Goal: Task Accomplishment & Management: Manage account settings

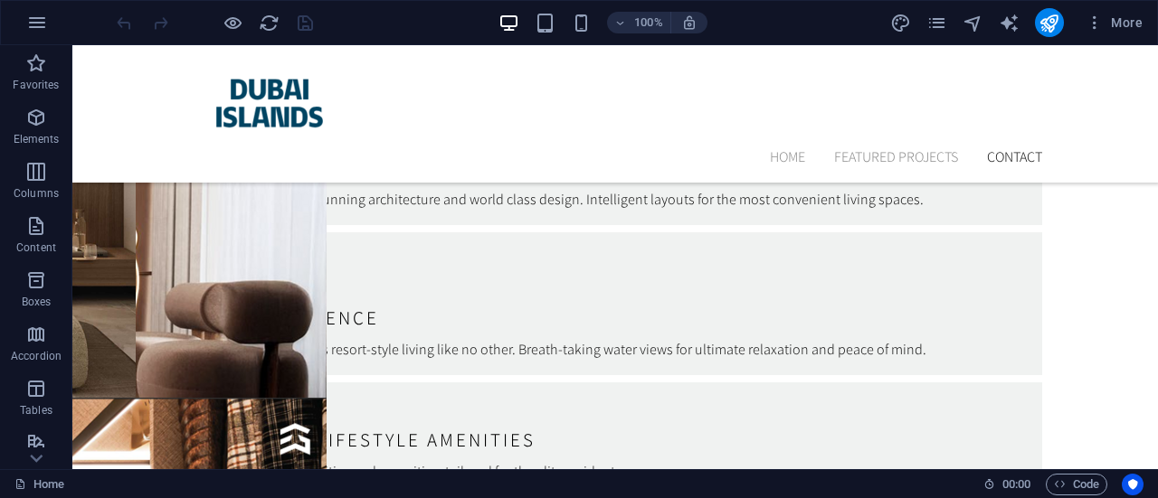
scroll to position [5785, 0]
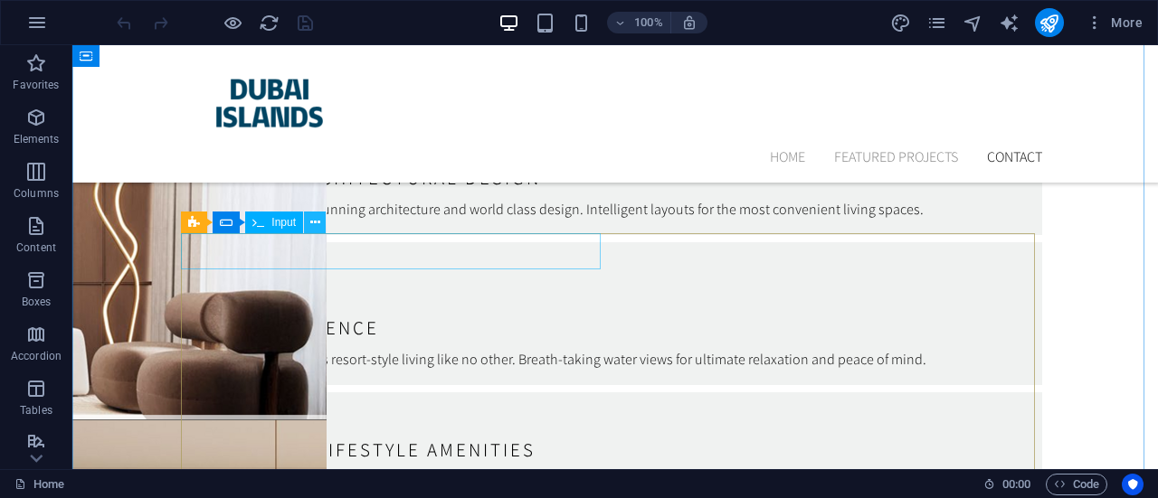
click at [318, 226] on icon at bounding box center [315, 222] width 10 height 19
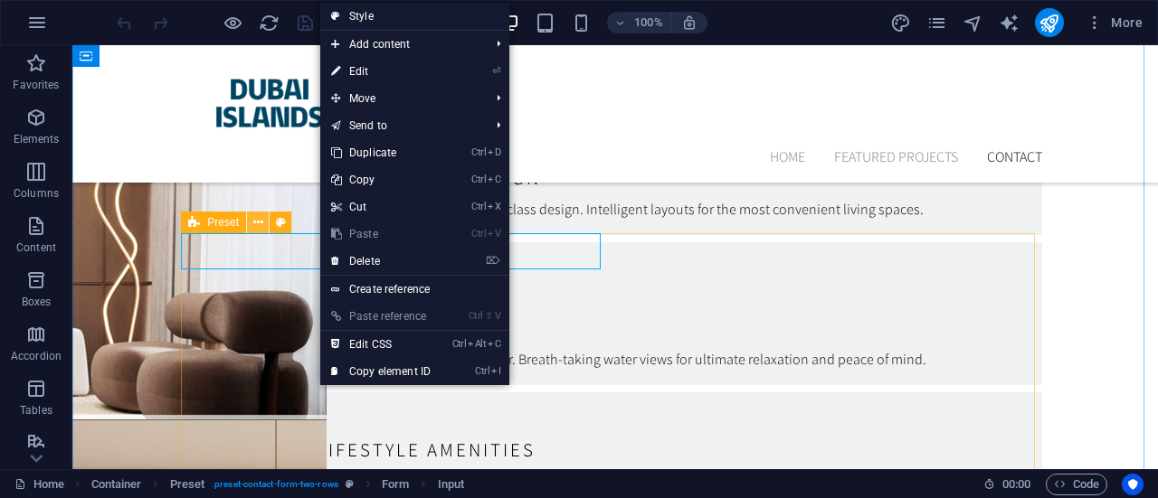
click at [258, 214] on icon at bounding box center [258, 222] width 10 height 19
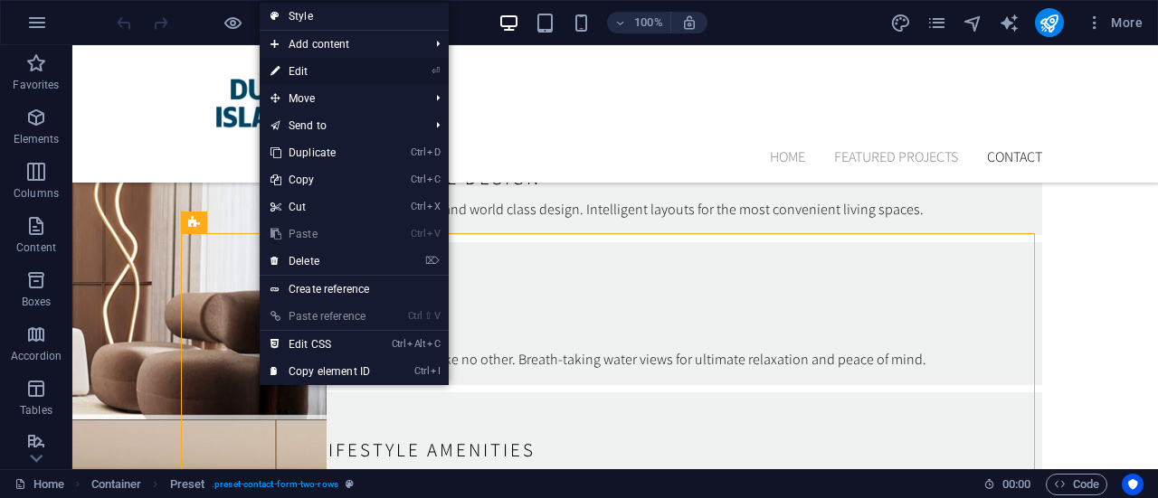
click at [299, 77] on link "⏎ Edit" at bounding box center [320, 71] width 121 height 27
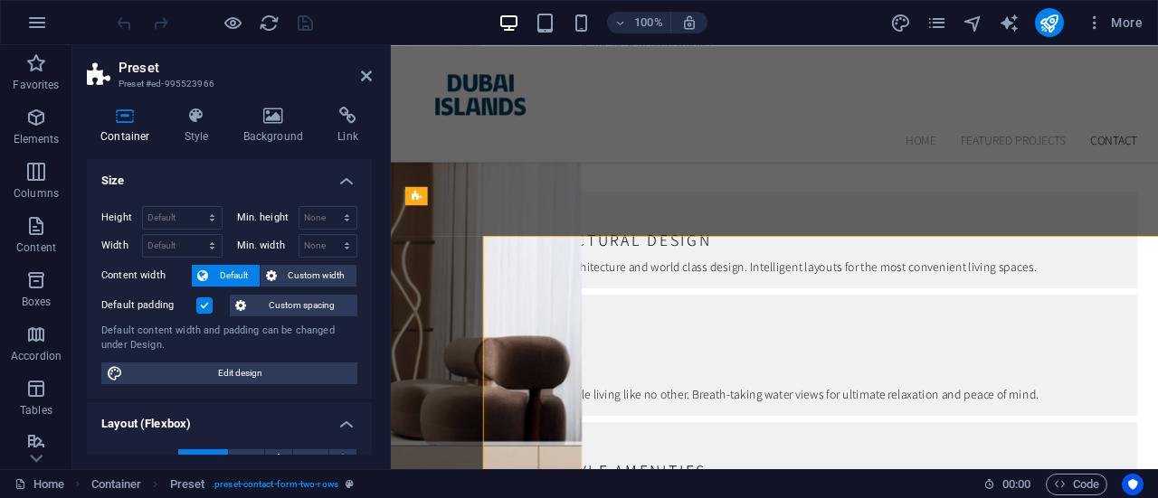
scroll to position [5749, 0]
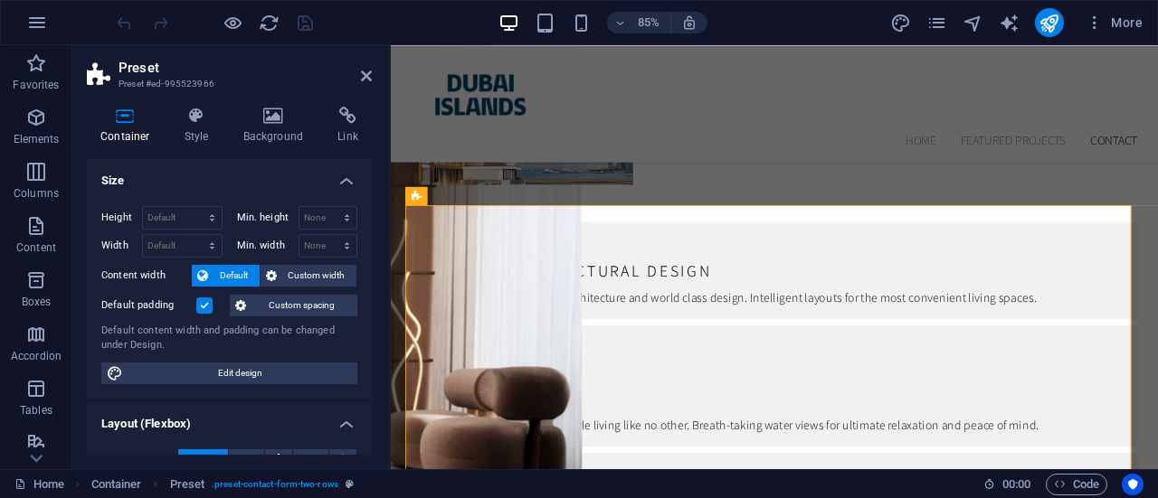
drag, startPoint x: 367, startPoint y: 194, endPoint x: 367, endPoint y: 251, distance: 56.1
click at [367, 251] on div "Height Default px rem % vh vw Min. height None px rem % vh vw Width Default px …" at bounding box center [229, 295] width 285 height 207
click at [367, 247] on div "Height Default px rem % vh vw Min. height None px rem % vh vw Width Default px …" at bounding box center [229, 295] width 285 height 207
click at [352, 122] on icon at bounding box center [348, 116] width 48 height 18
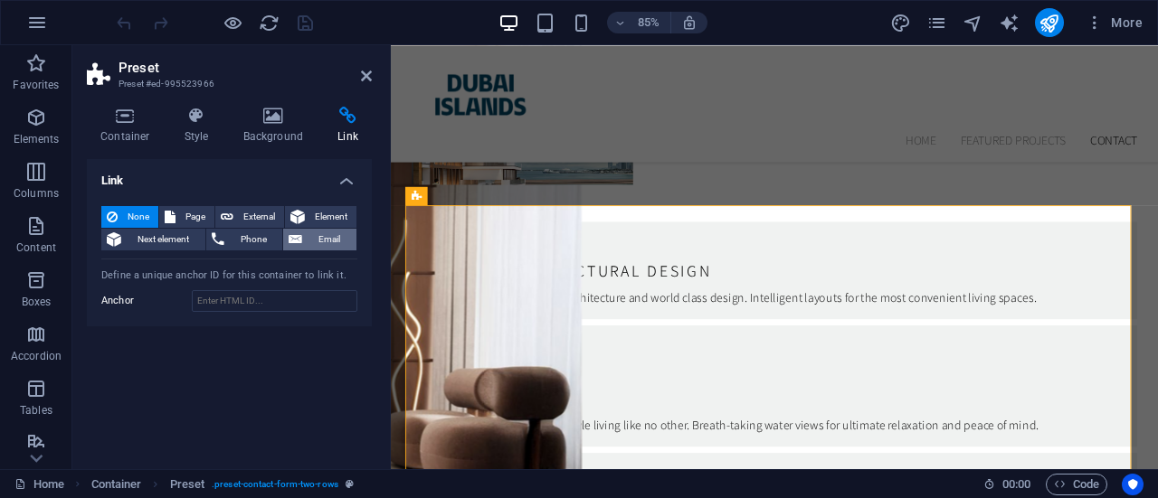
click at [333, 234] on span "Email" at bounding box center [329, 240] width 43 height 22
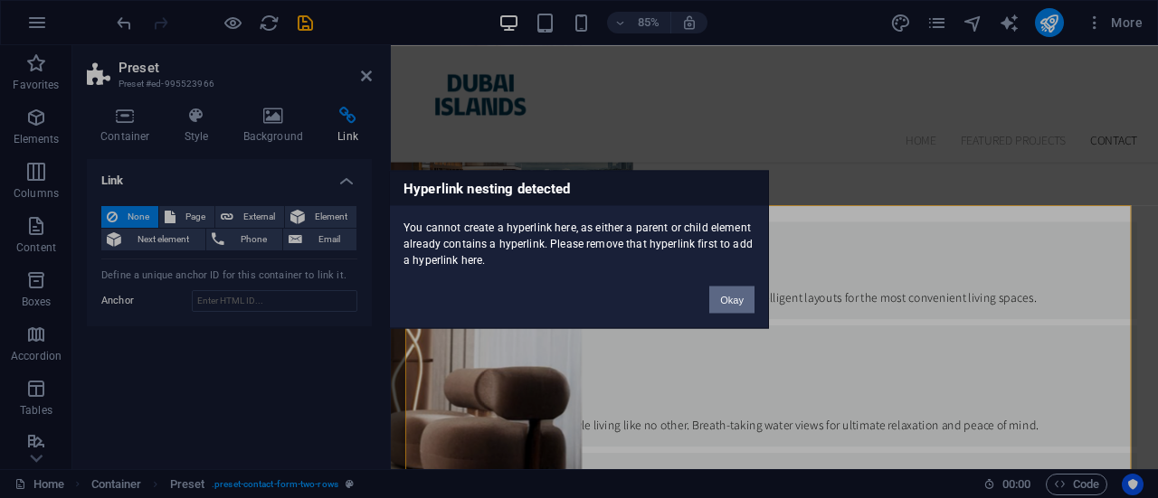
click at [731, 298] on button "Okay" at bounding box center [731, 299] width 45 height 27
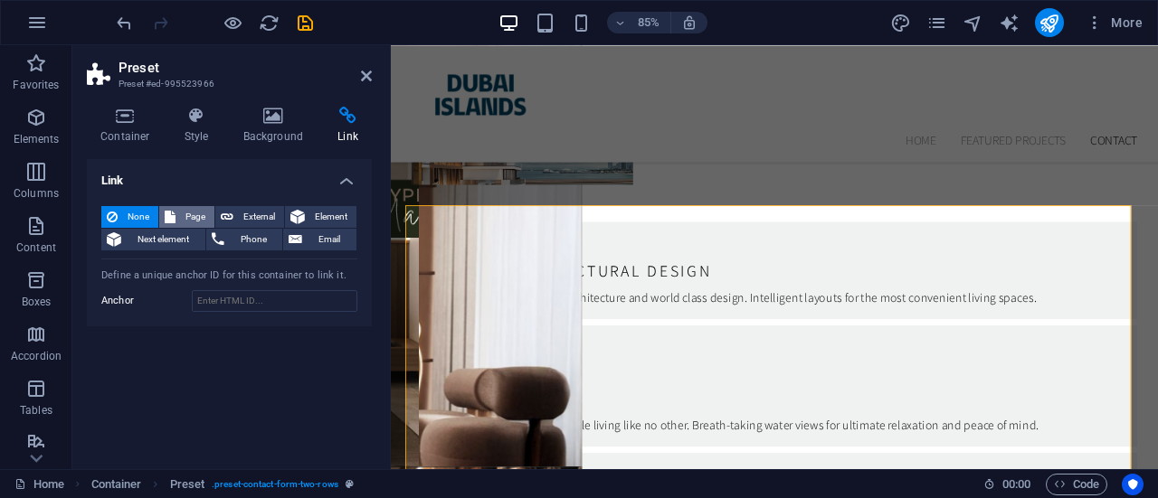
click at [191, 215] on span "Page" at bounding box center [195, 217] width 28 height 22
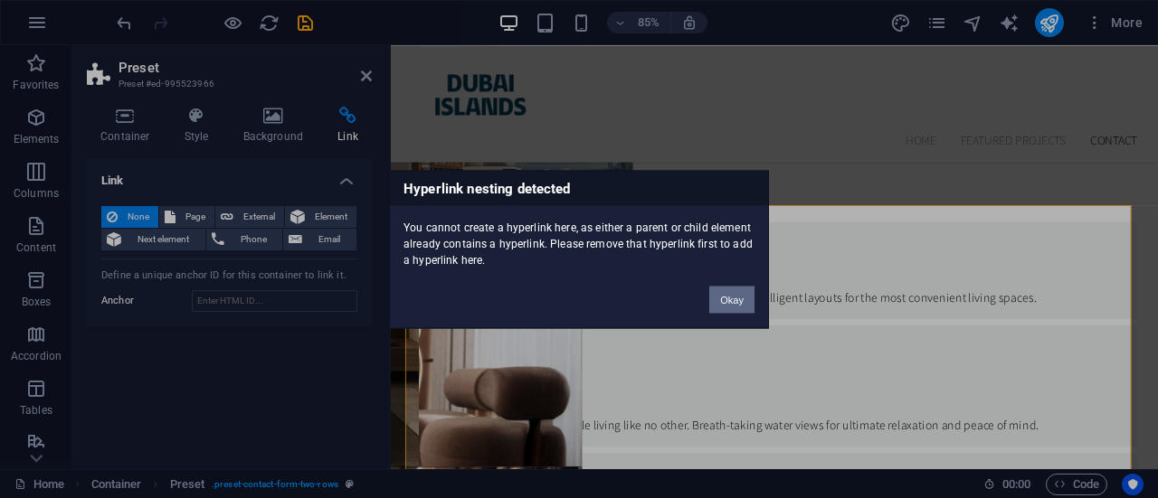
click at [734, 299] on button "Okay" at bounding box center [731, 299] width 45 height 27
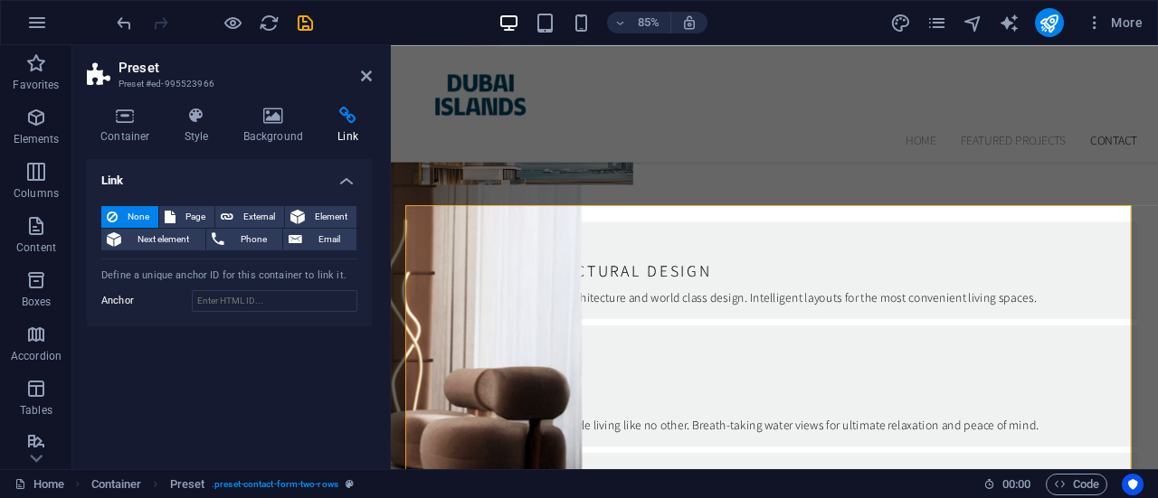
click at [356, 116] on icon at bounding box center [348, 116] width 48 height 18
click at [119, 126] on h4 "Container" at bounding box center [129, 126] width 84 height 38
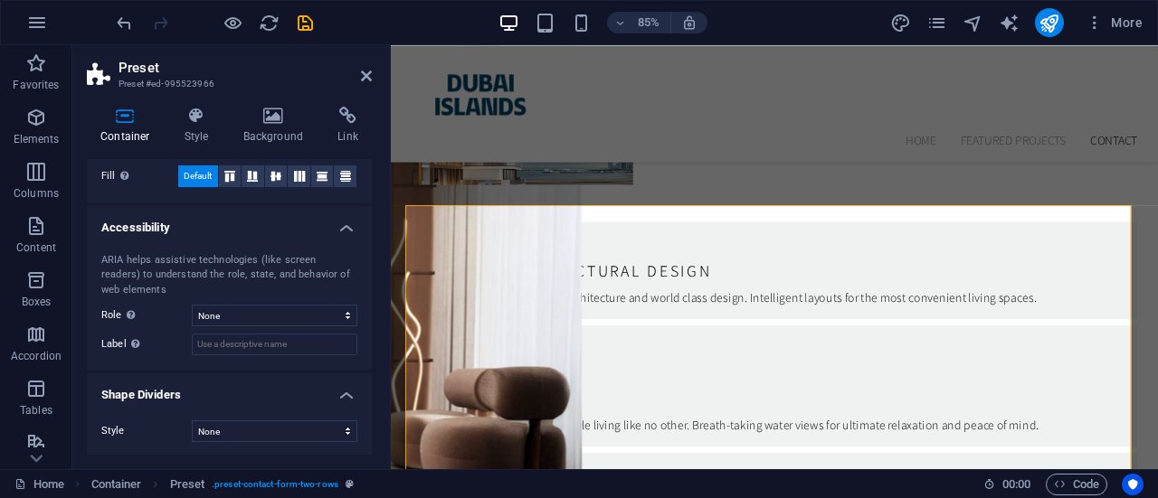
scroll to position [0, 0]
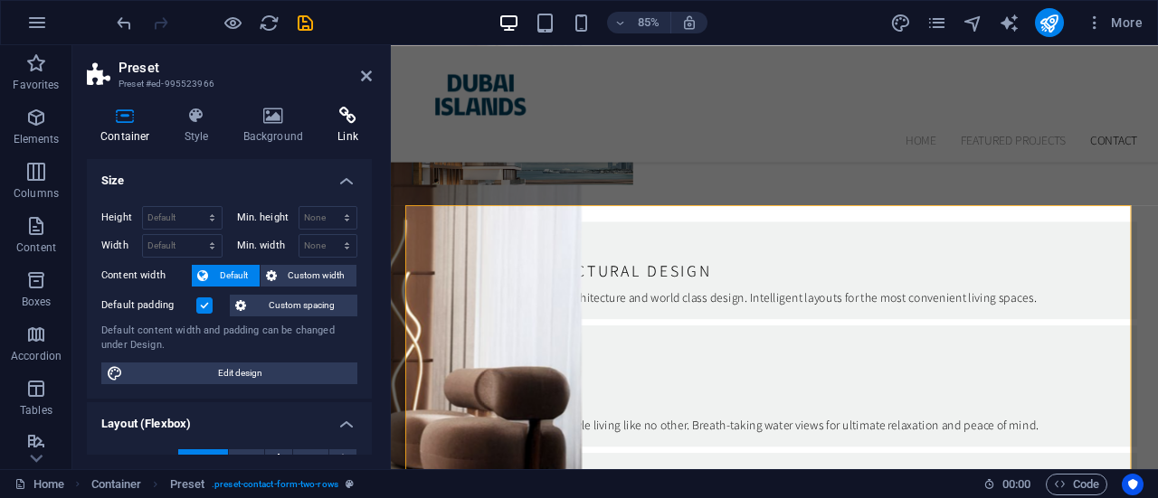
click at [340, 135] on h4 "Link" at bounding box center [348, 126] width 48 height 38
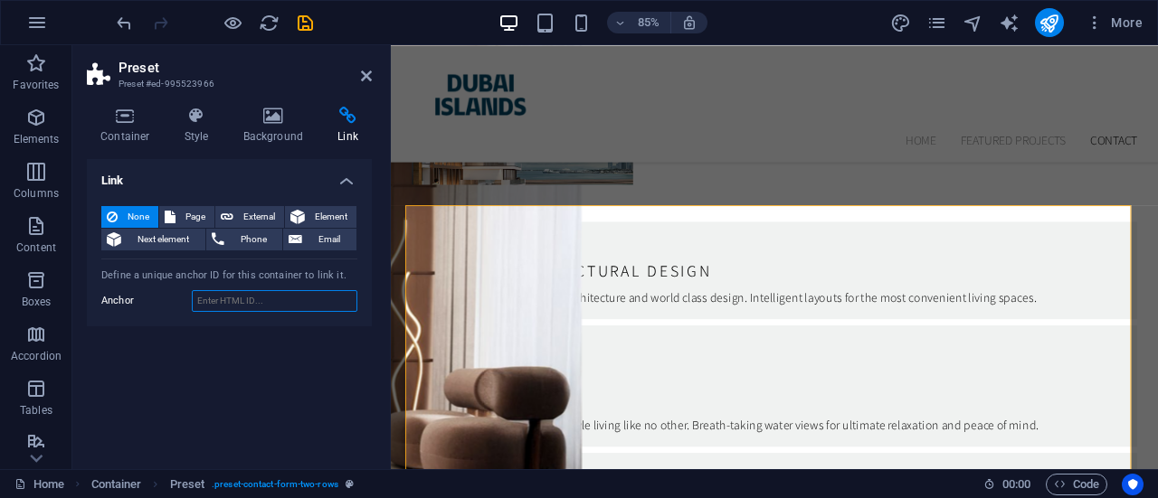
click at [281, 305] on input "Anchor" at bounding box center [275, 301] width 166 height 22
click at [326, 234] on span "Email" at bounding box center [329, 240] width 43 height 22
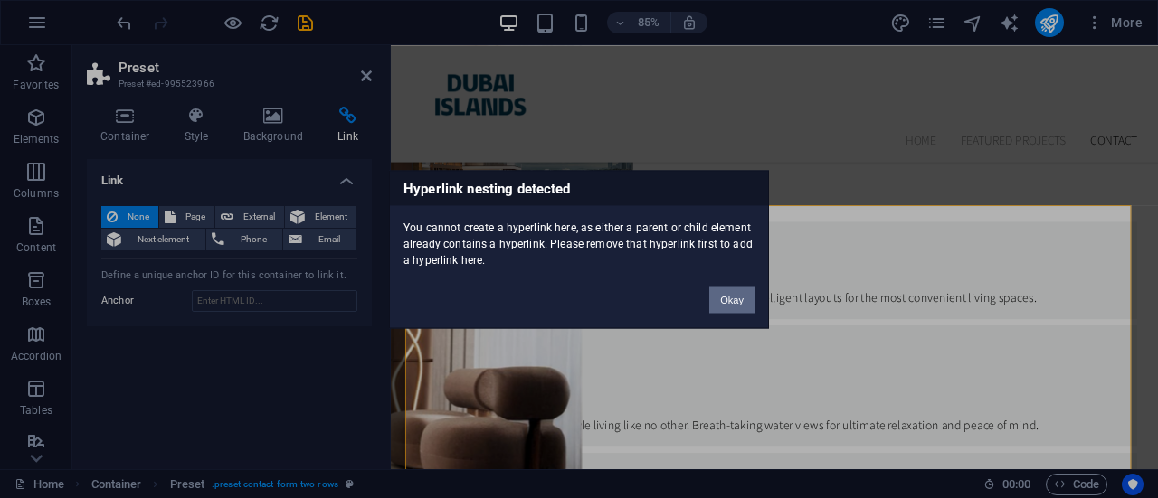
click at [743, 306] on button "Okay" at bounding box center [731, 299] width 45 height 27
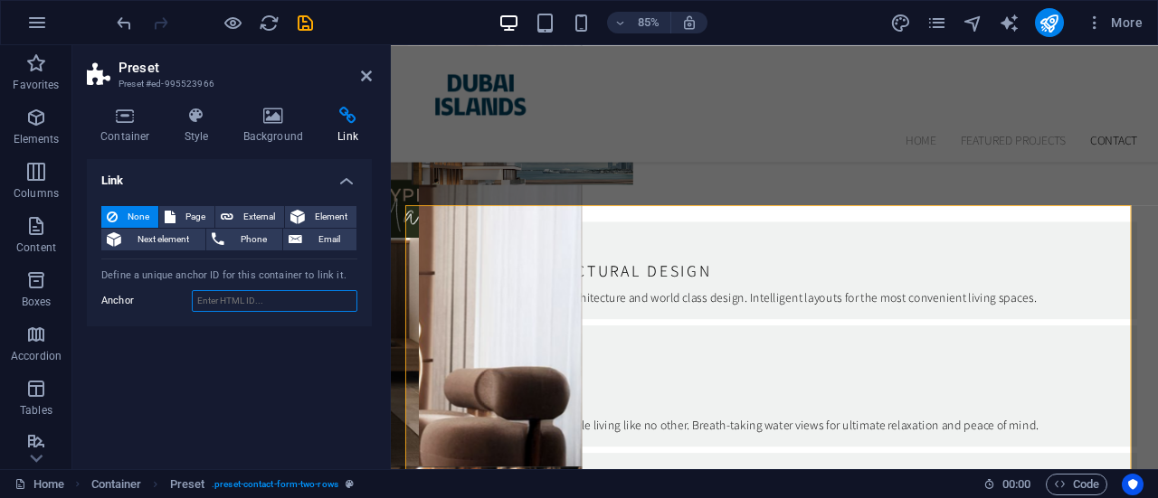
click at [277, 299] on input "Anchor" at bounding box center [275, 301] width 166 height 22
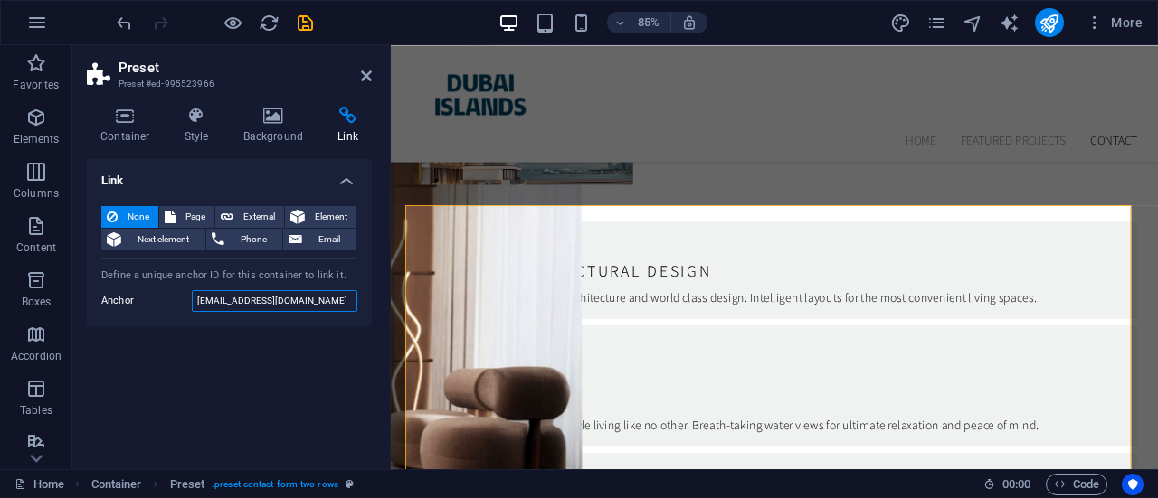
type input "[EMAIL_ADDRESS][DOMAIN_NAME]"
click at [257, 378] on div "Link None Page External Element Next element Phone Email Page Home Subpage Lega…" at bounding box center [229, 307] width 285 height 296
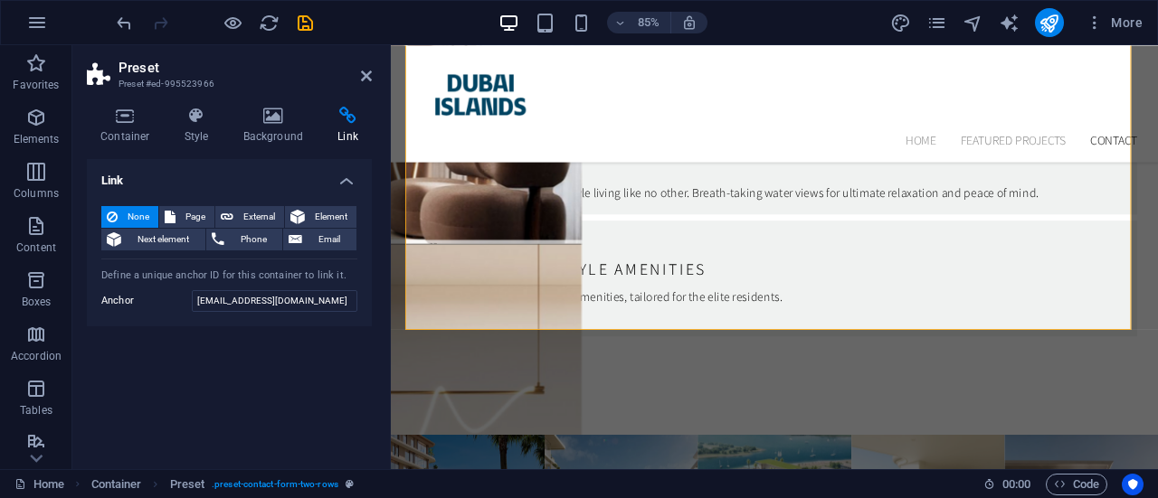
scroll to position [6031, 0]
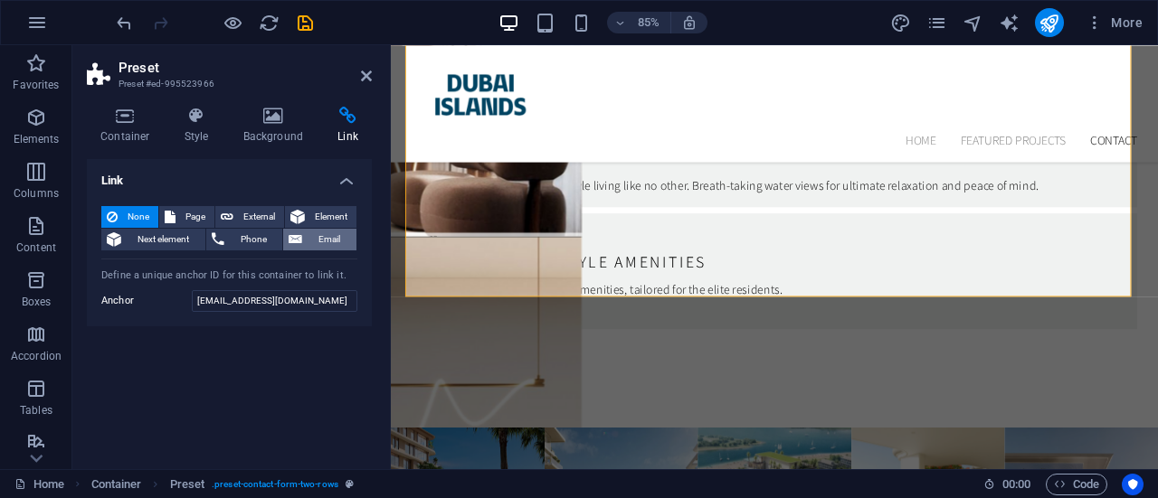
click at [324, 242] on span "Email" at bounding box center [329, 240] width 43 height 22
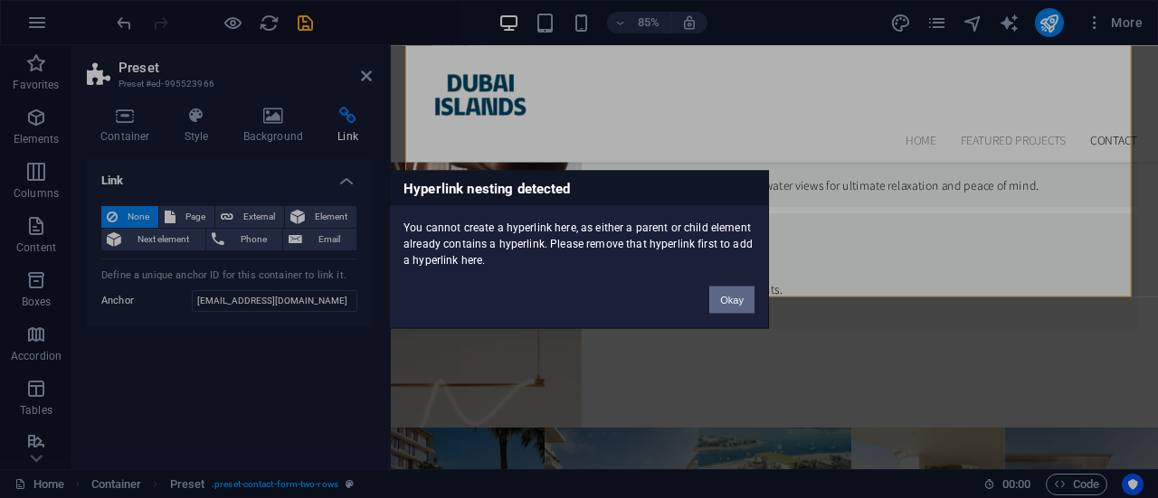
click at [722, 295] on button "Okay" at bounding box center [731, 299] width 45 height 27
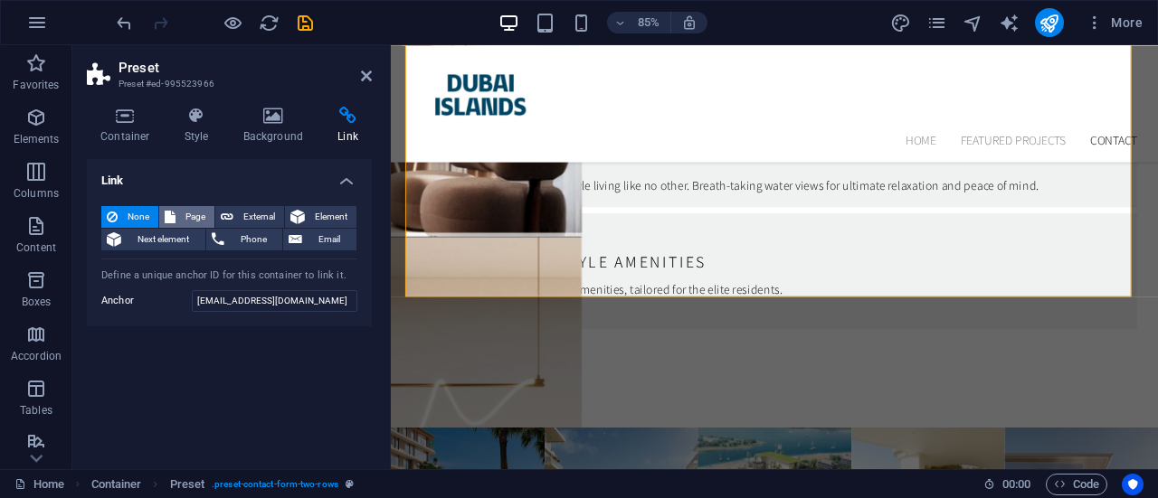
click at [200, 216] on span "Page" at bounding box center [195, 217] width 28 height 22
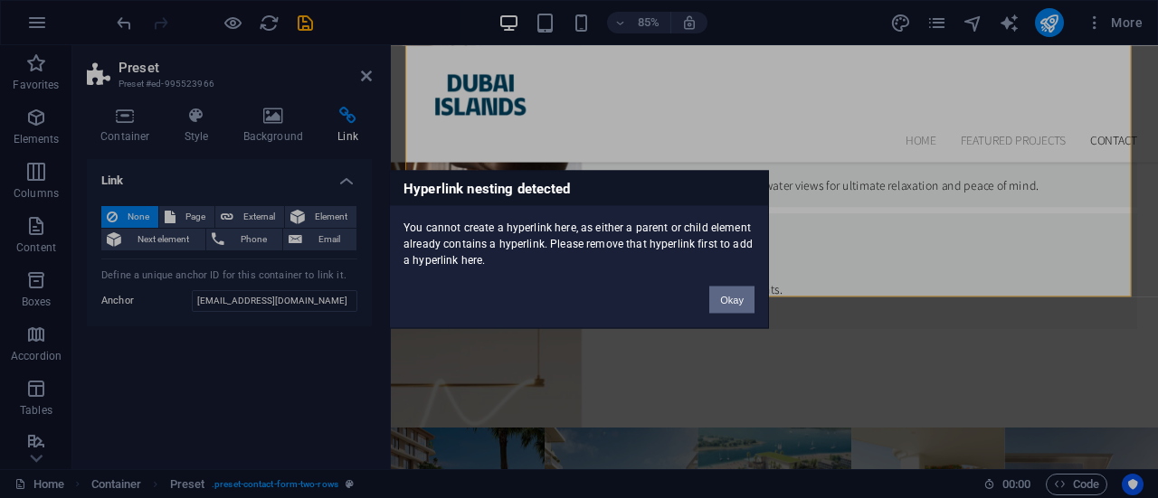
drag, startPoint x: 730, startPoint y: 296, endPoint x: 187, endPoint y: 143, distance: 563.8
click at [730, 296] on button "Okay" at bounding box center [731, 299] width 45 height 27
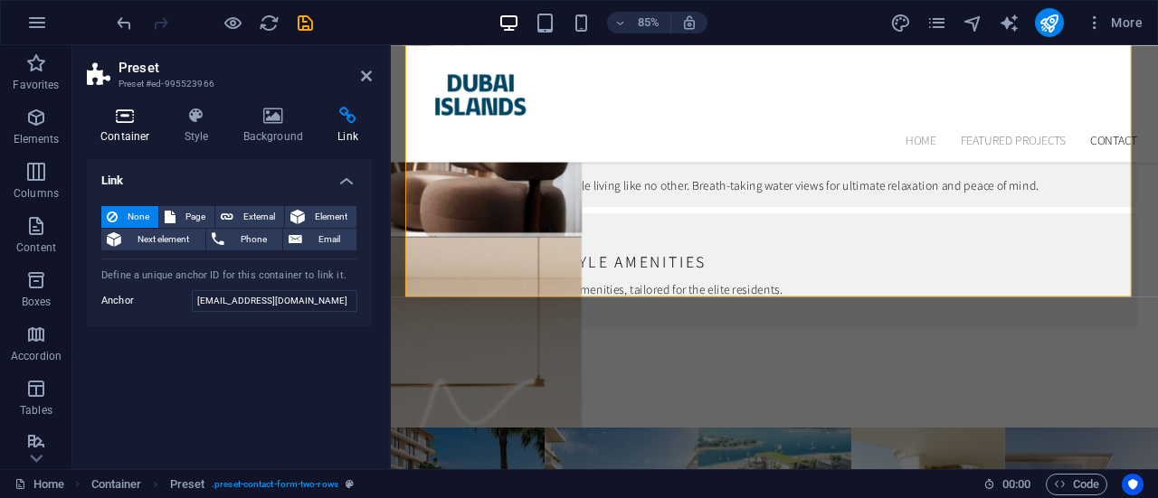
click at [119, 121] on icon at bounding box center [125, 116] width 77 height 18
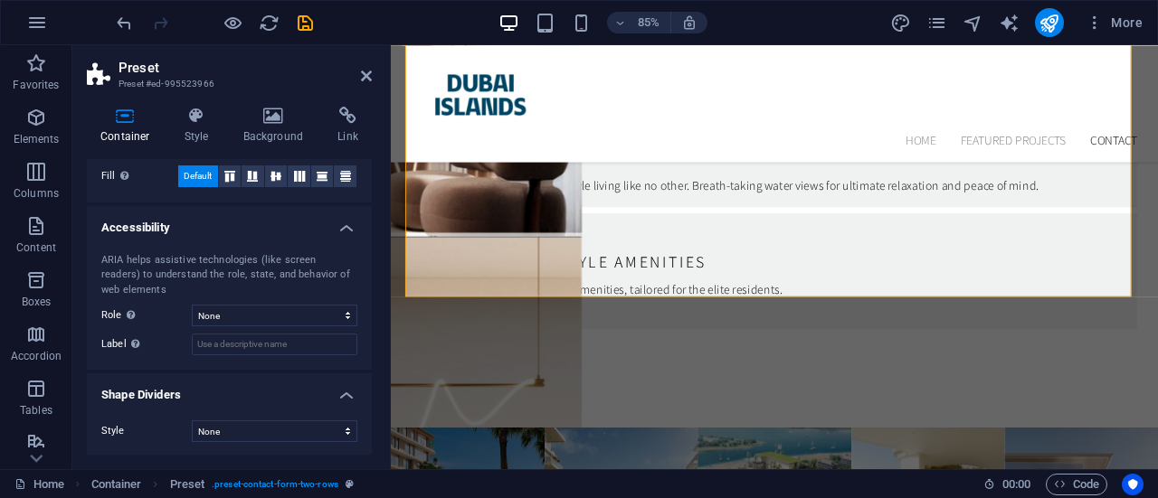
scroll to position [0, 0]
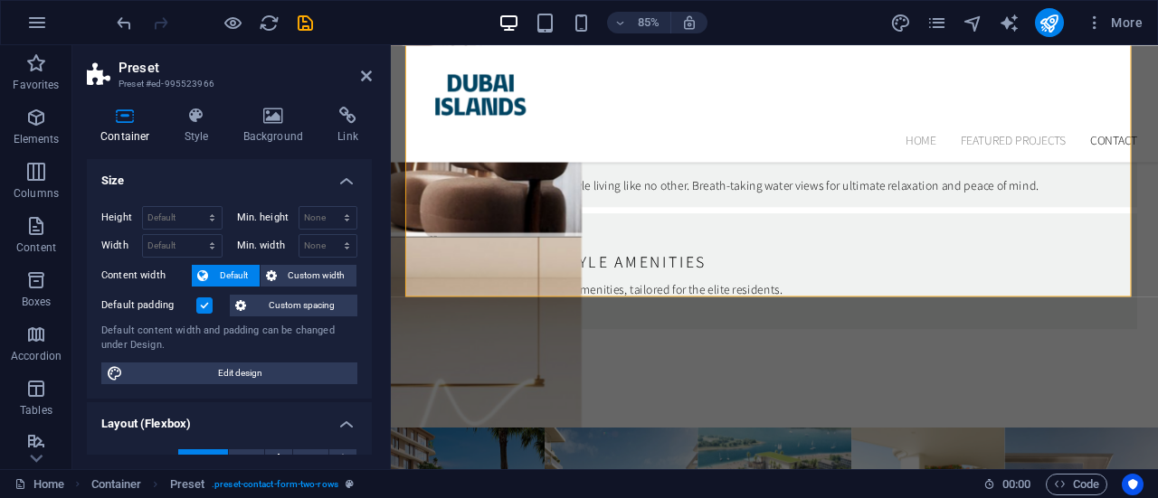
click at [355, 82] on header "Preset Preset #ed-995523966" at bounding box center [229, 68] width 285 height 47
click at [362, 80] on icon at bounding box center [366, 76] width 11 height 14
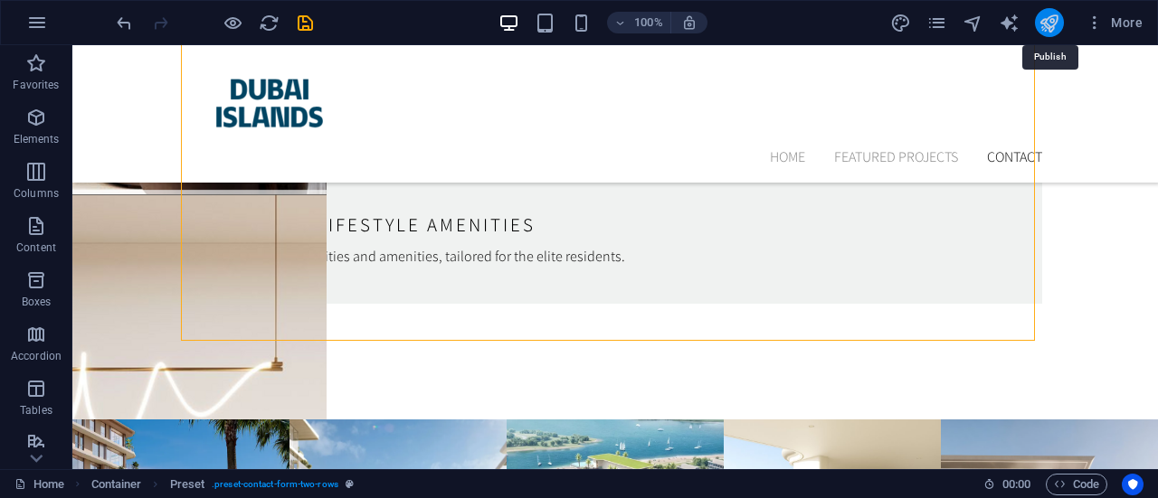
click at [1051, 19] on icon "publish" at bounding box center [1048, 23] width 21 height 21
checkbox input "false"
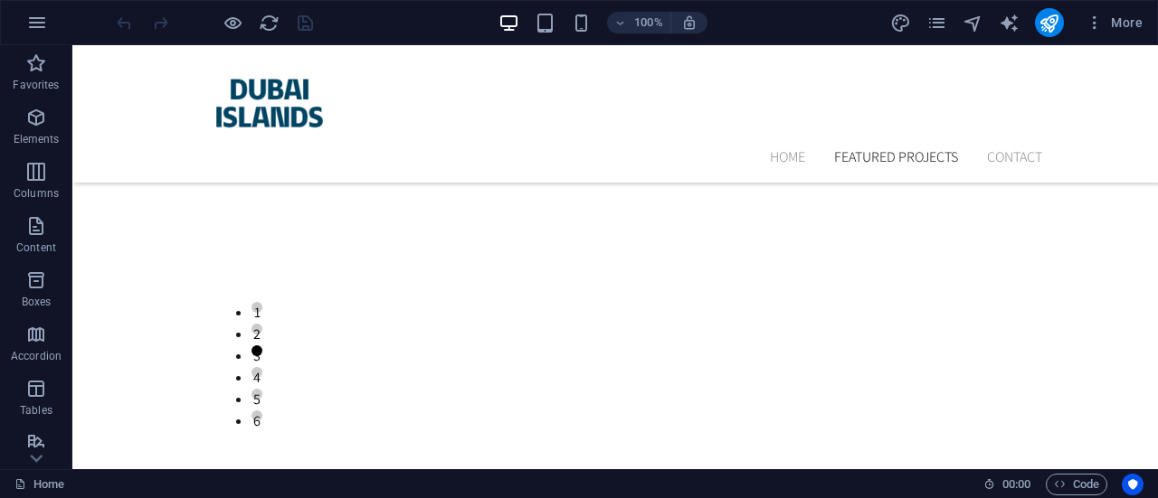
scroll to position [4864, 0]
click at [31, 128] on icon "button" at bounding box center [36, 118] width 22 height 22
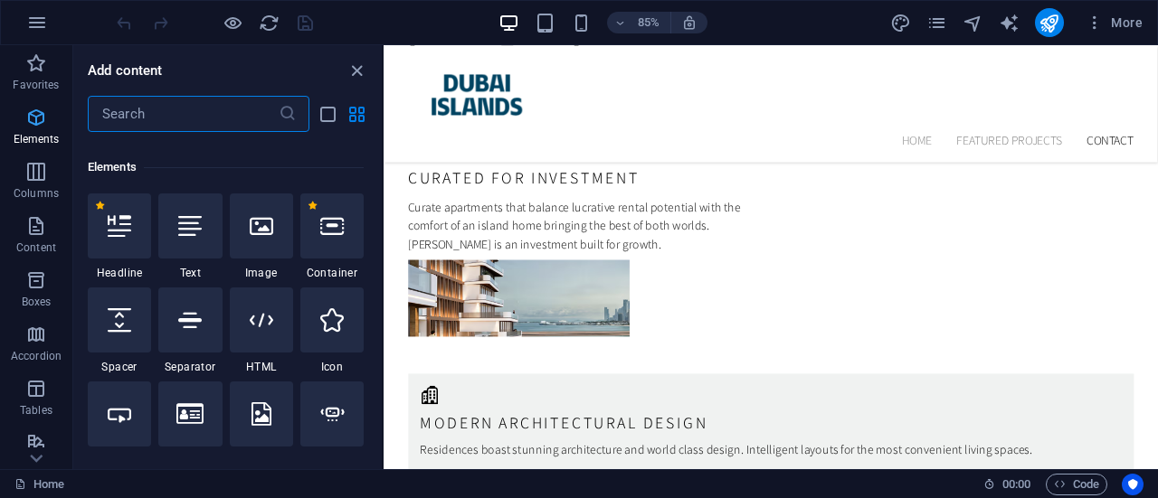
scroll to position [193, 0]
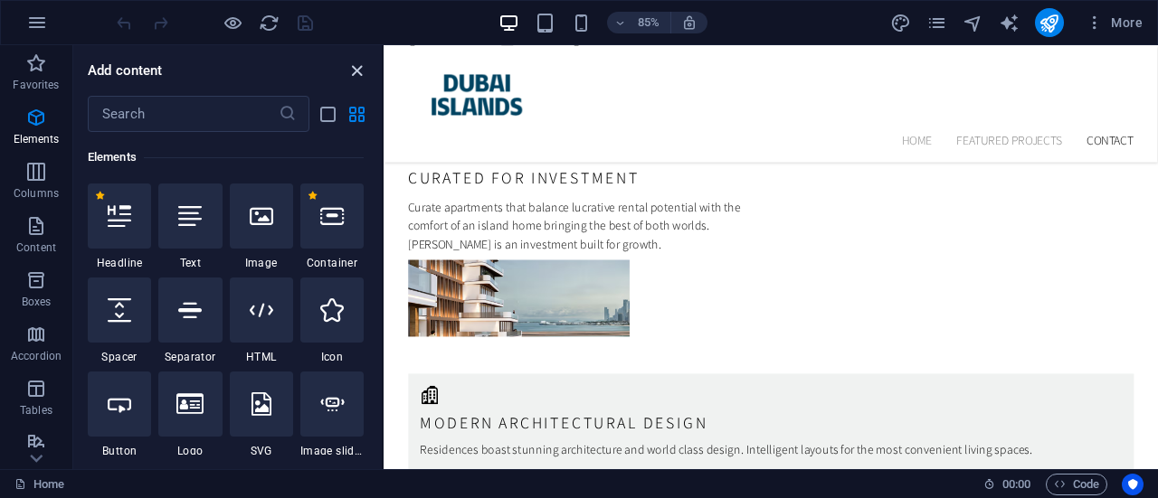
click at [354, 61] on icon "close panel" at bounding box center [356, 71] width 21 height 21
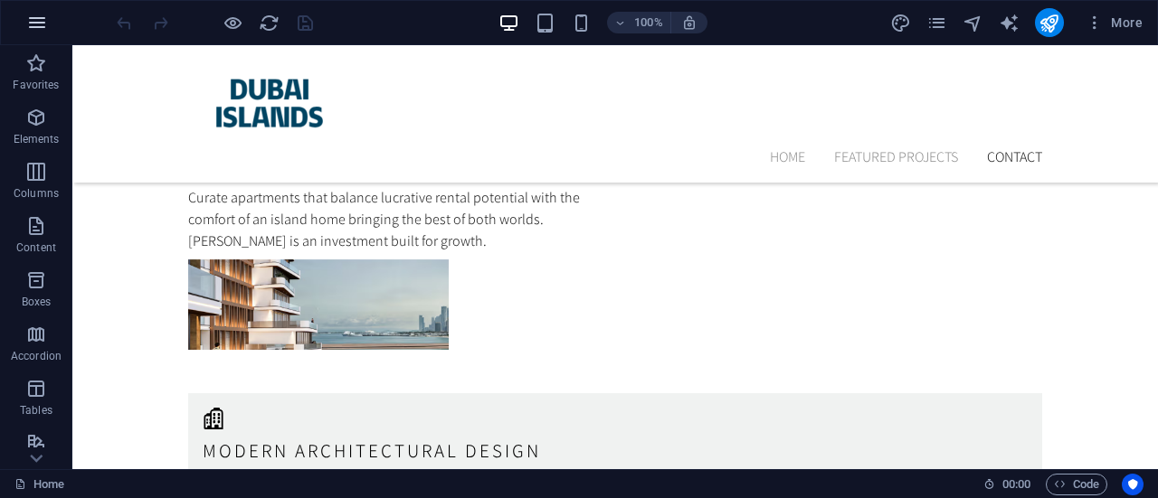
click at [38, 22] on icon "button" at bounding box center [37, 23] width 22 height 22
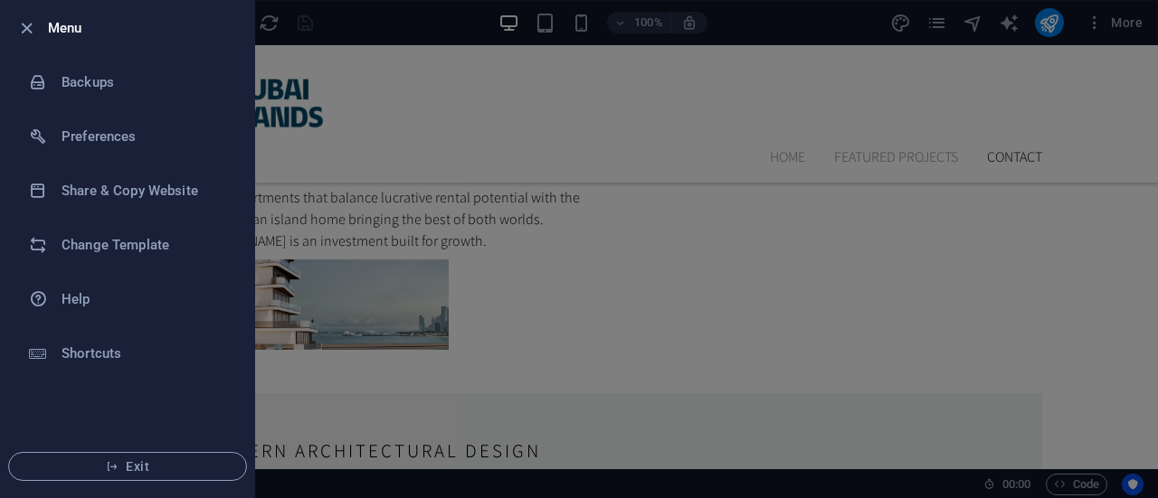
click at [439, 57] on div at bounding box center [579, 249] width 1158 height 498
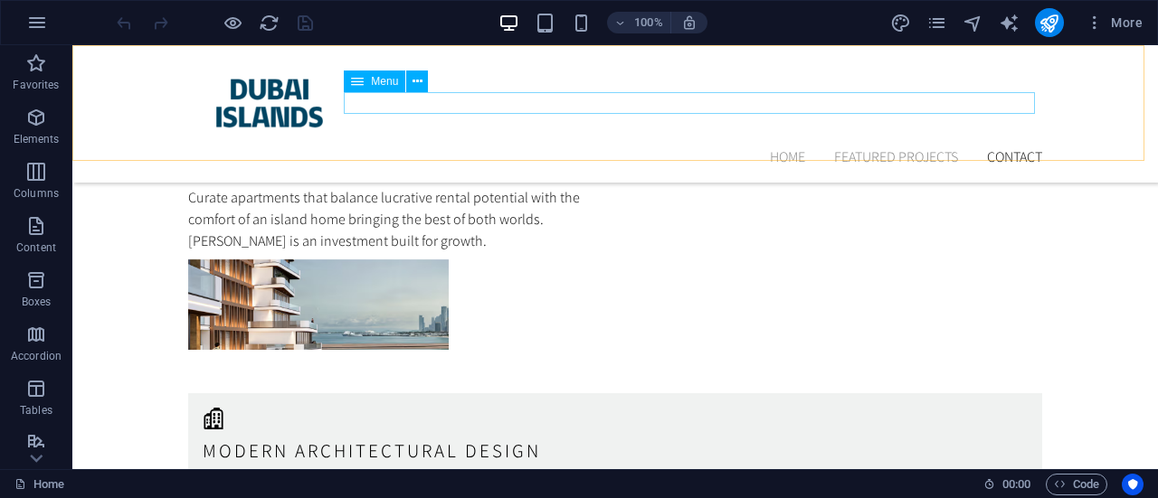
click at [1004, 147] on nav "Home Featured Projects Contact" at bounding box center [615, 158] width 854 height 22
click at [422, 79] on button at bounding box center [417, 82] width 22 height 22
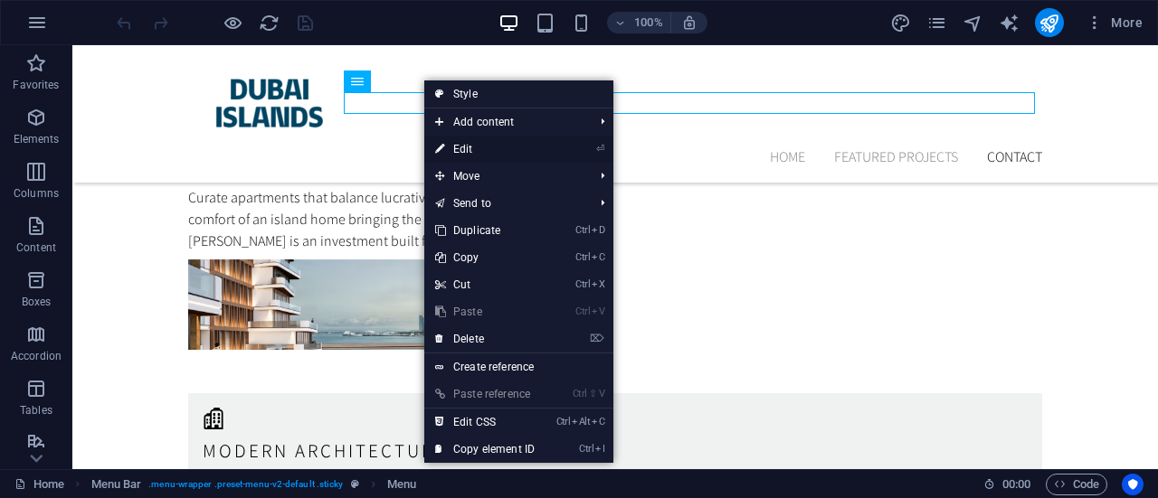
click at [462, 147] on link "⏎ Edit" at bounding box center [484, 149] width 121 height 27
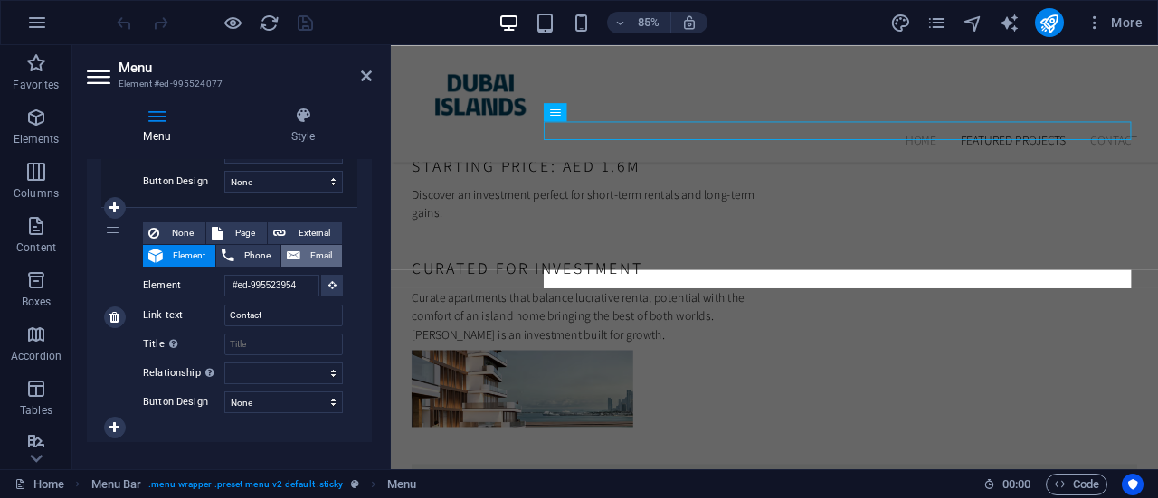
scroll to position [5454, 0]
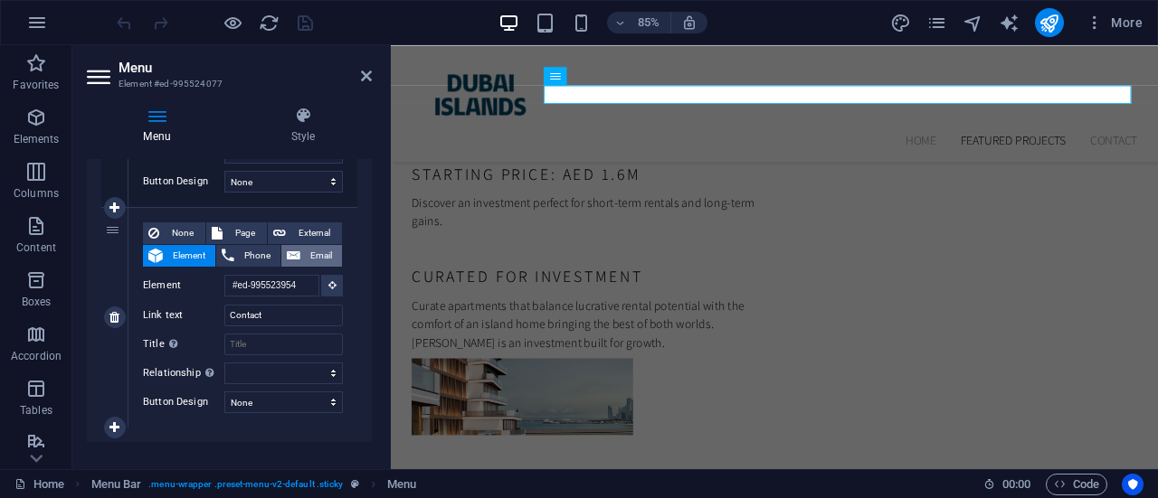
click at [315, 251] on span "Email" at bounding box center [321, 256] width 31 height 22
select select
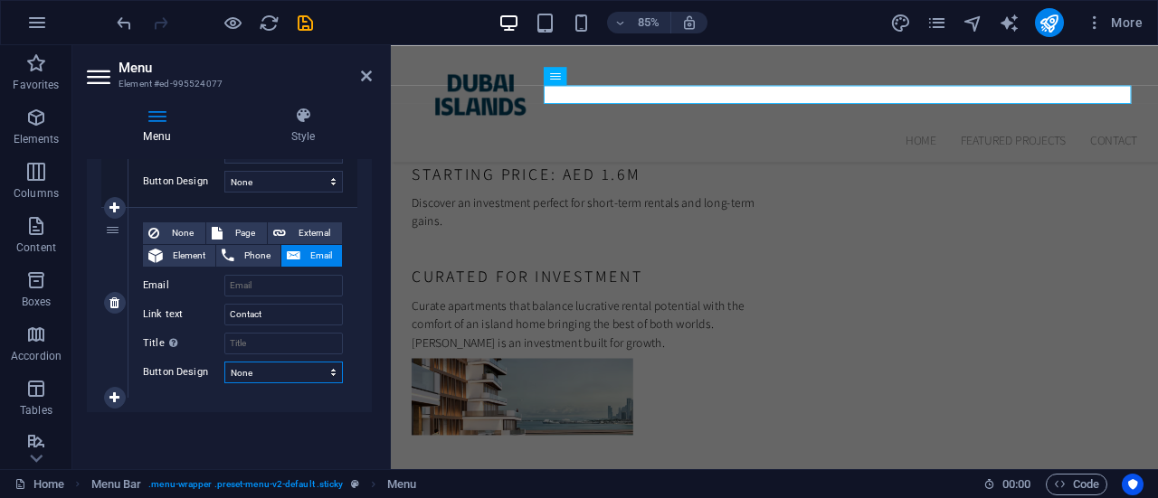
click at [323, 367] on select "None Default Primary Secondary" at bounding box center [283, 373] width 118 height 22
select select "default"
click at [224, 362] on select "None Default Primary Secondary" at bounding box center [283, 373] width 118 height 22
select select
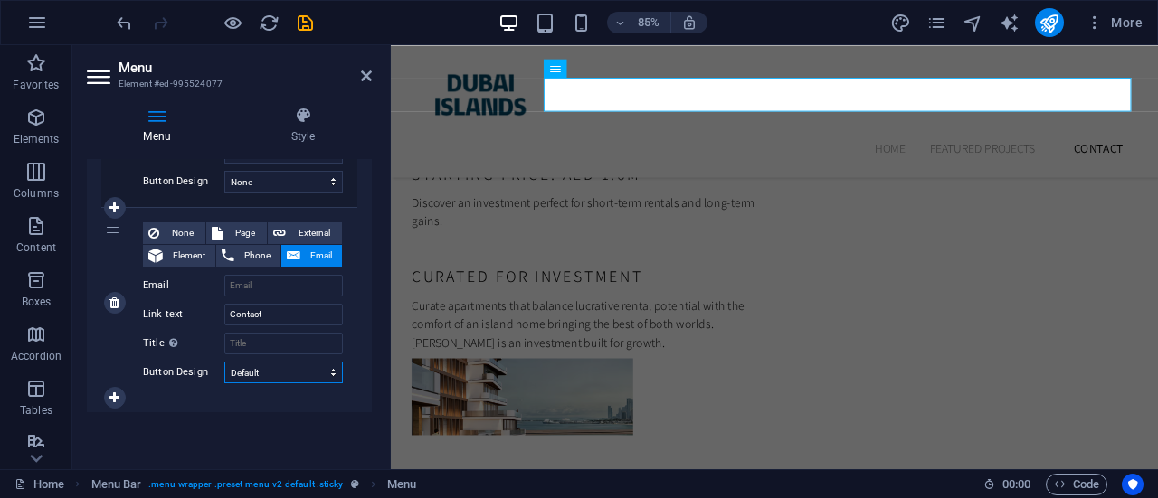
click at [330, 370] on select "None Default Primary Secondary" at bounding box center [283, 373] width 118 height 22
select select
click at [224, 362] on select "None Default Primary Secondary" at bounding box center [283, 373] width 118 height 22
select select
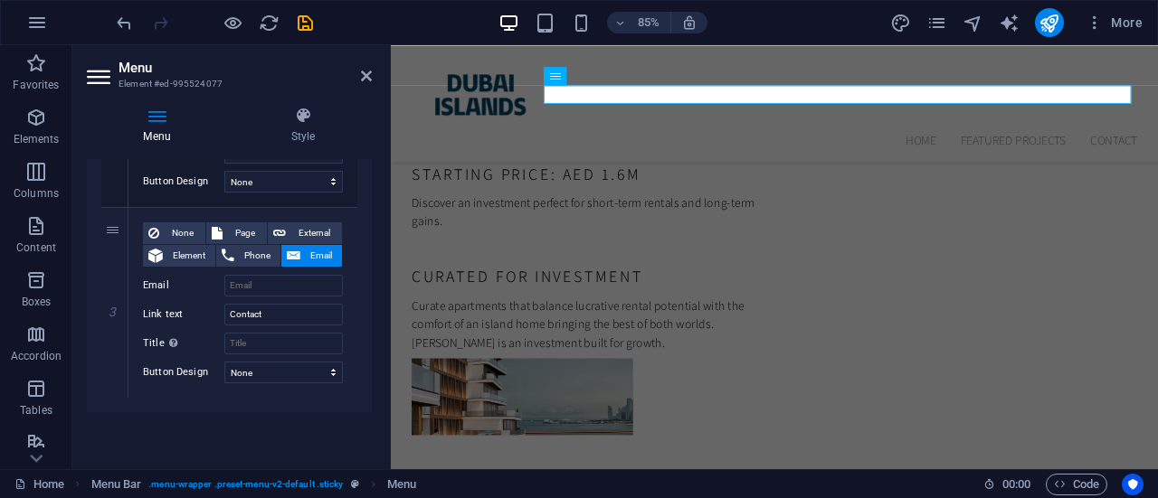
drag, startPoint x: 365, startPoint y: 371, endPoint x: 358, endPoint y: 412, distance: 42.1
click at [358, 412] on div "Menu Auto Custom Create custom menu items for this menu. Recommended for one-pa…" at bounding box center [229, 307] width 285 height 296
click at [275, 286] on input "Email" at bounding box center [283, 286] width 118 height 22
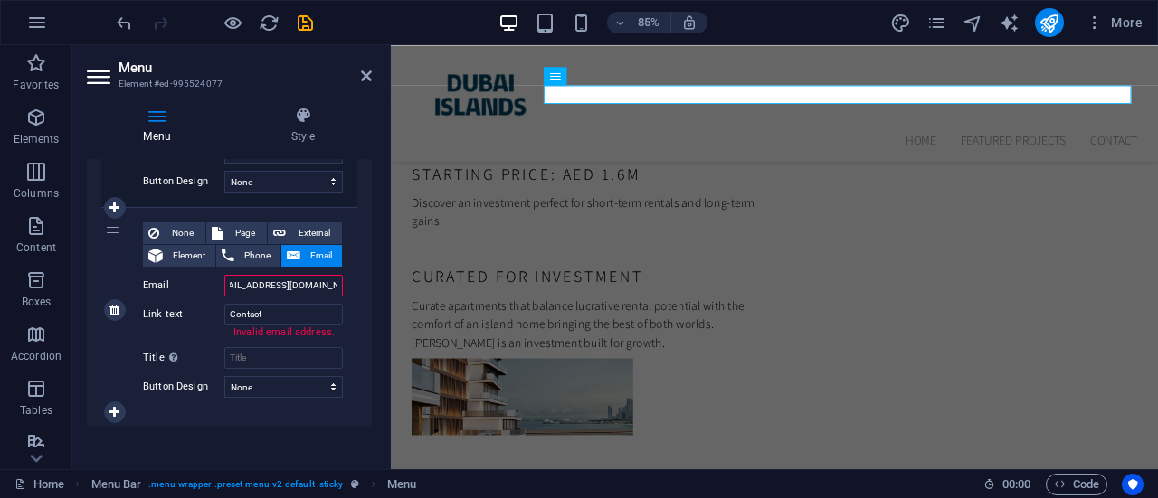
type input "[EMAIL_ADDRESS][DOMAIN_NAME]"
select select
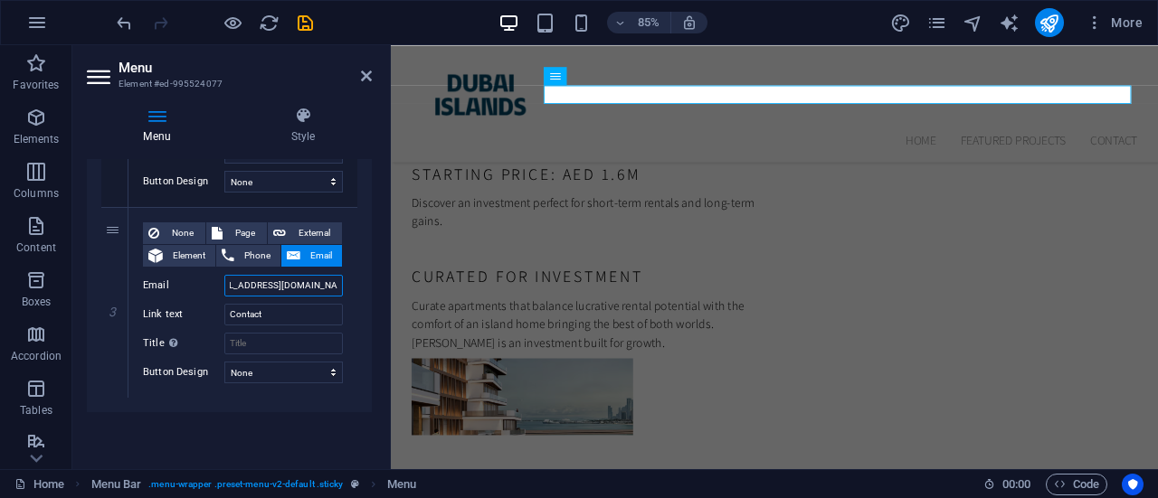
type input "[EMAIL_ADDRESS][DOMAIN_NAME]"
drag, startPoint x: 373, startPoint y: 415, endPoint x: 373, endPoint y: 457, distance: 41.6
click at [373, 457] on div "Menu Style Menu Auto Custom Create custom menu items for this menu. Recommended…" at bounding box center [229, 280] width 314 height 377
click at [244, 228] on span "Page" at bounding box center [244, 234] width 33 height 22
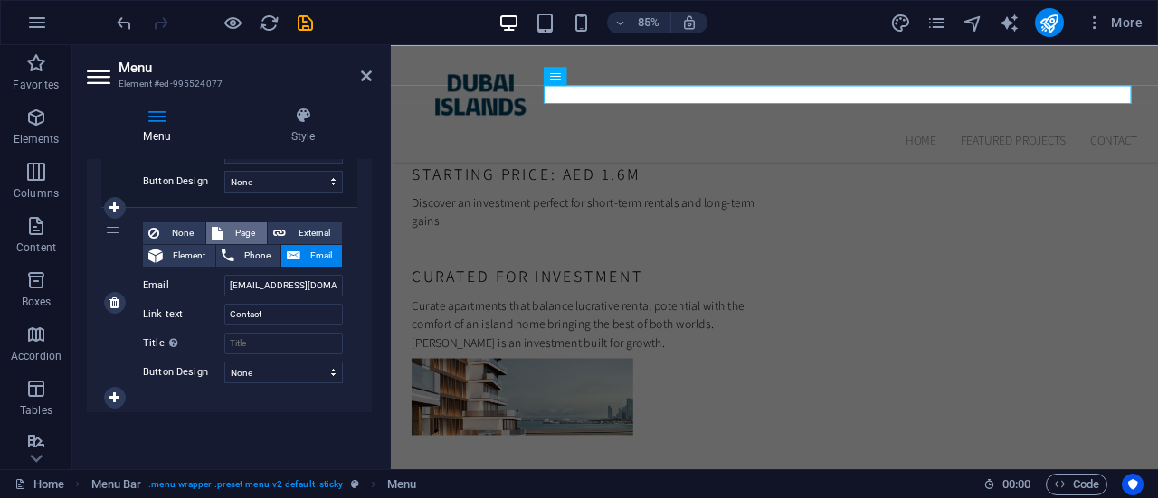
select select
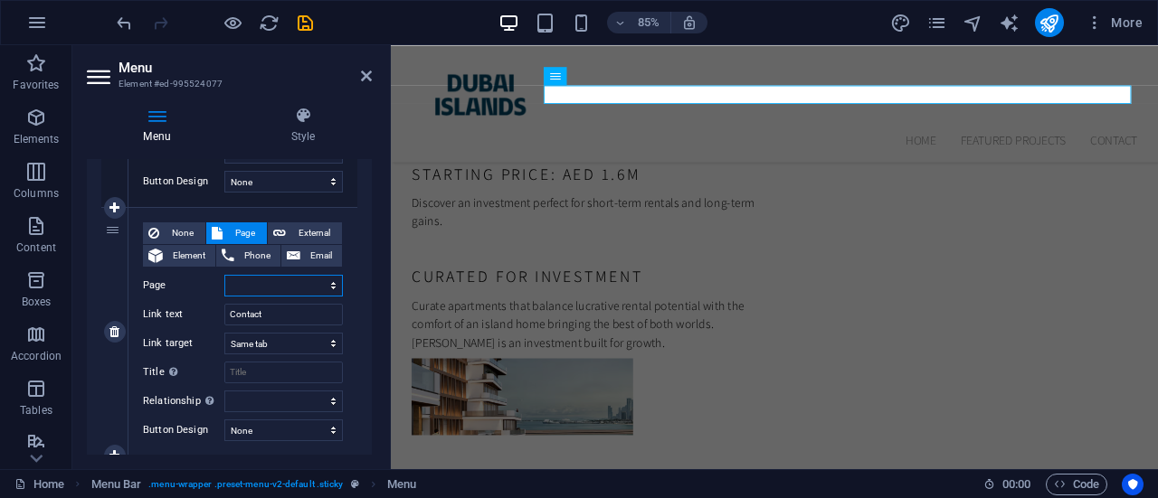
click at [329, 282] on select "Home Subpage Legal Notice Privacy" at bounding box center [283, 286] width 118 height 22
click at [320, 229] on span "External" at bounding box center [313, 234] width 45 height 22
select select
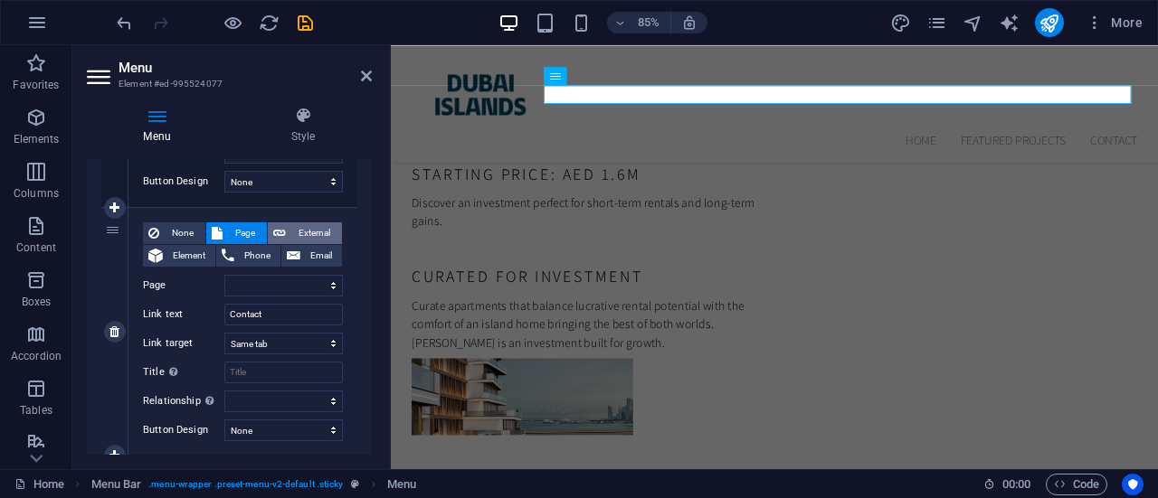
select select "blank"
select select
click at [241, 229] on span "Page" at bounding box center [244, 234] width 33 height 22
select select
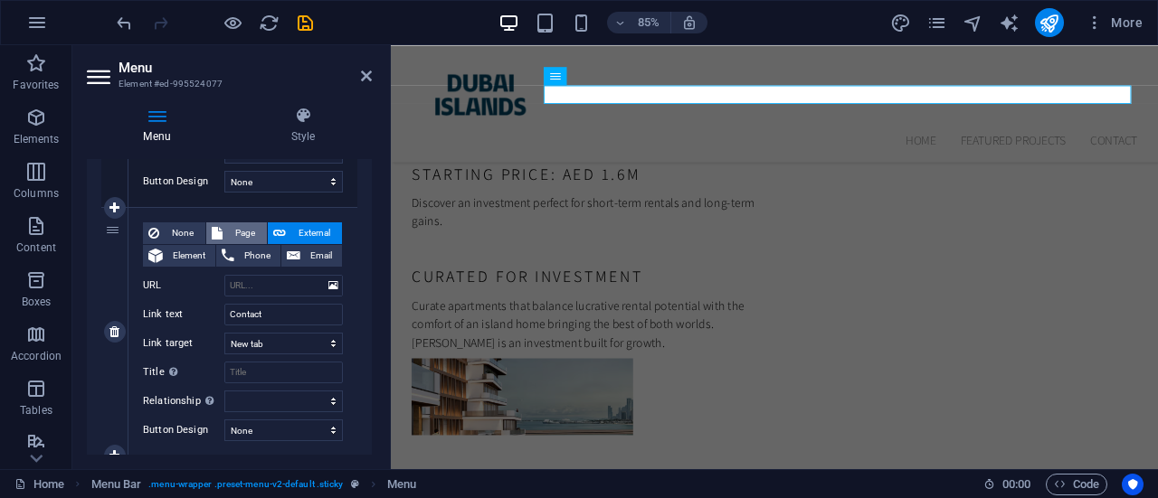
select select
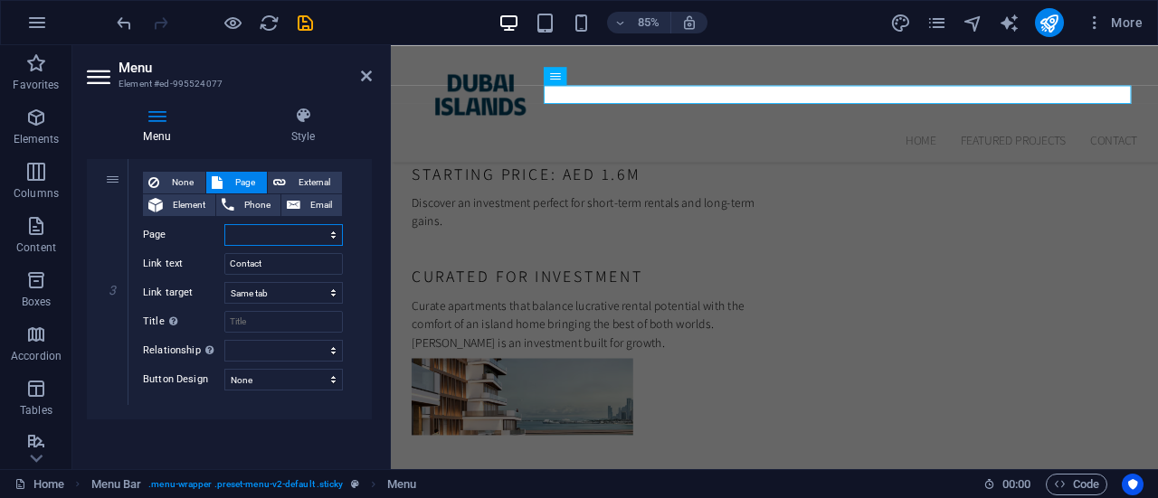
scroll to position [265, 0]
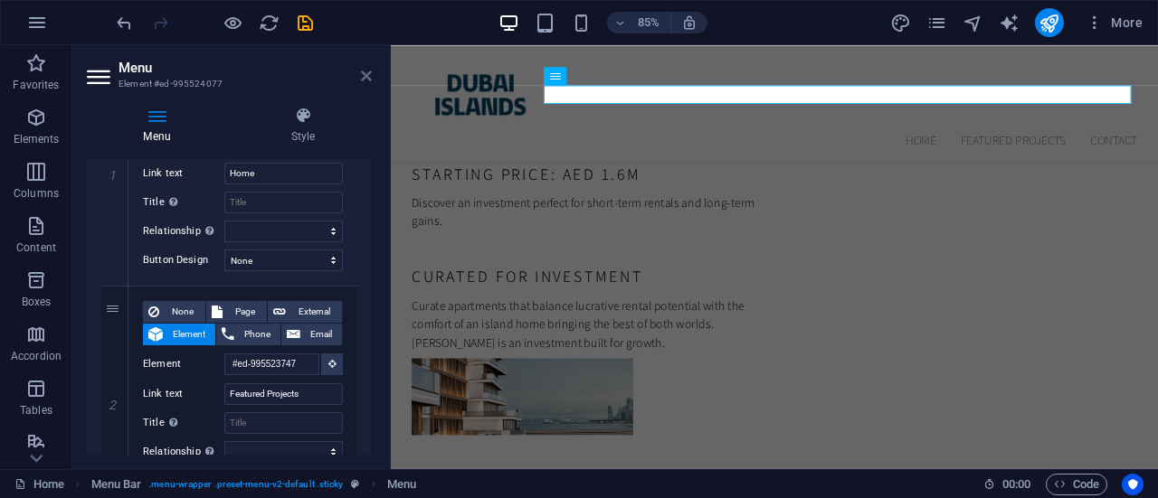
click at [362, 71] on icon at bounding box center [366, 76] width 11 height 14
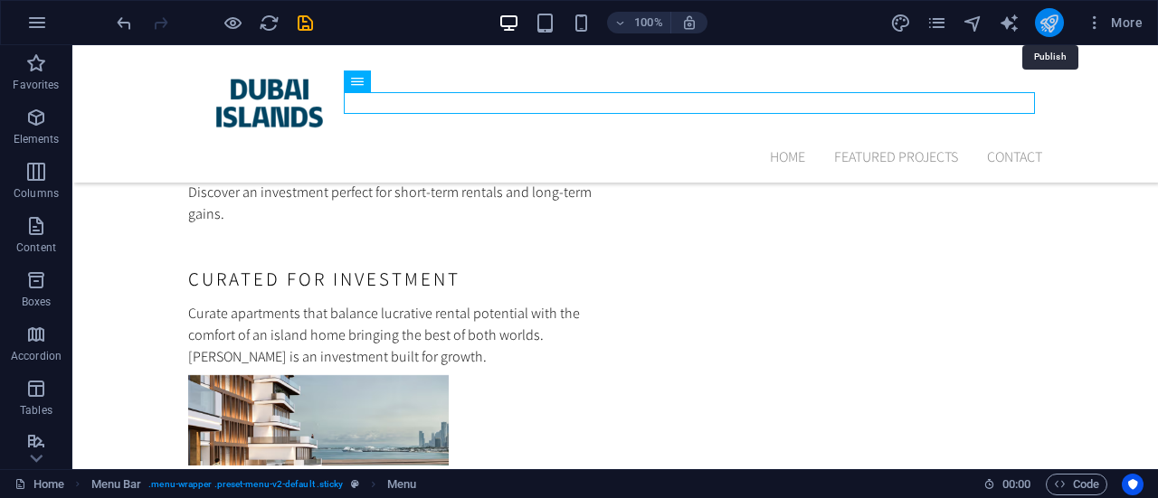
click at [1056, 27] on icon "publish" at bounding box center [1048, 23] width 21 height 21
checkbox input "false"
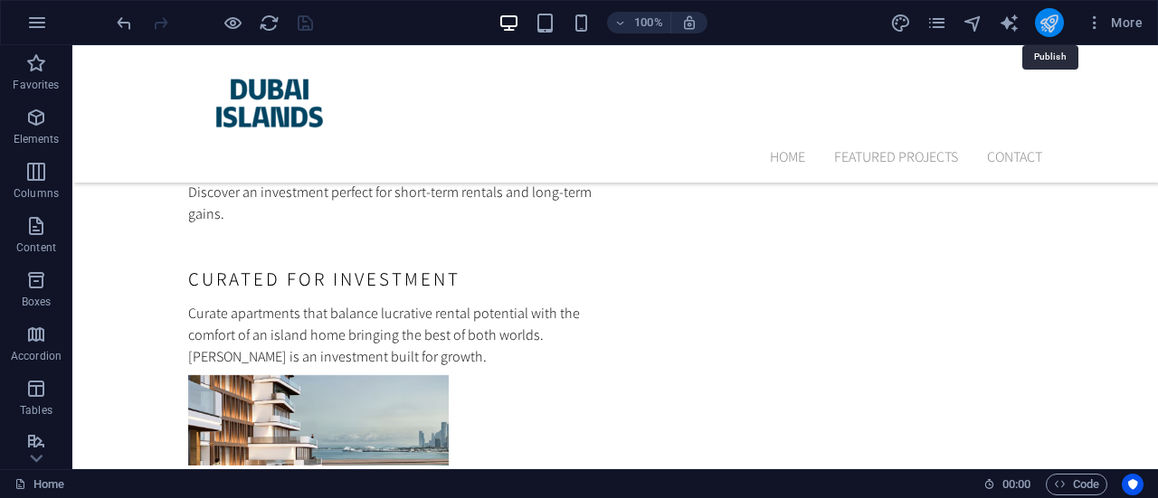
click at [1049, 19] on icon "publish" at bounding box center [1048, 23] width 21 height 21
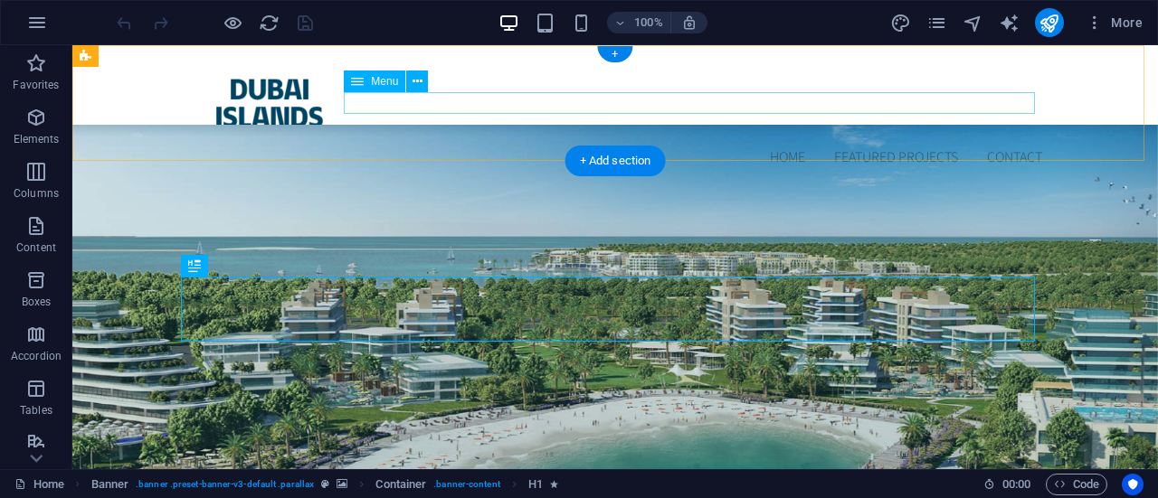
click at [1006, 147] on nav "Home Featured Projects Contact" at bounding box center [615, 158] width 854 height 22
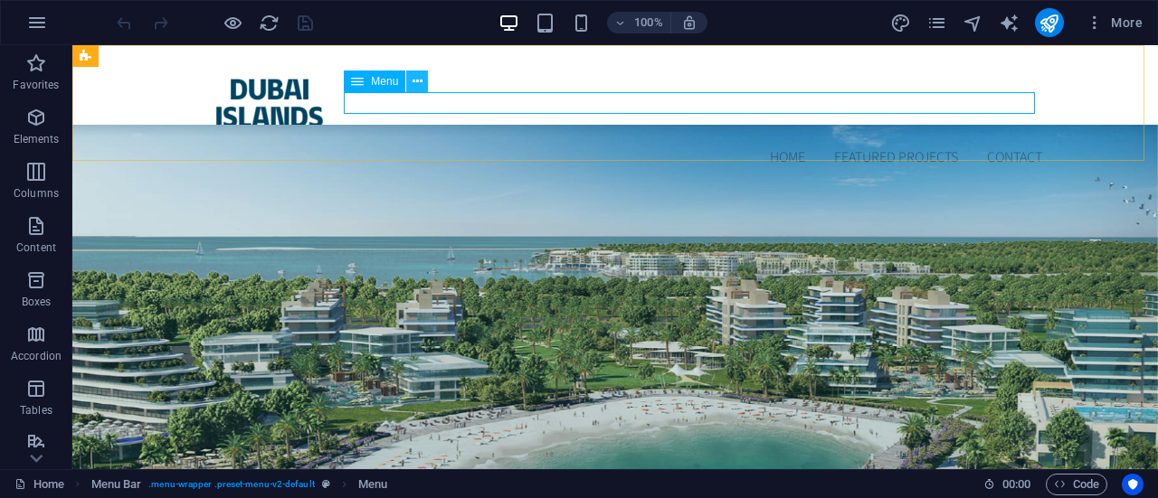
click at [409, 84] on button at bounding box center [417, 82] width 22 height 22
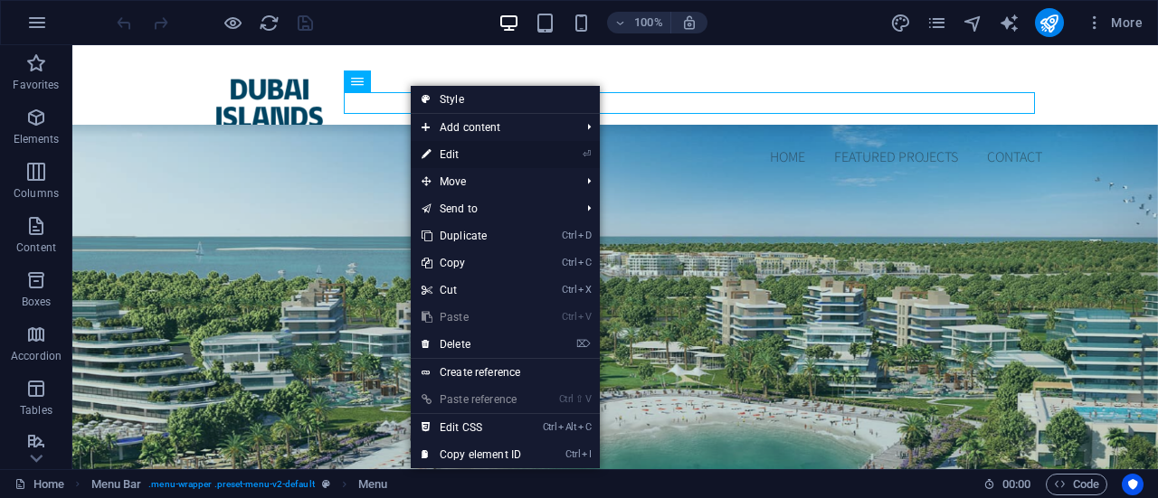
click at [445, 153] on link "⏎ Edit" at bounding box center [471, 154] width 121 height 27
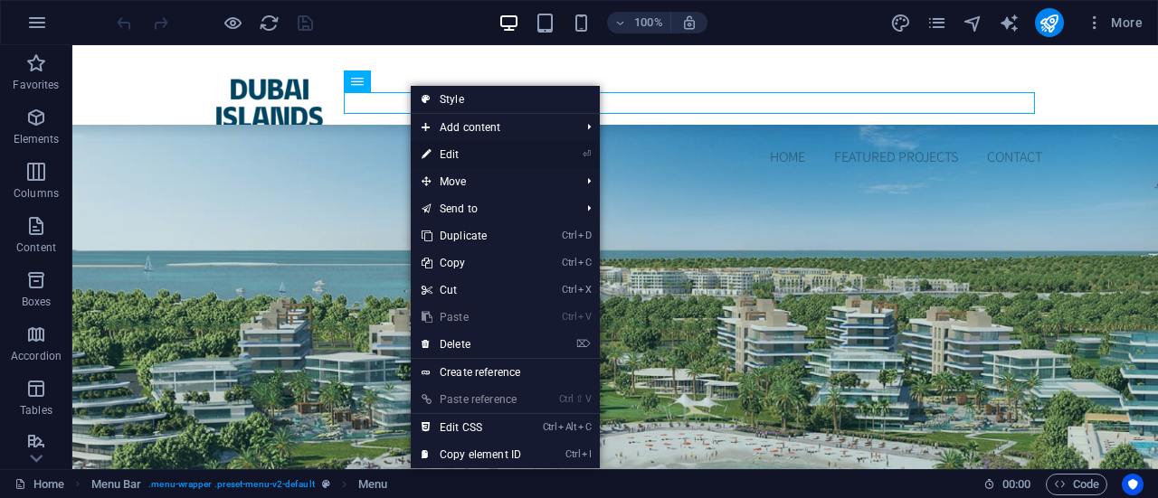
select select
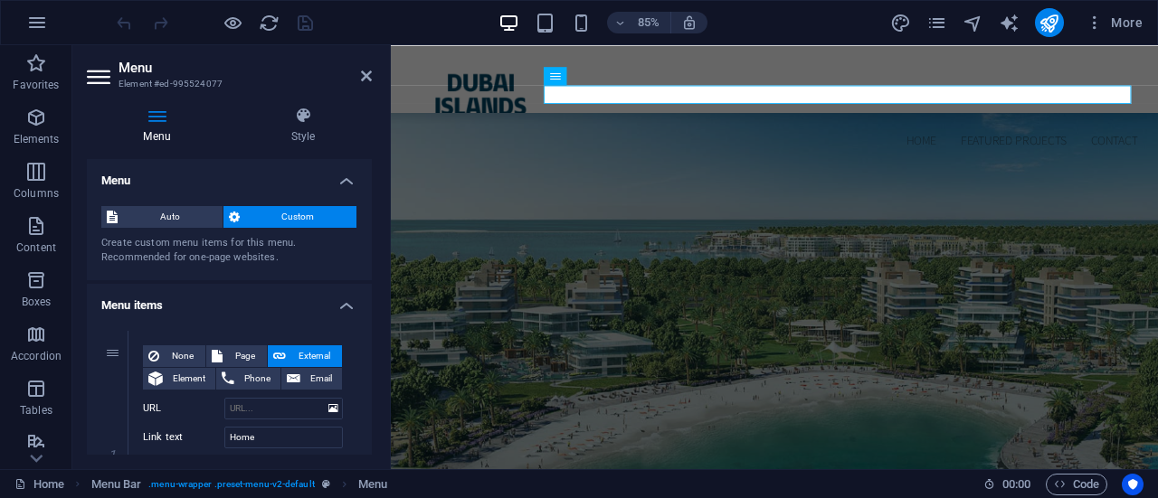
click at [367, 234] on div "Auto Custom Create custom menu items for this menu. Recommended for one-page we…" at bounding box center [229, 236] width 285 height 89
click at [367, 241] on div "Auto Custom Create custom menu items for this menu. Recommended for one-page we…" at bounding box center [229, 236] width 285 height 89
drag, startPoint x: 367, startPoint y: 241, endPoint x: 370, endPoint y: 289, distance: 48.9
click at [370, 289] on div "Menu Auto Custom Create custom menu items for this menu. Recommended for one-pa…" at bounding box center [229, 307] width 285 height 296
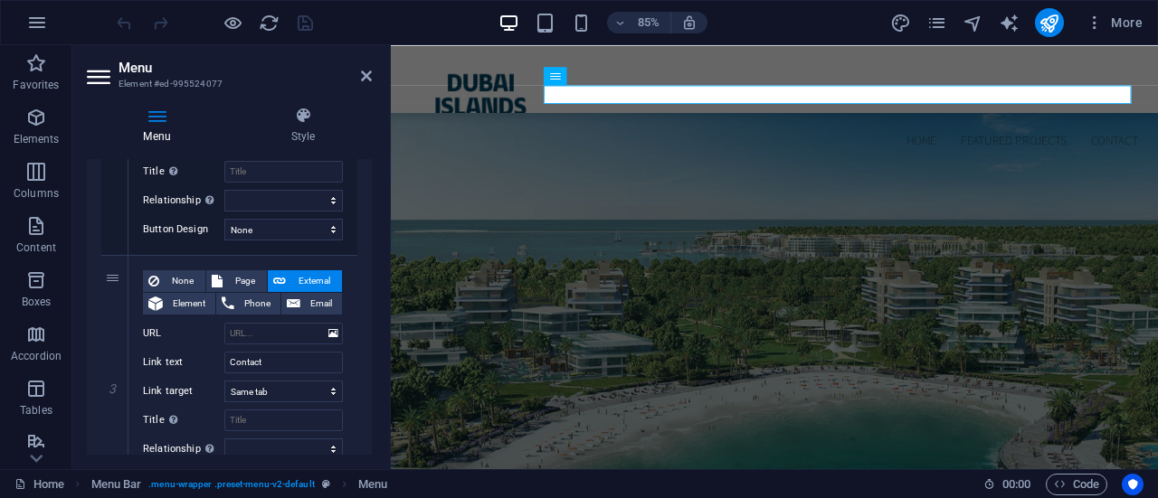
scroll to position [551, 0]
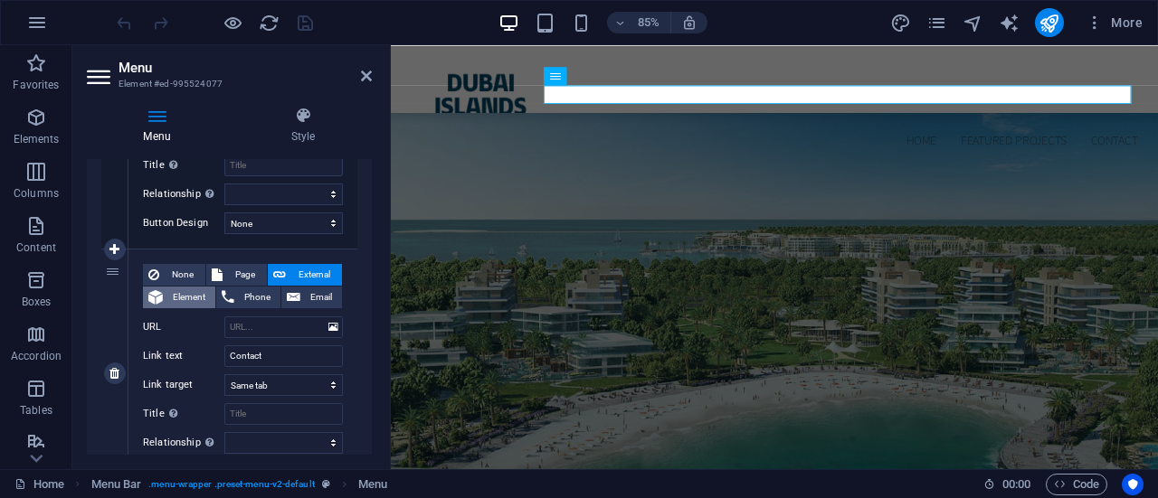
click at [174, 296] on span "Element" at bounding box center [189, 298] width 42 height 22
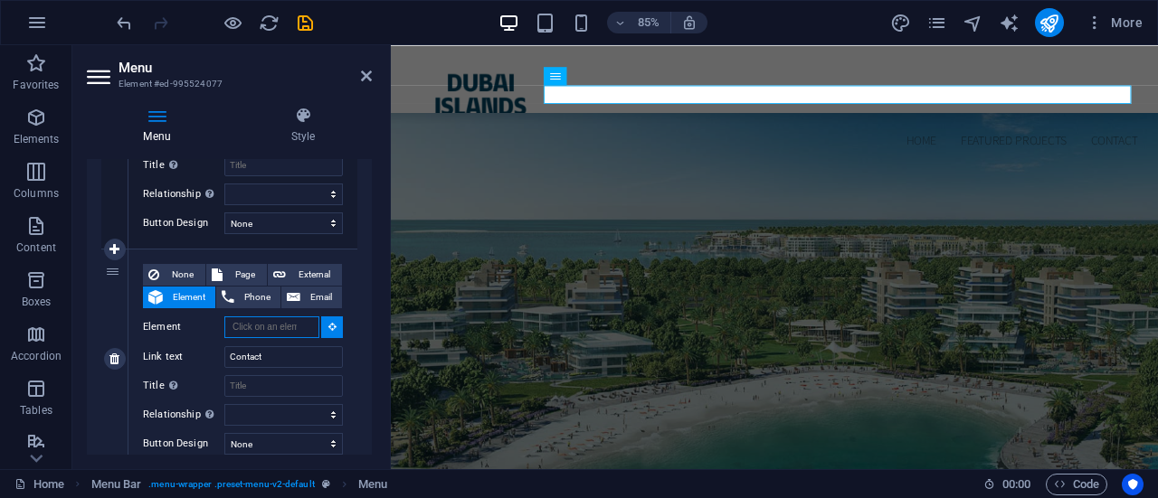
select select
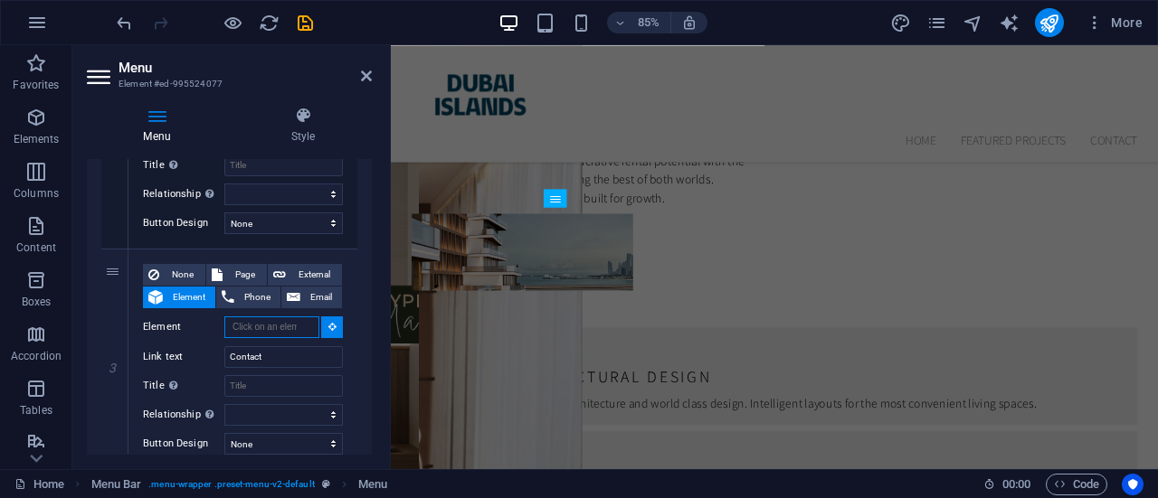
scroll to position [5615, 0]
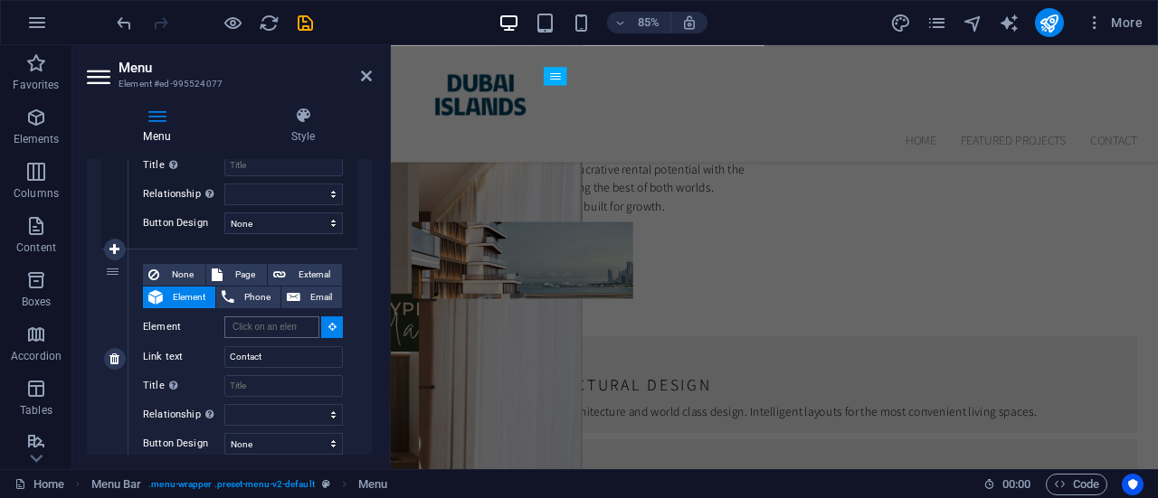
drag, startPoint x: 456, startPoint y: 259, endPoint x: 288, endPoint y: 323, distance: 180.1
click at [288, 323] on div "Menu Element #ed-995524077 Menu Style Menu Auto Custom Create custom menu items…" at bounding box center [614, 257] width 1085 height 424
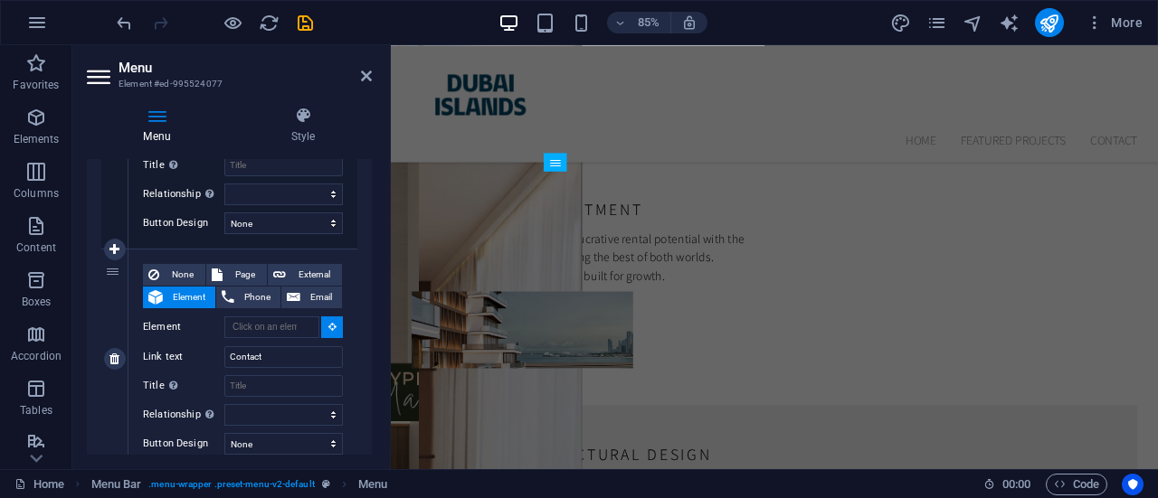
scroll to position [5499, 0]
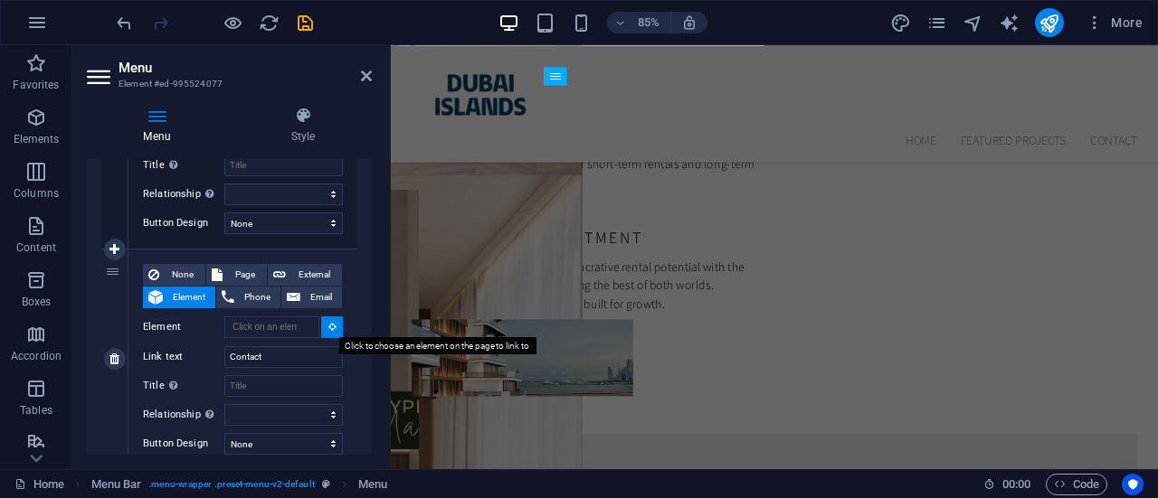
click at [324, 319] on button at bounding box center [332, 328] width 22 height 22
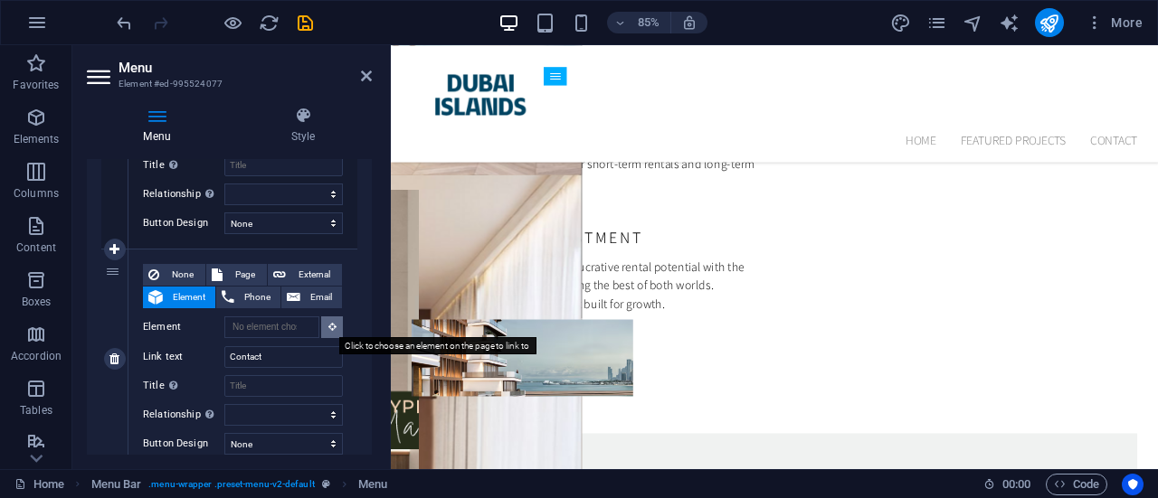
click at [324, 319] on button at bounding box center [332, 328] width 22 height 22
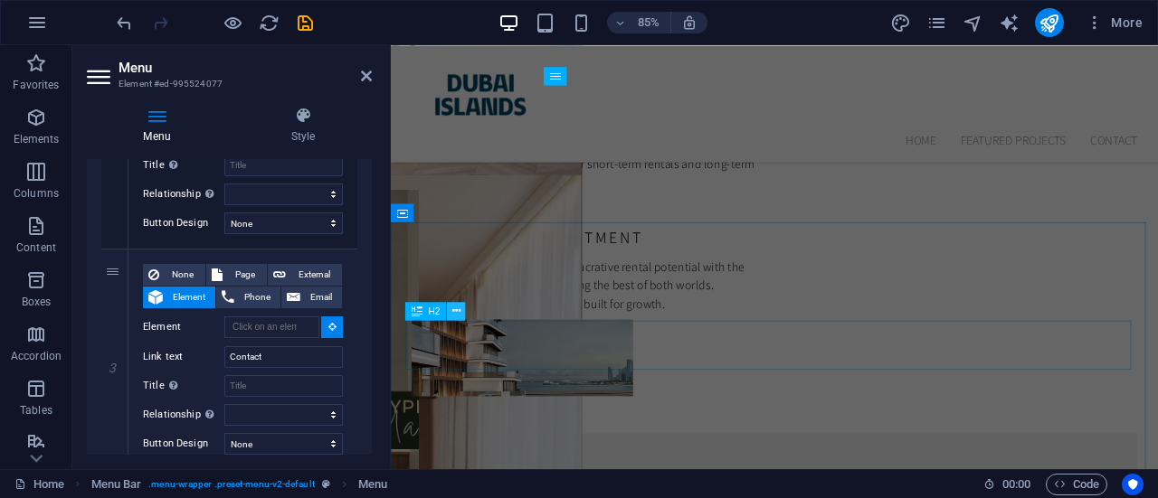
click at [460, 310] on icon at bounding box center [456, 311] width 8 height 16
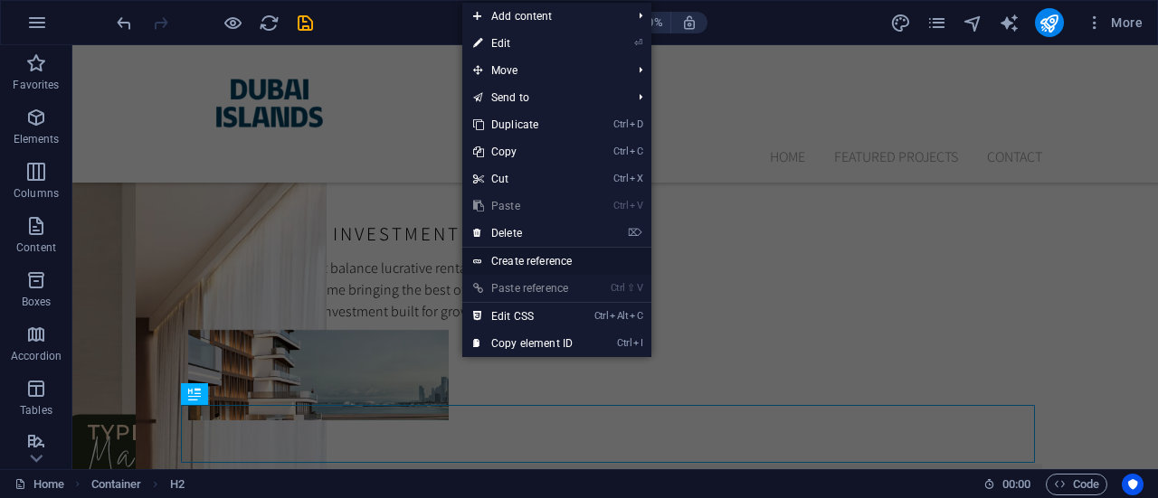
click at [548, 268] on link "Create reference" at bounding box center [556, 261] width 189 height 27
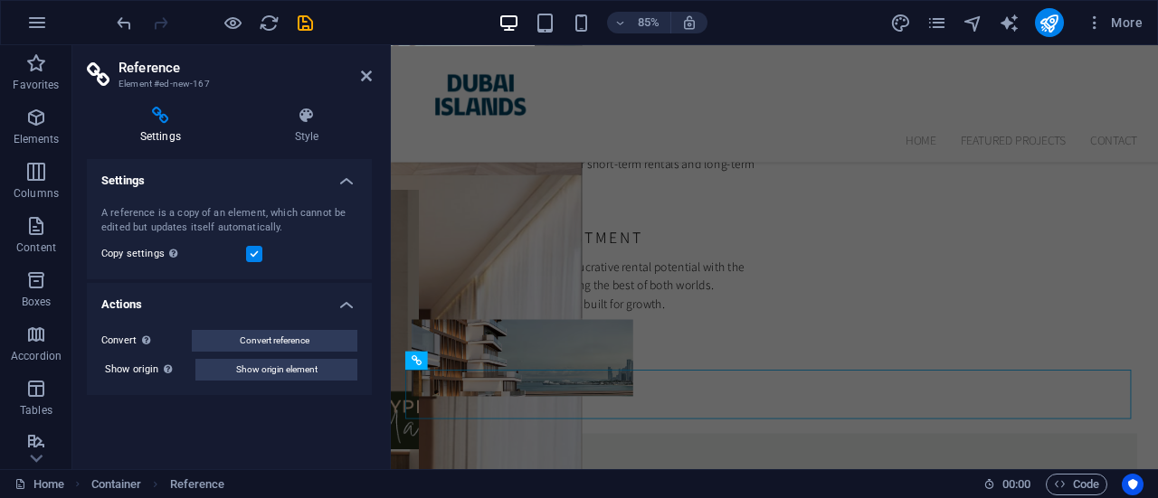
click at [154, 128] on h4 "Settings" at bounding box center [164, 126] width 155 height 38
click at [490, 359] on icon at bounding box center [486, 360] width 8 height 16
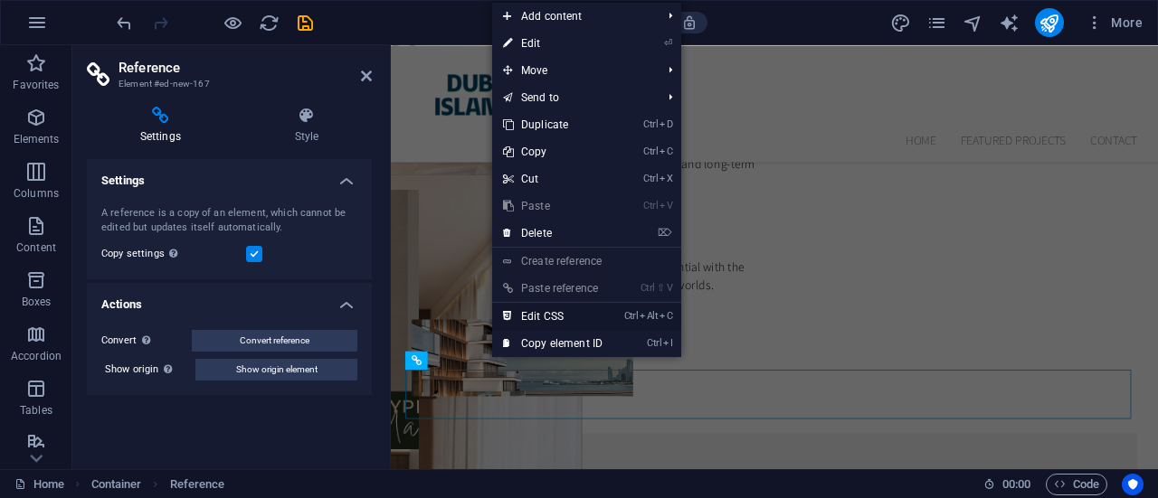
click at [557, 323] on link "Ctrl Alt C Edit CSS" at bounding box center [552, 316] width 121 height 27
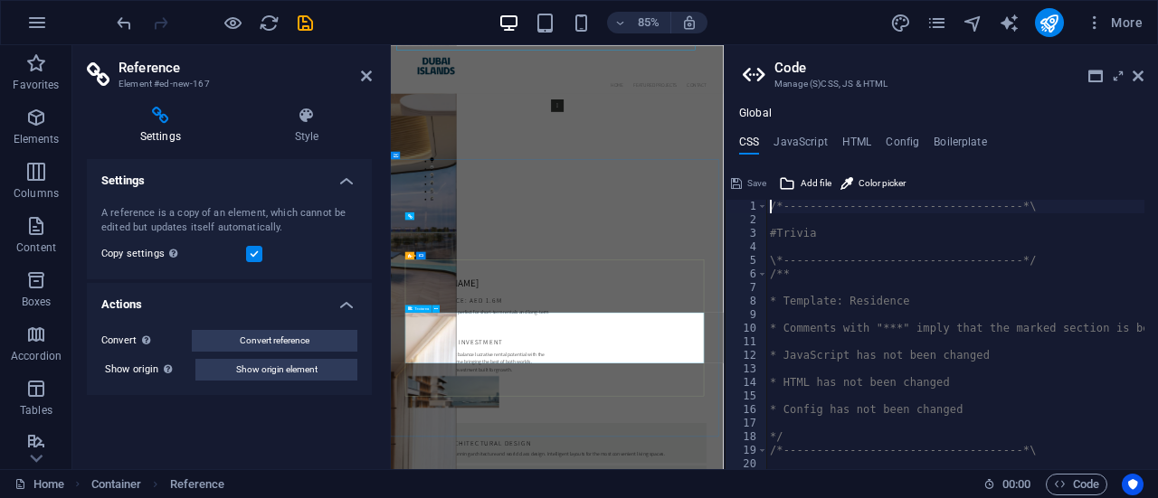
scroll to position [5925, 0]
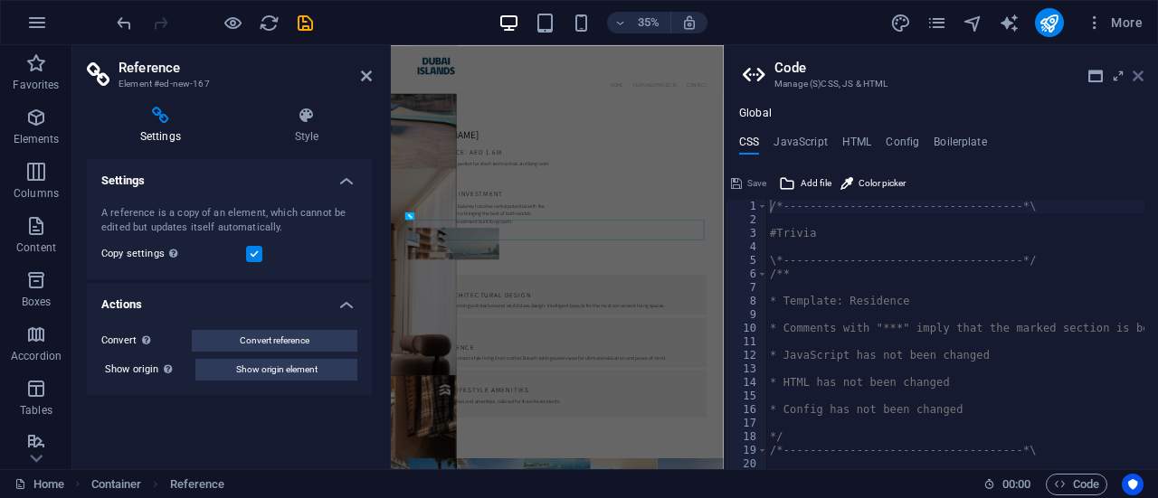
click at [1141, 74] on icon at bounding box center [1137, 76] width 11 height 14
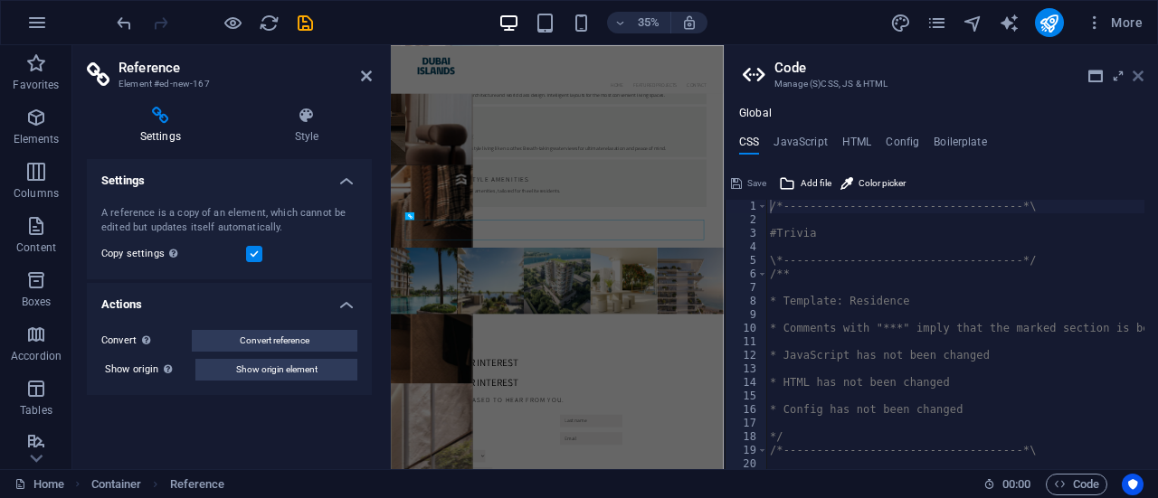
scroll to position [5783, 0]
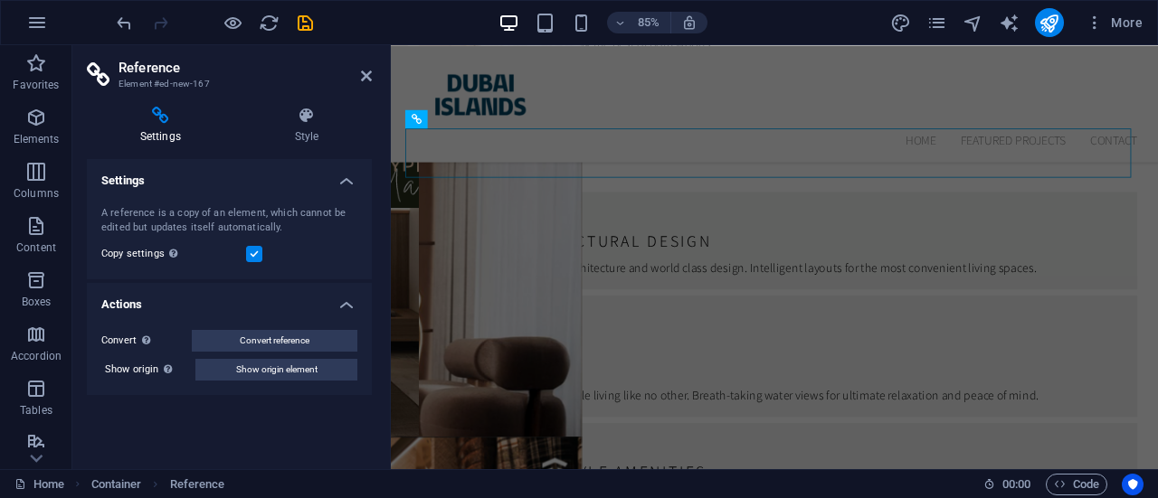
click at [376, 76] on aside "Reference Element #ed-new-167 Settings Style Settings A reference is a copy of …" at bounding box center [231, 257] width 318 height 424
click at [371, 76] on icon at bounding box center [366, 76] width 11 height 14
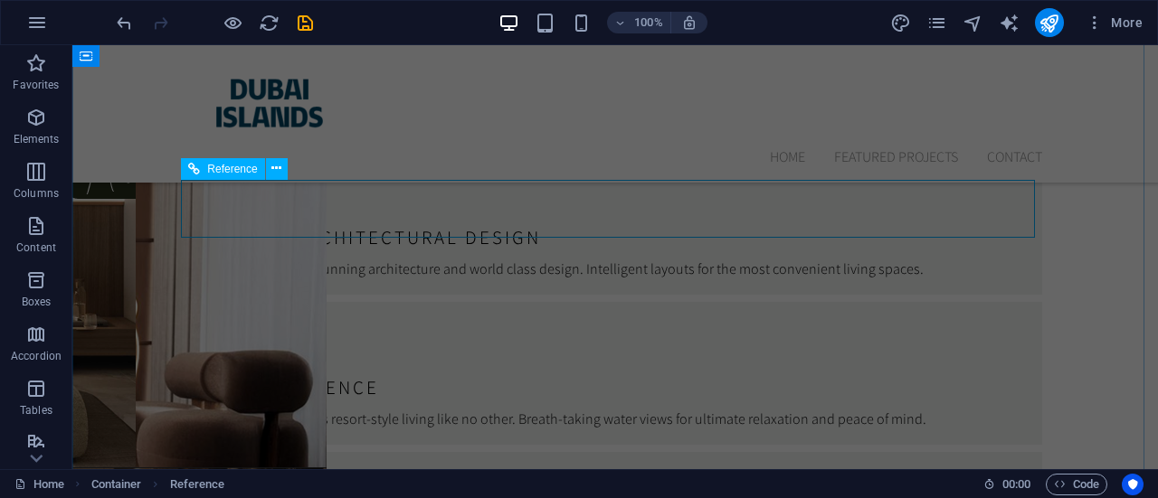
click at [194, 167] on icon at bounding box center [194, 169] width 12 height 22
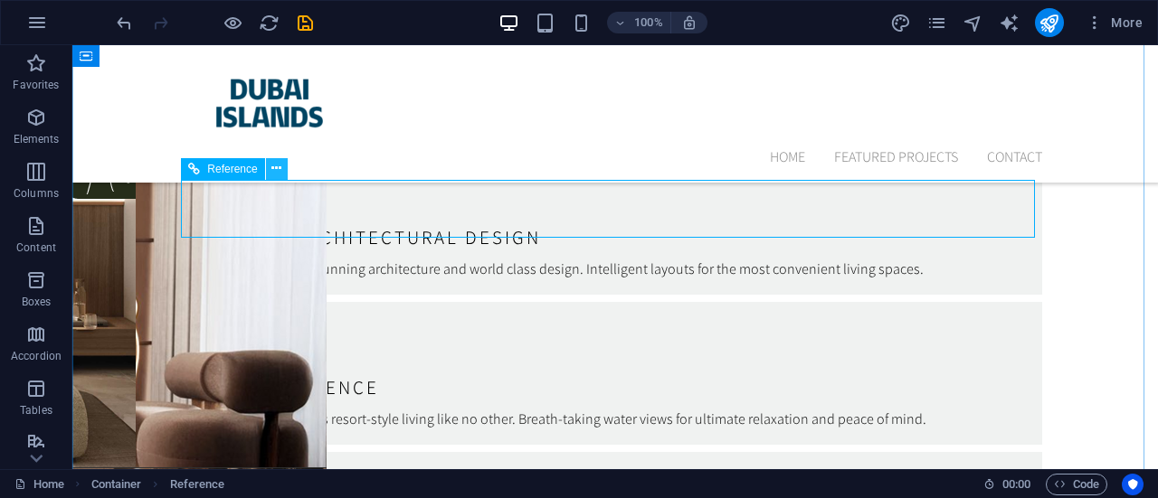
click at [276, 166] on icon at bounding box center [276, 168] width 10 height 19
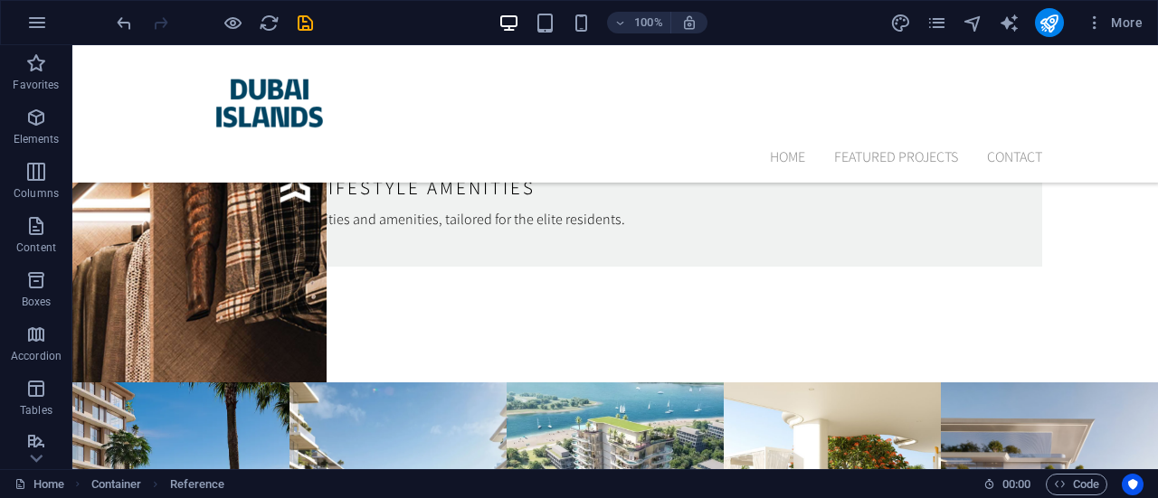
scroll to position [6125, 0]
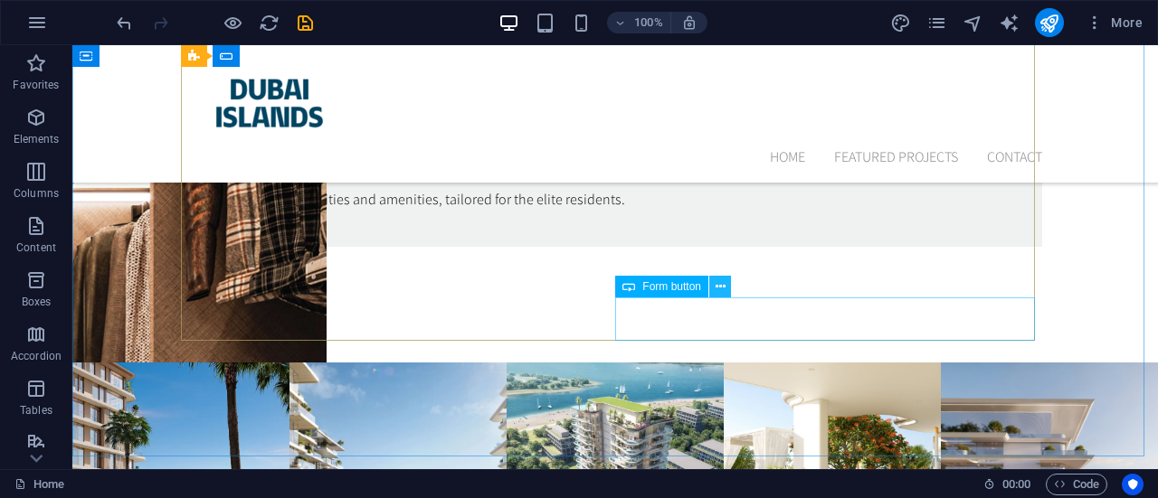
click at [719, 289] on icon at bounding box center [720, 287] width 10 height 19
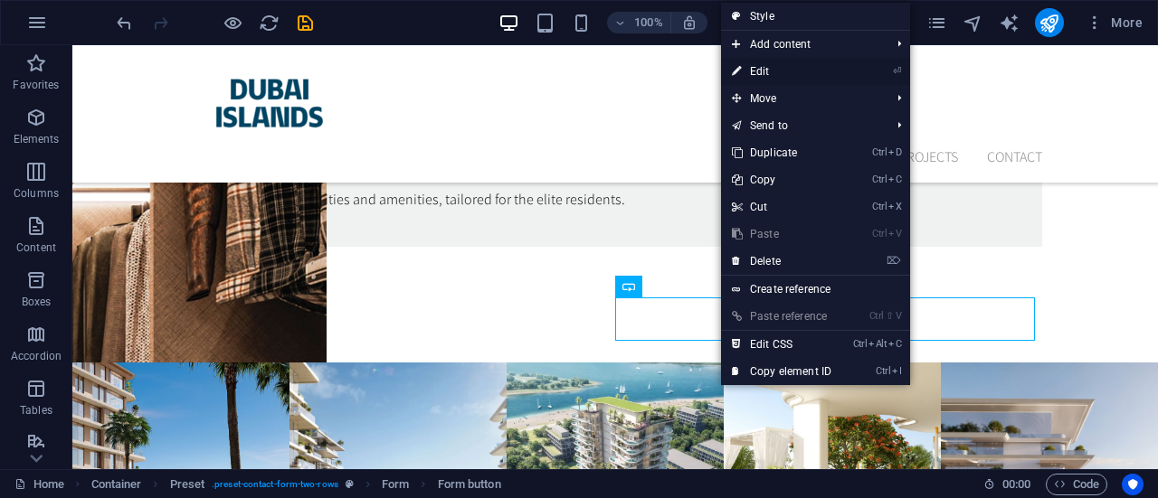
click at [756, 80] on link "⏎ Edit" at bounding box center [781, 71] width 121 height 27
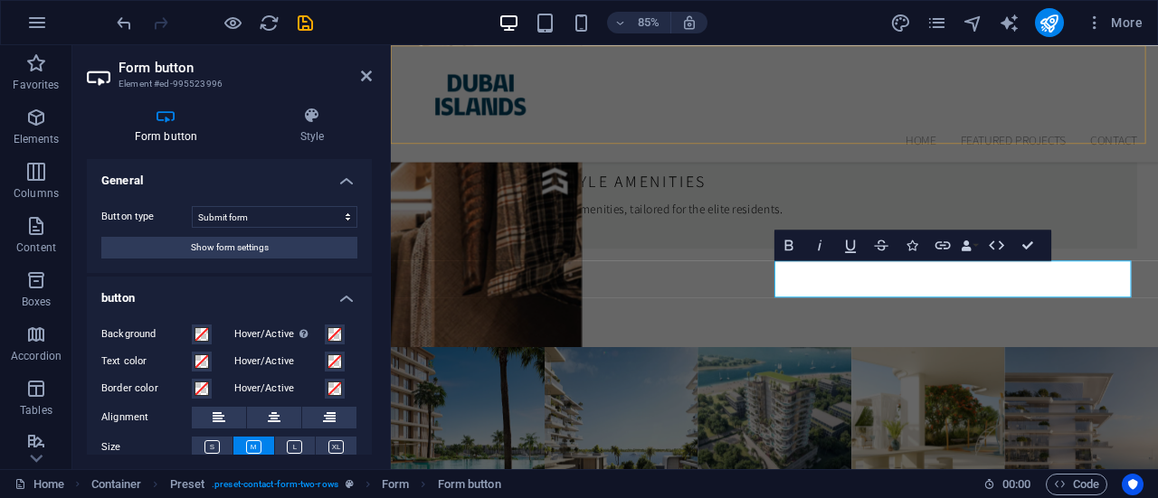
scroll to position [6089, 0]
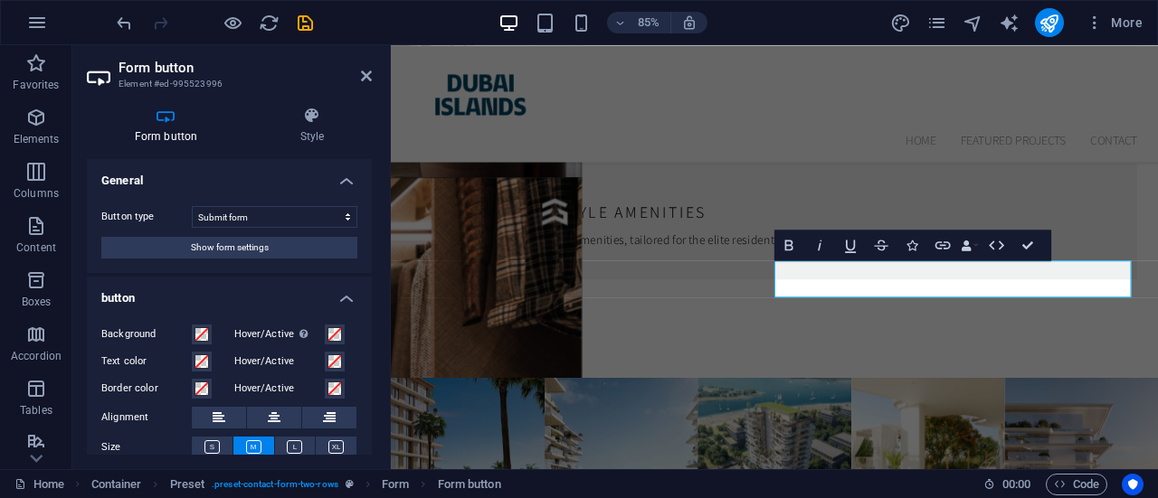
drag, startPoint x: 374, startPoint y: 229, endPoint x: 373, endPoint y: 264, distance: 35.3
click at [373, 264] on div "Form button Style General Button type Submit form Reset form No action Show for…" at bounding box center [229, 280] width 314 height 377
drag, startPoint x: 373, startPoint y: 264, endPoint x: 372, endPoint y: 303, distance: 38.9
click at [372, 303] on div "Form button Style General Button type Submit form Reset form No action Show for…" at bounding box center [229, 280] width 314 height 377
drag, startPoint x: 372, startPoint y: 303, endPoint x: 370, endPoint y: 365, distance: 61.5
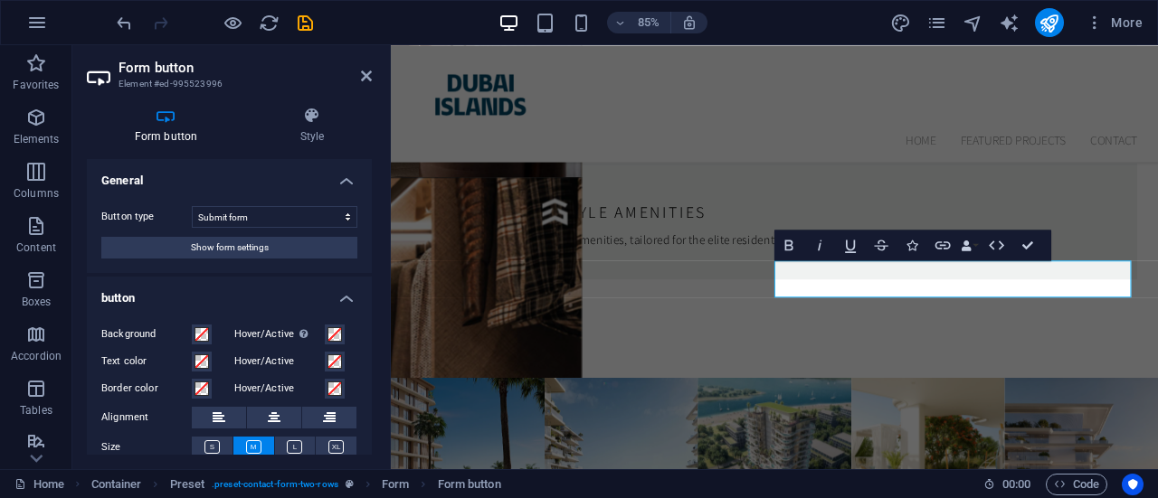
click at [370, 365] on div "Form button Style General Button type Submit form Reset form No action Show for…" at bounding box center [229, 280] width 314 height 377
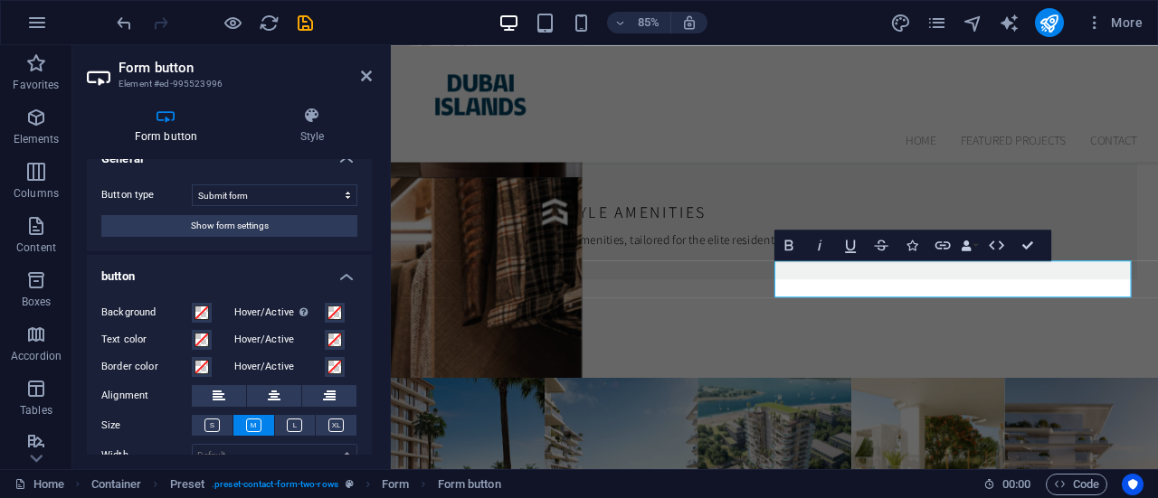
scroll to position [16, 0]
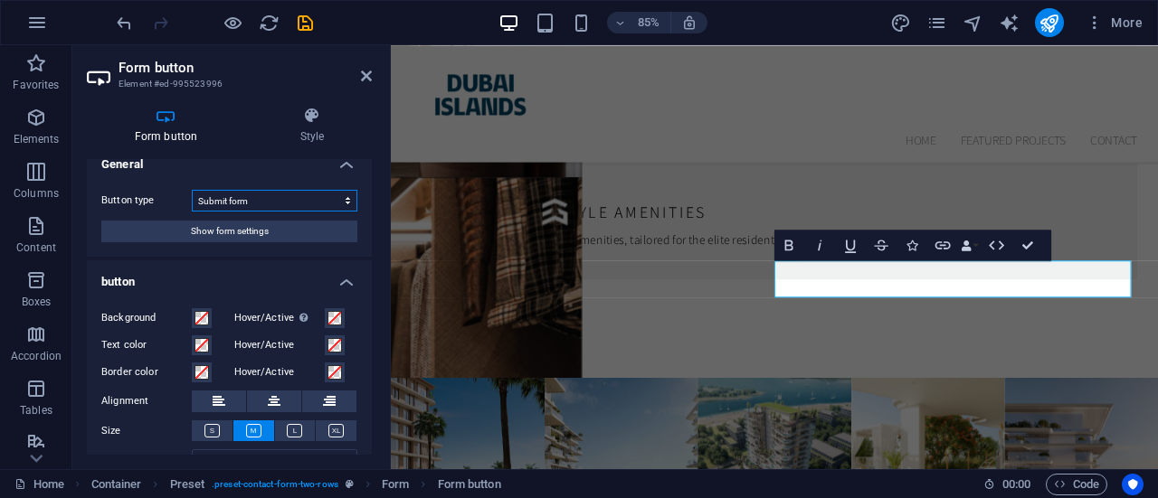
click at [337, 204] on select "Submit form Reset form No action" at bounding box center [275, 201] width 166 height 22
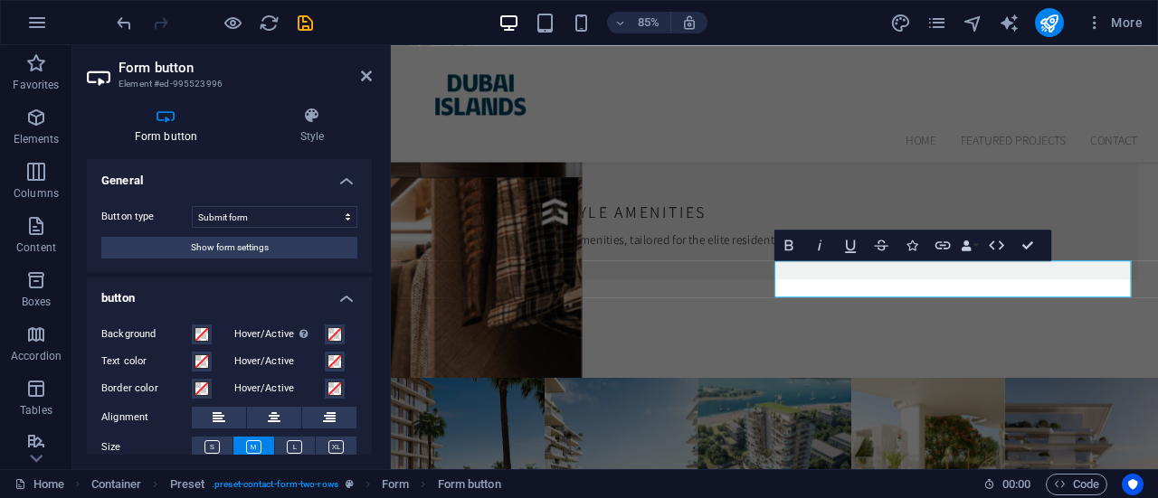
click at [166, 132] on h4 "Form button" at bounding box center [170, 126] width 166 height 38
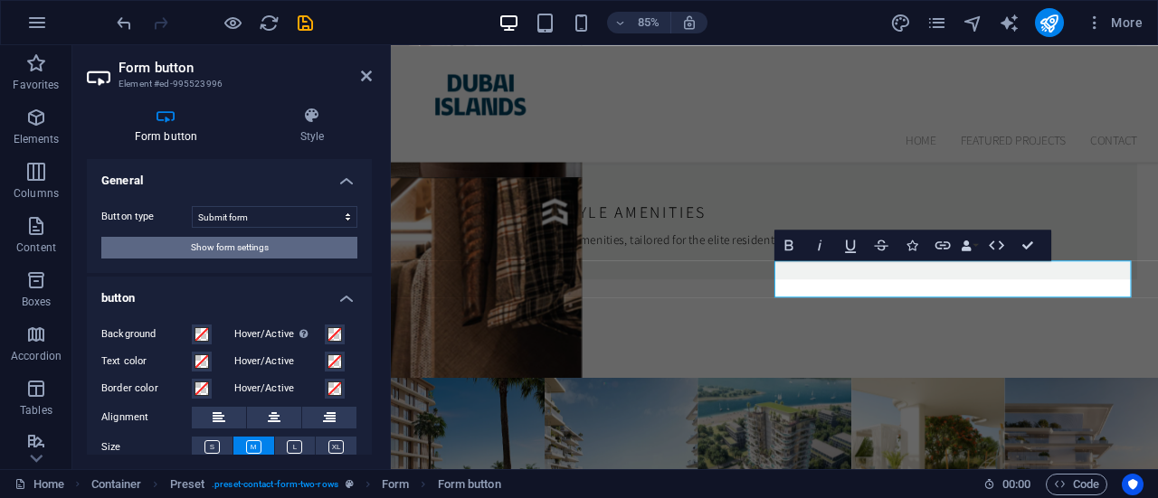
click at [185, 246] on button "Show form settings" at bounding box center [229, 248] width 256 height 22
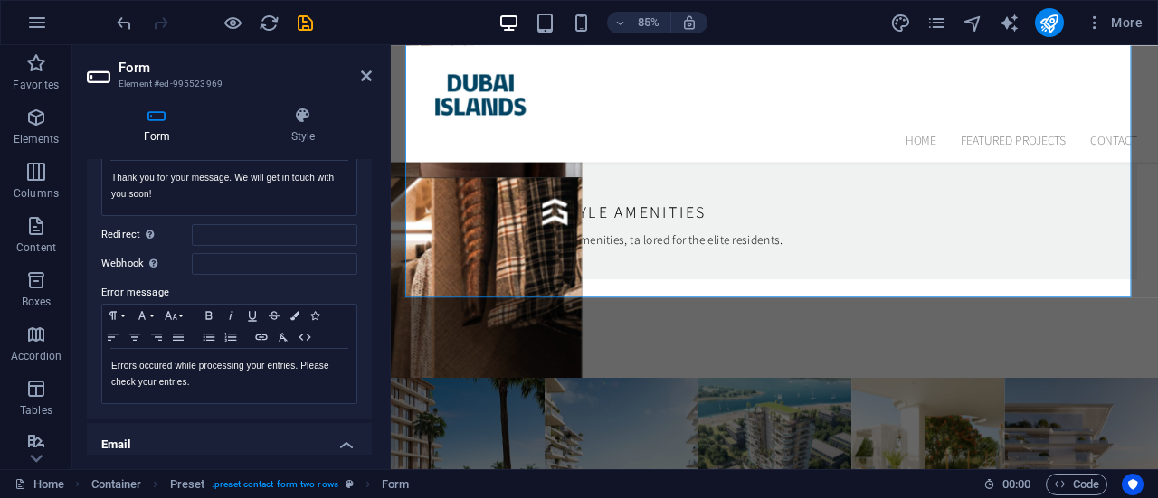
scroll to position [192, 0]
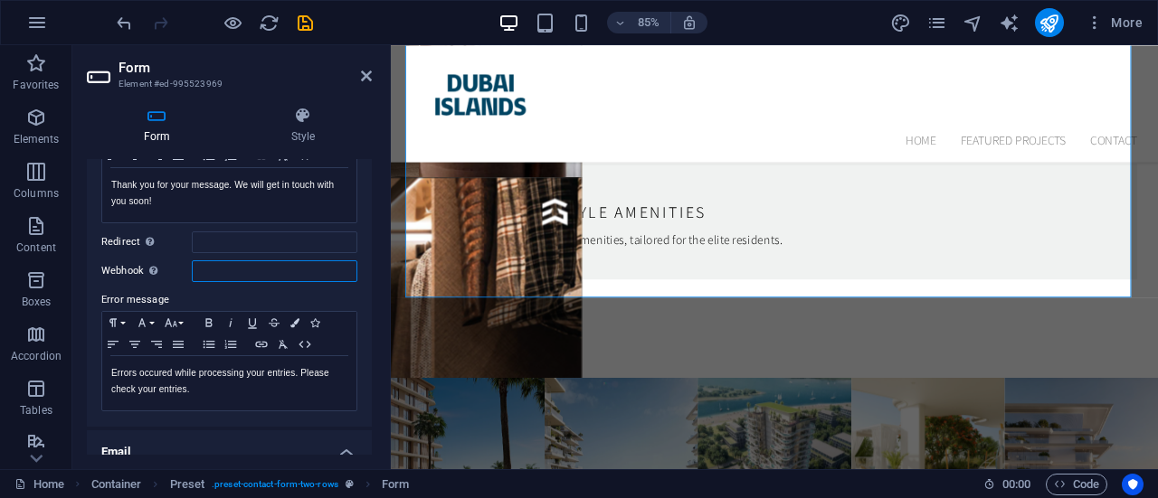
click at [233, 262] on input "Webhook A webhook is a push notification from this form to another server. Ever…" at bounding box center [275, 271] width 166 height 22
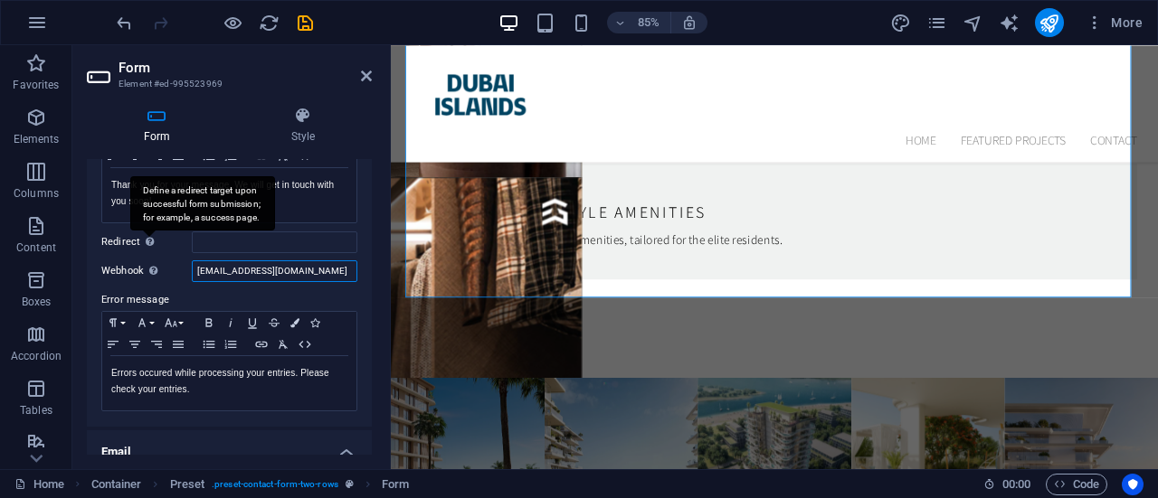
type input "[EMAIL_ADDRESS][DOMAIN_NAME]"
click at [145, 231] on div "Define a redirect target upon successful form submission; for example, a succes…" at bounding box center [202, 203] width 145 height 54
click at [192, 236] on input "Redirect Define a redirect target upon successful form submission; for example,…" at bounding box center [275, 243] width 166 height 22
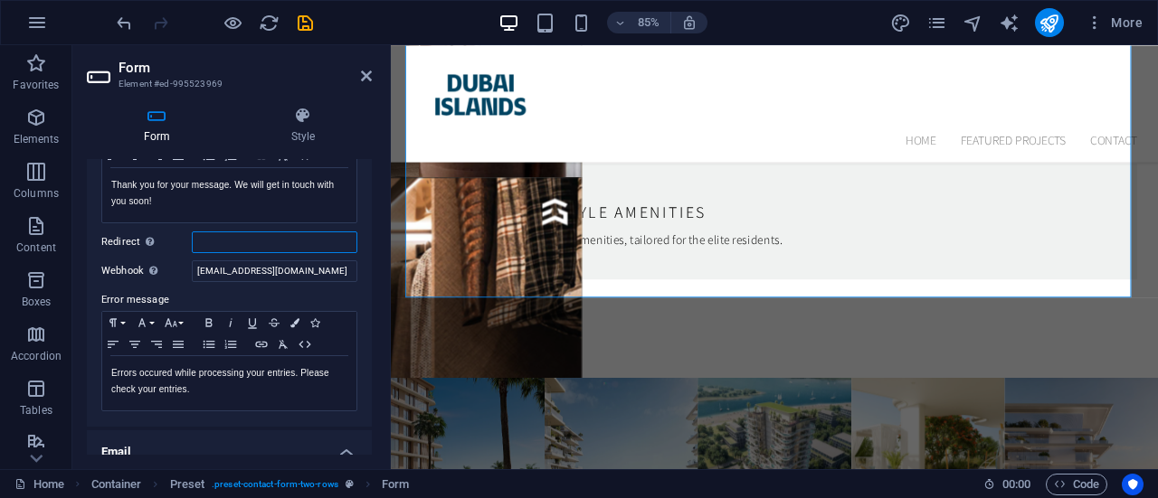
click at [223, 236] on input "Redirect Define a redirect target upon successful form submission; for example,…" at bounding box center [275, 243] width 166 height 22
type input "hello@dubai-islands.com"
drag, startPoint x: 367, startPoint y: 251, endPoint x: 370, endPoint y: 299, distance: 48.0
click at [370, 299] on div "General Title Define a name for the form. General form Messages Success message…" at bounding box center [229, 307] width 285 height 296
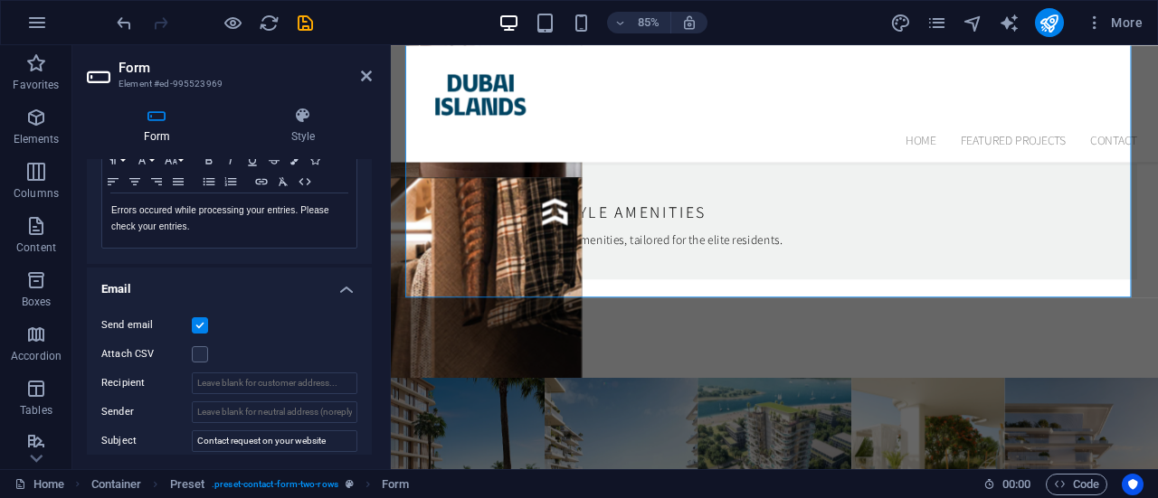
scroll to position [701, 0]
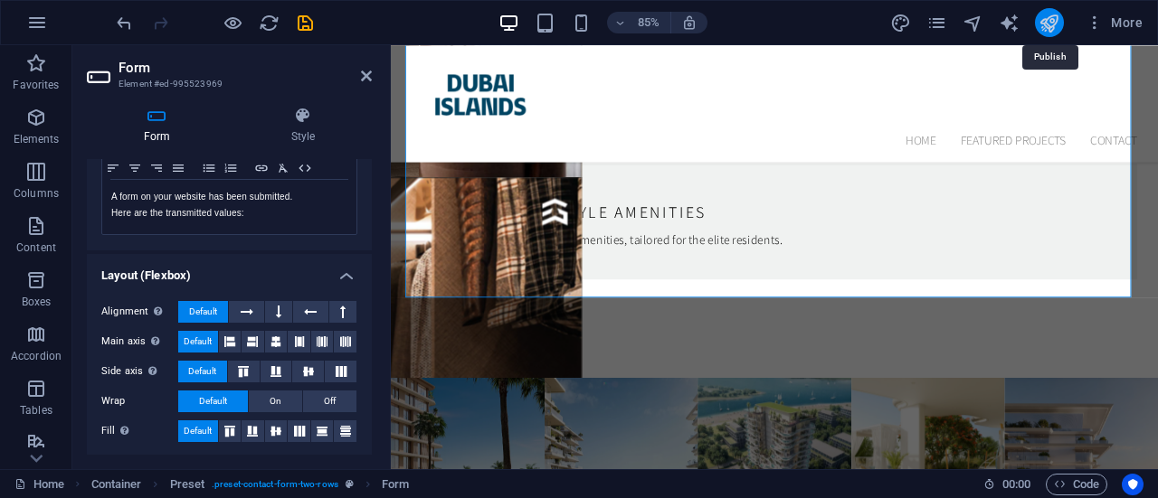
click at [1049, 22] on icon "publish" at bounding box center [1048, 23] width 21 height 21
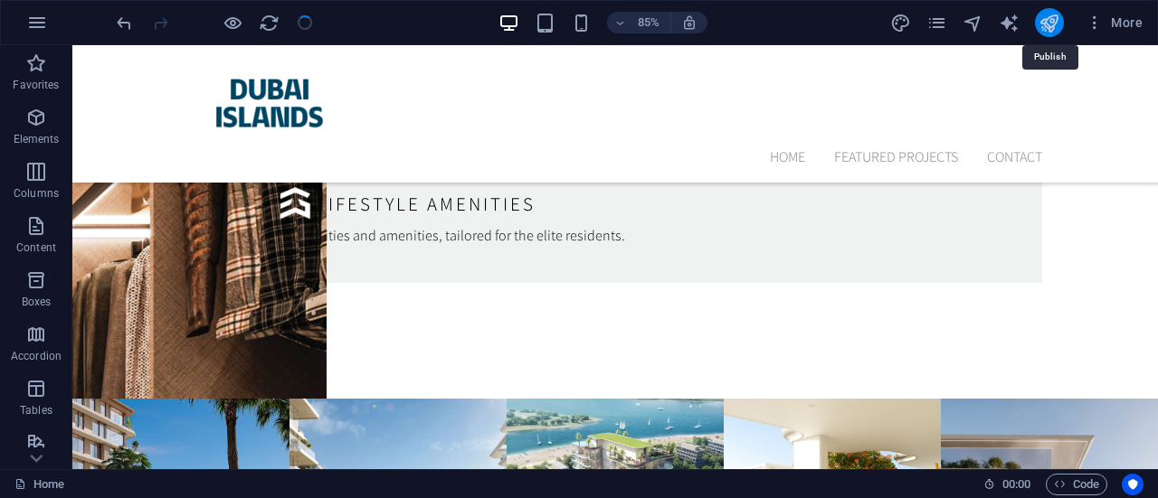
scroll to position [6125, 0]
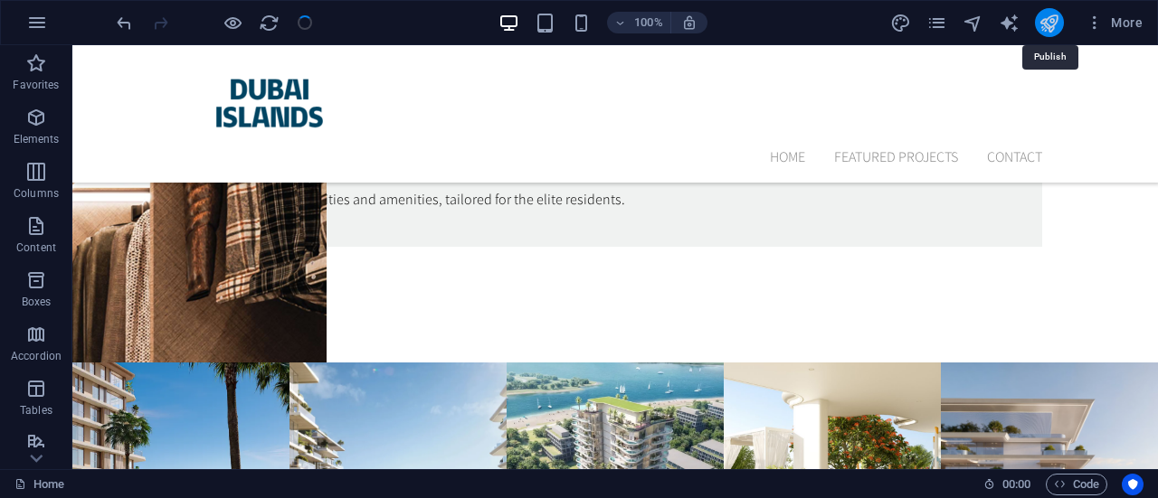
checkbox input "false"
click at [1049, 22] on icon "publish" at bounding box center [1048, 23] width 21 height 21
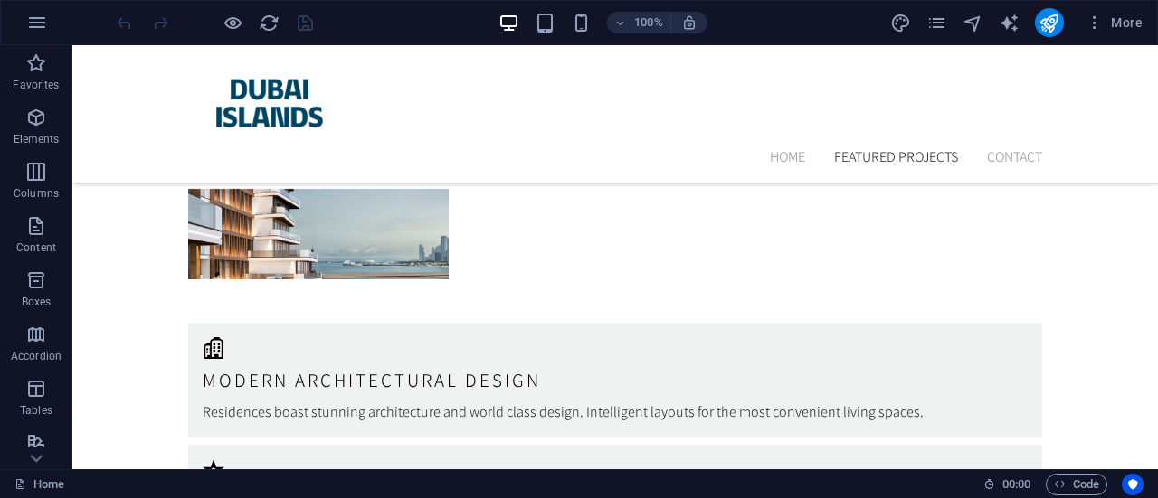
scroll to position [5650, 0]
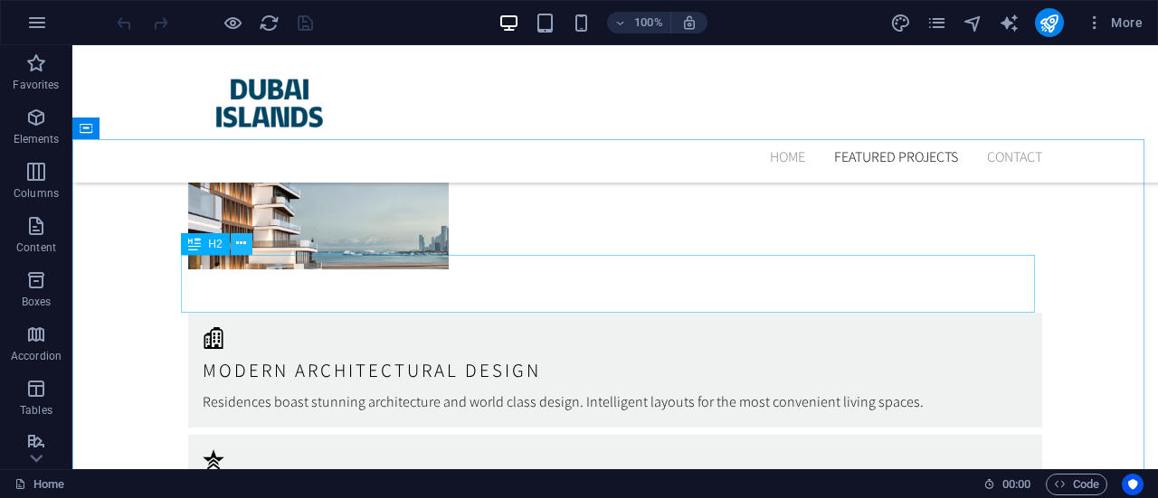
click at [241, 249] on icon at bounding box center [241, 243] width 10 height 19
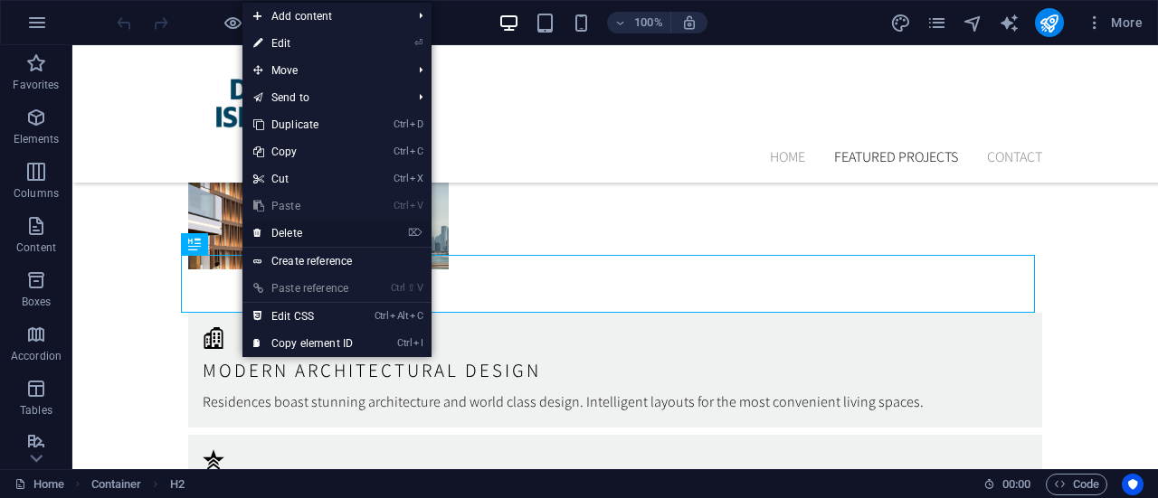
click at [273, 228] on link "⌦ Delete" at bounding box center [302, 233] width 121 height 27
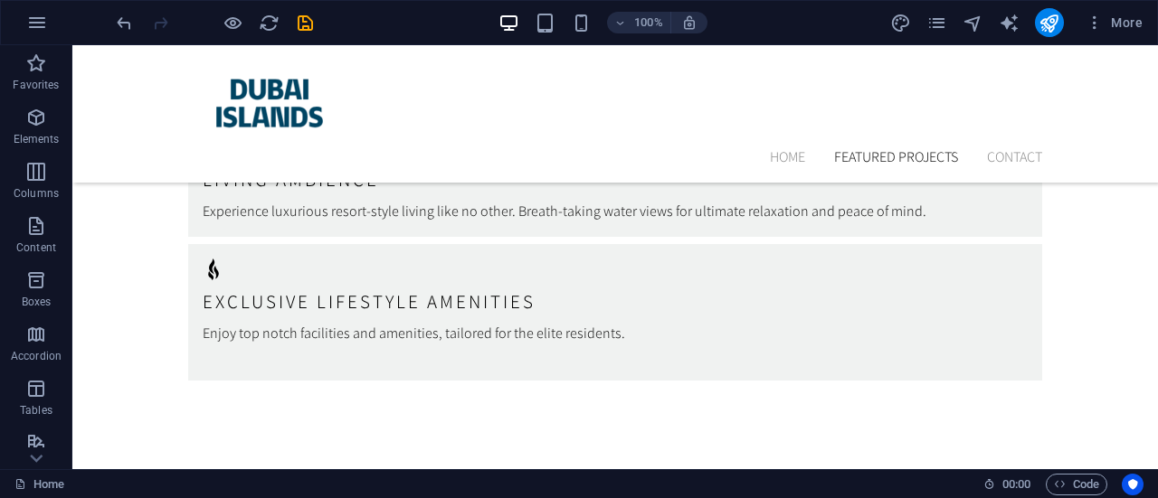
scroll to position [6000, 0]
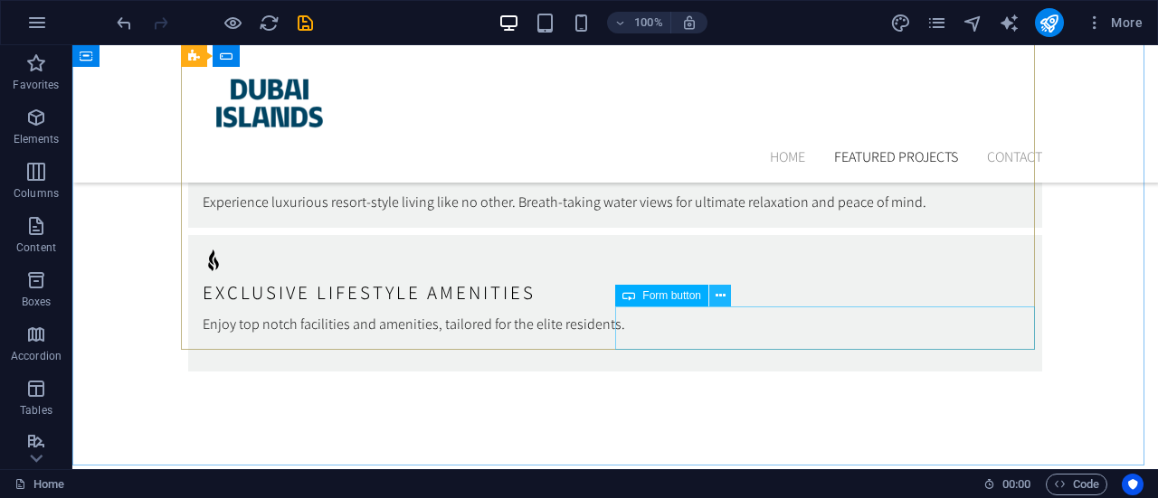
click at [718, 304] on icon at bounding box center [720, 296] width 10 height 19
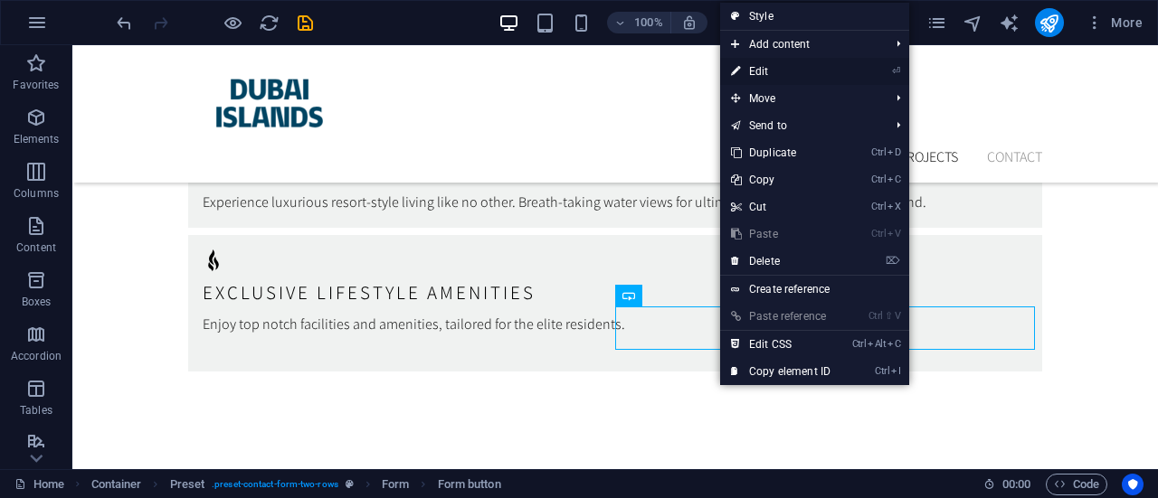
click at [767, 66] on link "⏎ Edit" at bounding box center [780, 71] width 121 height 27
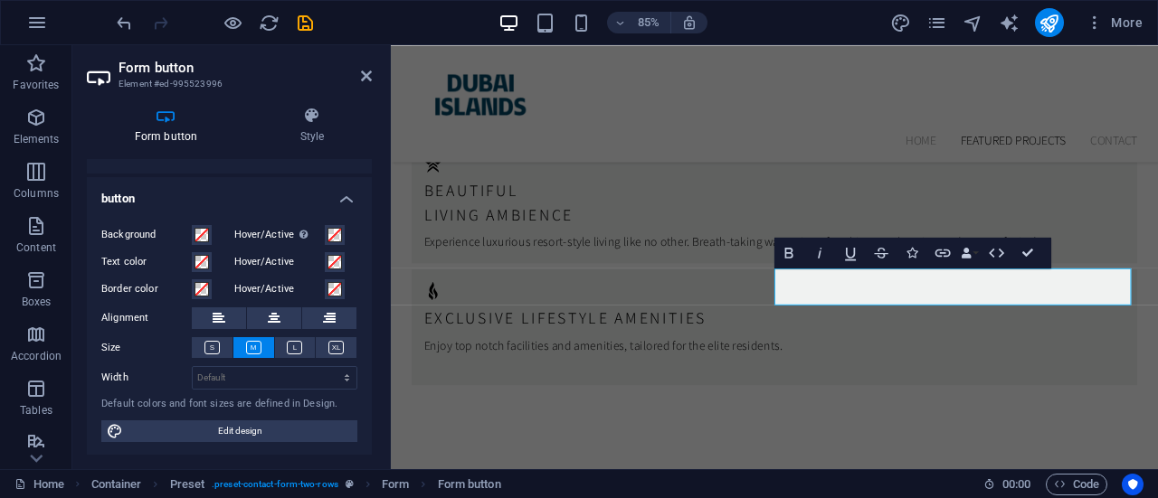
scroll to position [0, 0]
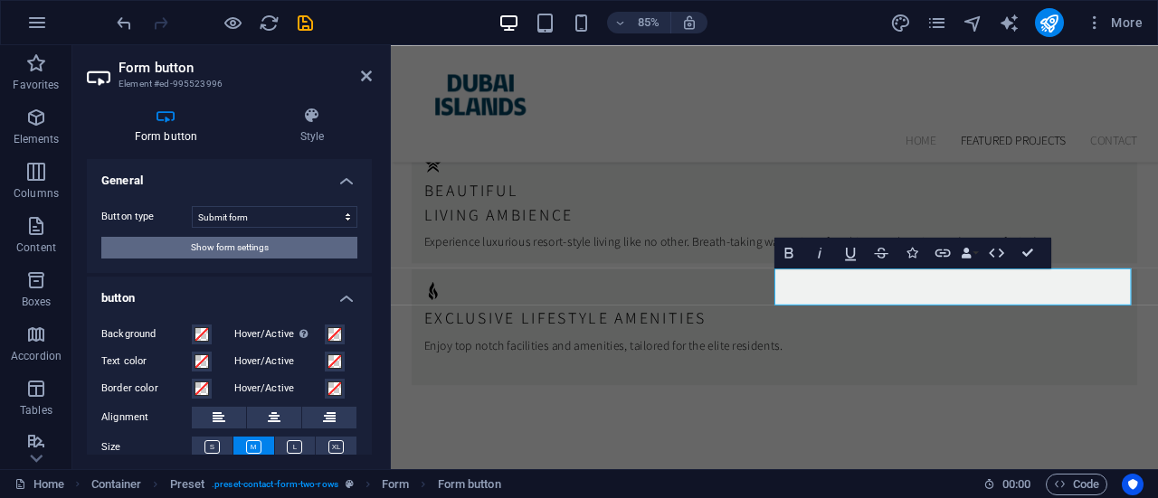
click at [297, 254] on button "Show form settings" at bounding box center [229, 248] width 256 height 22
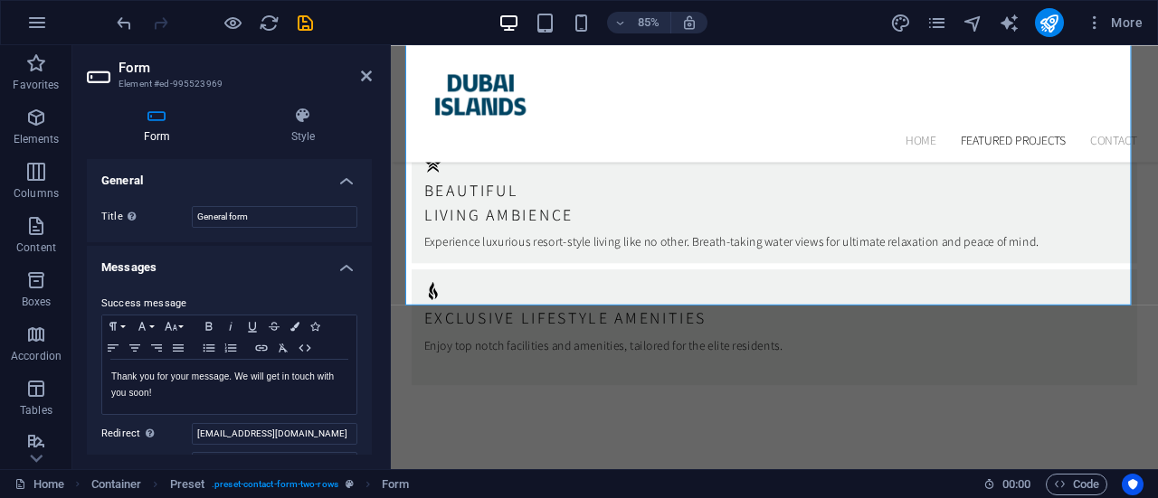
drag, startPoint x: 366, startPoint y: 213, endPoint x: 365, endPoint y: 240, distance: 27.1
click at [365, 240] on div "Title Define a name for the form. General form" at bounding box center [229, 217] width 285 height 51
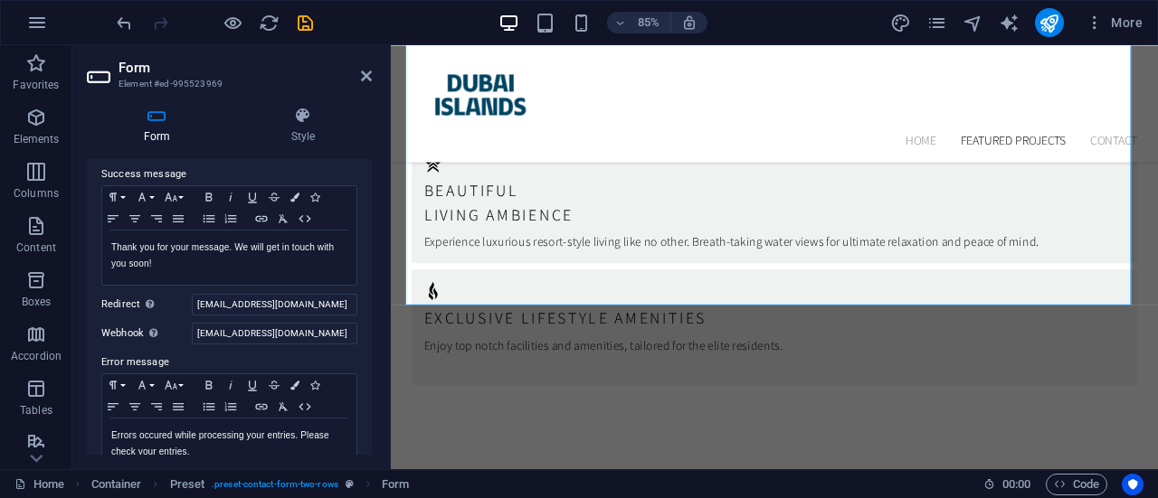
scroll to position [133, 0]
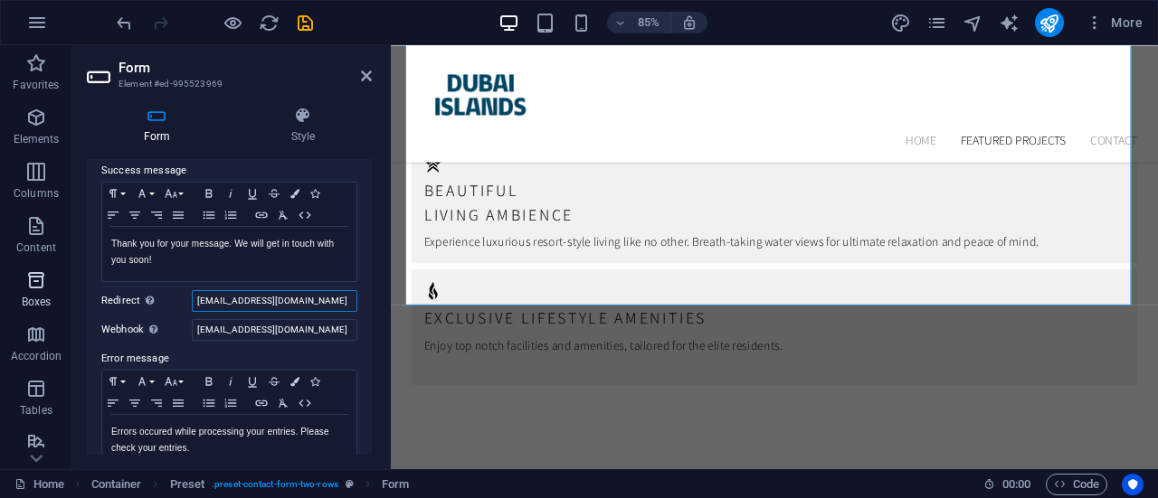
drag, startPoint x: 317, startPoint y: 298, endPoint x: 0, endPoint y: 279, distance: 317.1
click at [0, 279] on section "Favorites Elements Columns Content Boxes Accordion Tables Features Images Slide…" at bounding box center [579, 257] width 1158 height 424
drag, startPoint x: 337, startPoint y: 331, endPoint x: 0, endPoint y: 320, distance: 337.5
click at [0, 320] on section "Favorites Elements Columns Content Boxes Accordion Tables Features Images Slide…" at bounding box center [579, 257] width 1158 height 424
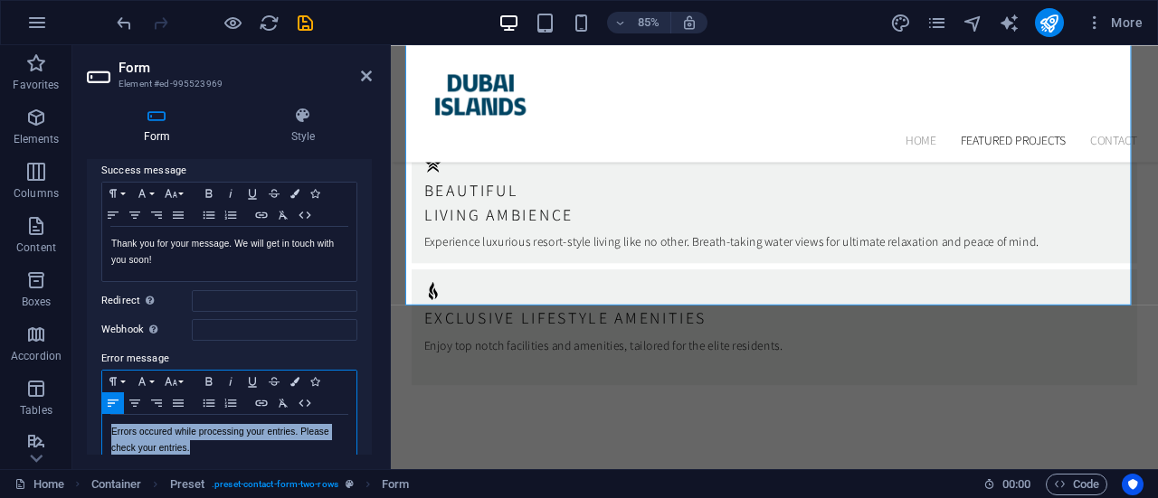
drag, startPoint x: 221, startPoint y: 442, endPoint x: 102, endPoint y: 431, distance: 119.0
click at [102, 431] on div "Errors occured while processing your entries. Please check your entries." at bounding box center [229, 442] width 254 height 54
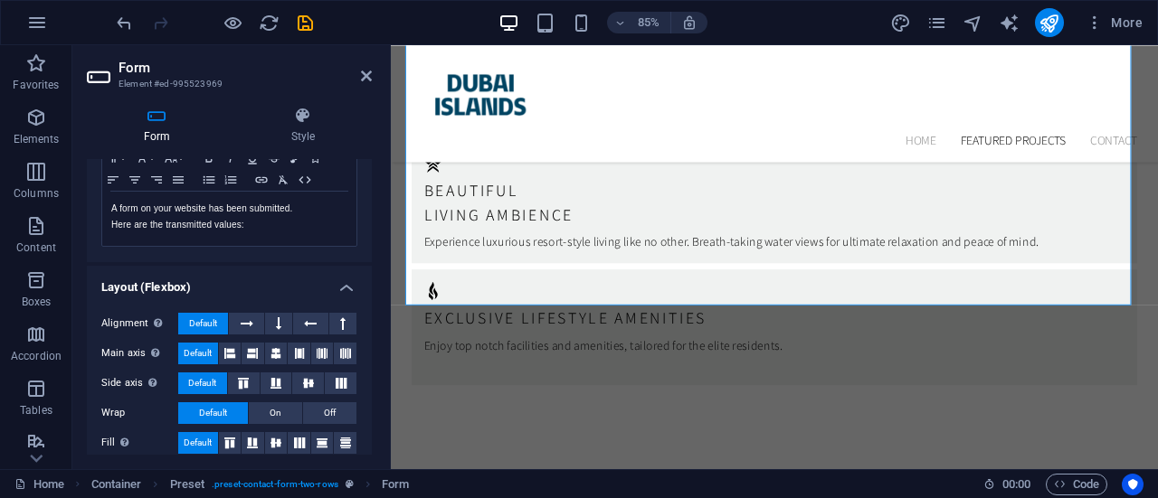
scroll to position [701, 0]
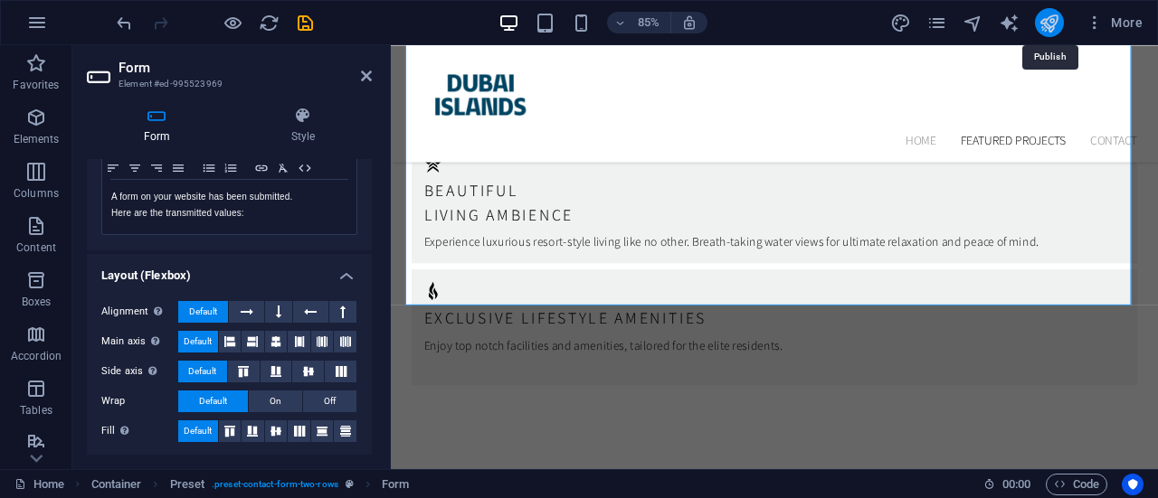
click at [1048, 19] on icon "publish" at bounding box center [1048, 23] width 21 height 21
checkbox input "false"
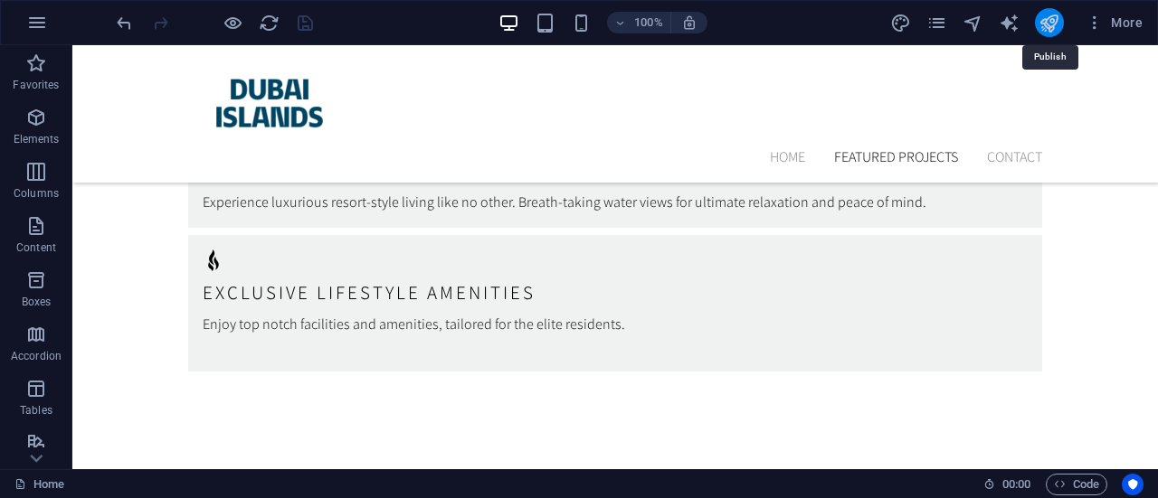
click at [1048, 19] on icon "publish" at bounding box center [1048, 23] width 21 height 21
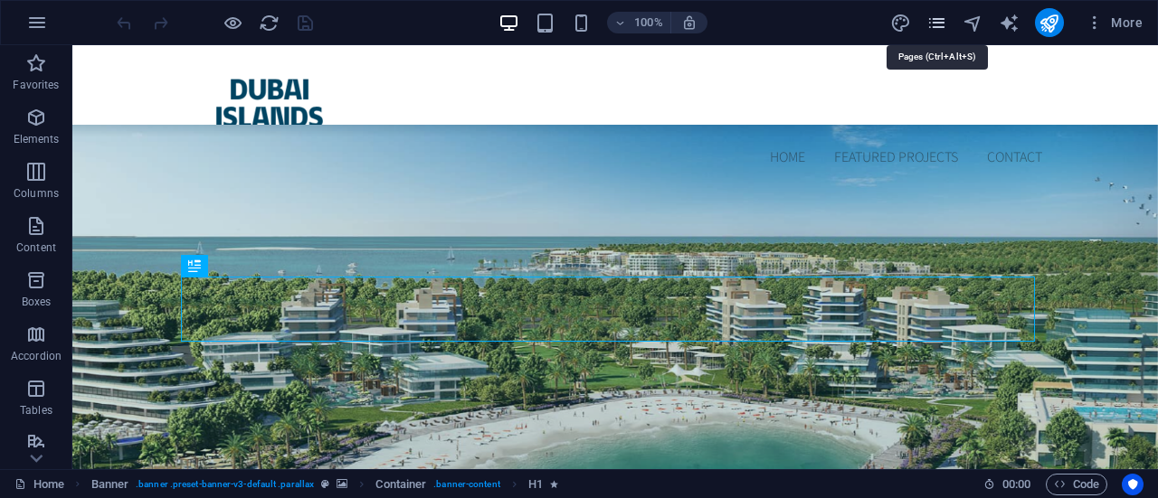
click at [946, 22] on icon "pages" at bounding box center [936, 23] width 21 height 21
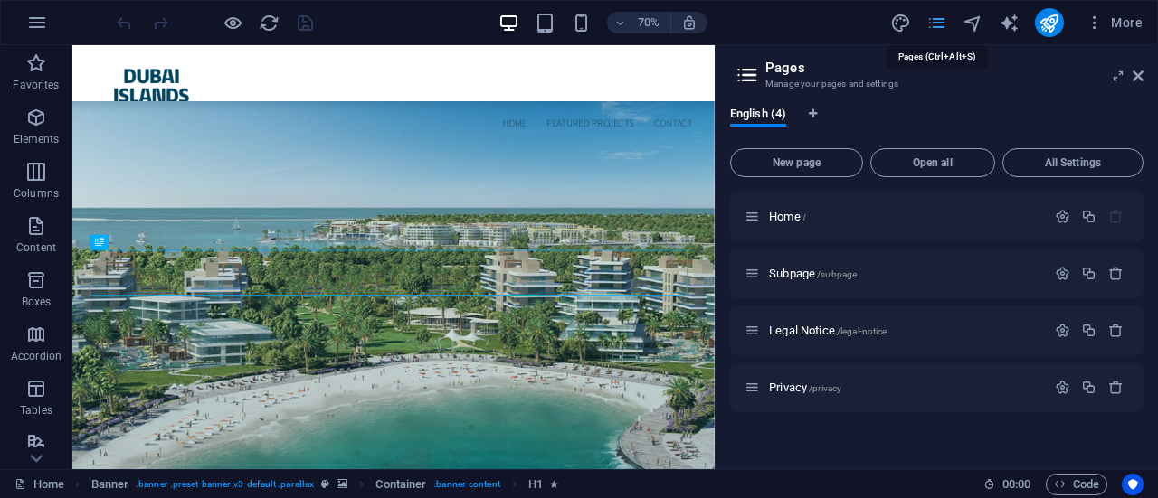
click at [946, 22] on icon "pages" at bounding box center [936, 23] width 21 height 21
click at [33, 243] on p "Content" at bounding box center [36, 248] width 40 height 14
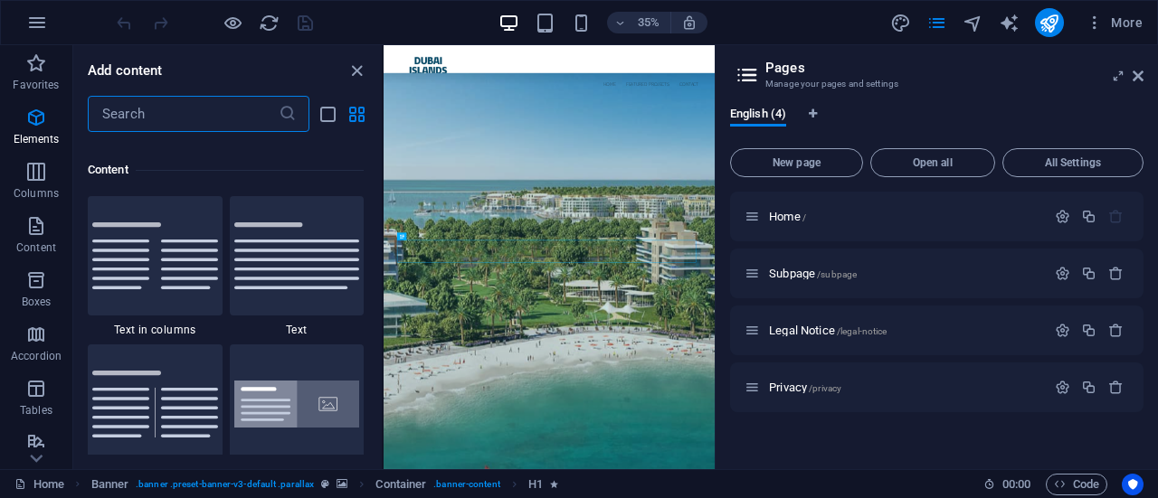
scroll to position [3165, 0]
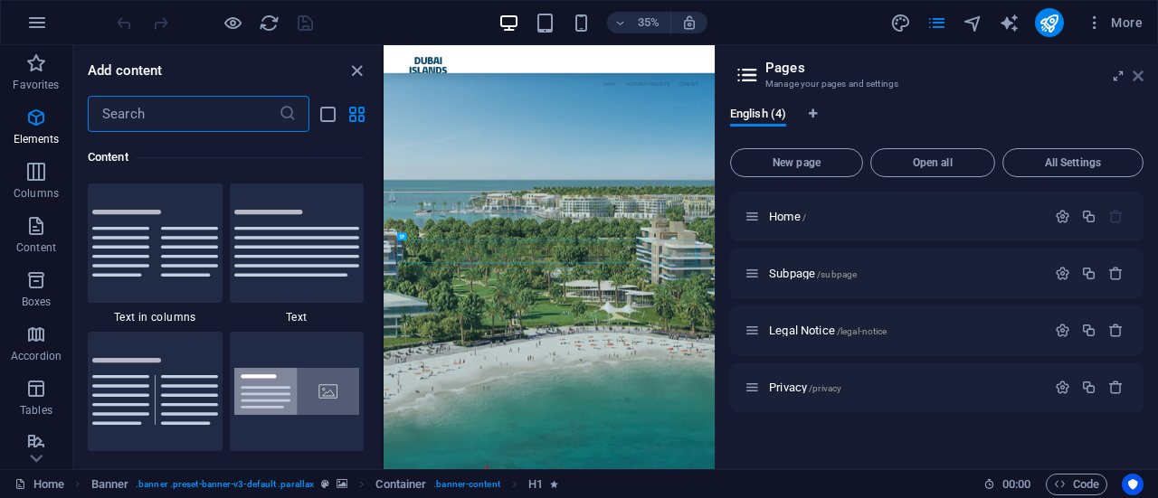
click at [1139, 75] on icon at bounding box center [1137, 76] width 11 height 14
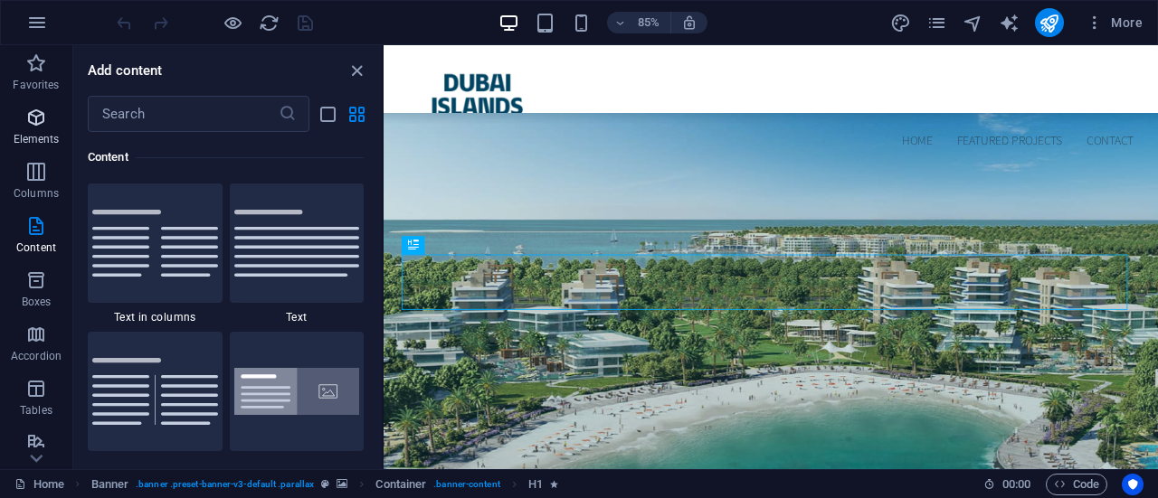
click at [30, 124] on icon "button" at bounding box center [36, 118] width 22 height 22
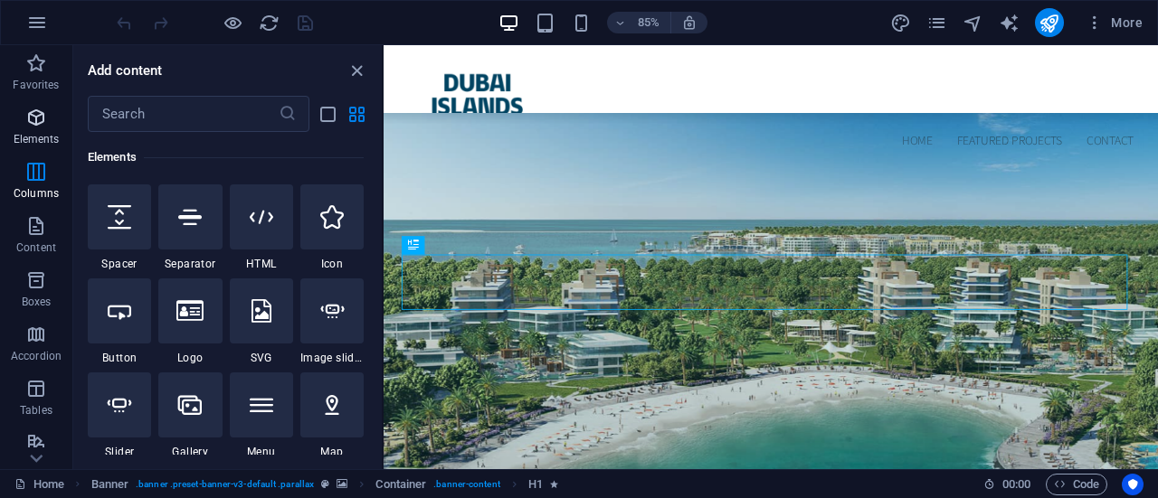
scroll to position [193, 0]
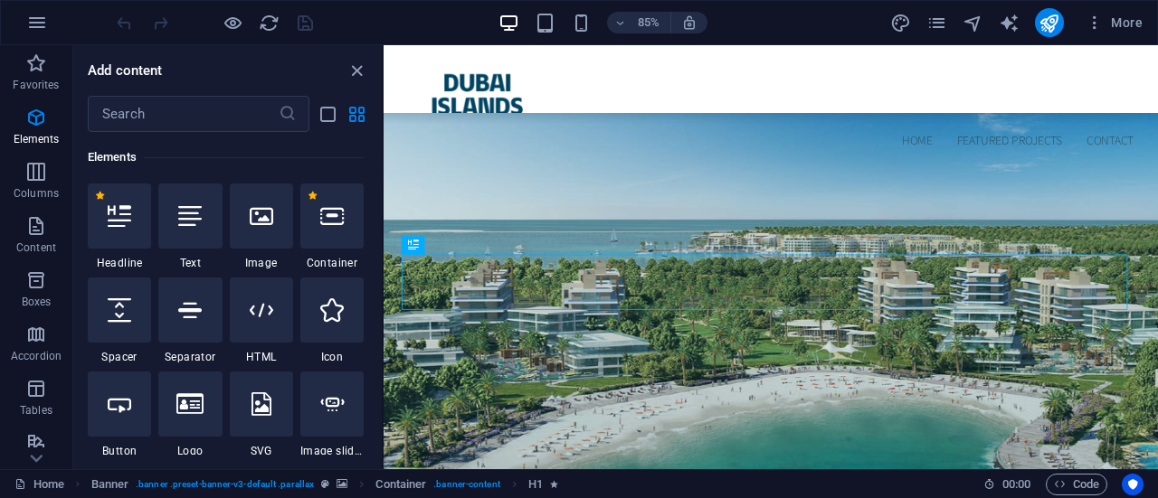
drag, startPoint x: 376, startPoint y: 144, endPoint x: 379, endPoint y: 177, distance: 33.6
click at [379, 177] on div "Favorites 1 Star Headline 1 Star Container Elements 1 Star Headline 1 Star Text…" at bounding box center [227, 293] width 308 height 323
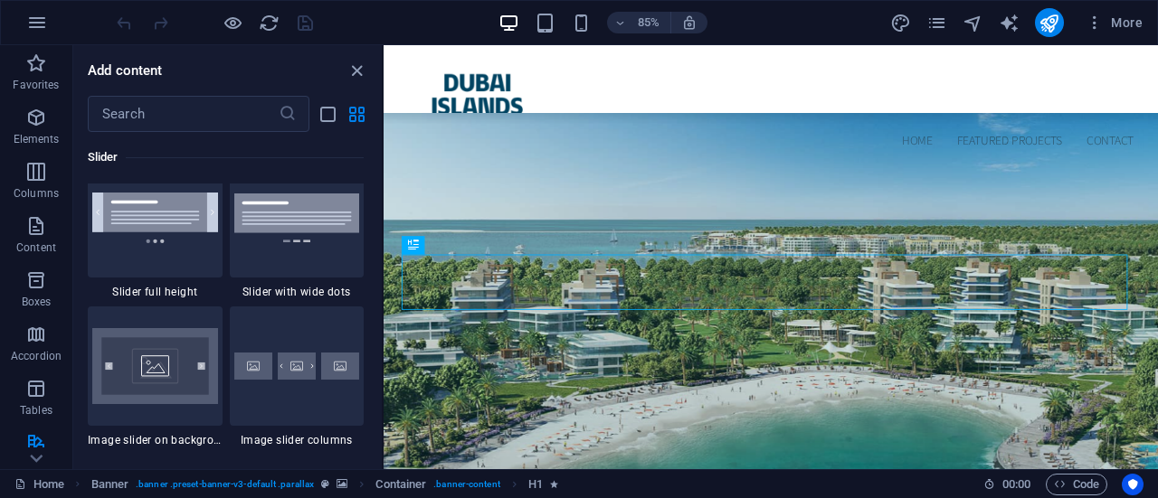
scroll to position [10609, 0]
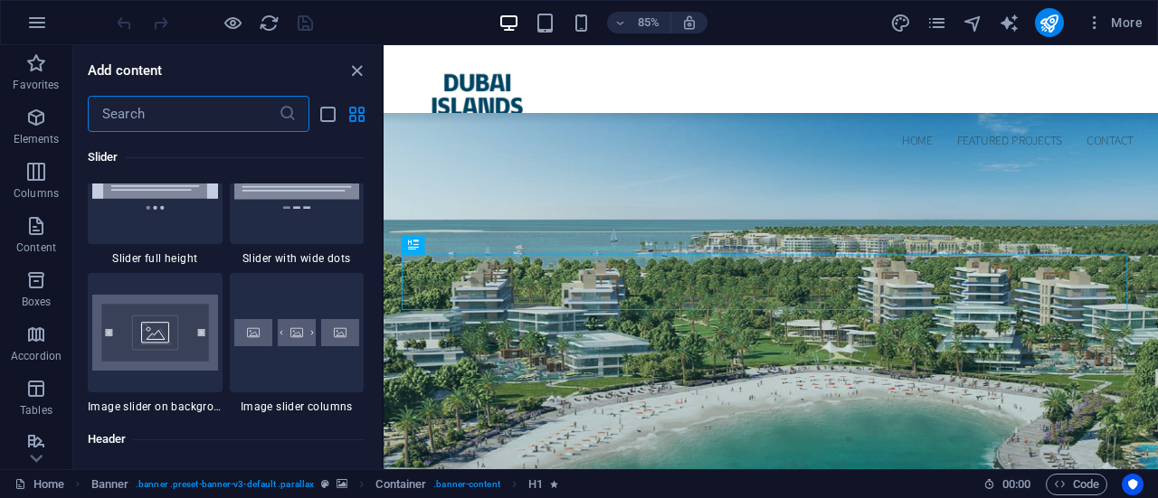
click at [241, 119] on input "text" at bounding box center [183, 114] width 191 height 36
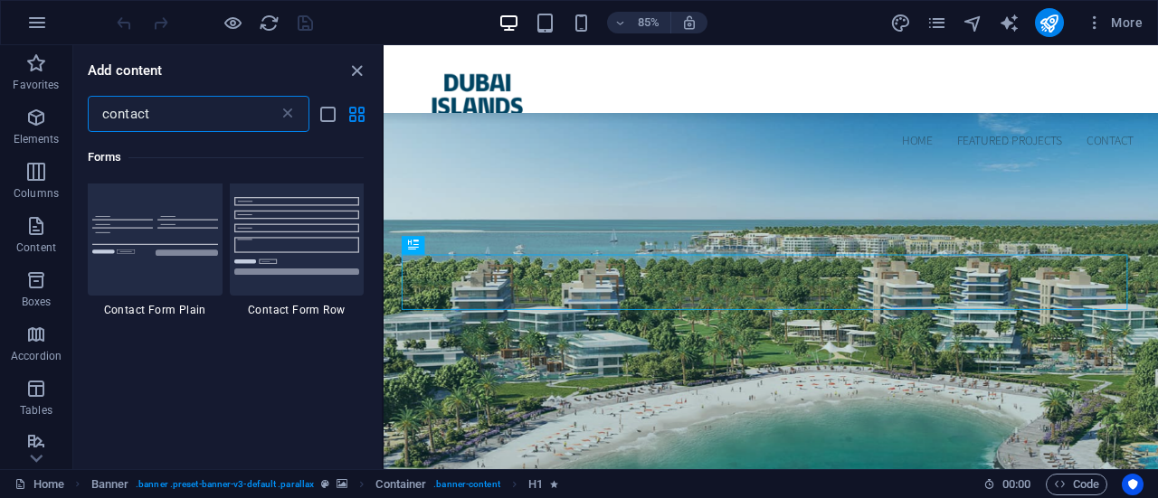
scroll to position [1427, 0]
type input "contact"
click at [139, 231] on img at bounding box center [155, 240] width 126 height 40
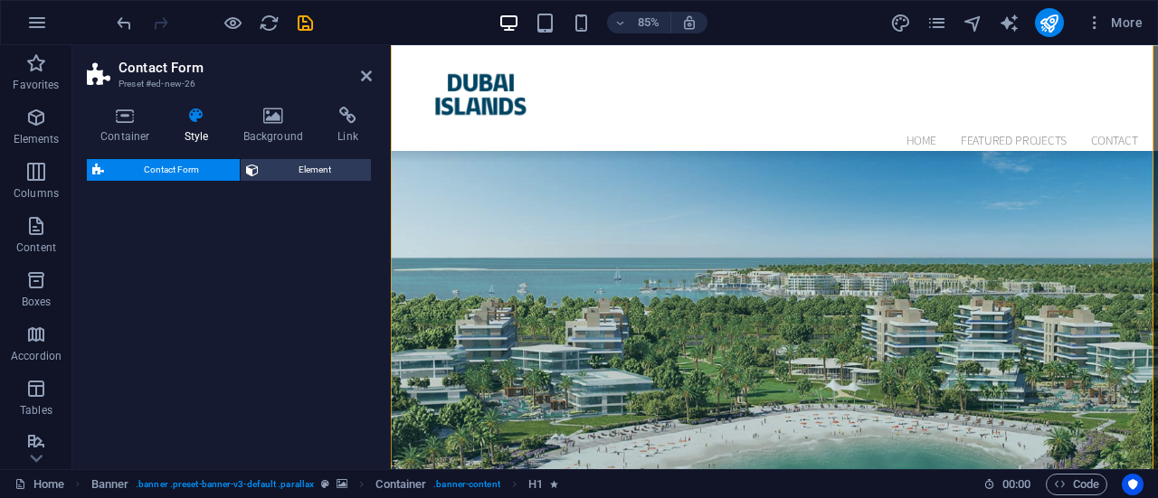
select select "rem"
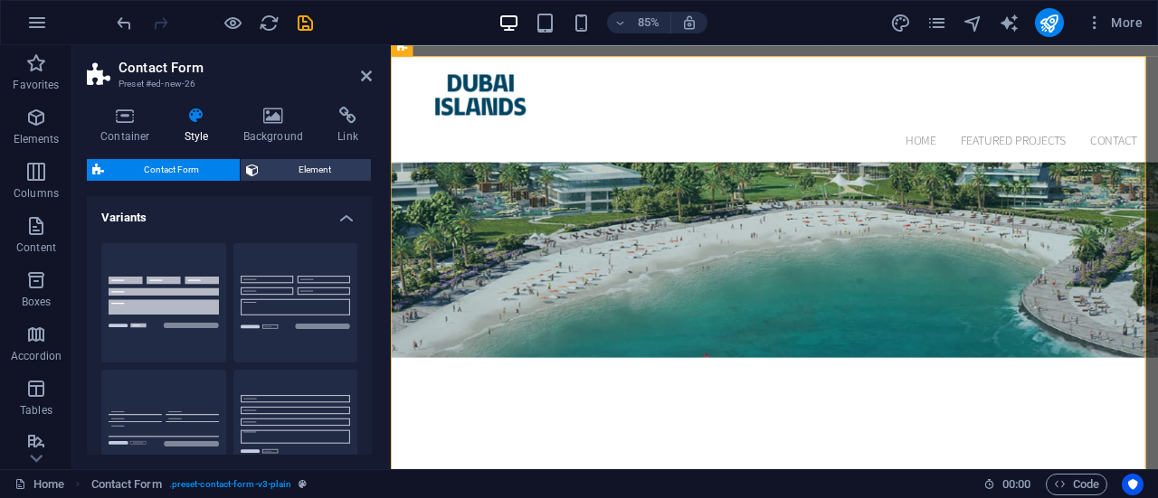
scroll to position [584, 0]
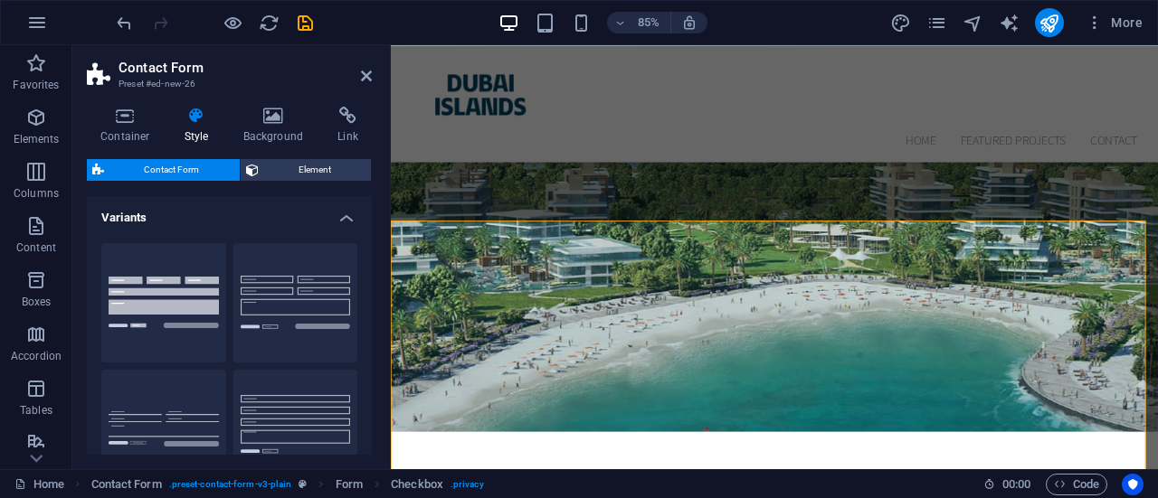
scroll to position [362, 0]
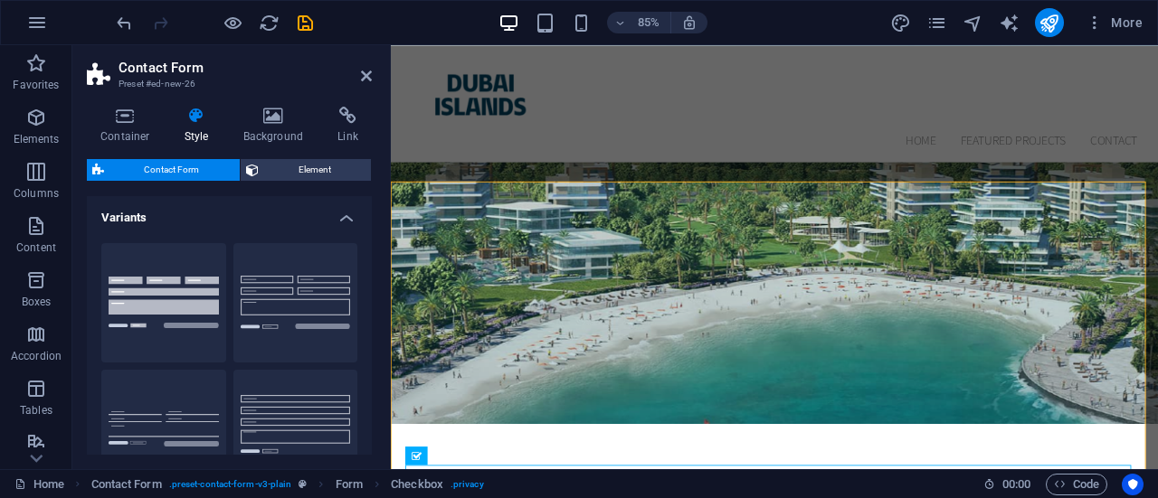
click at [369, 62] on h2 "Contact Form" at bounding box center [244, 68] width 253 height 16
click at [362, 82] on icon at bounding box center [366, 76] width 11 height 14
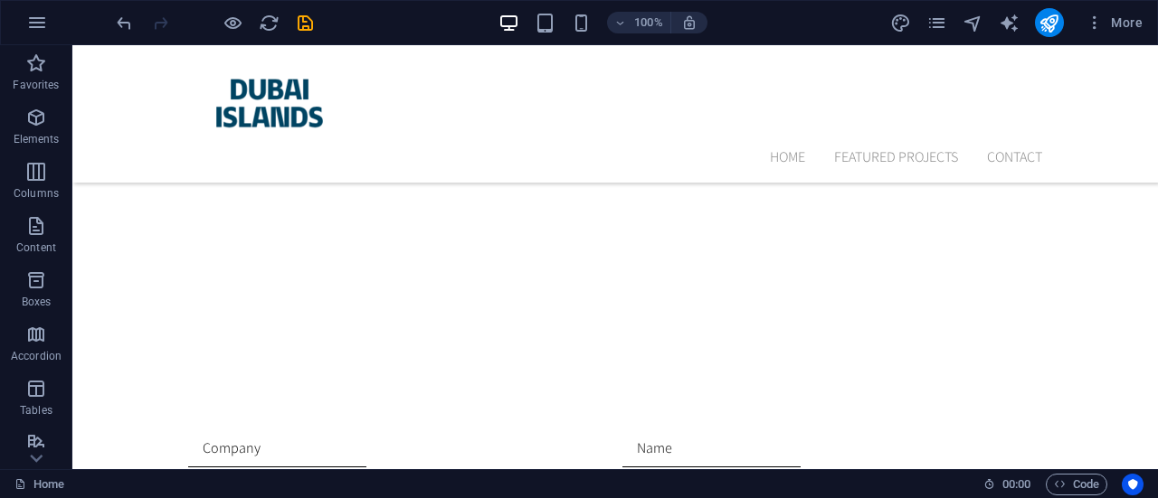
scroll to position [736, 0]
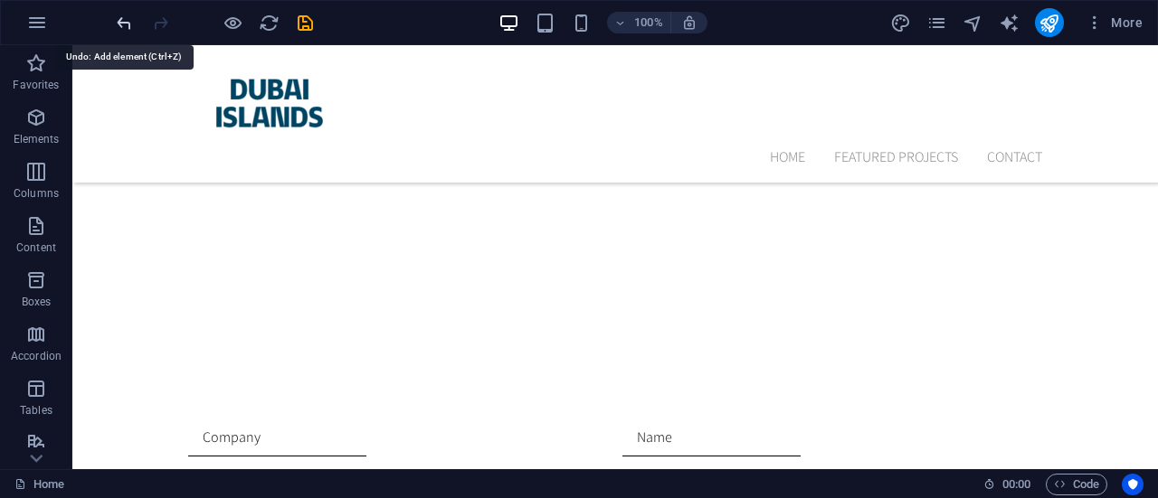
click at [134, 15] on icon "undo" at bounding box center [124, 23] width 21 height 21
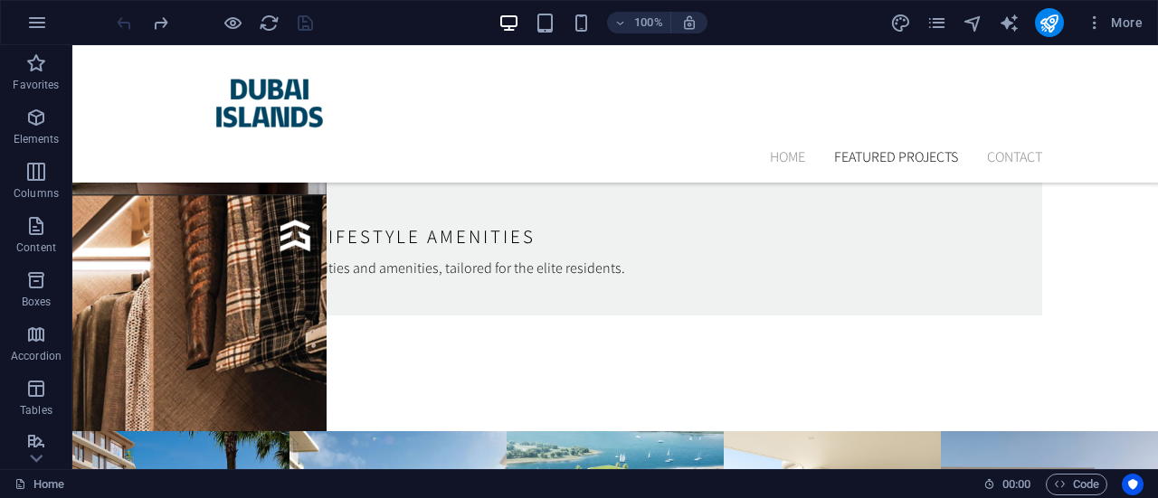
scroll to position [6091, 0]
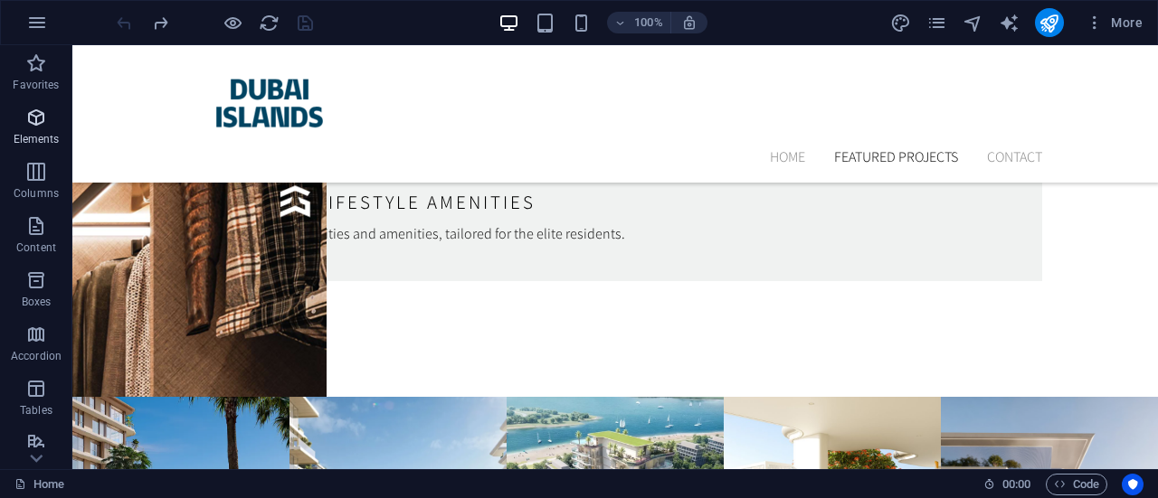
click at [36, 114] on icon "button" at bounding box center [36, 118] width 22 height 22
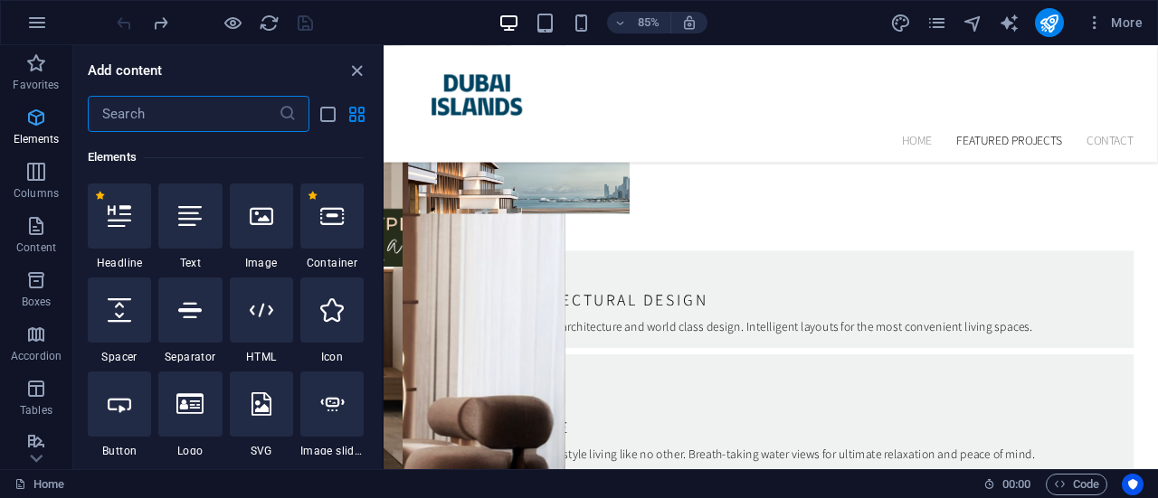
scroll to position [193, 0]
click at [226, 126] on input "text" at bounding box center [183, 114] width 191 height 36
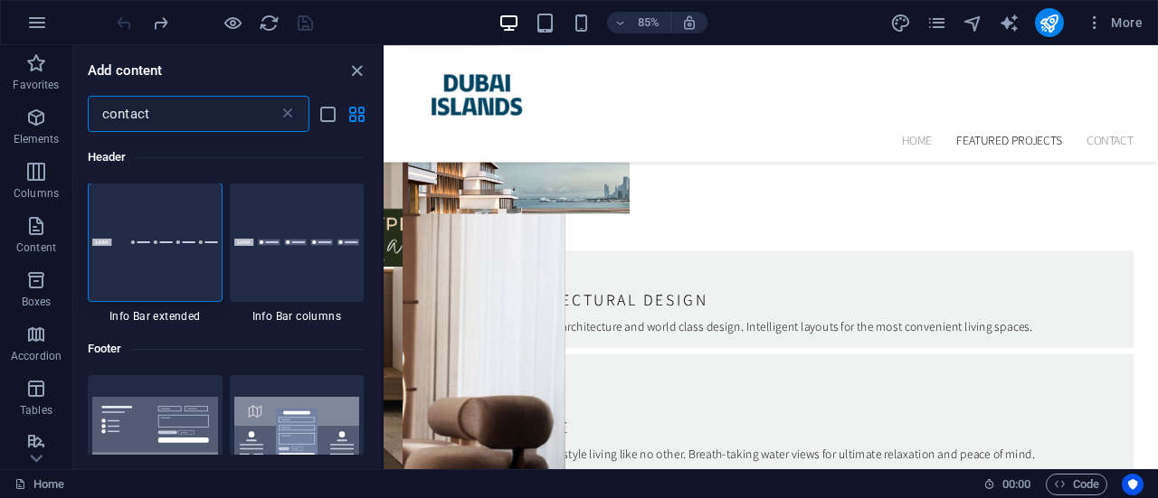
scroll to position [0, 0]
type input "contact"
drag, startPoint x: 376, startPoint y: 180, endPoint x: 377, endPoint y: 169, distance: 10.9
click at [377, 169] on div "Header 1 Star Info Bar extended 1 Star Info Bar columns Footer 1 Star Footer He…" at bounding box center [227, 293] width 308 height 323
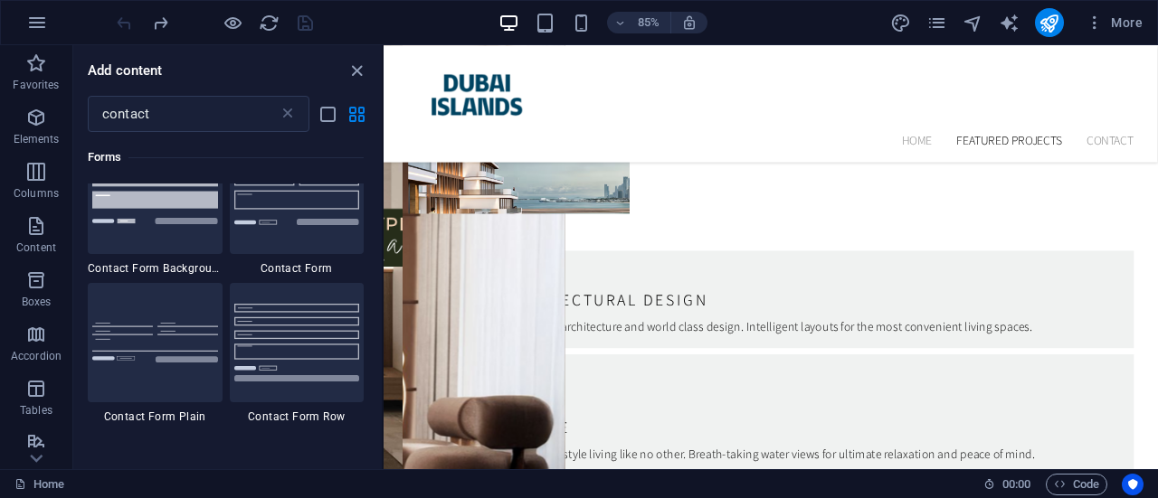
scroll to position [1321, 0]
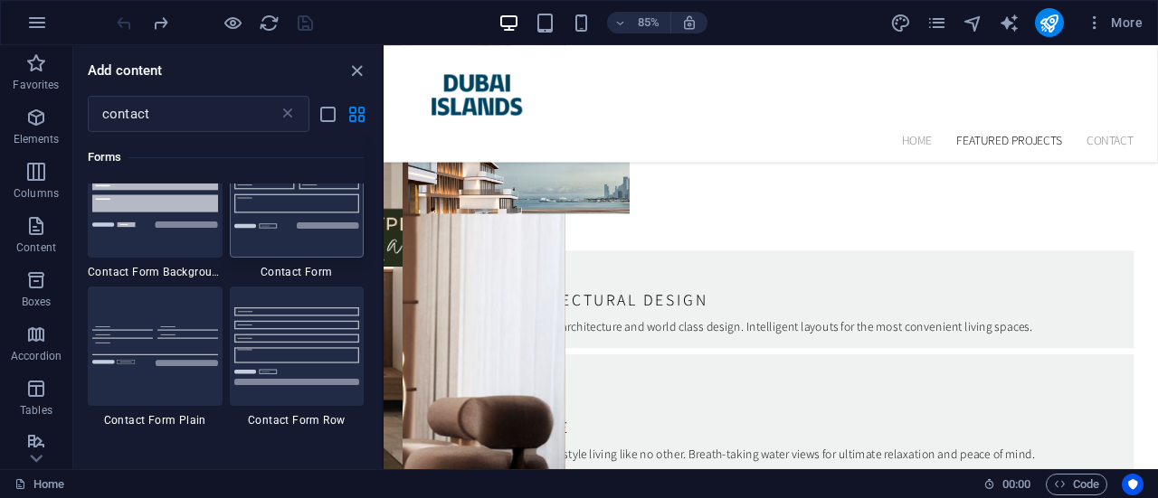
click at [317, 226] on img at bounding box center [297, 197] width 126 height 61
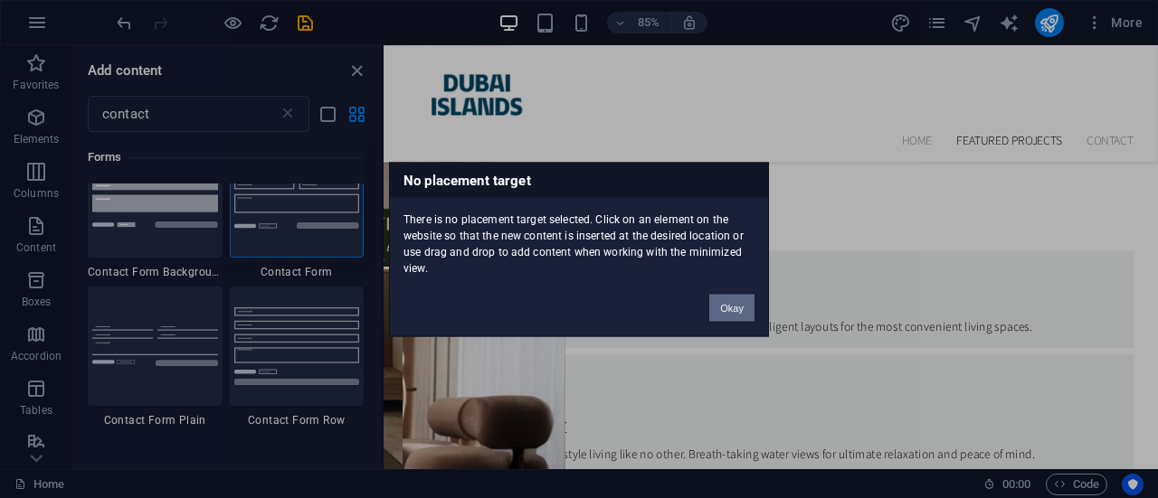
click at [740, 304] on button "Okay" at bounding box center [731, 307] width 45 height 27
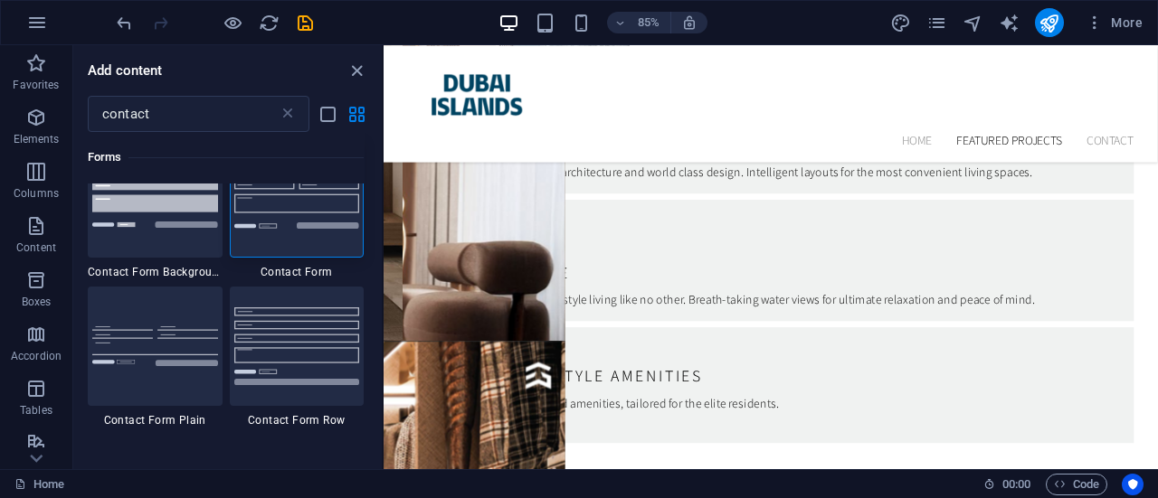
scroll to position [5981, 0]
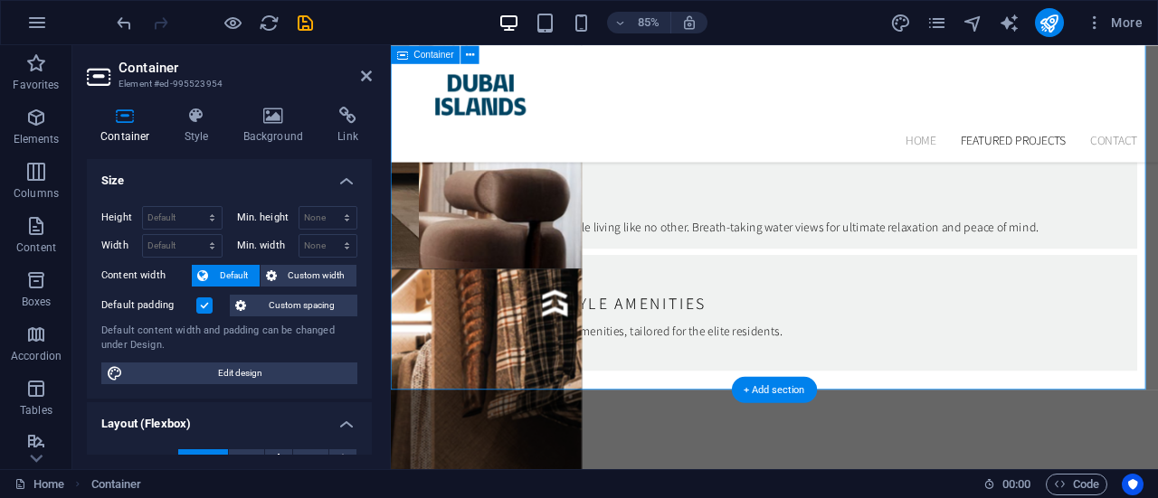
scroll to position [5979, 0]
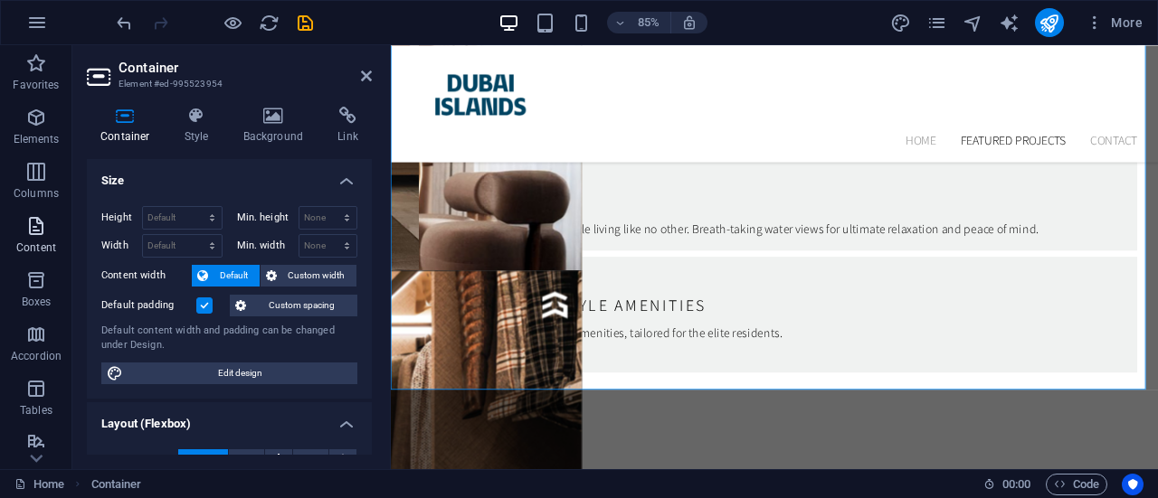
click at [34, 229] on icon "button" at bounding box center [36, 226] width 22 height 22
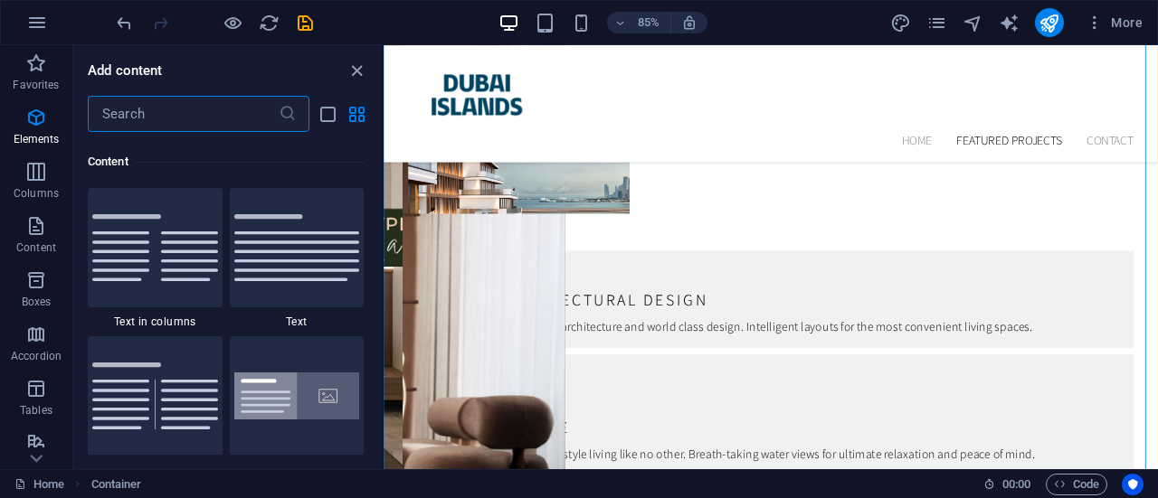
scroll to position [3165, 0]
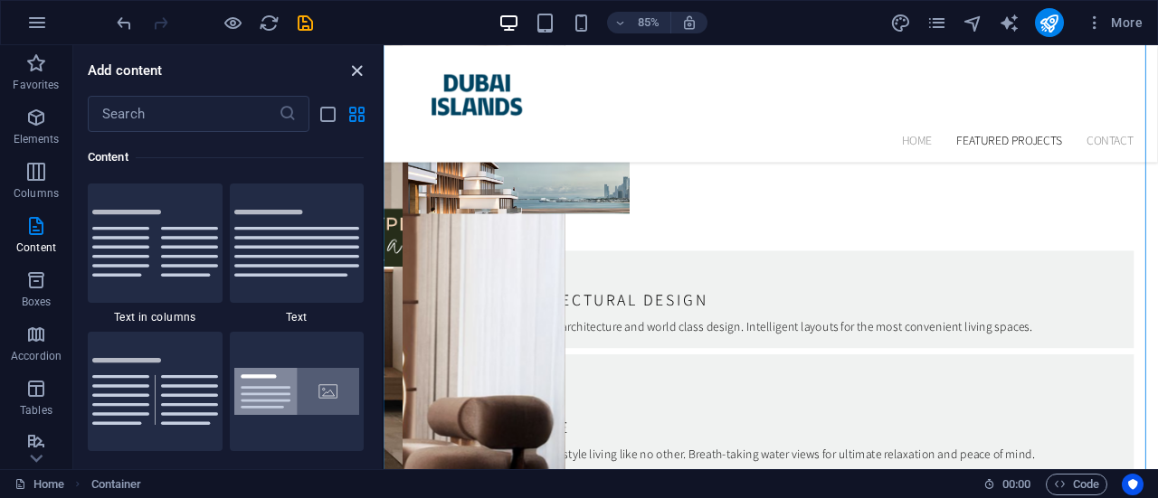
click at [348, 72] on icon "close panel" at bounding box center [356, 71] width 21 height 21
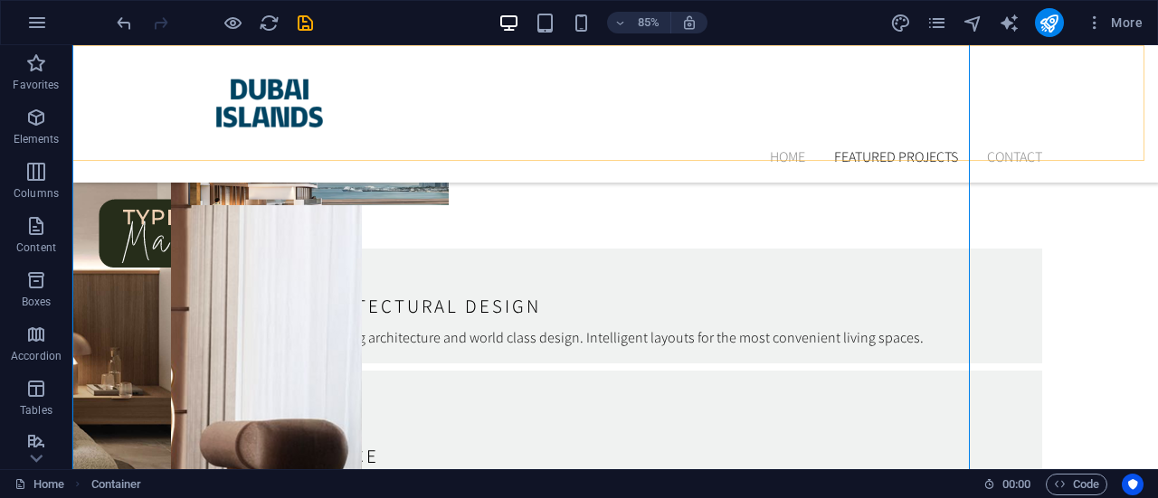
scroll to position [5749, 0]
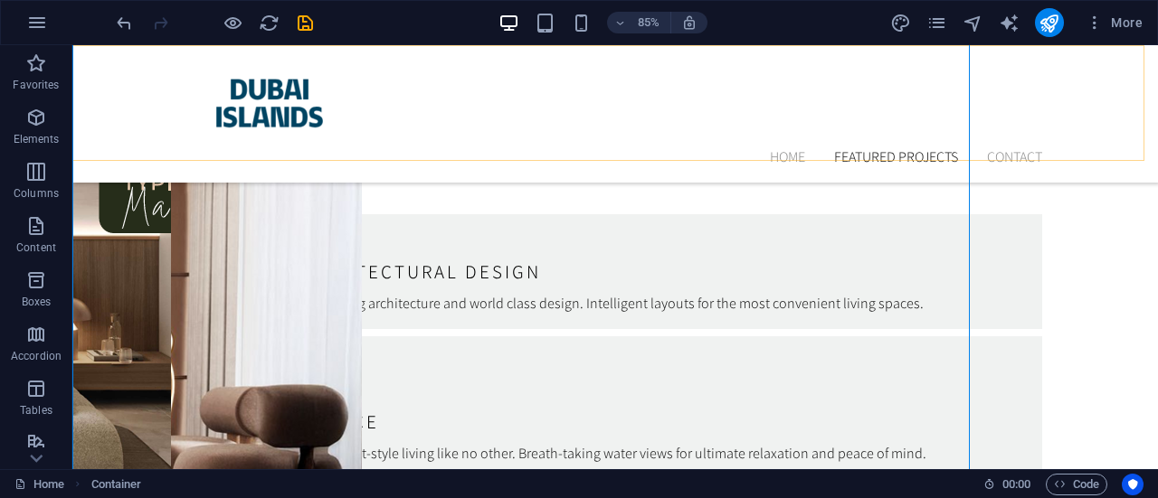
click at [348, 72] on div "Home Featured Projects Contact Menu" at bounding box center [614, 113] width 1085 height 137
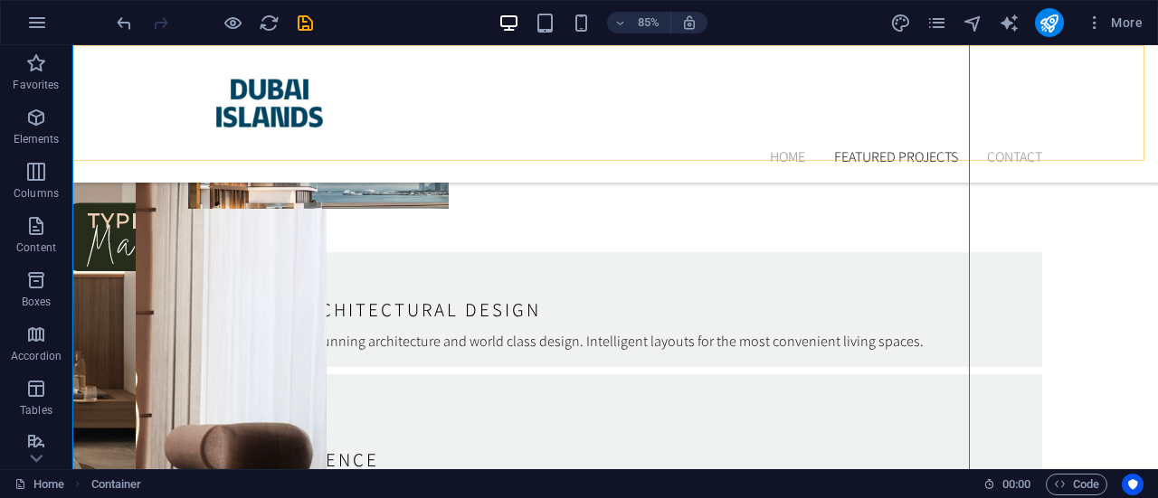
select select "header"
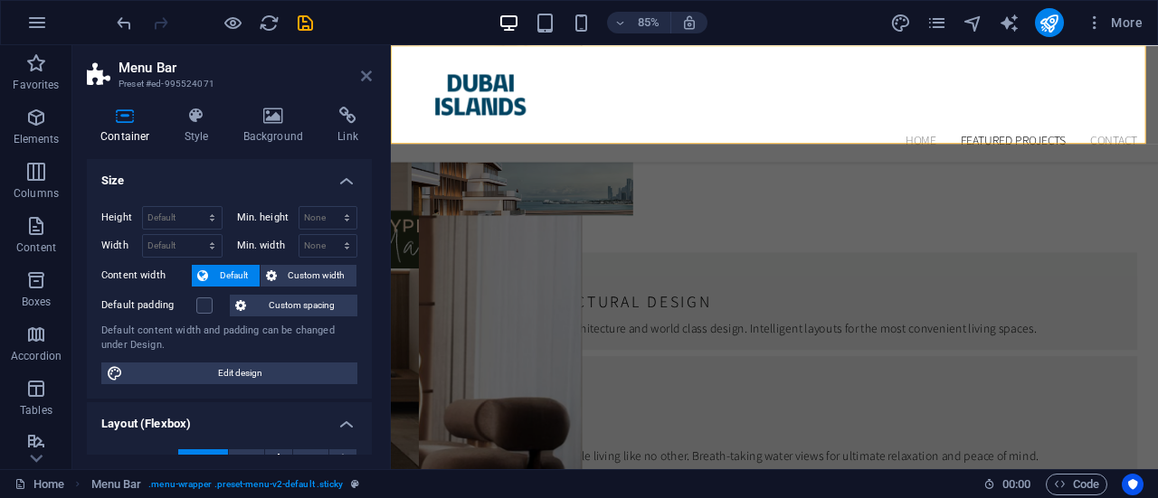
click at [368, 73] on icon at bounding box center [366, 76] width 11 height 14
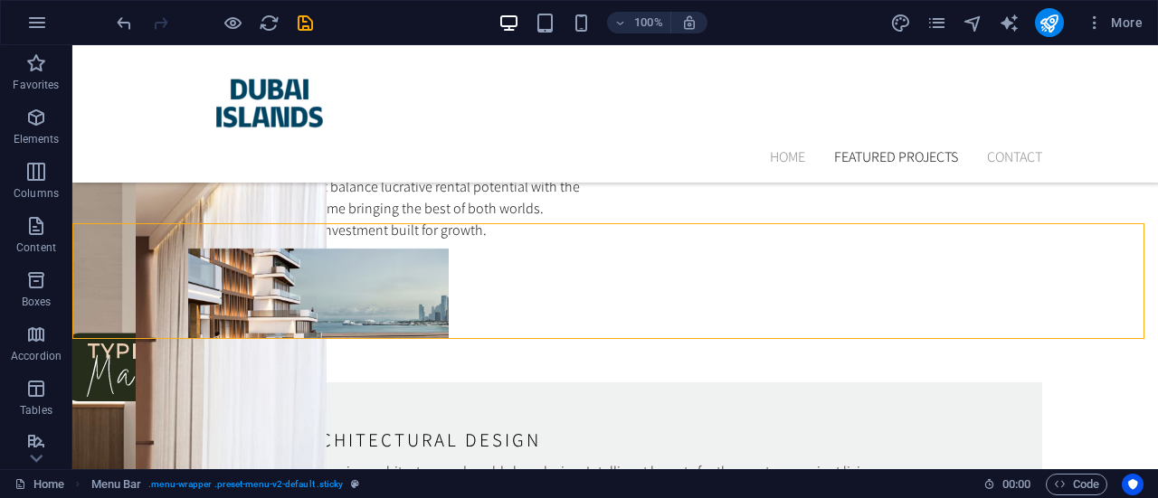
scroll to position [5620, 0]
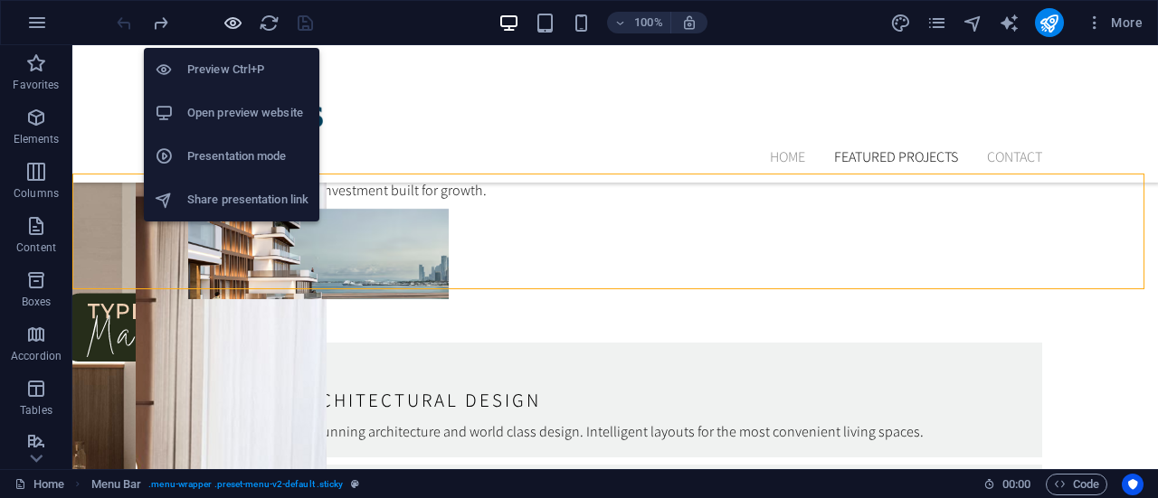
click at [223, 26] on icon "button" at bounding box center [233, 23] width 21 height 21
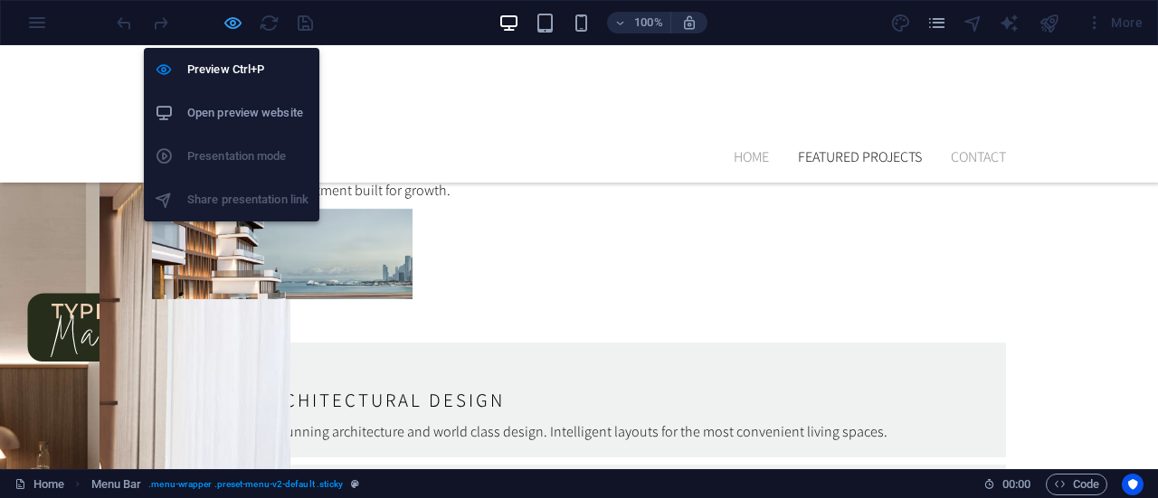
click at [225, 21] on icon "button" at bounding box center [233, 23] width 21 height 21
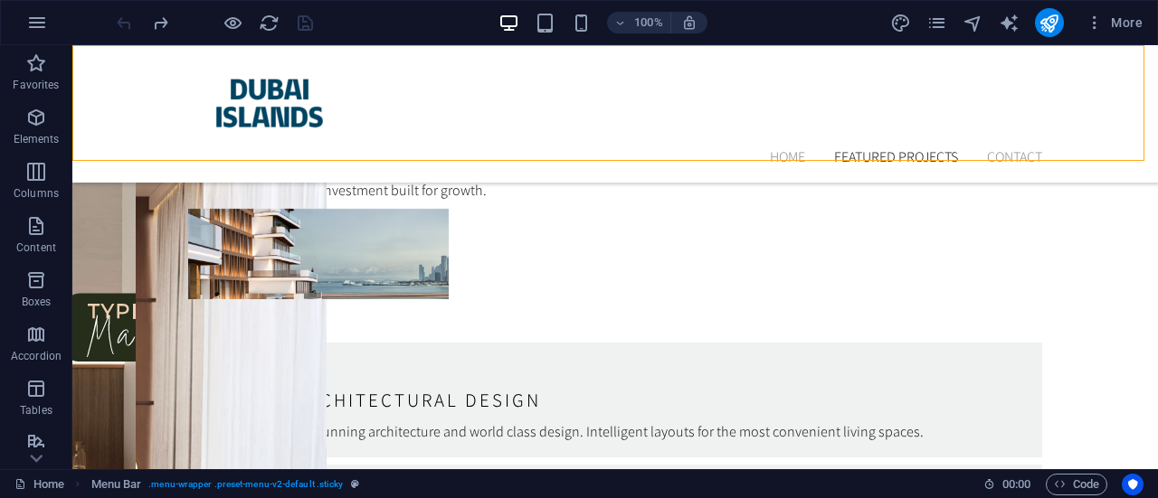
click at [129, 17] on div at bounding box center [214, 22] width 203 height 29
click at [272, 24] on icon "reload" at bounding box center [269, 23] width 21 height 21
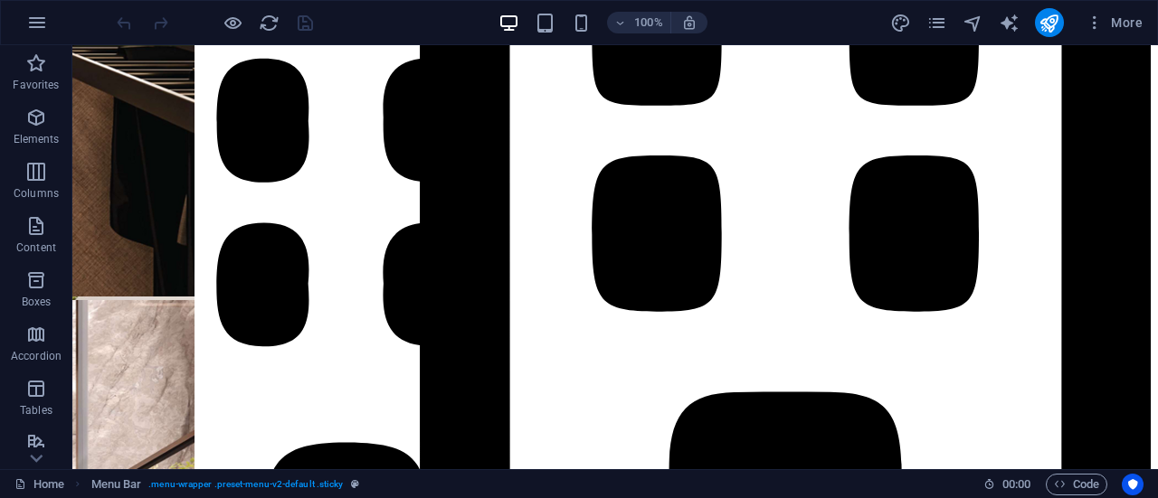
scroll to position [5525, 0]
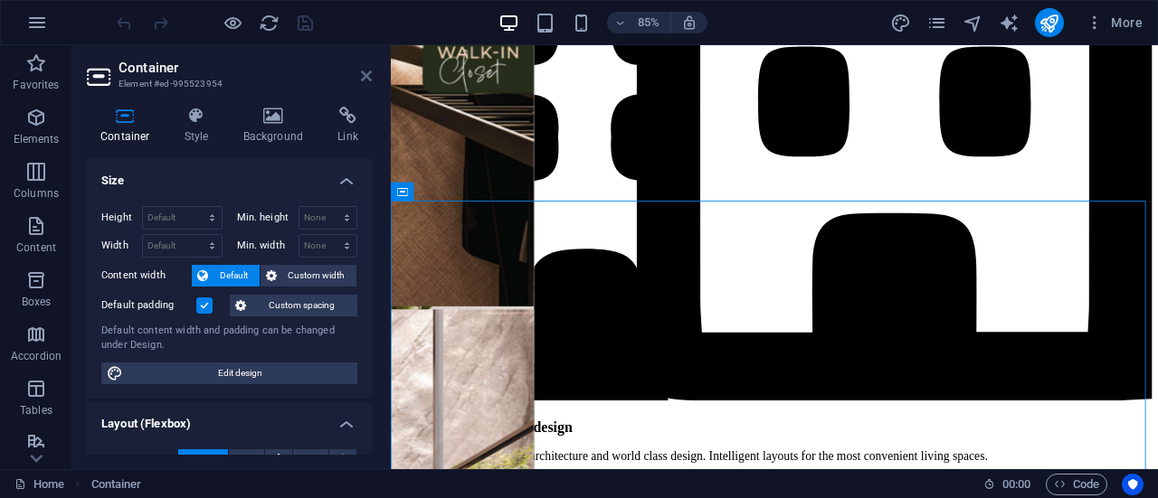
click at [367, 71] on icon at bounding box center [366, 76] width 11 height 14
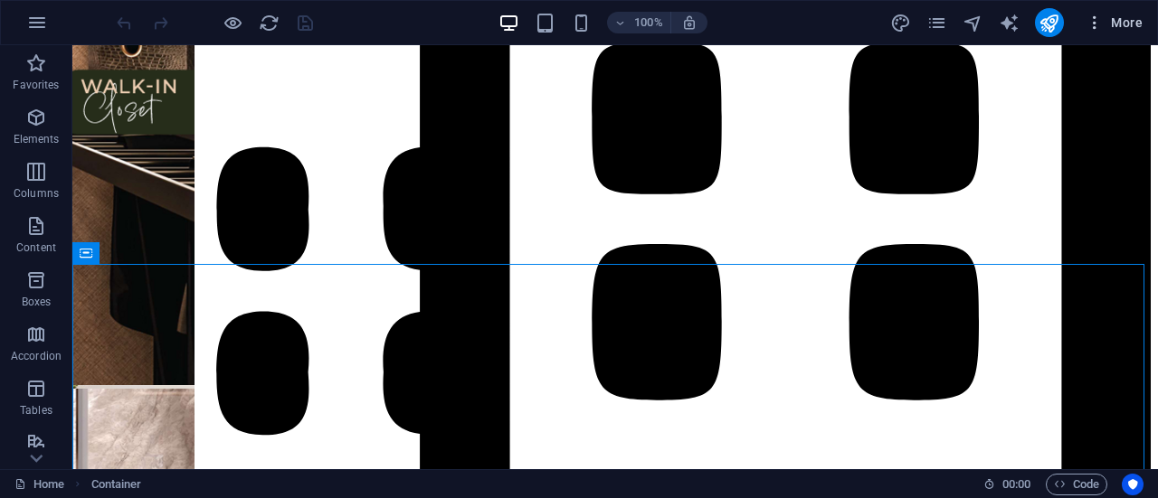
click at [1094, 19] on icon "button" at bounding box center [1094, 23] width 18 height 18
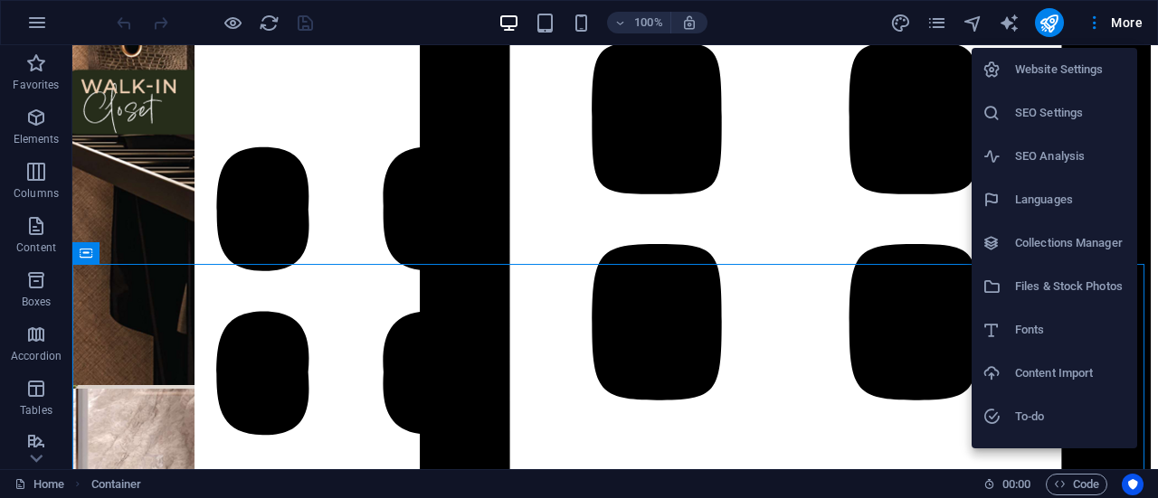
click at [930, 22] on div at bounding box center [579, 249] width 1158 height 498
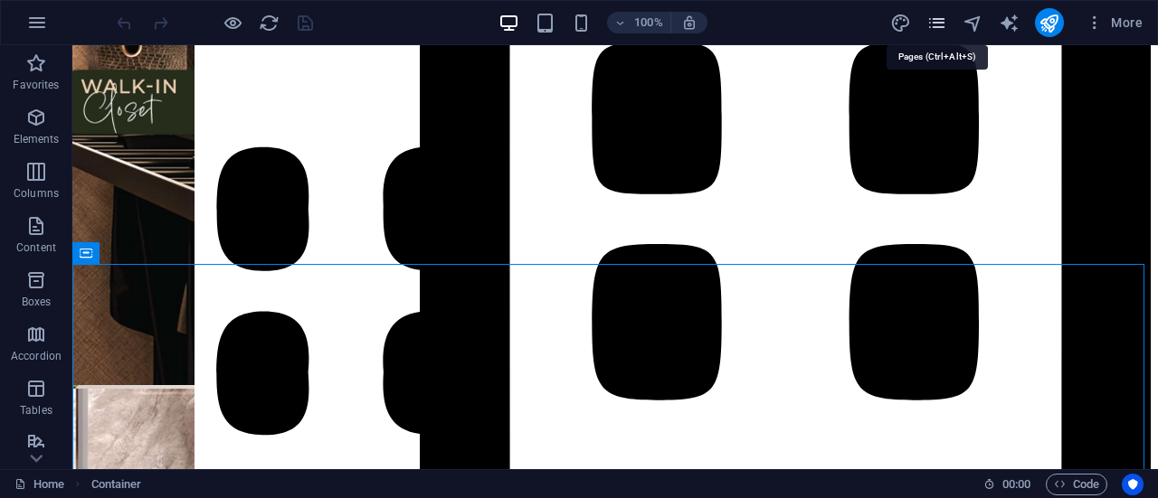
click at [932, 23] on icon "pages" at bounding box center [936, 23] width 21 height 21
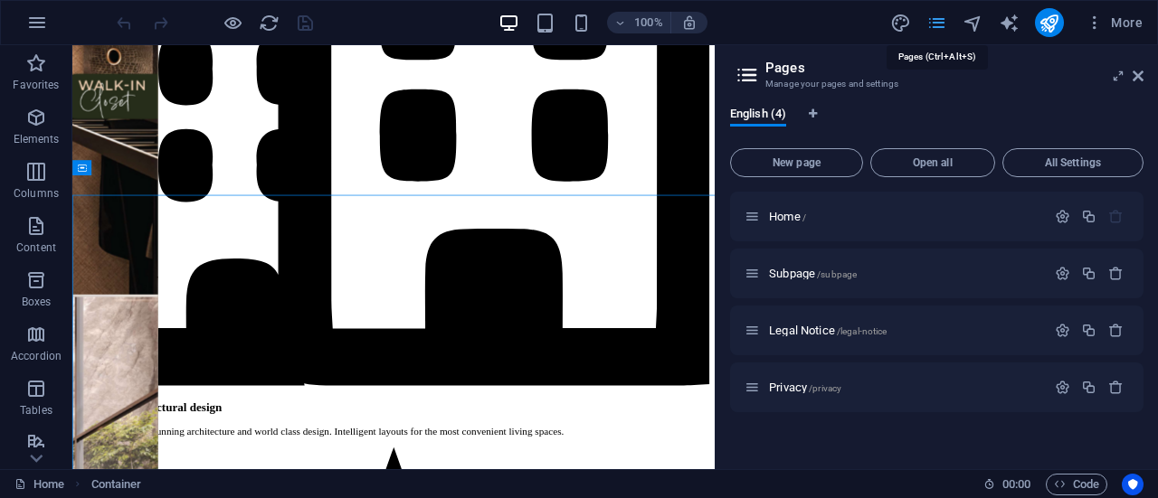
scroll to position [5531, 0]
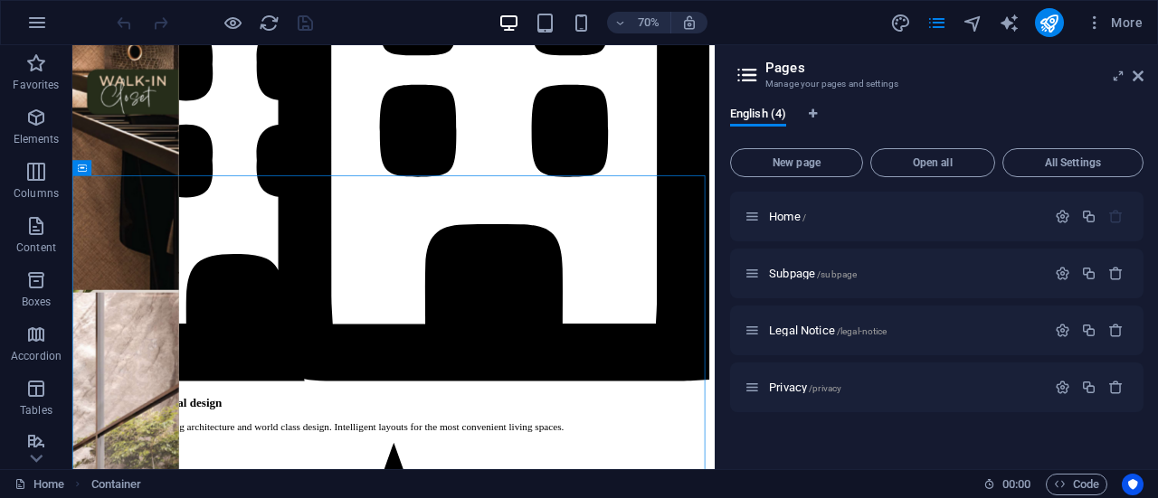
click at [1147, 75] on aside "Pages Manage your pages and settings English (4) New page Open all All Settings…" at bounding box center [936, 257] width 443 height 424
click at [1138, 75] on icon at bounding box center [1137, 76] width 11 height 14
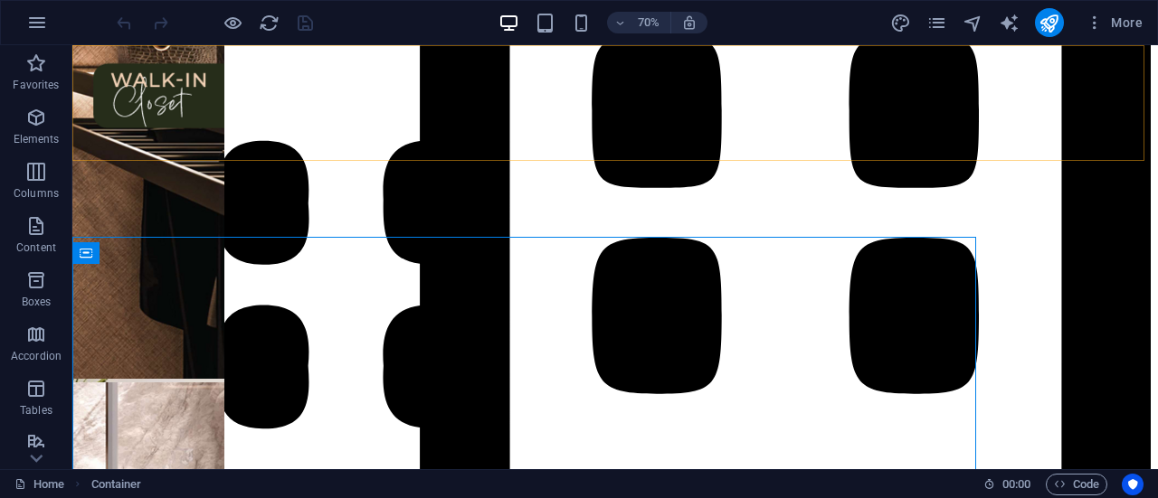
scroll to position [5525, 0]
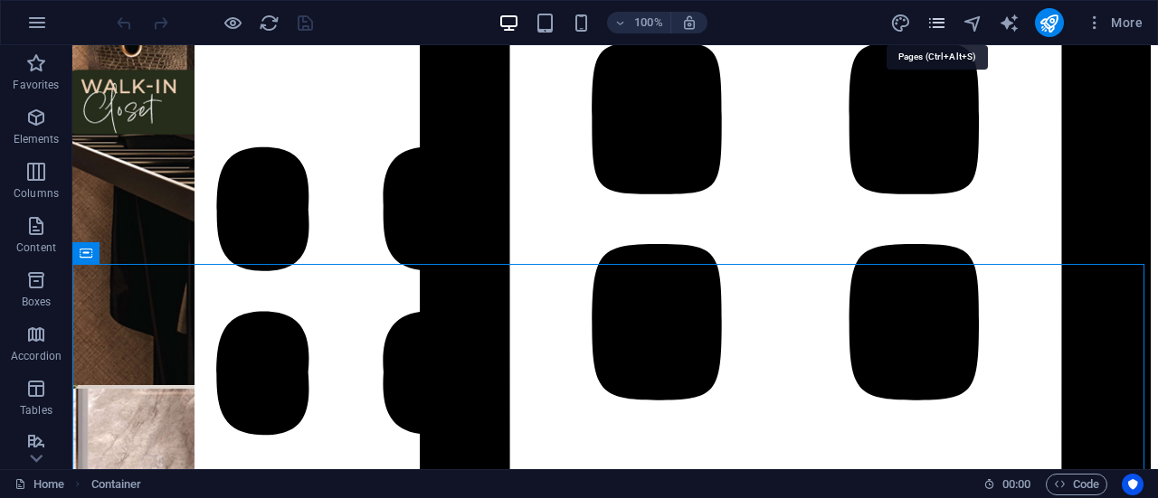
click at [937, 13] on icon "pages" at bounding box center [936, 23] width 21 height 21
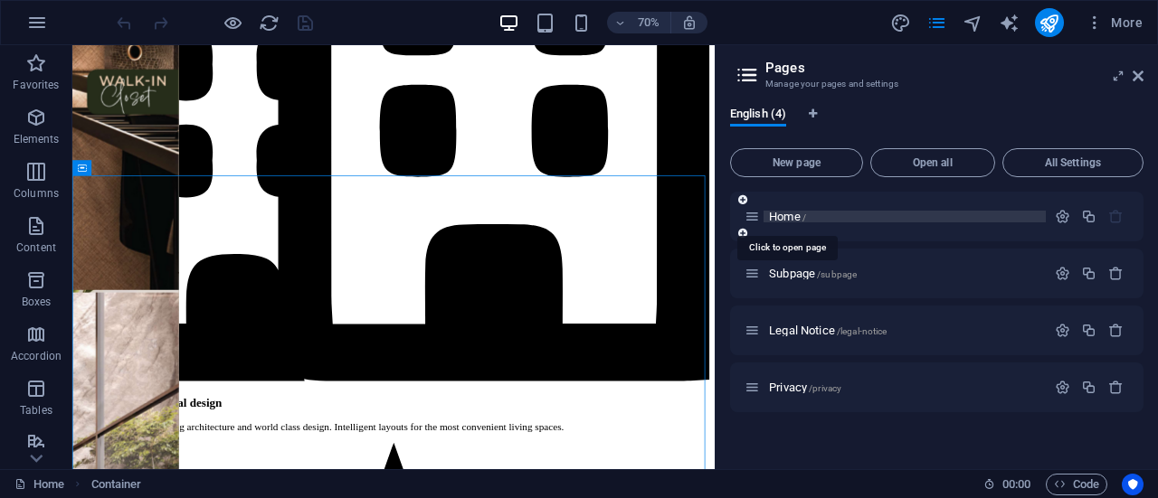
click at [778, 214] on span "Home /" at bounding box center [787, 217] width 37 height 14
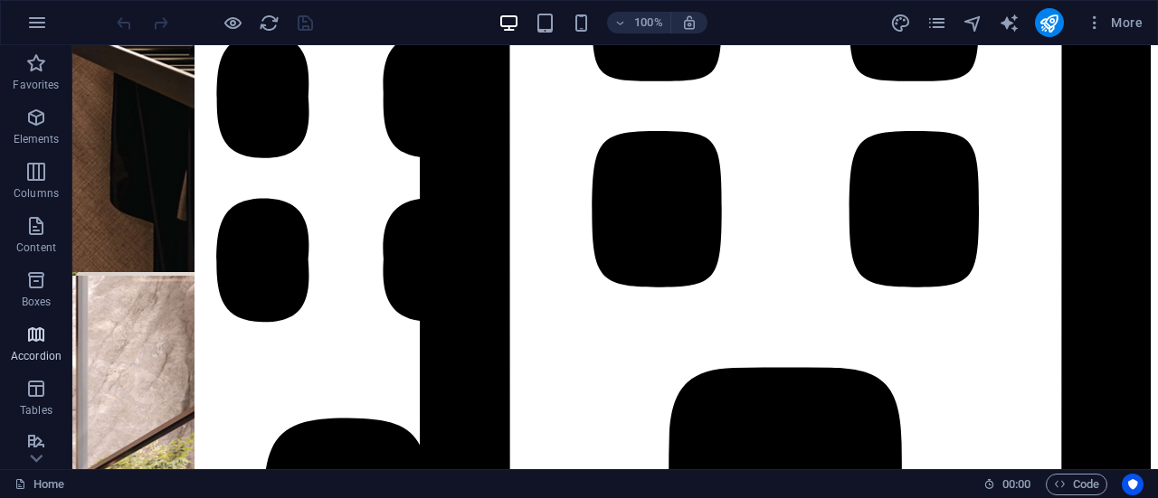
scroll to position [5629, 0]
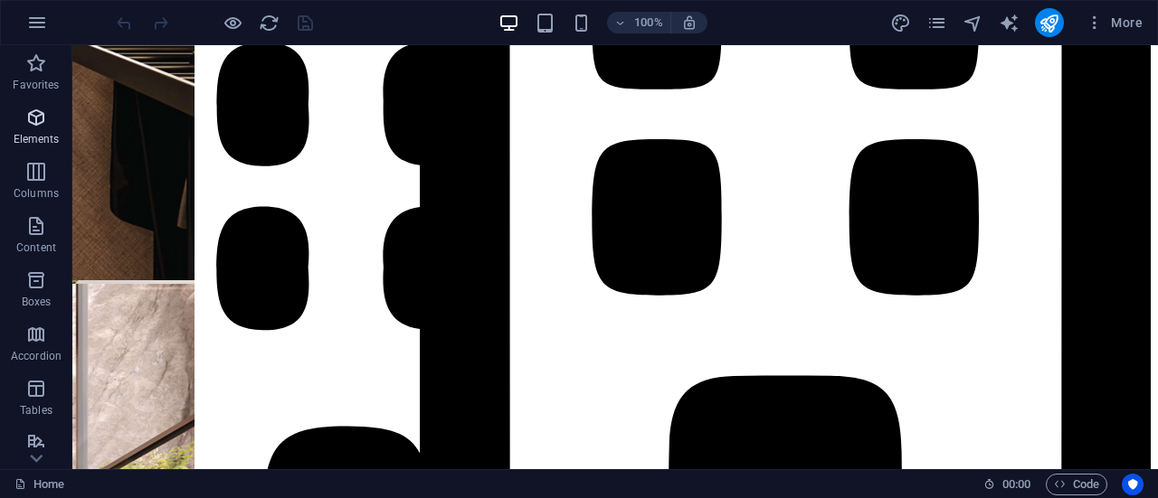
click at [43, 124] on icon "button" at bounding box center [36, 118] width 22 height 22
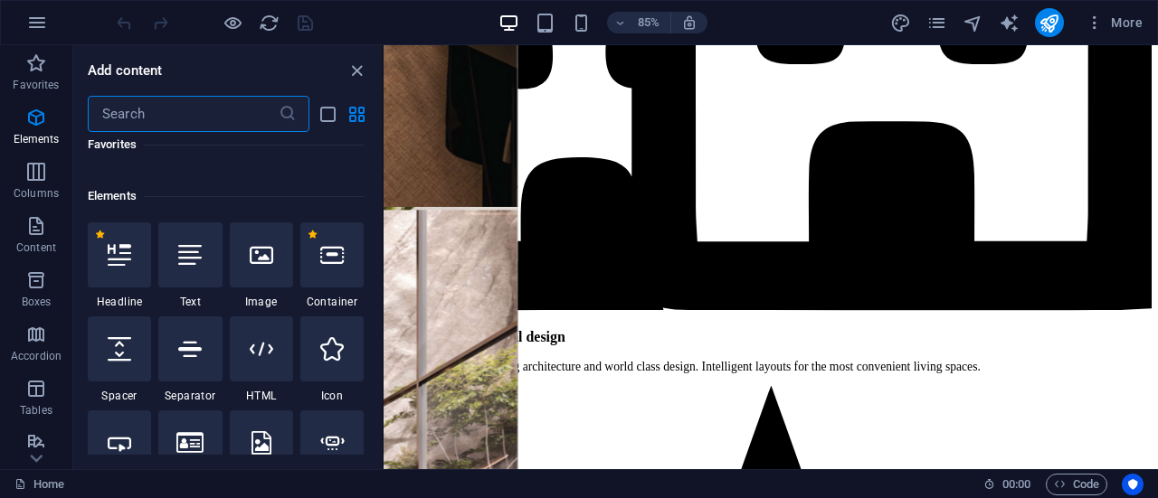
scroll to position [193, 0]
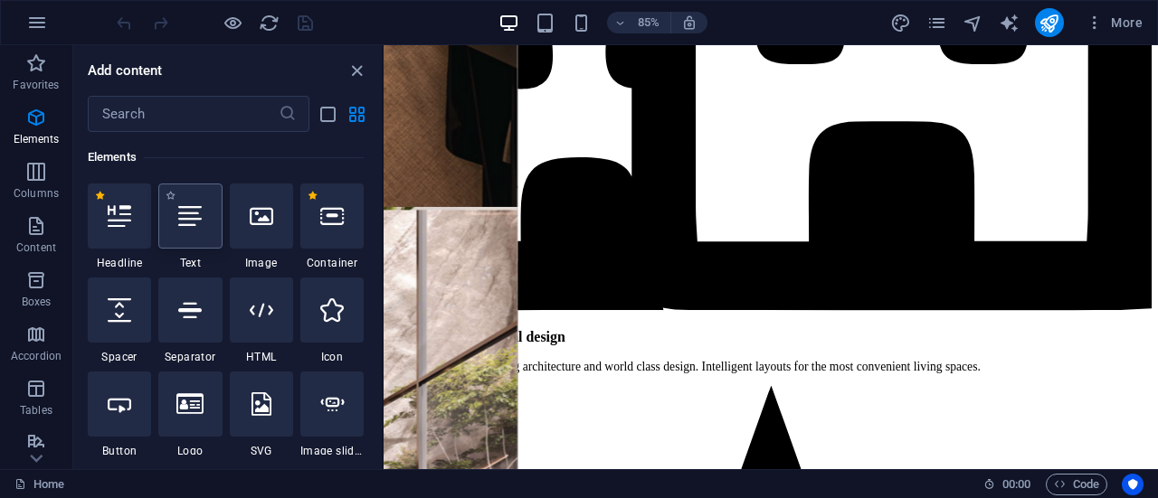
click at [198, 231] on div at bounding box center [189, 216] width 63 height 65
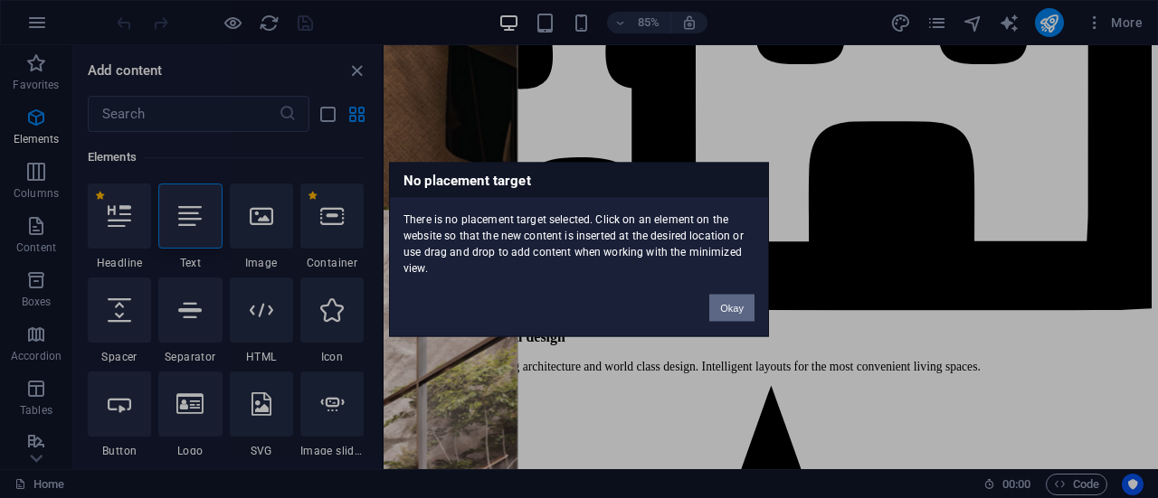
click at [727, 301] on button "Okay" at bounding box center [731, 307] width 45 height 27
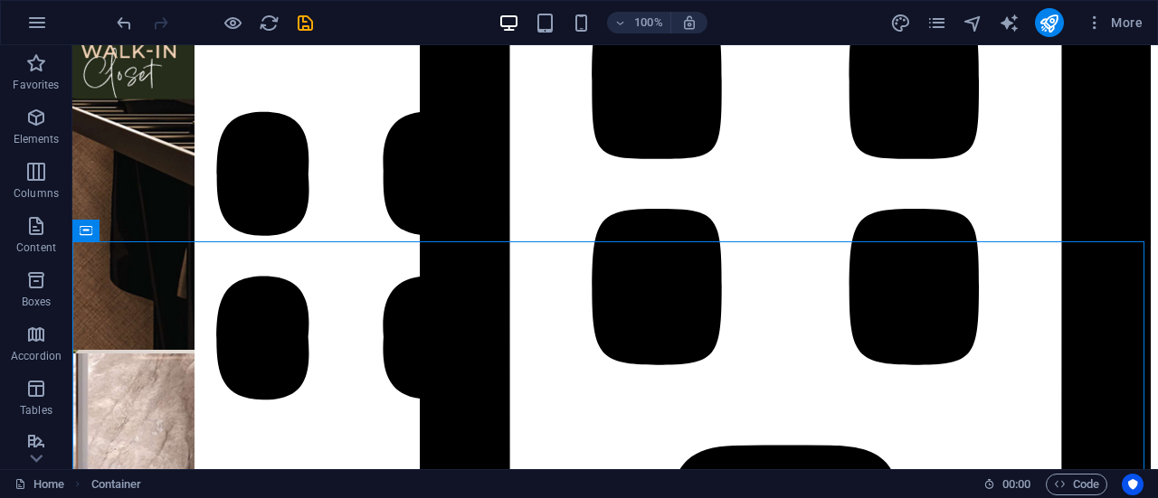
scroll to position [5570, 0]
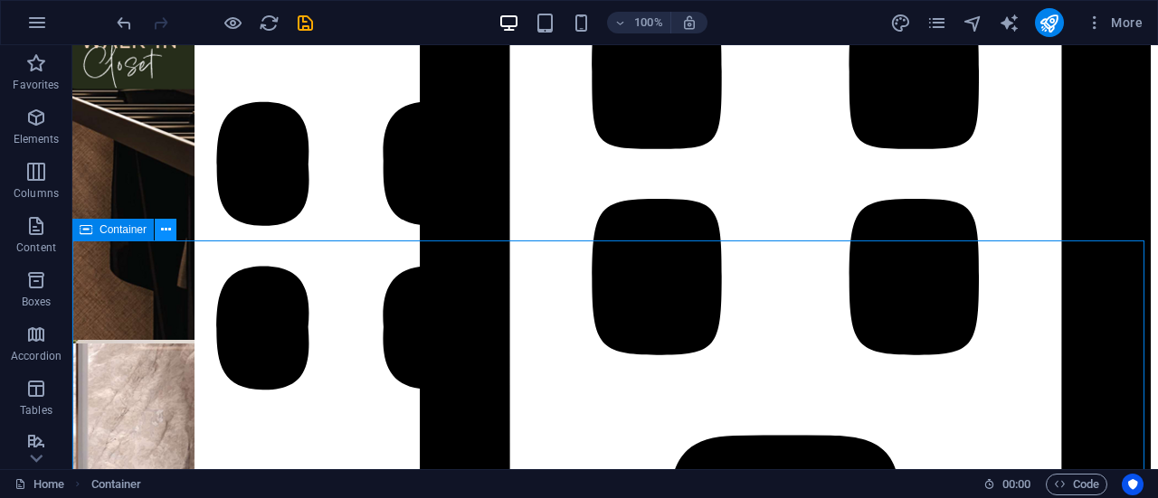
click at [166, 230] on icon at bounding box center [166, 230] width 10 height 19
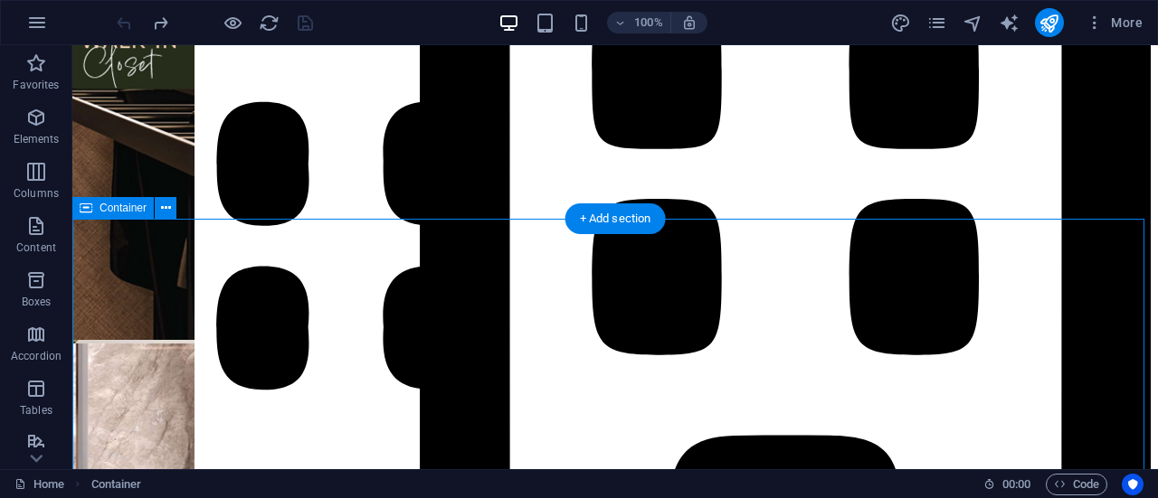
drag, startPoint x: 128, startPoint y: 294, endPoint x: 344, endPoint y: 306, distance: 215.6
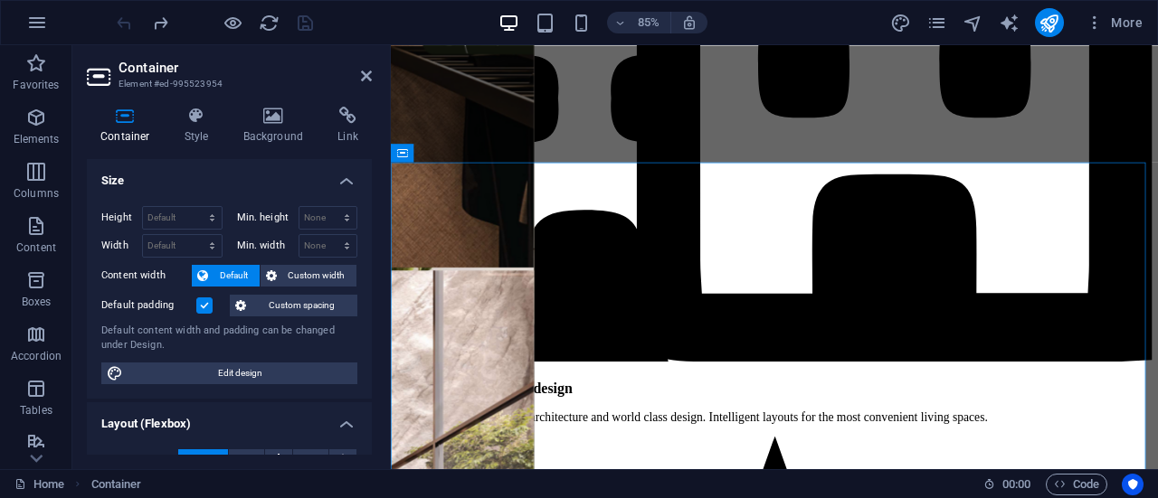
click at [344, 306] on span "Custom spacing" at bounding box center [301, 306] width 100 height 22
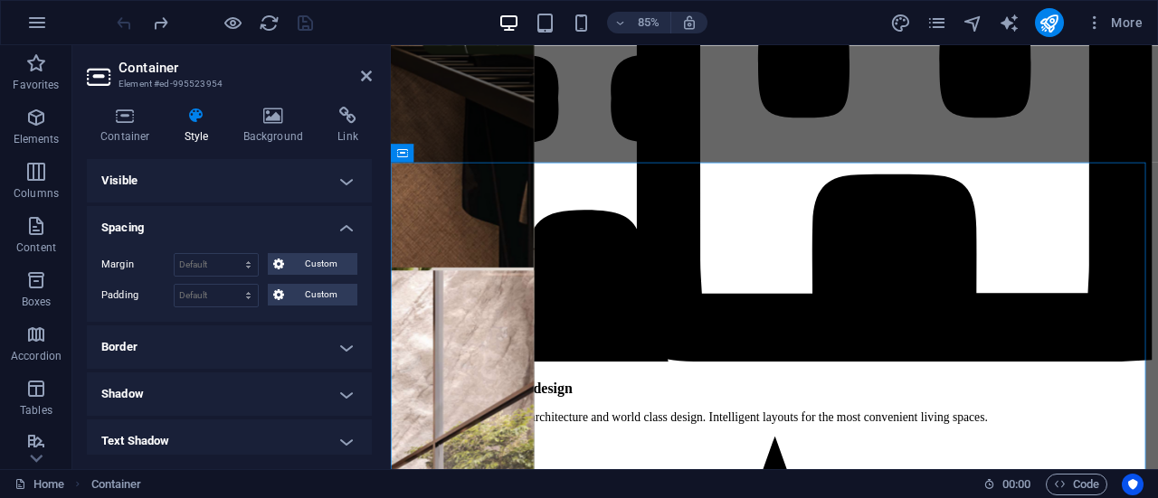
drag, startPoint x: 271, startPoint y: 260, endPoint x: 365, endPoint y: 67, distance: 214.8
click at [365, 67] on aside "Container Element #ed-995523954 Container Style Background Link Size Height Def…" at bounding box center [231, 257] width 318 height 424
click at [365, 67] on h2 "Container" at bounding box center [244, 68] width 253 height 16
click at [367, 77] on icon at bounding box center [366, 76] width 11 height 14
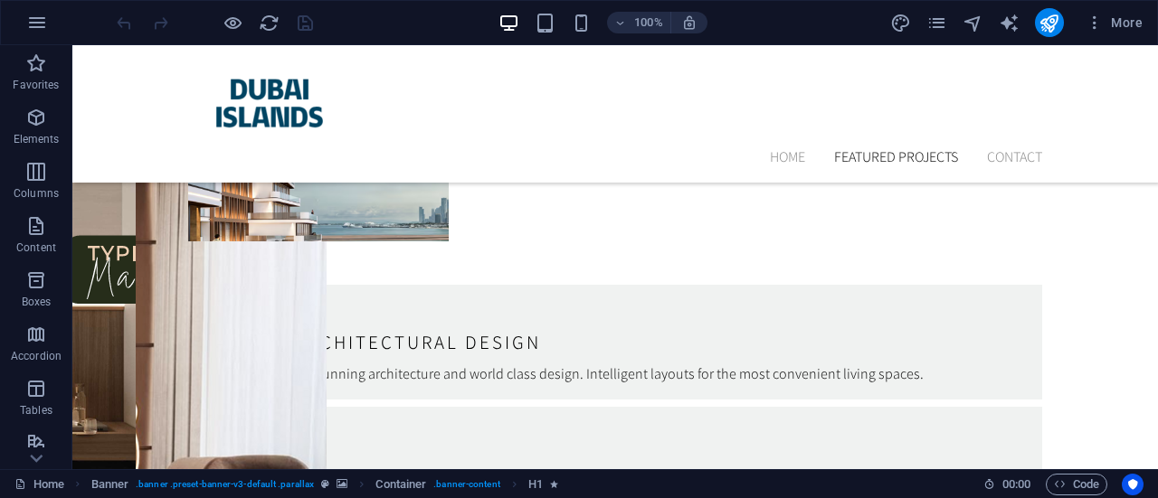
scroll to position [5650, 0]
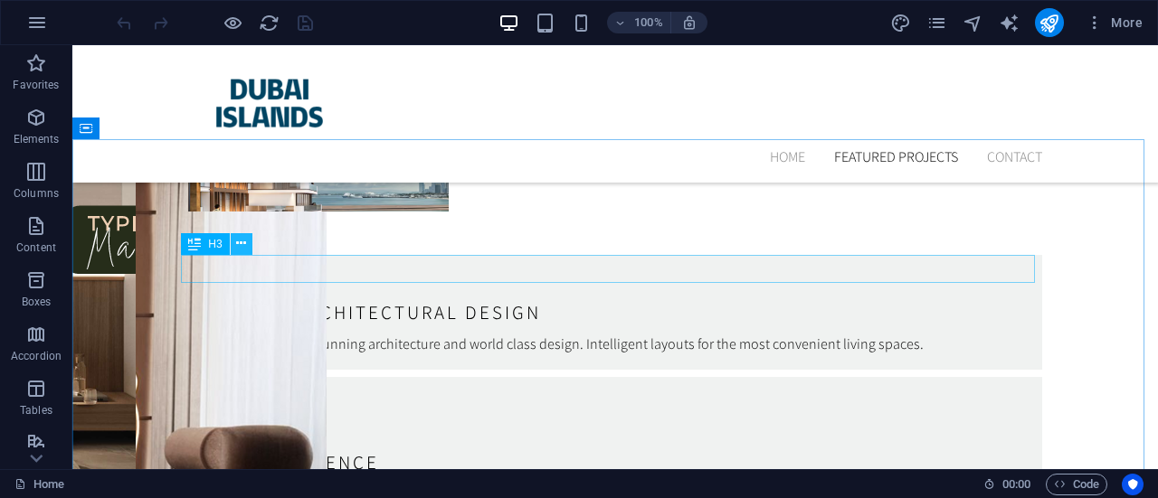
click at [244, 241] on icon at bounding box center [241, 243] width 10 height 19
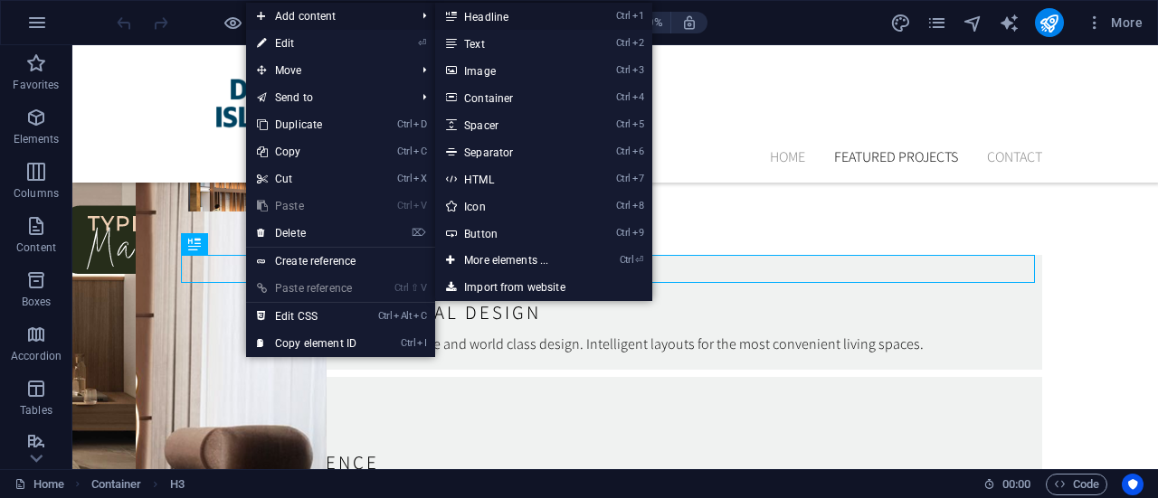
click at [497, 20] on link "Ctrl 1 Headline" at bounding box center [509, 16] width 149 height 27
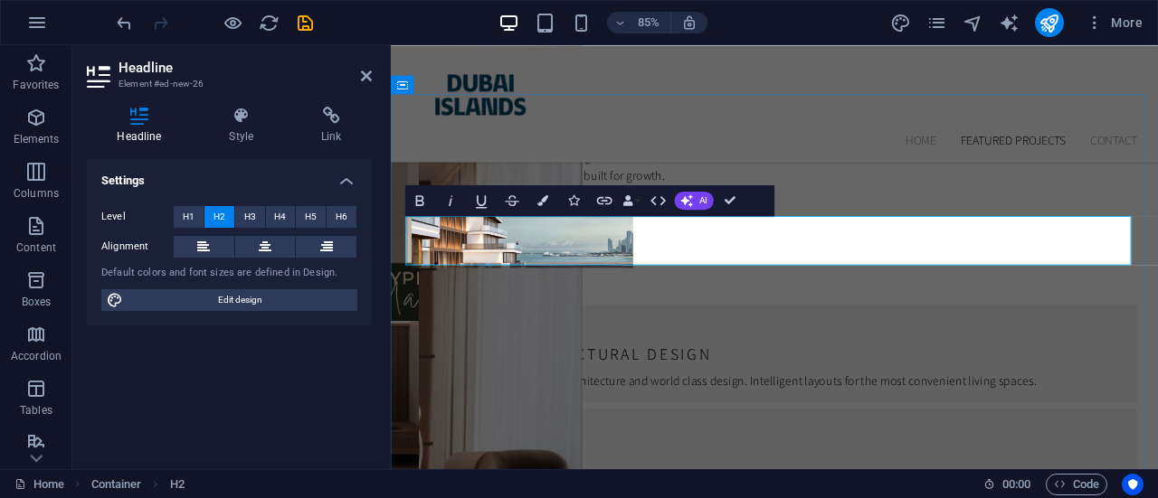
click at [247, 216] on span "H3" at bounding box center [250, 217] width 12 height 22
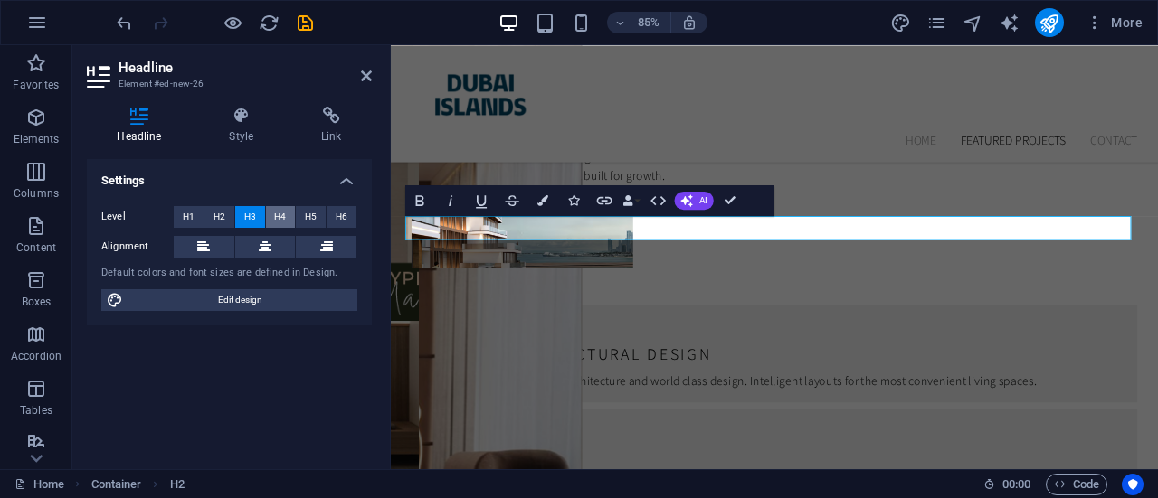
click at [279, 213] on span "H4" at bounding box center [280, 217] width 12 height 22
click at [219, 212] on span "H2" at bounding box center [219, 217] width 12 height 22
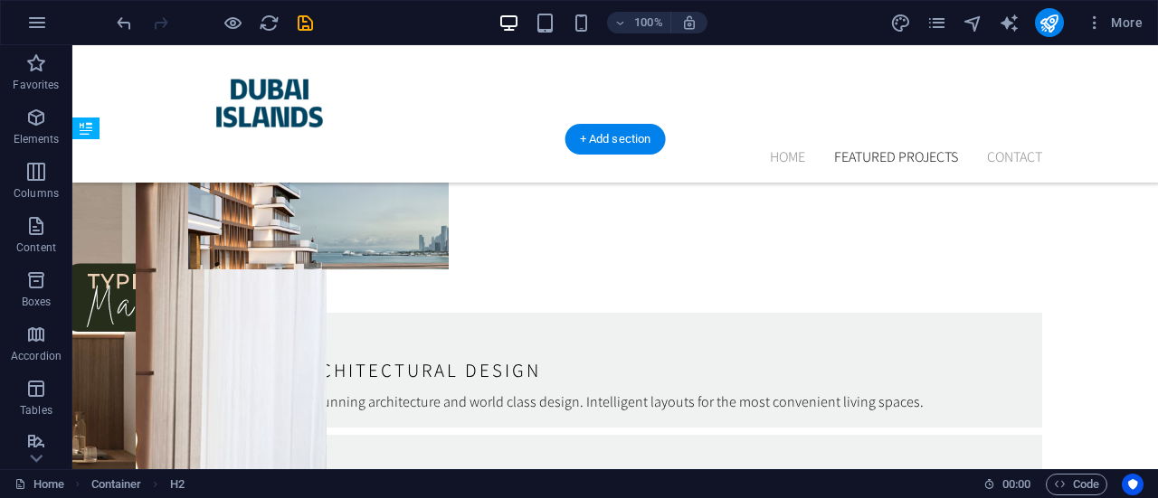
drag, startPoint x: 440, startPoint y: 298, endPoint x: 395, endPoint y: 297, distance: 45.2
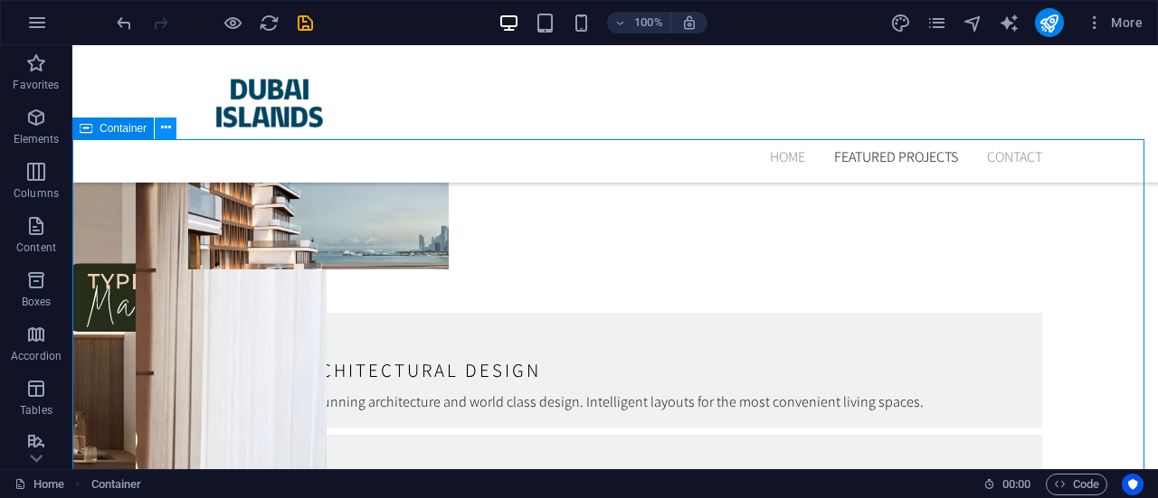
click at [161, 126] on icon at bounding box center [166, 127] width 10 height 19
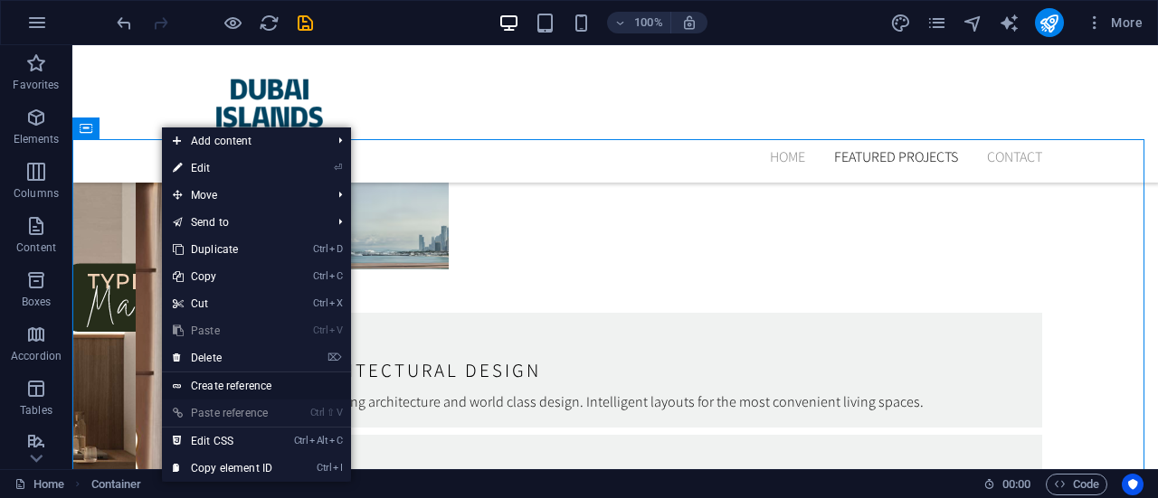
click at [224, 386] on link "Create reference" at bounding box center [256, 386] width 189 height 27
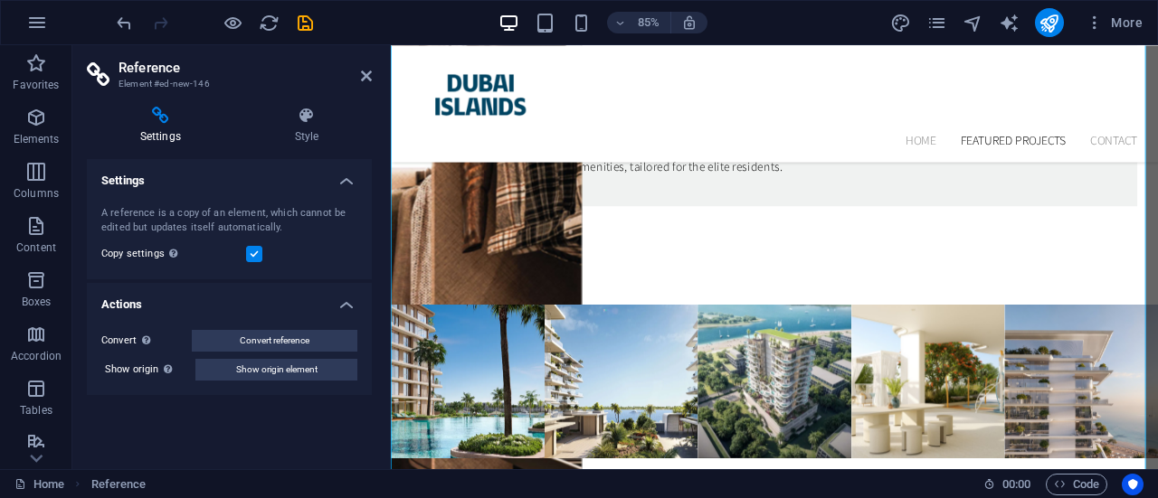
scroll to position [6677, 0]
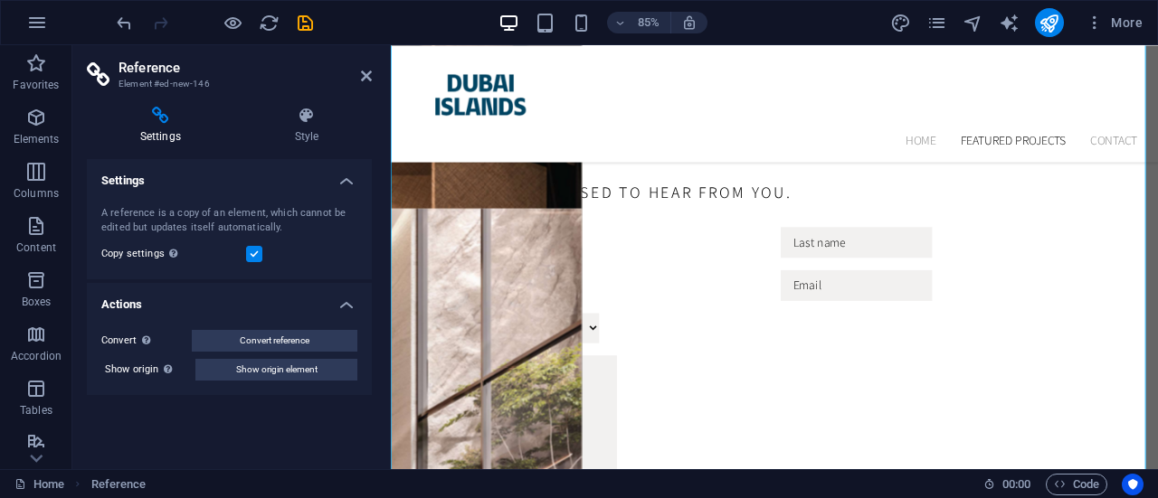
click at [162, 122] on icon at bounding box center [160, 116] width 147 height 18
click at [360, 76] on header "Reference Element #ed-new-146" at bounding box center [229, 68] width 285 height 47
click at [364, 72] on icon at bounding box center [366, 76] width 11 height 14
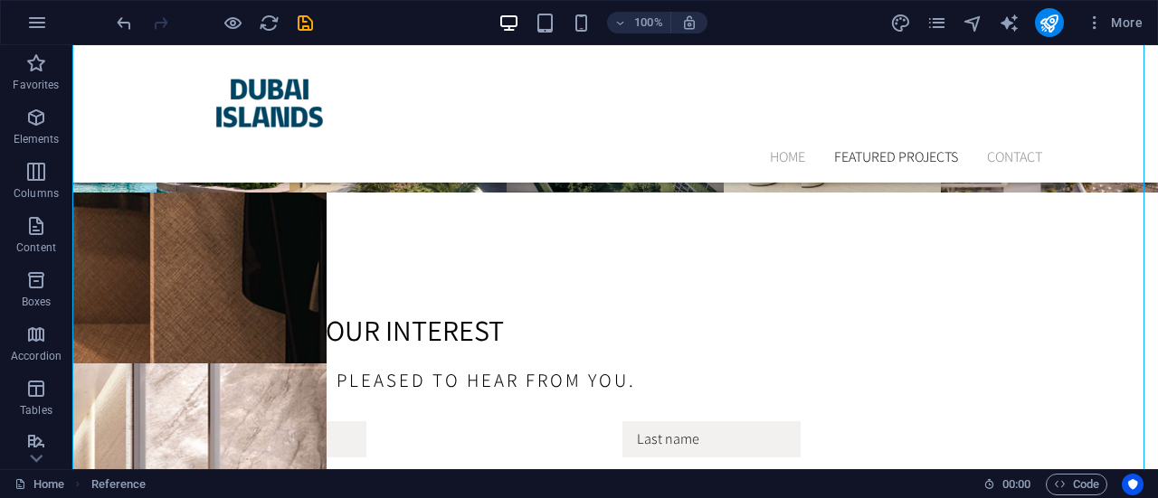
scroll to position [6559, 0]
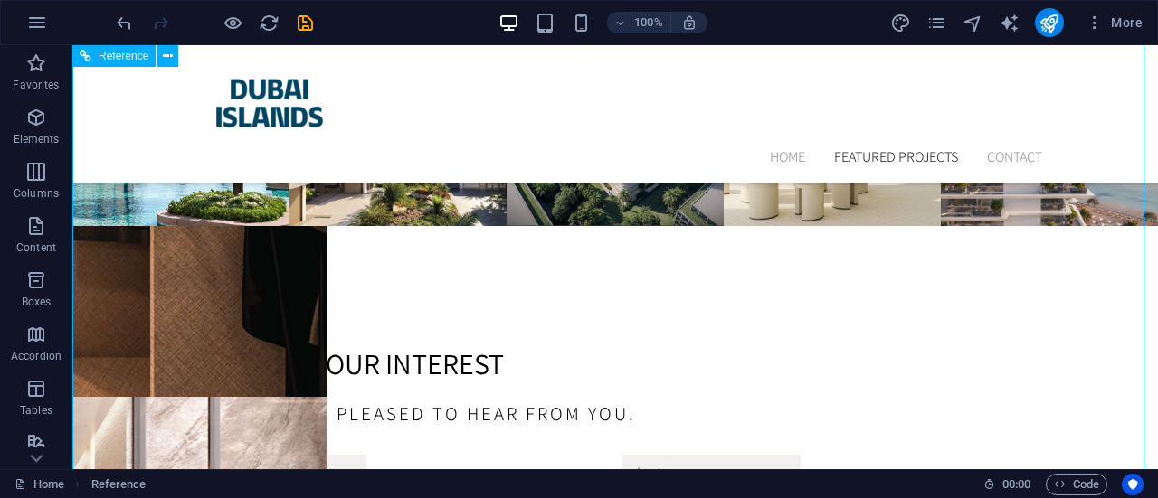
scroll to position [6465, 0]
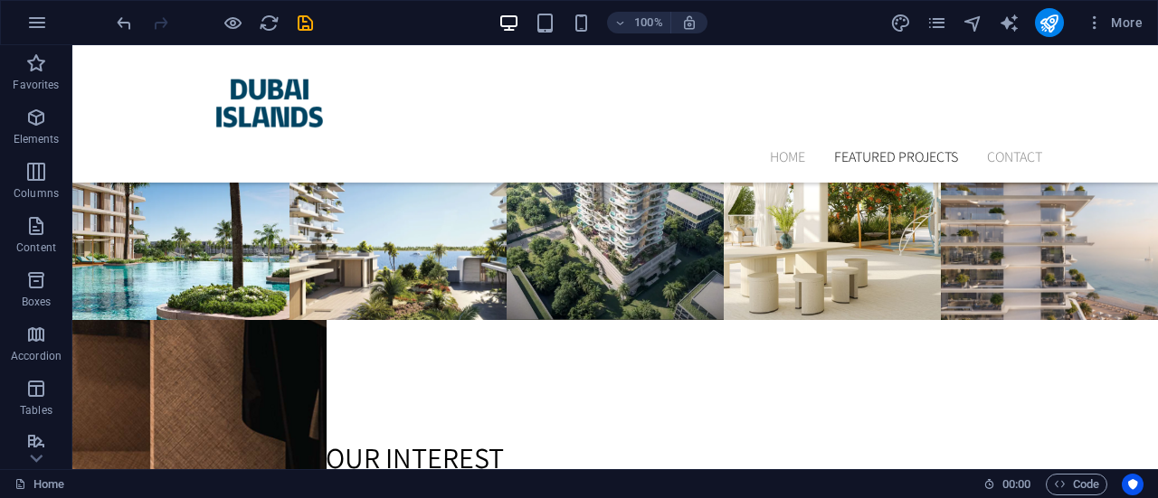
scroll to position [6361, 0]
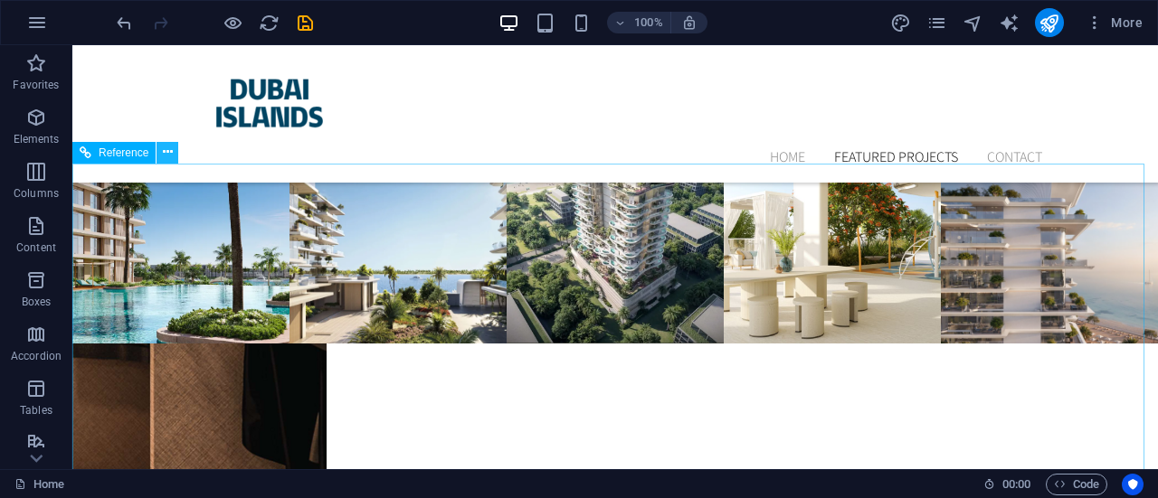
click at [169, 157] on icon at bounding box center [168, 152] width 10 height 19
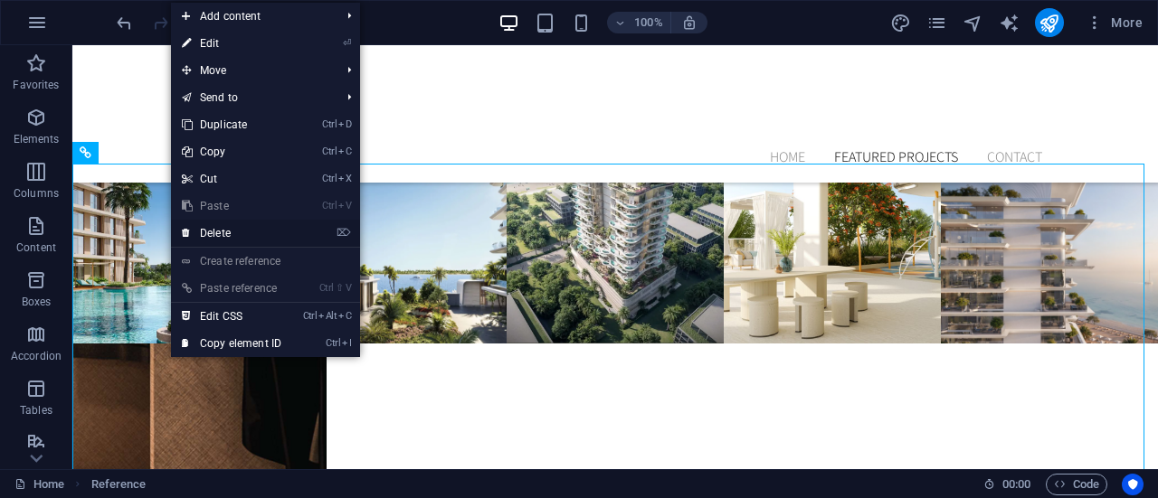
click at [217, 236] on link "⌦ Delete" at bounding box center [231, 233] width 121 height 27
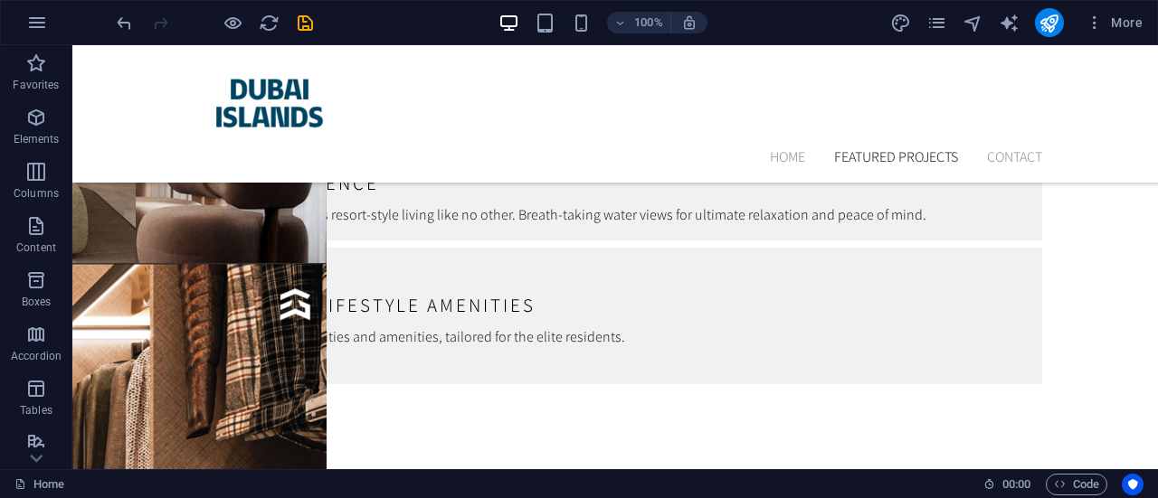
scroll to position [6008, 0]
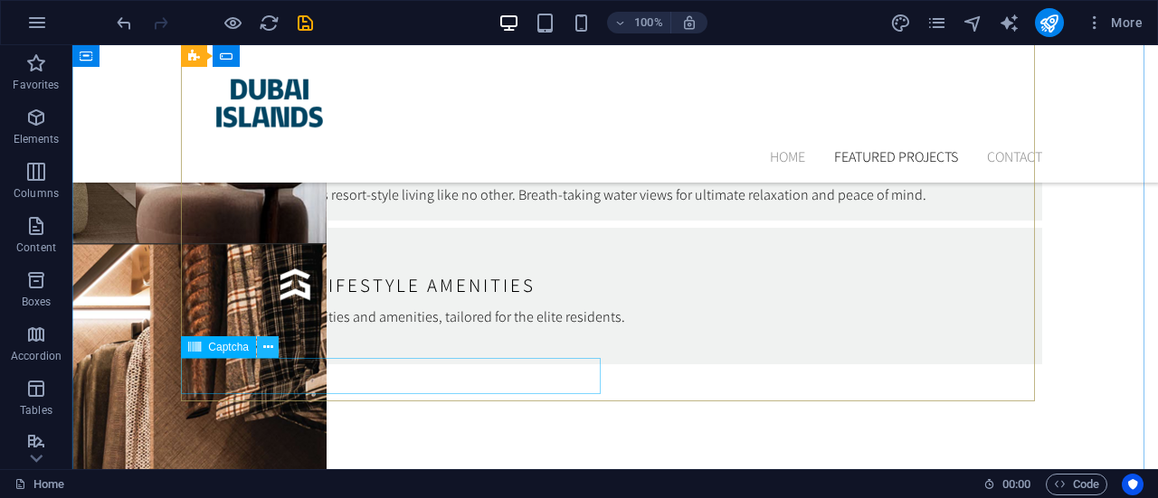
click at [271, 348] on icon at bounding box center [268, 347] width 10 height 19
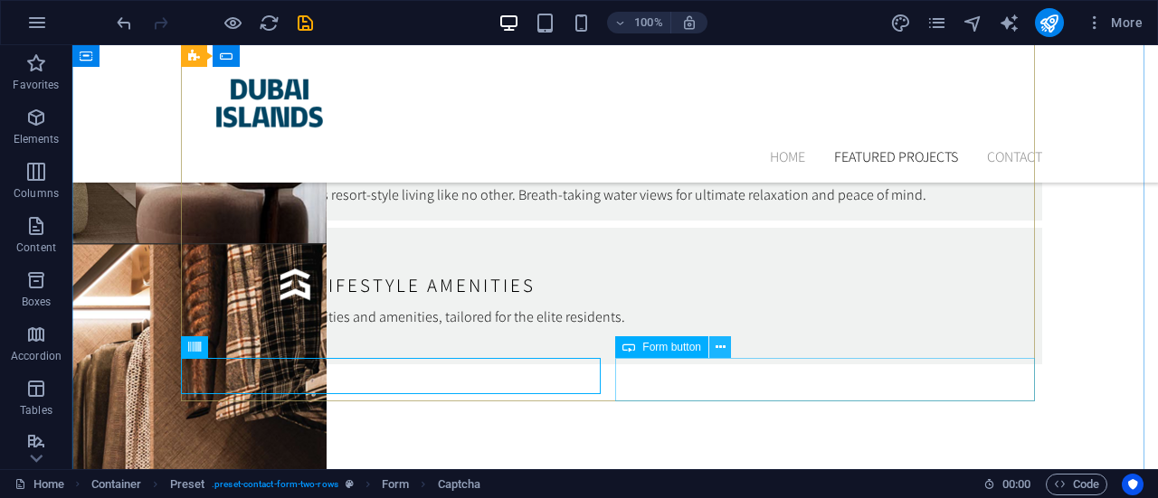
click at [719, 345] on icon at bounding box center [720, 347] width 10 height 19
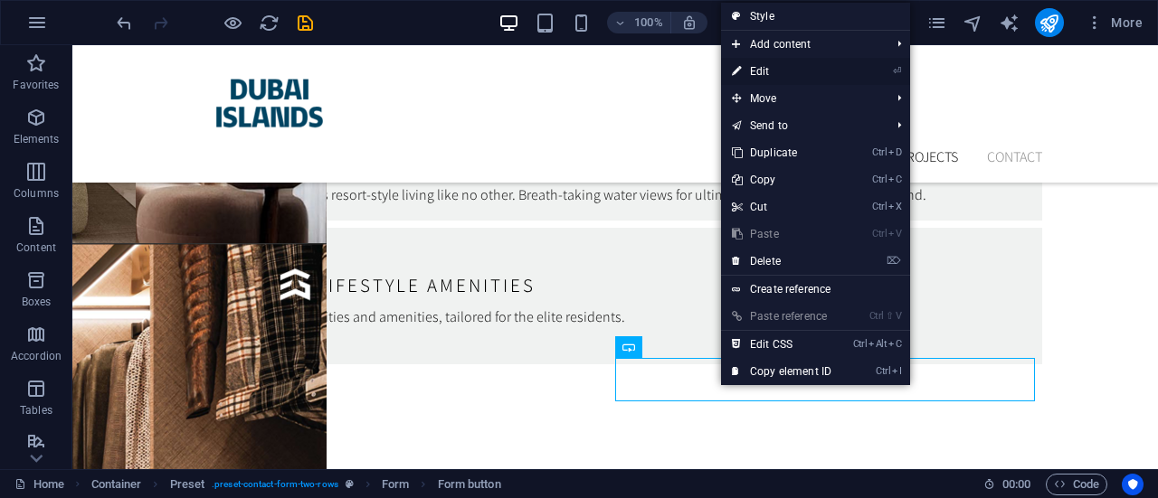
click at [760, 71] on link "⏎ Edit" at bounding box center [781, 71] width 121 height 27
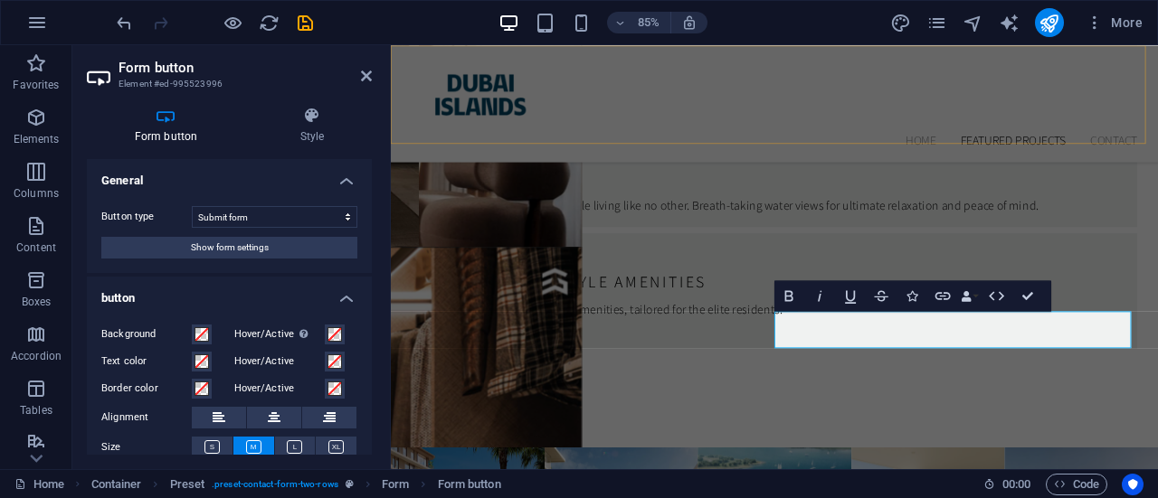
scroll to position [5970, 0]
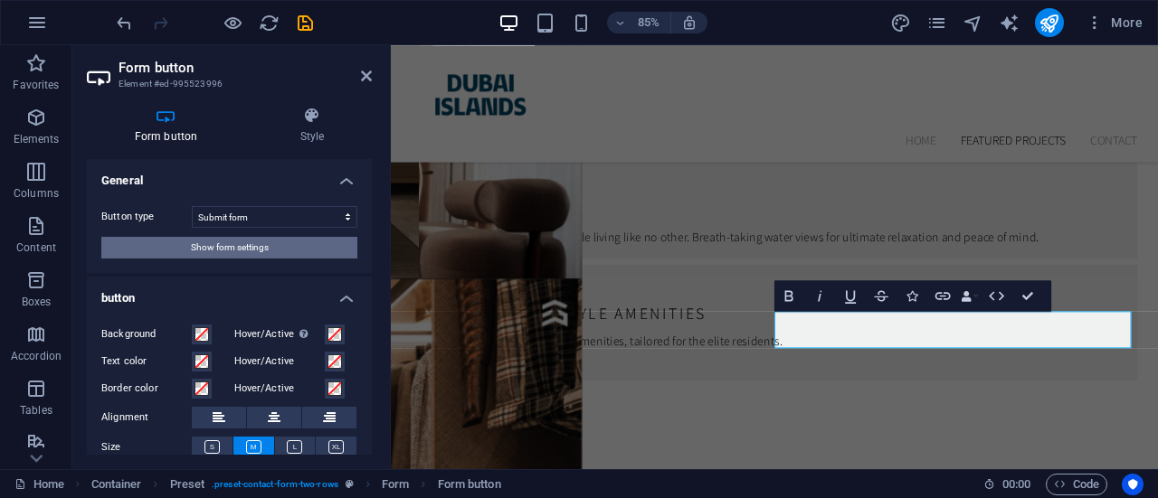
click at [255, 239] on span "Show form settings" at bounding box center [230, 248] width 78 height 22
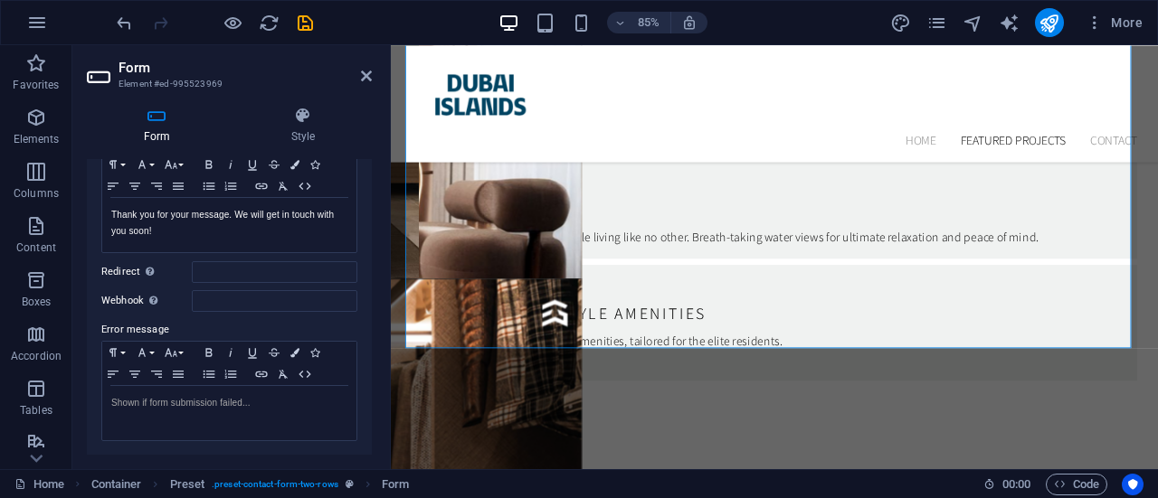
scroll to position [166, 0]
click at [366, 276] on div "Success message Paragraph Format Normal Heading 1 Heading 2 Heading 3 Heading 4…" at bounding box center [229, 283] width 285 height 340
click at [366, 284] on div "Success message Paragraph Format Normal Heading 1 Heading 2 Heading 3 Heading 4…" at bounding box center [229, 283] width 285 height 340
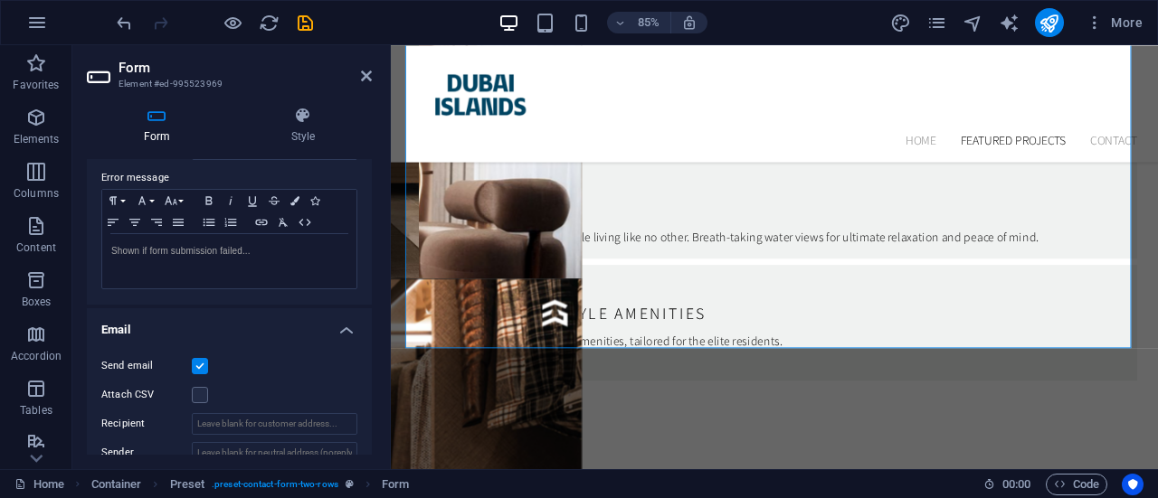
scroll to position [338, 0]
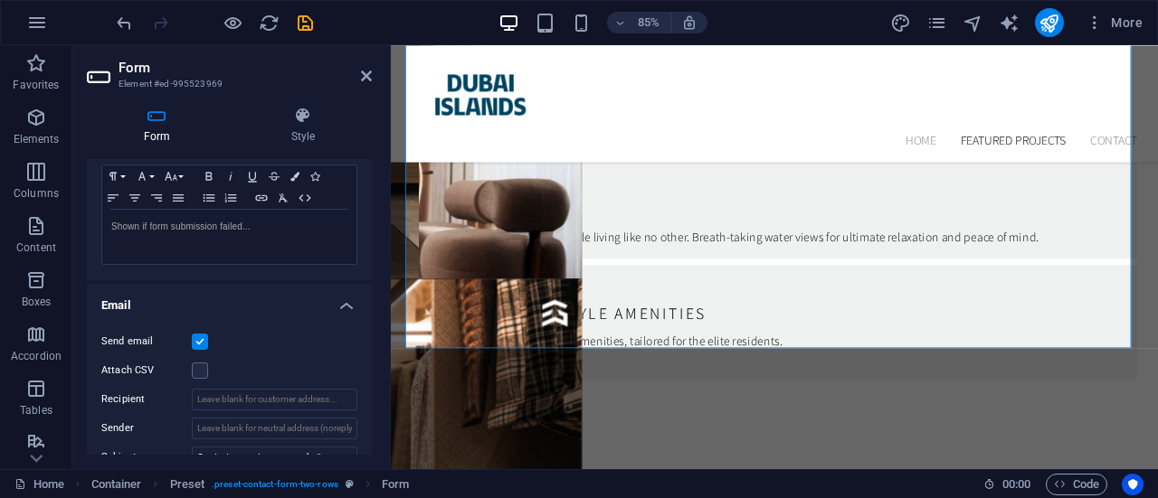
click at [197, 336] on label at bounding box center [200, 342] width 16 height 16
click at [0, 0] on input "Send email" at bounding box center [0, 0] width 0 height 0
click at [197, 336] on label at bounding box center [200, 342] width 16 height 16
click at [0, 0] on input "Send email" at bounding box center [0, 0] width 0 height 0
drag, startPoint x: 373, startPoint y: 291, endPoint x: 369, endPoint y: 345, distance: 53.5
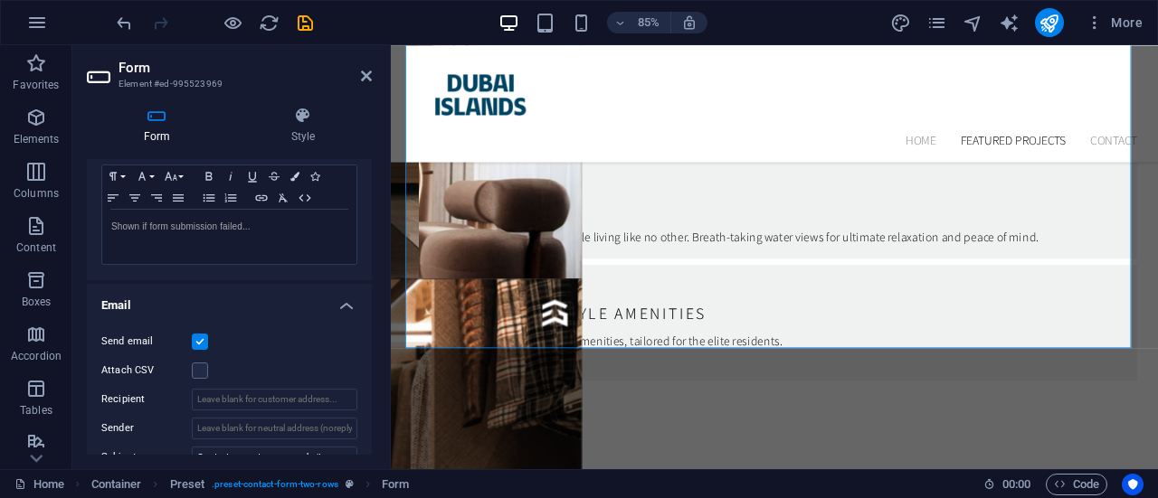
click at [369, 345] on div "Form Style General Title Define a name for the form. General form Messages Succ…" at bounding box center [229, 280] width 314 height 377
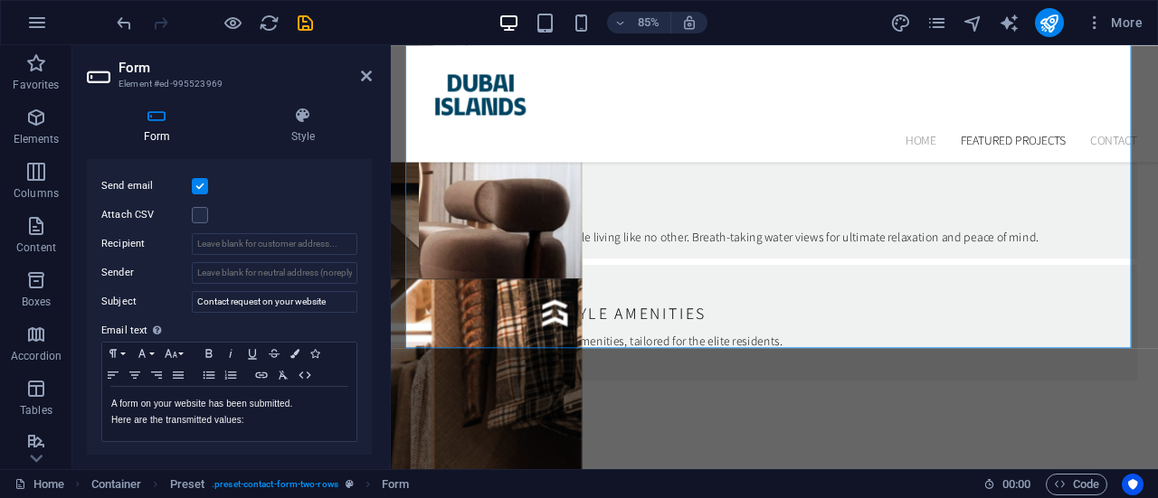
scroll to position [490, 0]
click at [266, 377] on icon "button" at bounding box center [261, 378] width 12 height 6
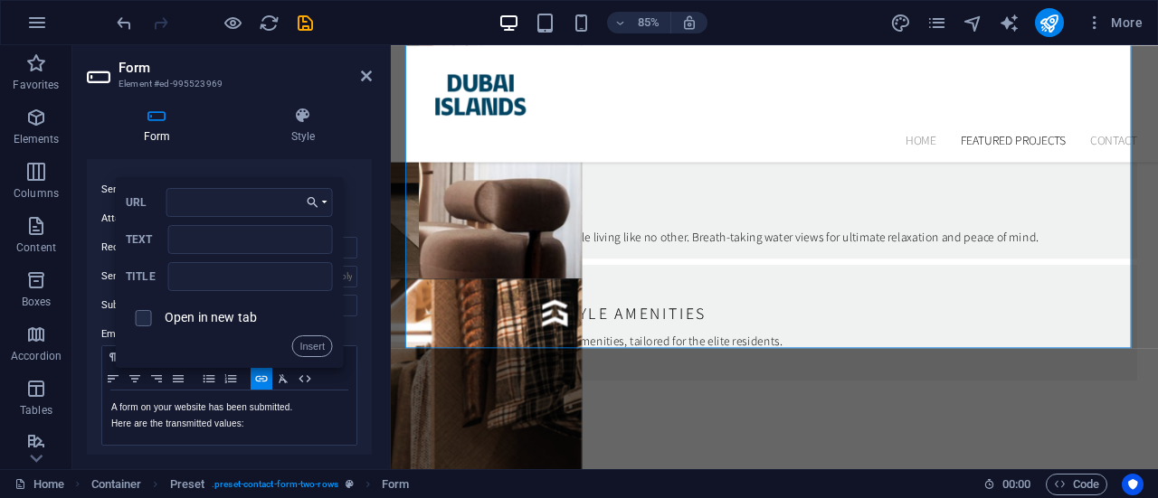
click at [357, 455] on div "Form Style General Title Define a name for the form. General form Messages Succ…" at bounding box center [229, 280] width 314 height 377
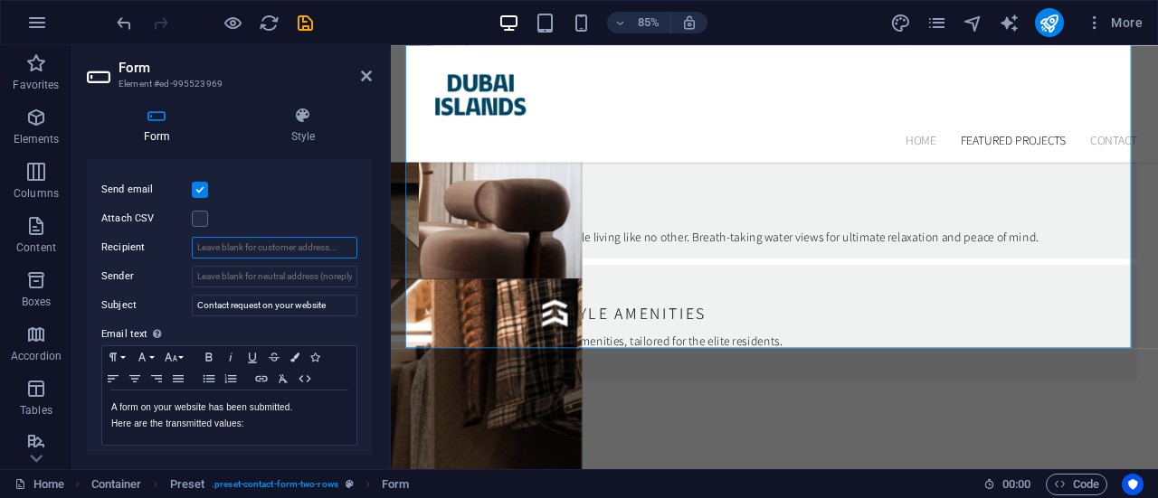
click at [326, 252] on input "Recipient" at bounding box center [275, 248] width 166 height 22
click at [295, 244] on input "Recipient" at bounding box center [275, 248] width 166 height 22
type input "[EMAIL_ADDRESS][DOMAIN_NAME]"
drag, startPoint x: 367, startPoint y: 342, endPoint x: 369, endPoint y: 368, distance: 26.3
click at [369, 368] on div "General Title Define a name for the form. General form Messages Success message…" at bounding box center [229, 307] width 285 height 296
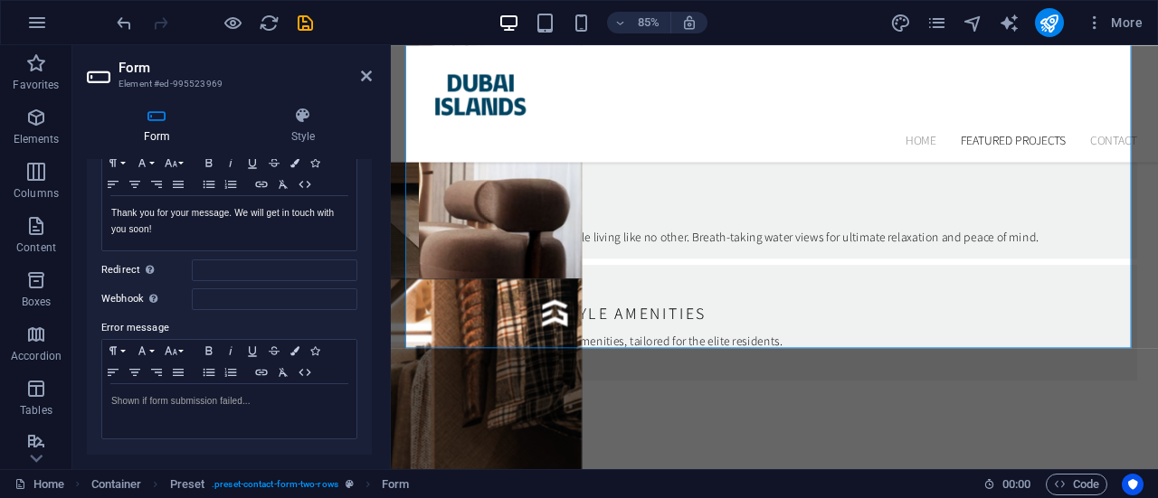
scroll to position [0, 0]
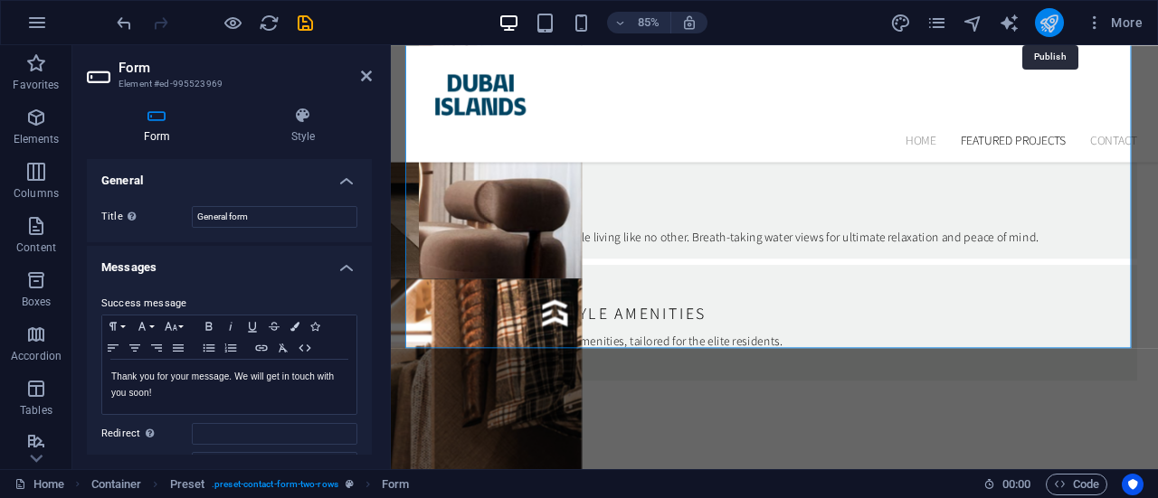
click at [1052, 16] on icon "publish" at bounding box center [1048, 23] width 21 height 21
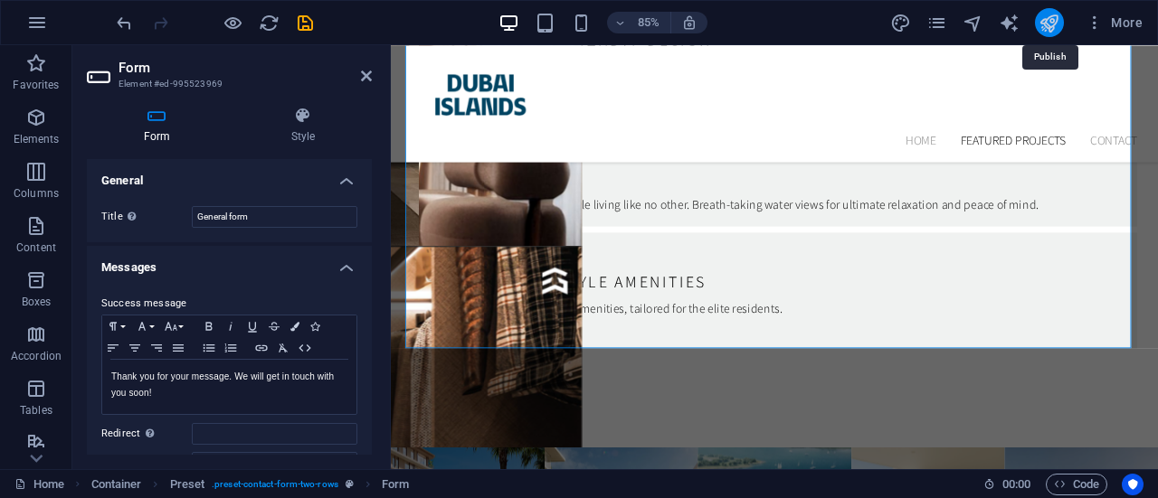
checkbox input "false"
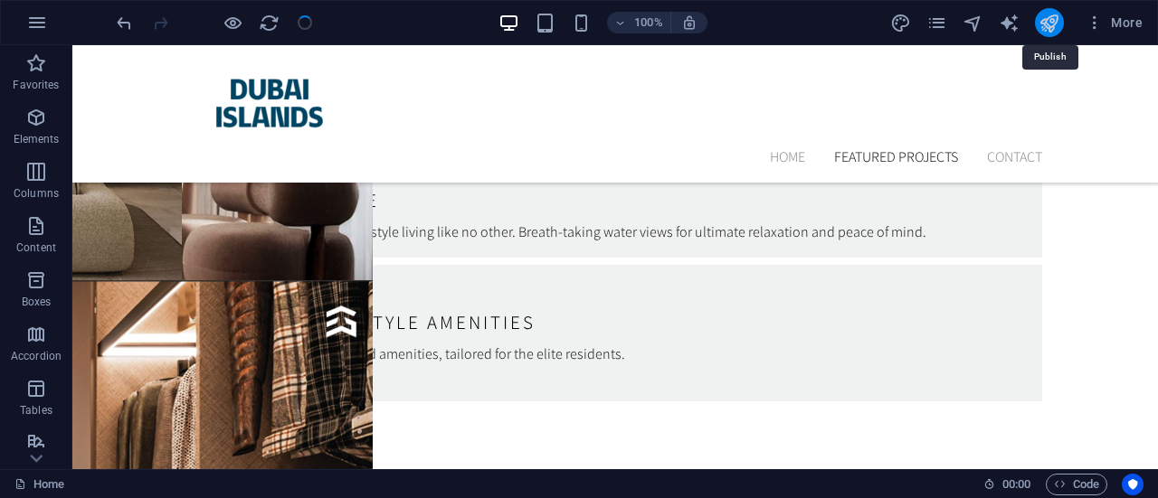
scroll to position [6008, 0]
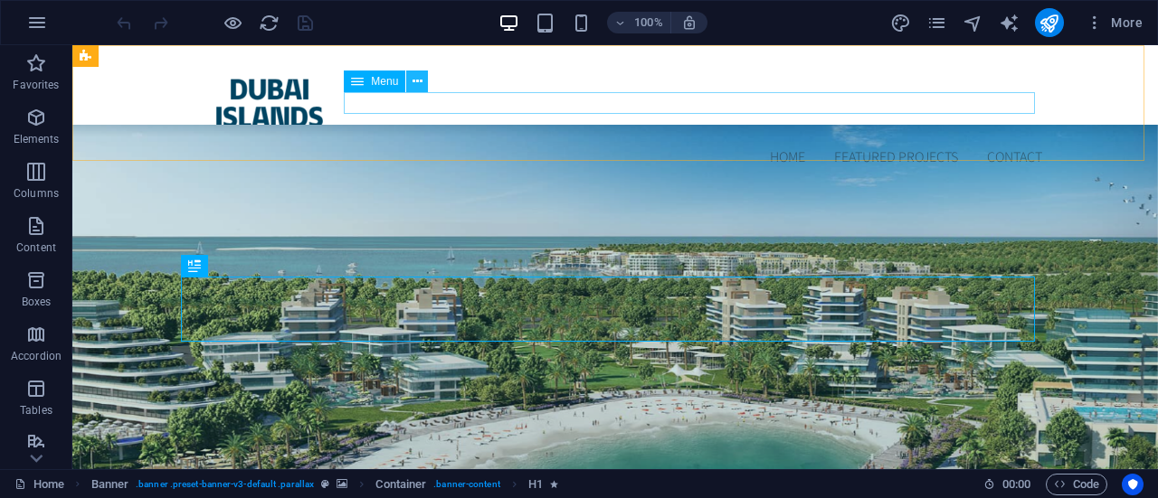
click at [421, 83] on icon at bounding box center [417, 81] width 10 height 19
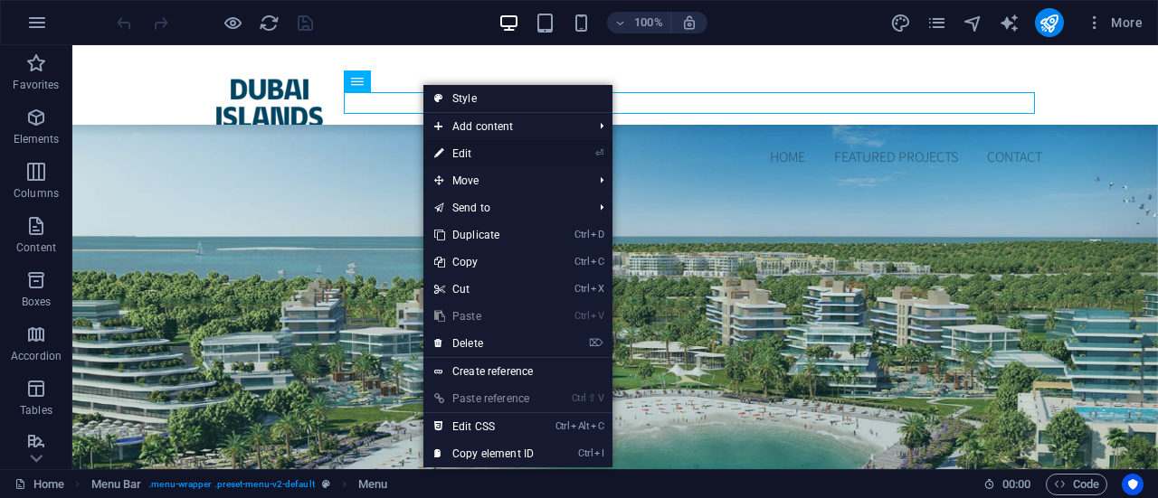
click at [460, 153] on link "⏎ Edit" at bounding box center [483, 153] width 121 height 27
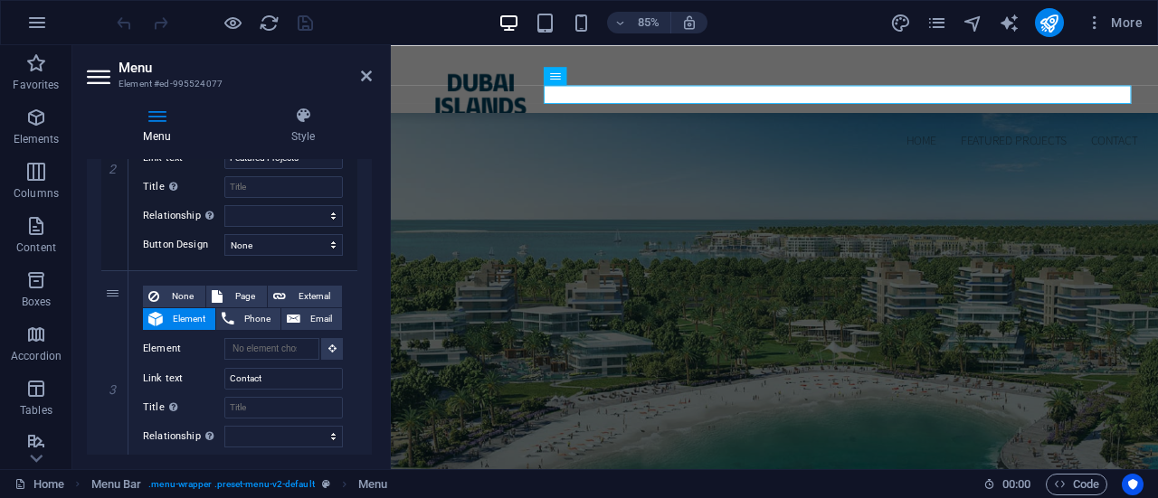
scroll to position [417, 0]
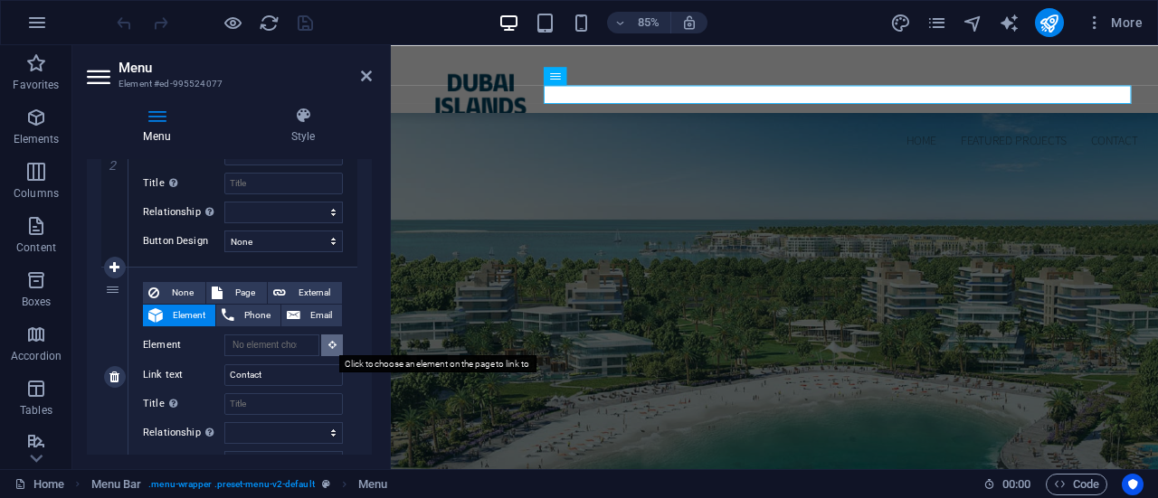
click at [329, 344] on icon at bounding box center [332, 344] width 8 height 9
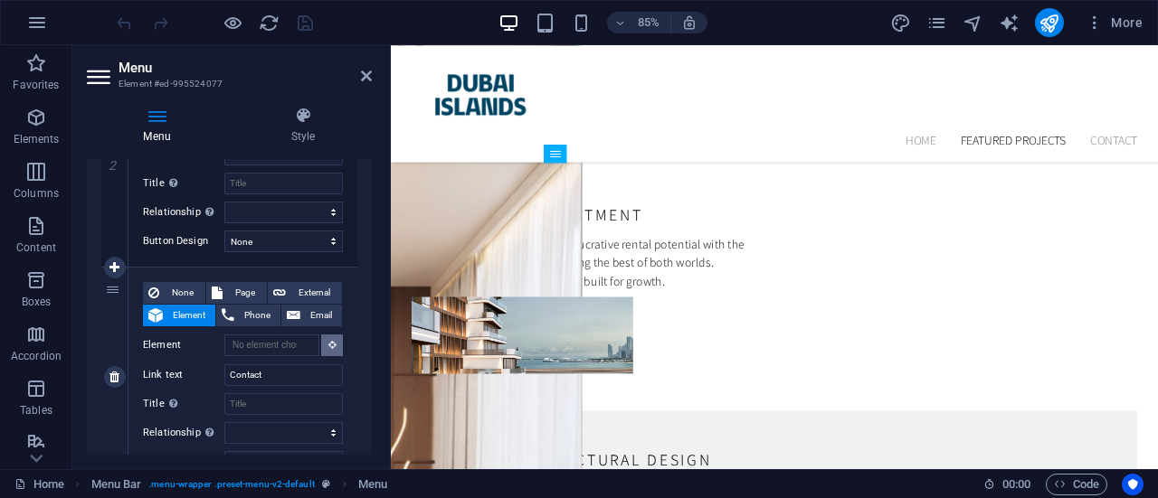
scroll to position [5508, 0]
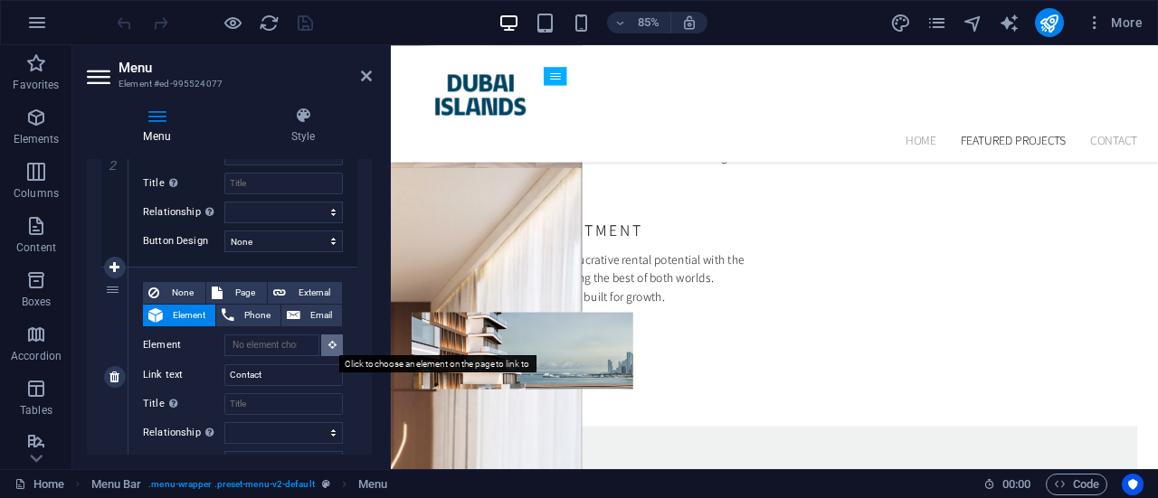
click at [335, 347] on button at bounding box center [332, 346] width 22 height 22
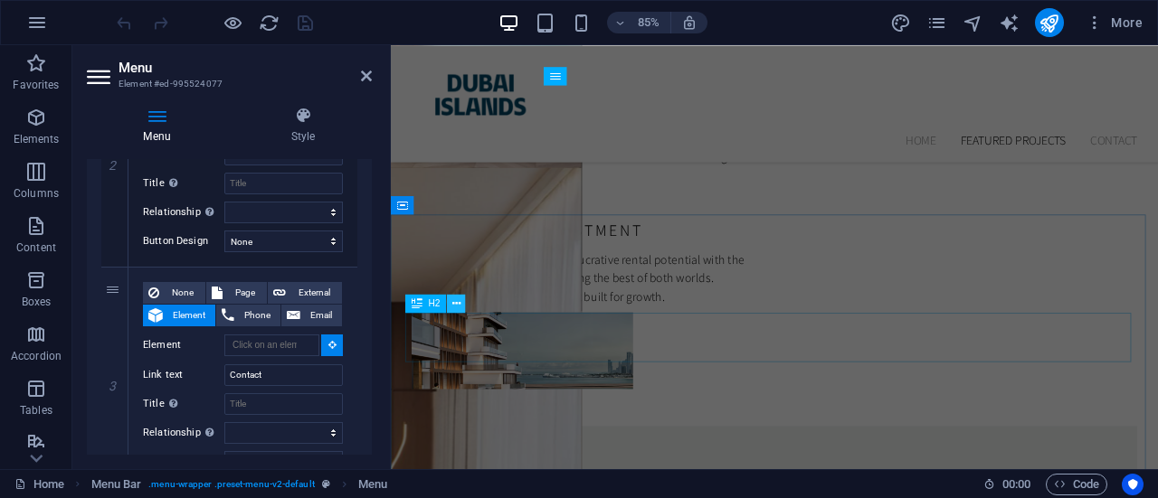
click at [452, 303] on icon at bounding box center [456, 304] width 8 height 16
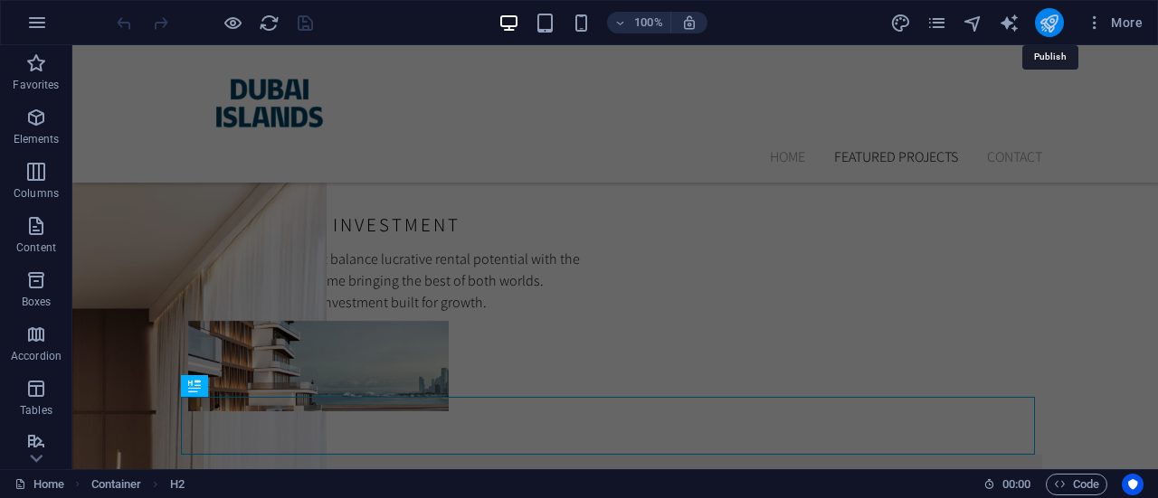
click at [1051, 24] on icon "publish" at bounding box center [1048, 23] width 21 height 21
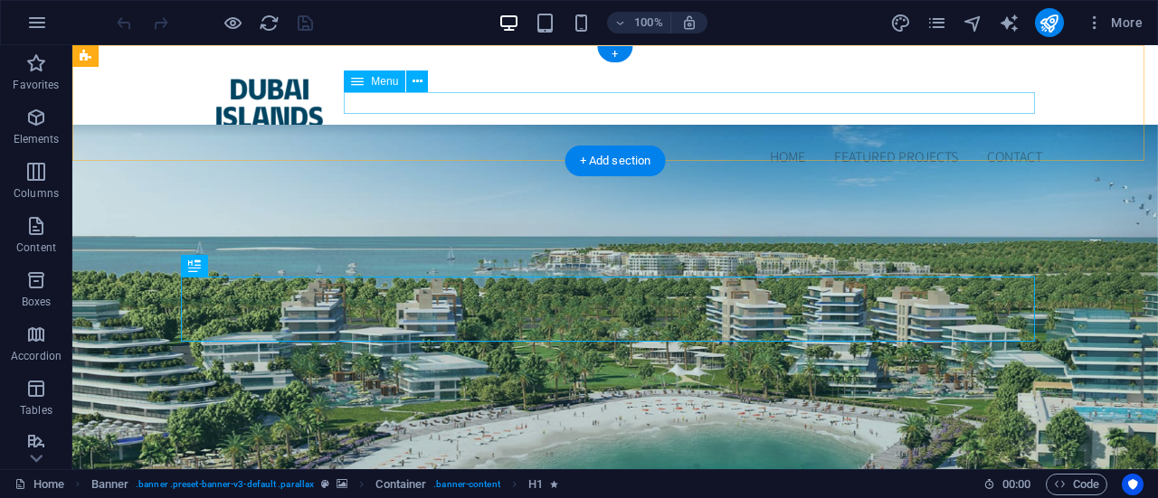
click at [1003, 147] on nav "Home Featured Projects Contact" at bounding box center [615, 158] width 854 height 22
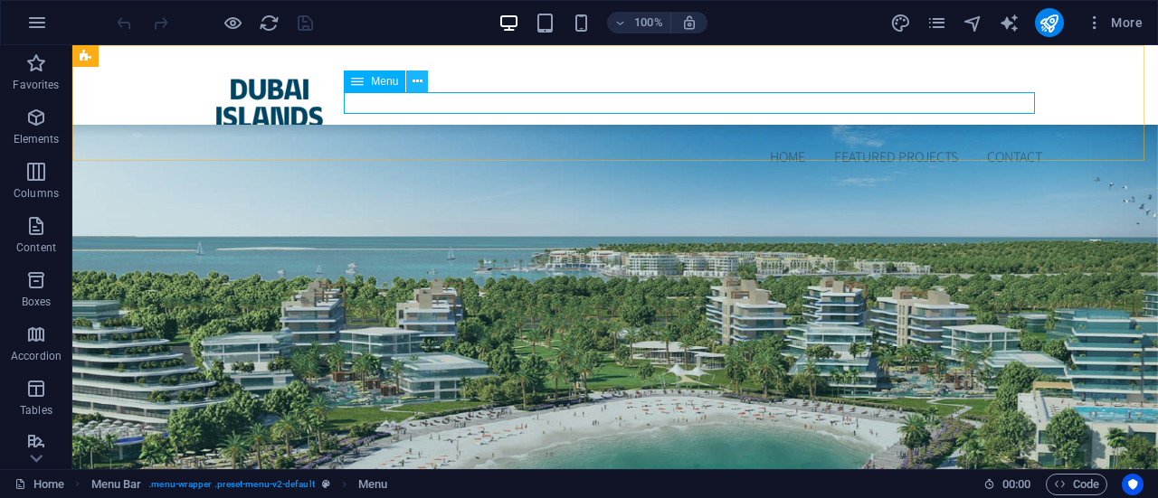
click at [416, 82] on icon at bounding box center [417, 81] width 10 height 19
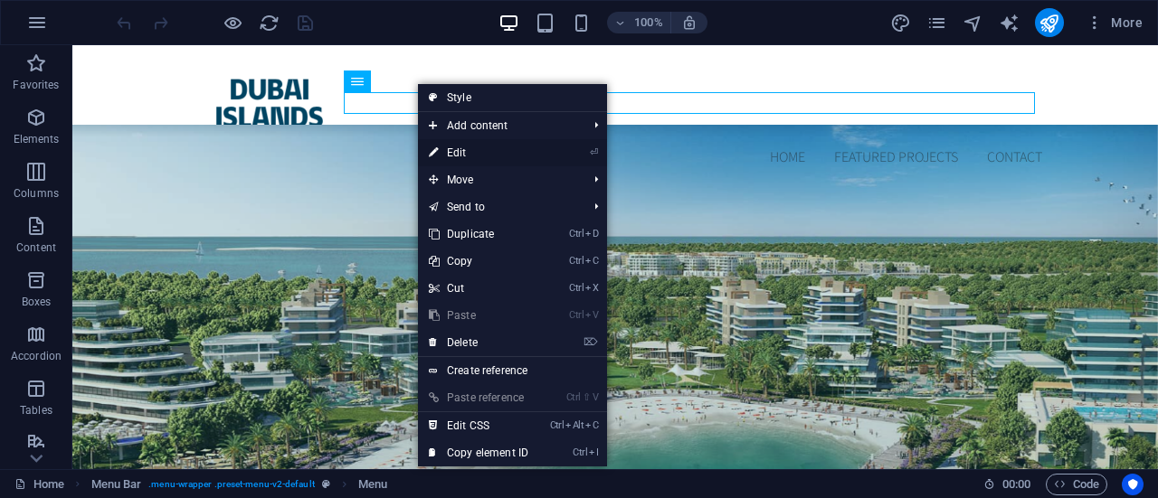
click at [459, 144] on link "⏎ Edit" at bounding box center [478, 152] width 121 height 27
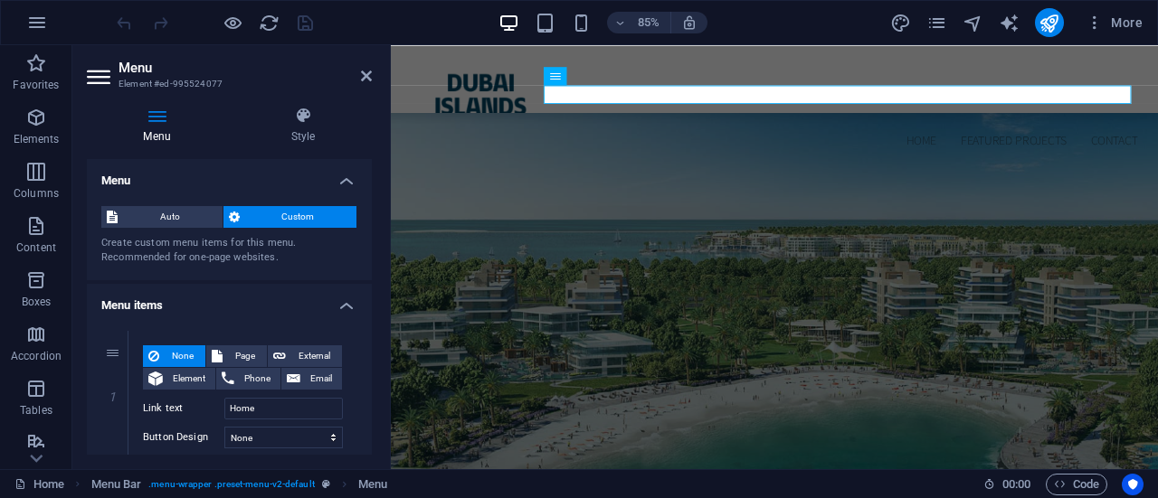
drag, startPoint x: 366, startPoint y: 252, endPoint x: 366, endPoint y: 268, distance: 15.4
click at [366, 268] on div "Auto Custom Create custom menu items for this menu. Recommended for one-page we…" at bounding box center [229, 236] width 285 height 89
drag, startPoint x: 367, startPoint y: 266, endPoint x: 367, endPoint y: 289, distance: 22.6
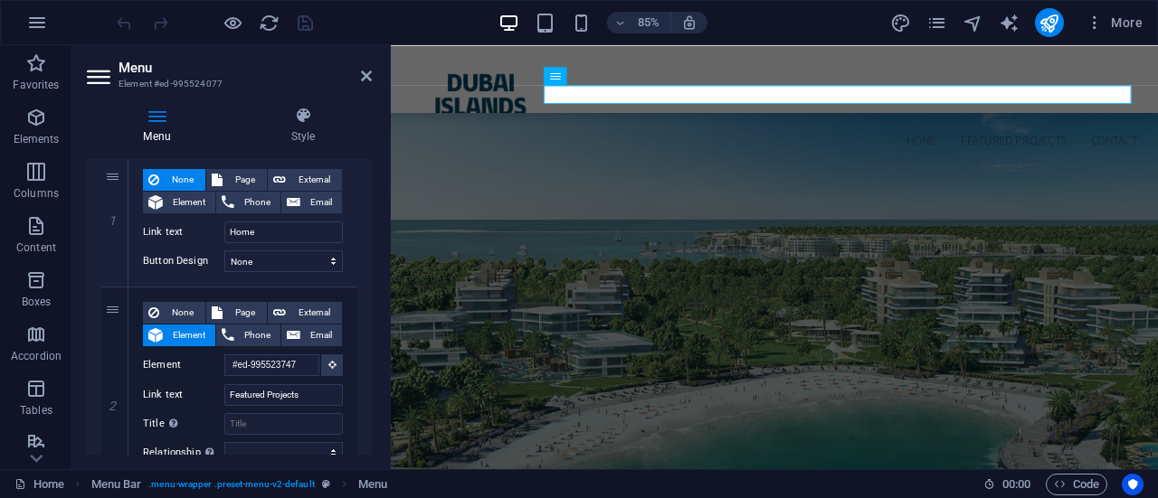
scroll to position [179, 0]
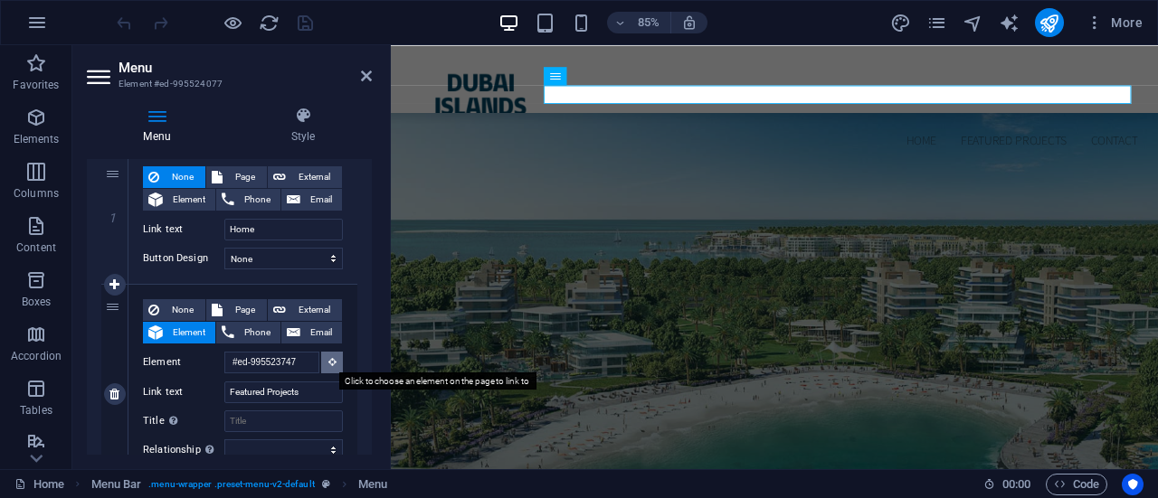
click at [328, 363] on icon at bounding box center [332, 361] width 8 height 9
drag, startPoint x: 367, startPoint y: 306, endPoint x: 367, endPoint y: 326, distance: 19.9
click at [367, 326] on div "1 None Page External Element Phone Email Page Home Subpage Legal Notice Privacy…" at bounding box center [229, 438] width 285 height 602
click at [358, 71] on h2 "Menu" at bounding box center [244, 68] width 253 height 16
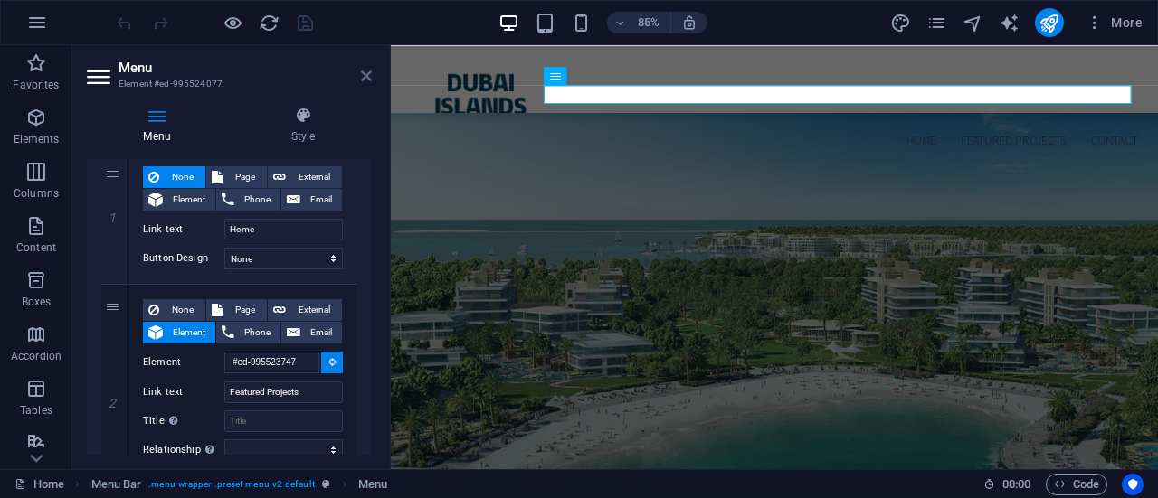
click at [365, 75] on icon at bounding box center [366, 76] width 11 height 14
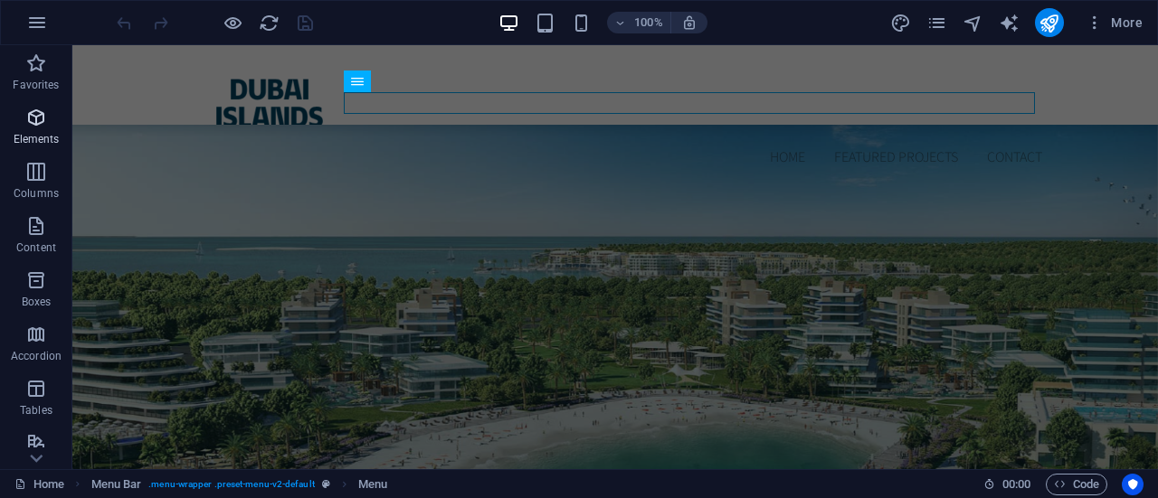
click at [35, 132] on p "Elements" at bounding box center [37, 139] width 46 height 14
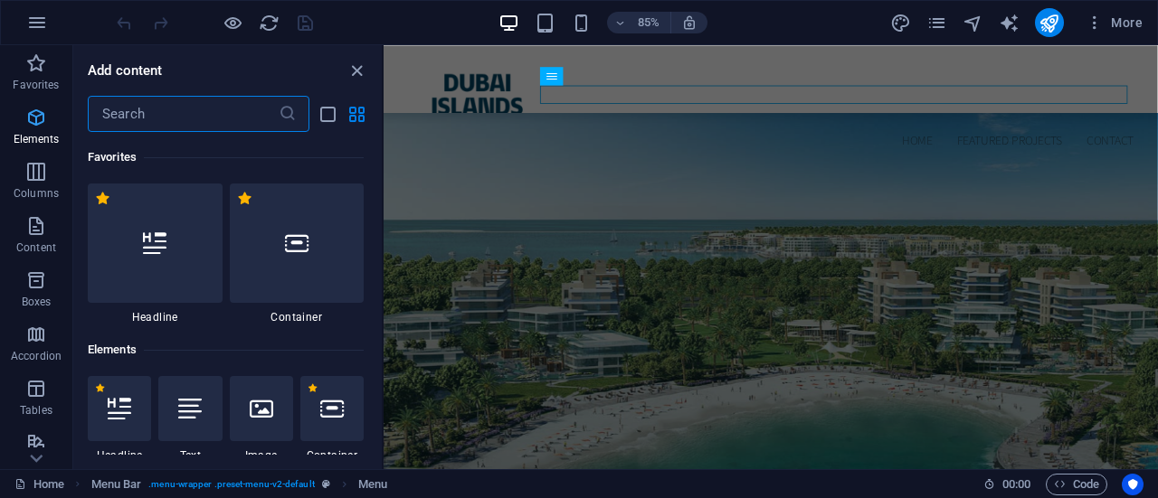
scroll to position [1, 0]
click at [35, 132] on p "Elements" at bounding box center [37, 139] width 46 height 14
click at [346, 124] on icon "grid-view" at bounding box center [356, 114] width 21 height 21
click at [354, 109] on icon "grid-view" at bounding box center [356, 114] width 21 height 21
click at [355, 68] on icon "close panel" at bounding box center [356, 71] width 21 height 21
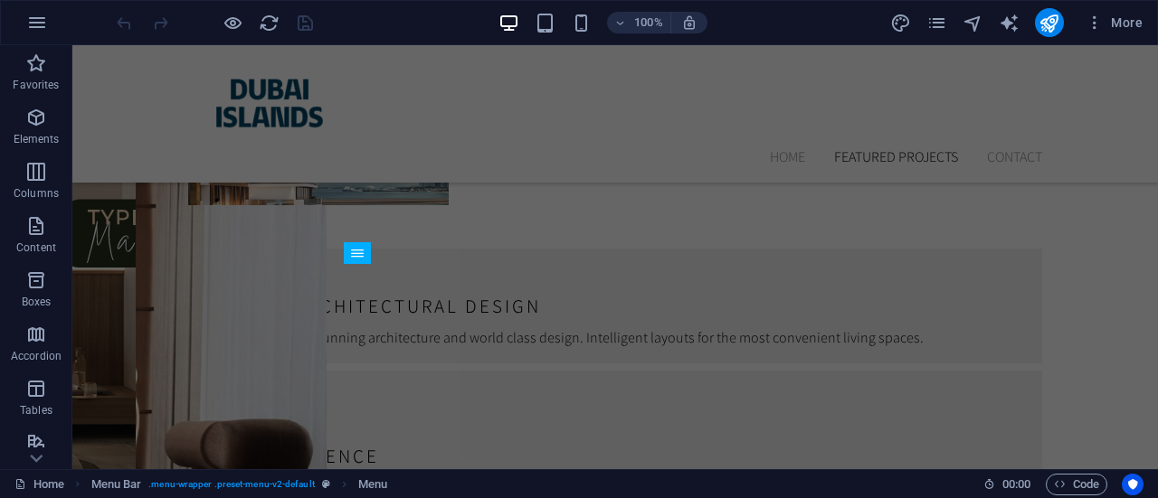
scroll to position [5704, 0]
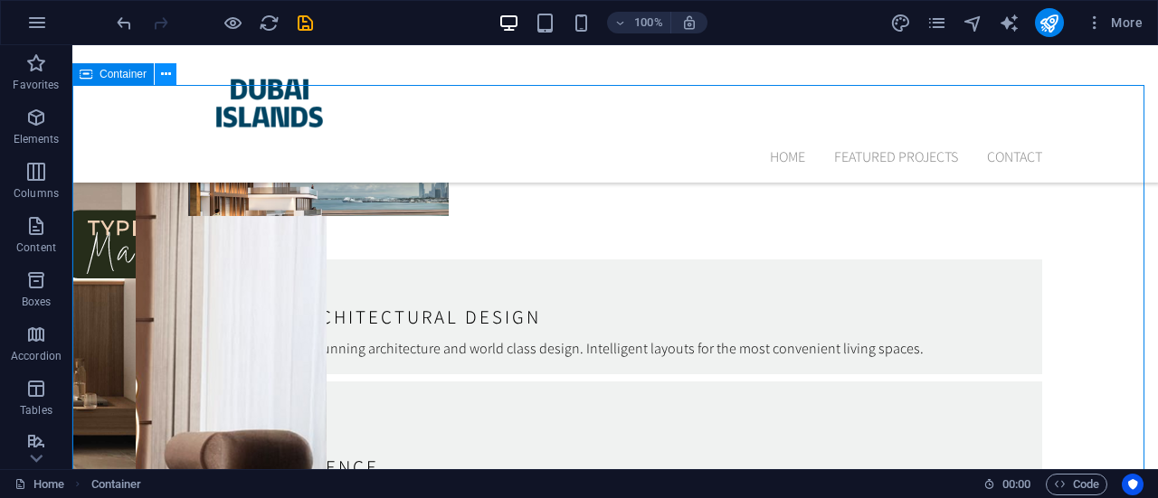
click at [161, 69] on icon at bounding box center [166, 74] width 10 height 19
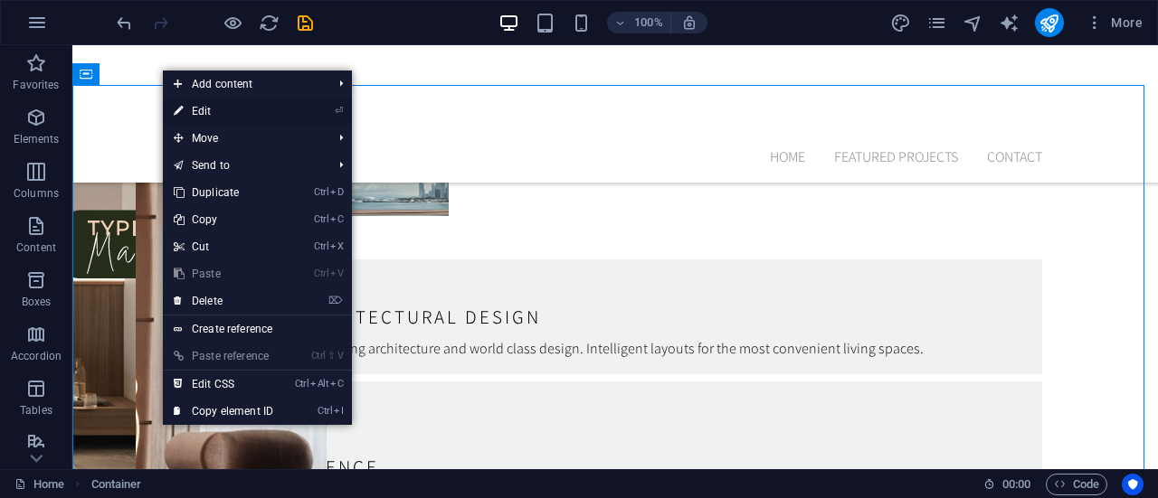
click at [203, 107] on link "⏎ Edit" at bounding box center [223, 111] width 121 height 27
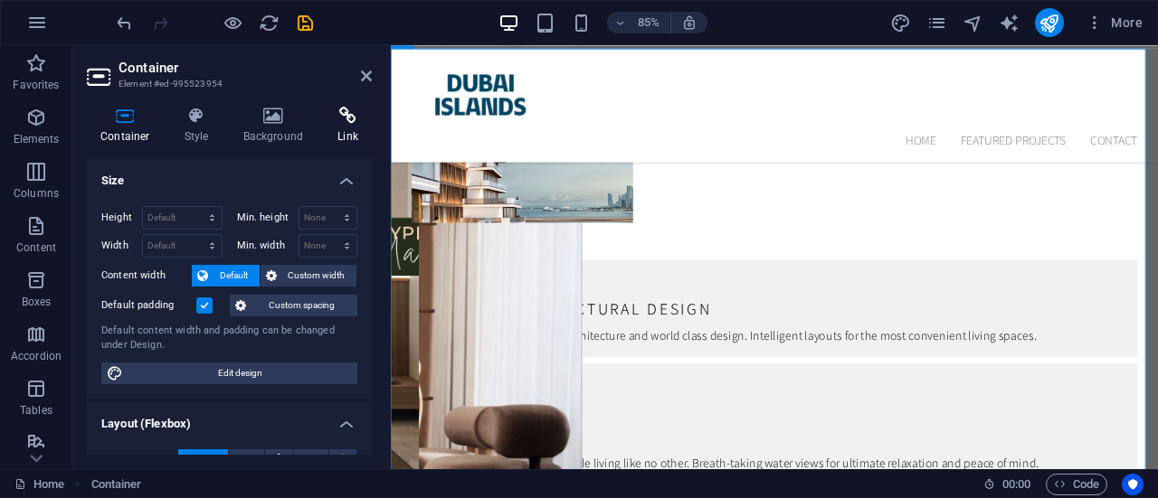
click at [338, 116] on icon at bounding box center [348, 116] width 48 height 18
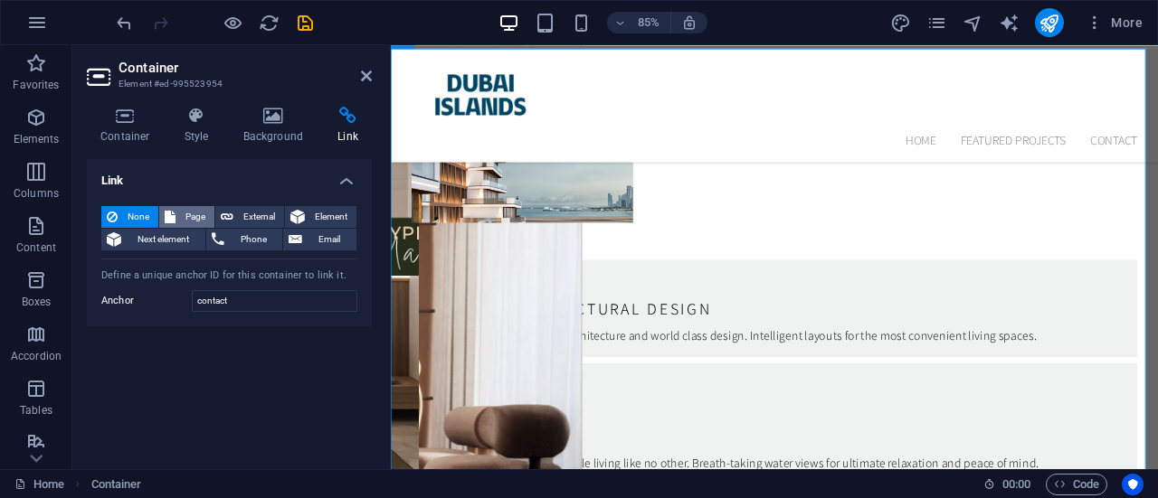
click at [189, 221] on span "Page" at bounding box center [195, 217] width 28 height 22
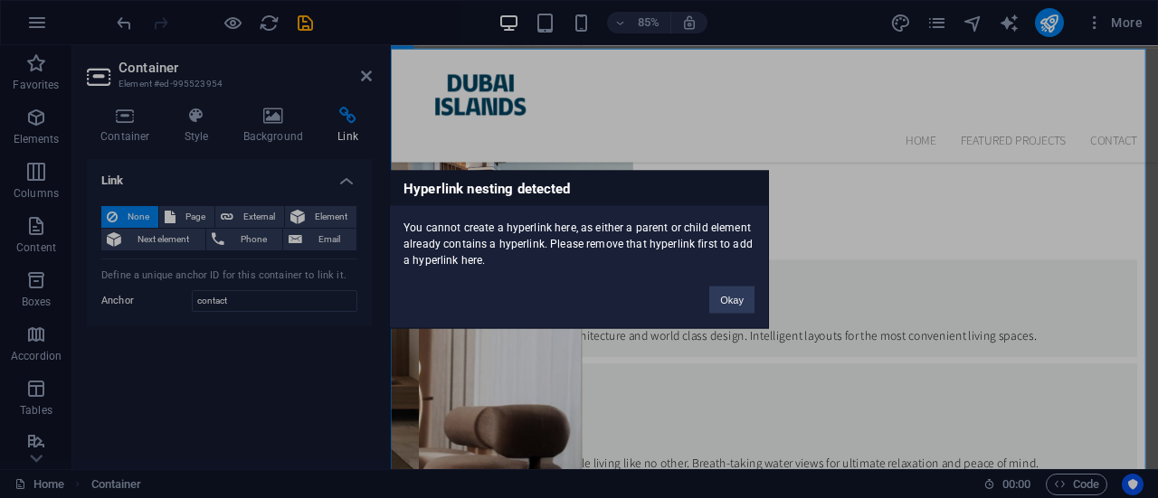
click at [118, 211] on div "Hyperlink nesting detected You cannot create a hyperlink here, as either a pare…" at bounding box center [579, 249] width 1158 height 498
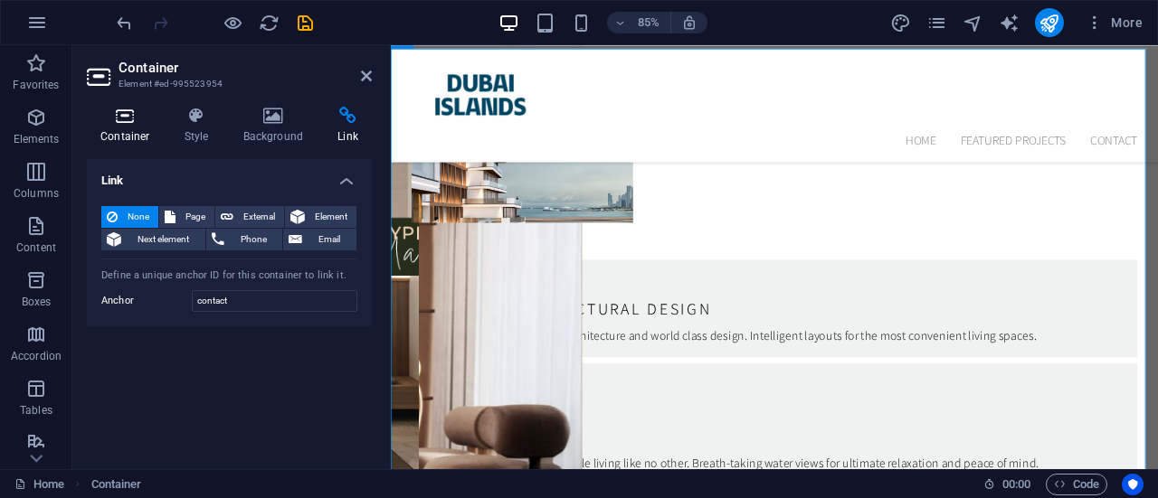
click at [124, 129] on h4 "Container" at bounding box center [129, 126] width 84 height 38
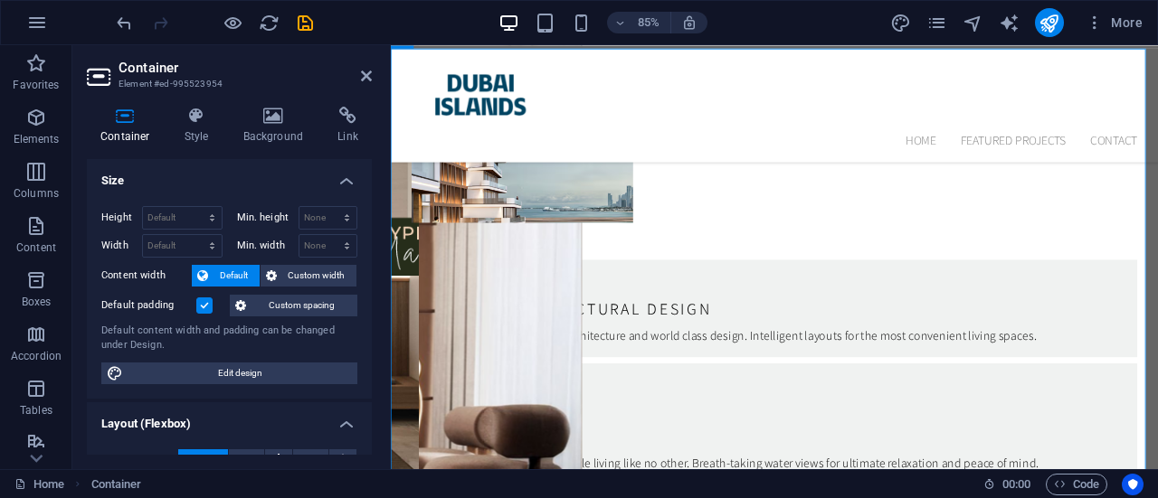
drag, startPoint x: 239, startPoint y: 80, endPoint x: 118, endPoint y: 82, distance: 121.2
click at [118, 82] on h3 "Element #ed-995523954" at bounding box center [226, 84] width 217 height 16
drag, startPoint x: 118, startPoint y: 82, endPoint x: 210, endPoint y: 77, distance: 92.4
click at [210, 77] on h3 "Element #ed-995523954" at bounding box center [226, 84] width 217 height 16
click at [210, 80] on h3 "Element #ed-995523954" at bounding box center [226, 84] width 217 height 16
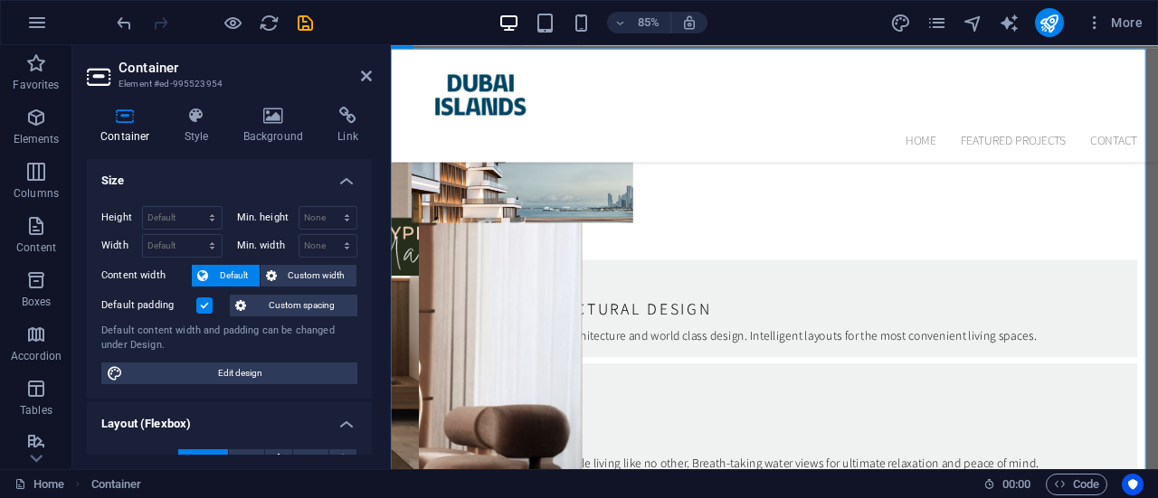
click at [210, 80] on h3 "Element #ed-995523954" at bounding box center [226, 84] width 217 height 16
drag, startPoint x: 373, startPoint y: 193, endPoint x: 374, endPoint y: 234, distance: 41.6
click at [374, 234] on div "Container Style Background Link Size Height Default px rem % vh vw Min. height …" at bounding box center [229, 280] width 314 height 377
drag, startPoint x: 374, startPoint y: 234, endPoint x: 369, endPoint y: 247, distance: 13.8
click at [369, 247] on div "Container Style Background Link Size Height Default px rem % vh vw Min. height …" at bounding box center [229, 280] width 314 height 377
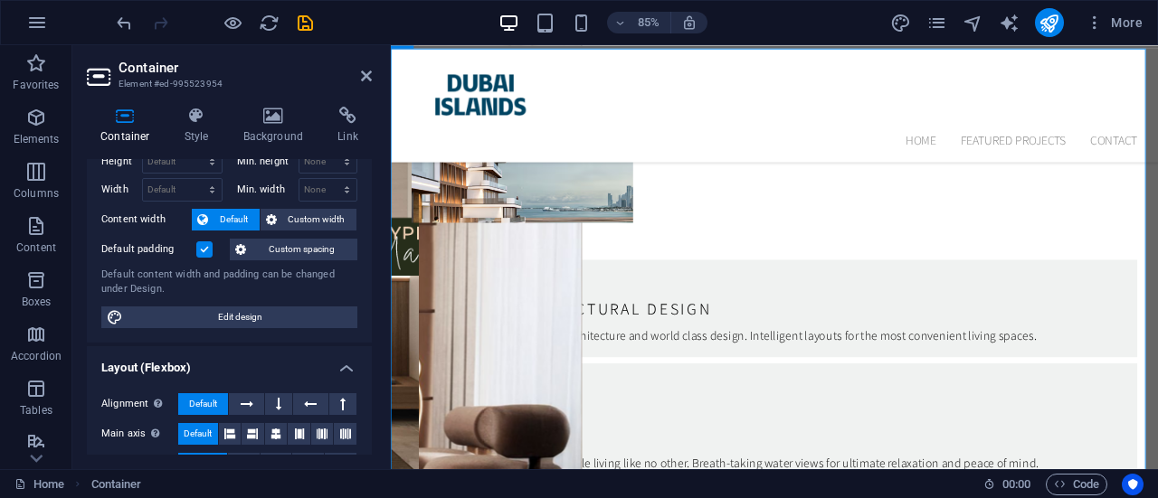
scroll to position [0, 0]
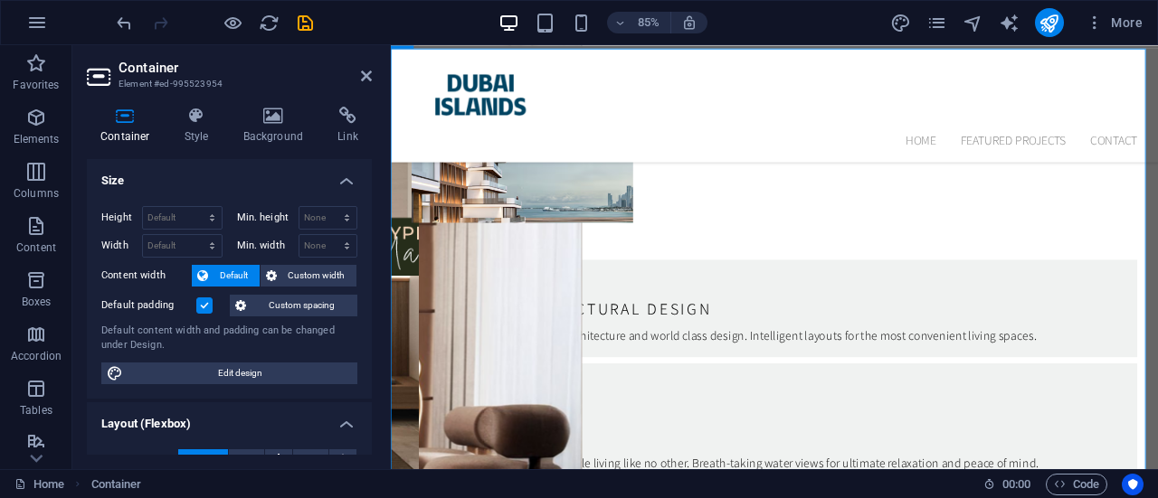
click at [97, 80] on icon at bounding box center [100, 76] width 27 height 29
drag, startPoint x: 539, startPoint y: 117, endPoint x: 854, endPoint y: 118, distance: 314.8
click at [602, 75] on icon at bounding box center [605, 76] width 8 height 16
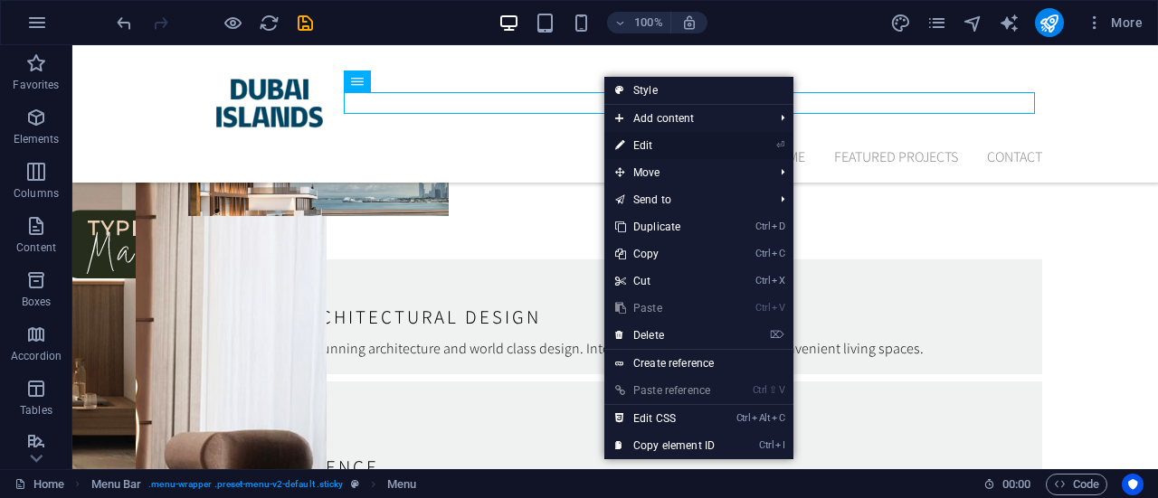
click at [639, 153] on link "⏎ Edit" at bounding box center [664, 145] width 121 height 27
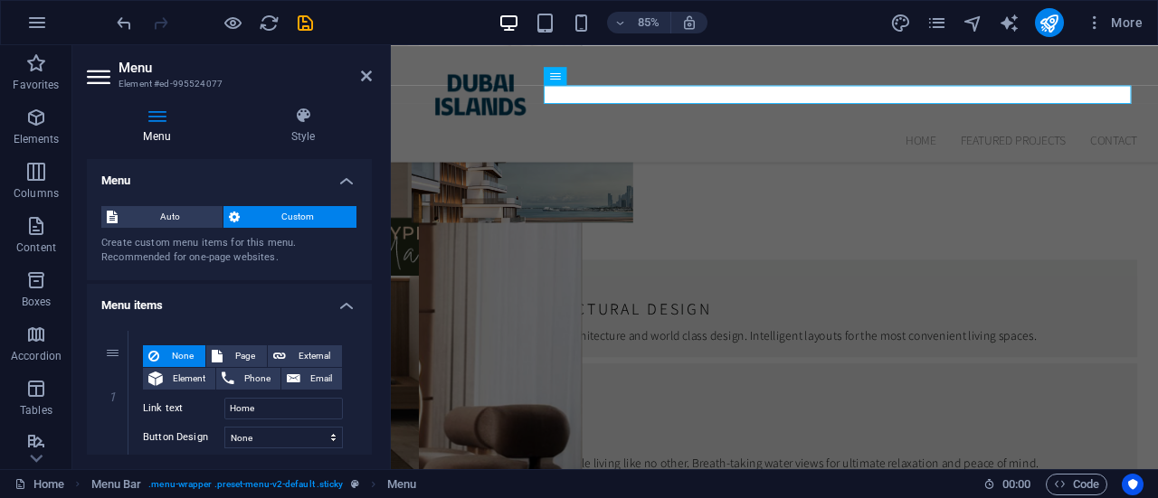
click at [304, 220] on span "Custom" at bounding box center [298, 217] width 107 height 22
click at [369, 256] on div "Menu Auto Custom Create custom menu items for this menu. Recommended for one-pa…" at bounding box center [229, 307] width 285 height 296
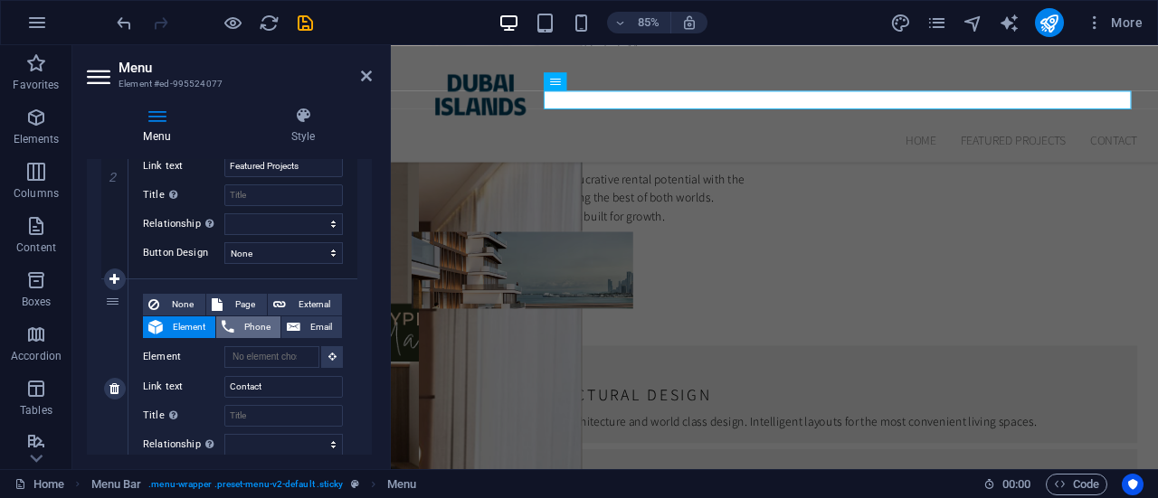
scroll to position [5588, 0]
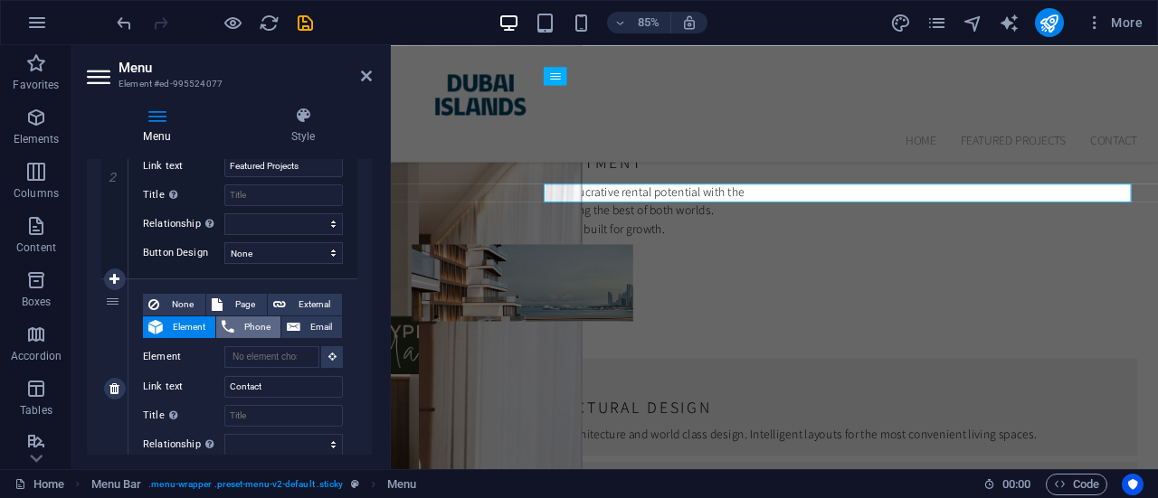
click at [248, 323] on span "Phone" at bounding box center [257, 328] width 35 height 22
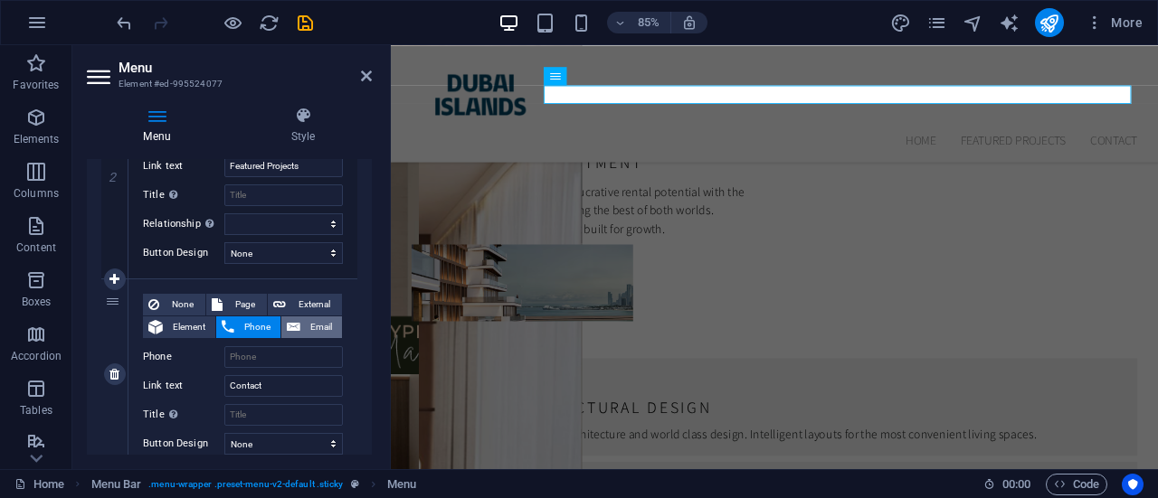
click at [311, 323] on span "Email" at bounding box center [321, 328] width 31 height 22
select select
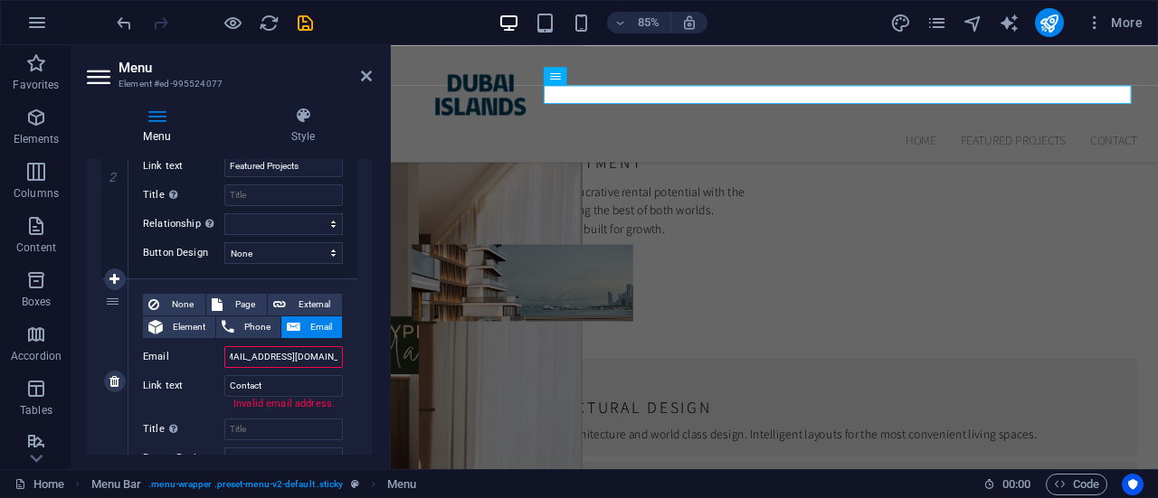
type input "[EMAIL_ADDRESS][DOMAIN_NAME]"
select select
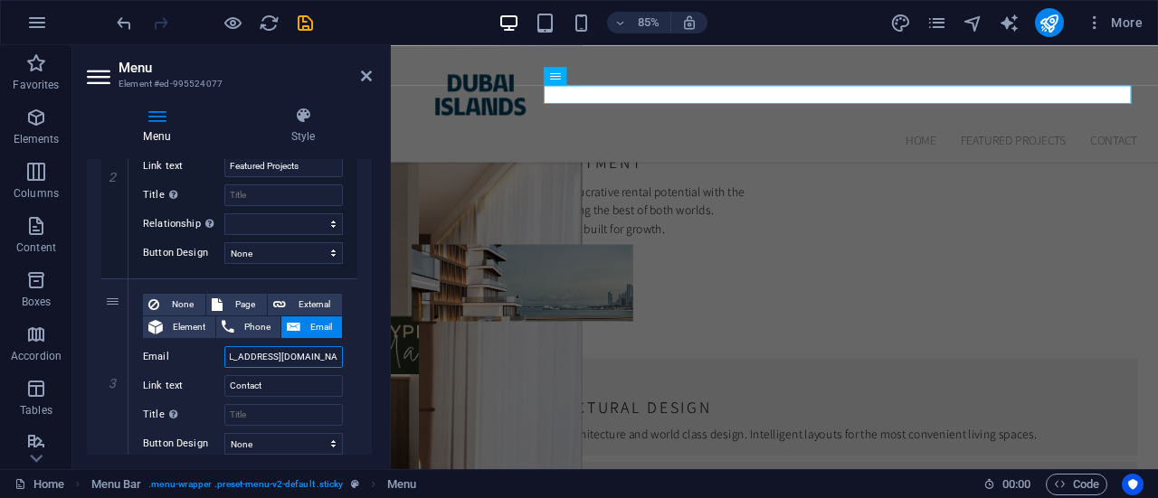
scroll to position [0, 25]
type input "[EMAIL_ADDRESS][DOMAIN_NAME]"
click at [1042, 30] on icon "publish" at bounding box center [1048, 23] width 21 height 21
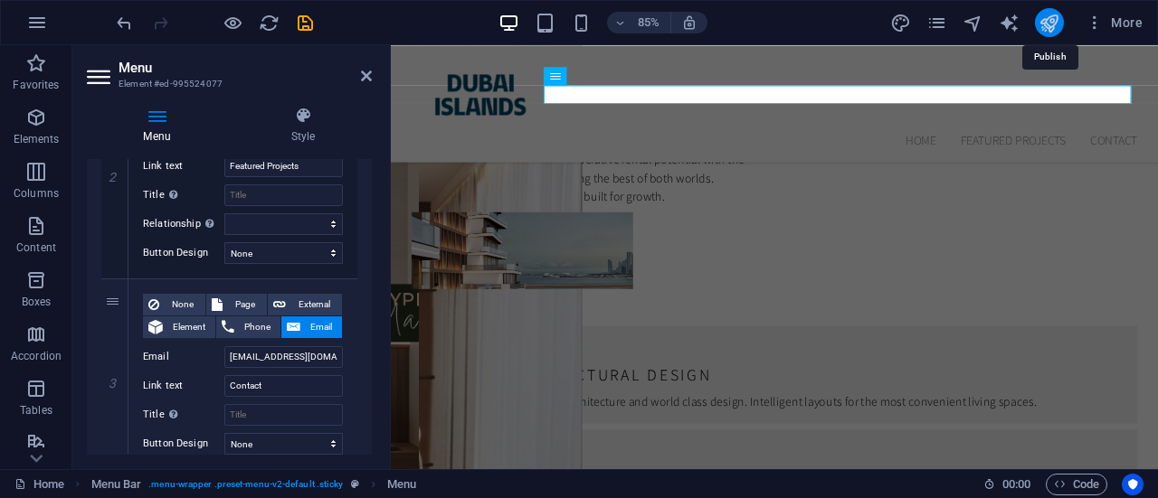
checkbox input "false"
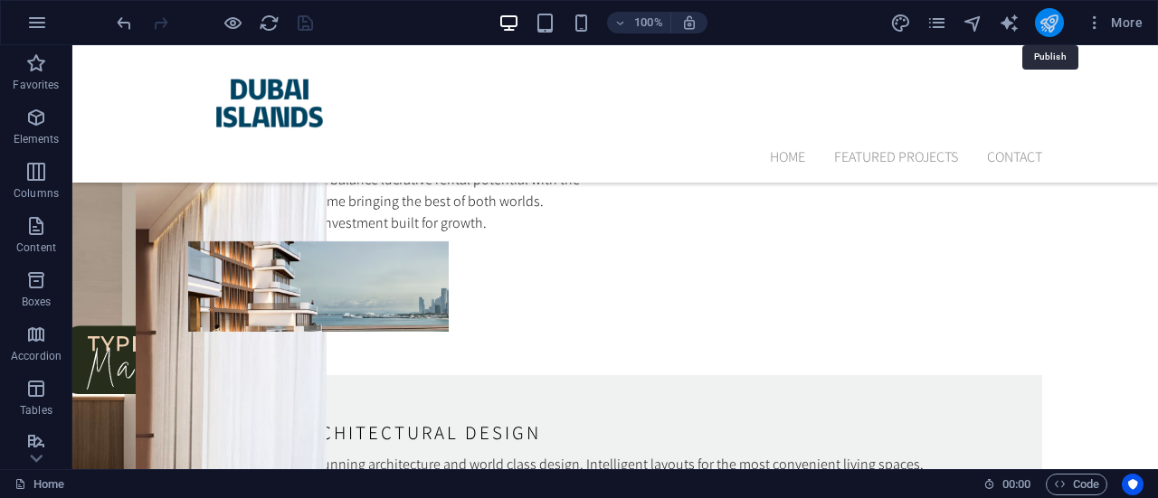
click at [1051, 13] on icon "publish" at bounding box center [1048, 23] width 21 height 21
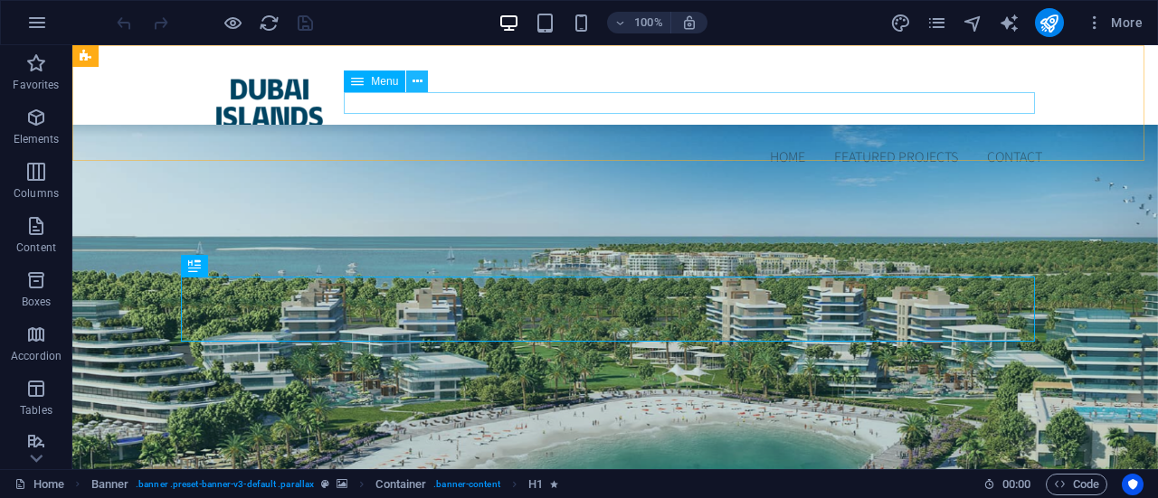
click at [416, 85] on icon at bounding box center [417, 81] width 10 height 19
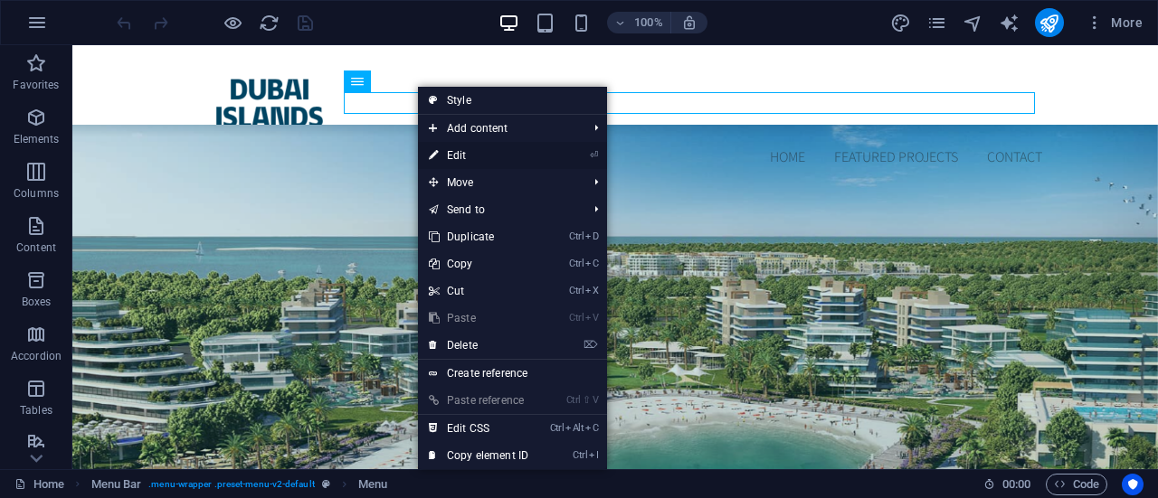
click at [467, 154] on link "⏎ Edit" at bounding box center [478, 155] width 121 height 27
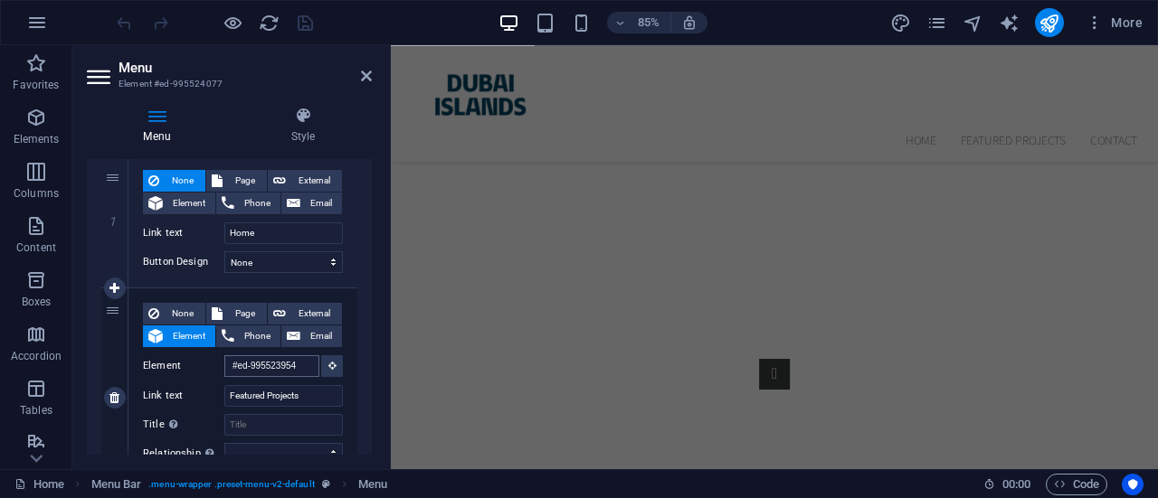
scroll to position [5825, 0]
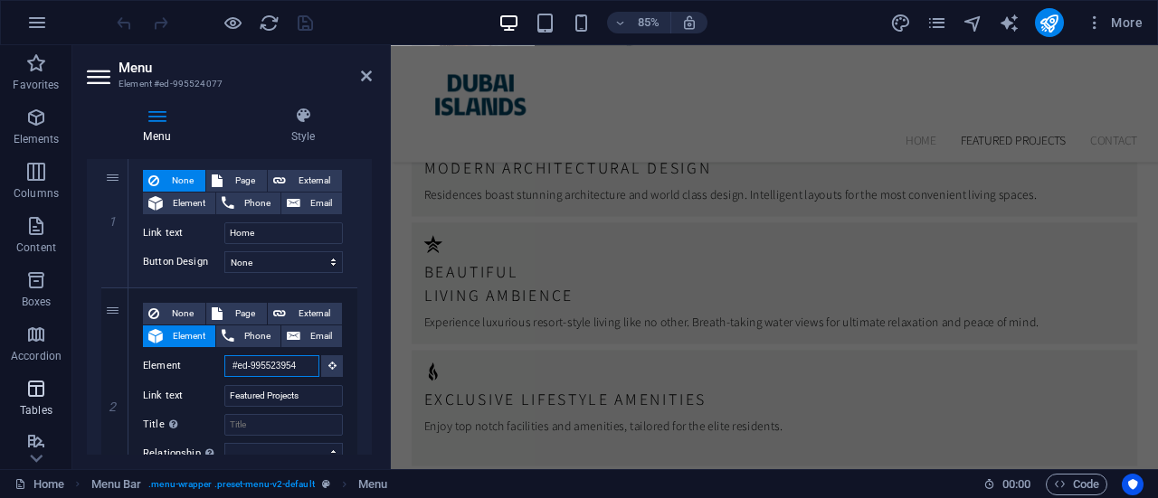
drag, startPoint x: 306, startPoint y: 371, endPoint x: 0, endPoint y: 374, distance: 305.7
click at [0, 374] on section "Favorites Elements Columns Content Boxes Accordion Tables Features Images Slide…" at bounding box center [579, 257] width 1158 height 424
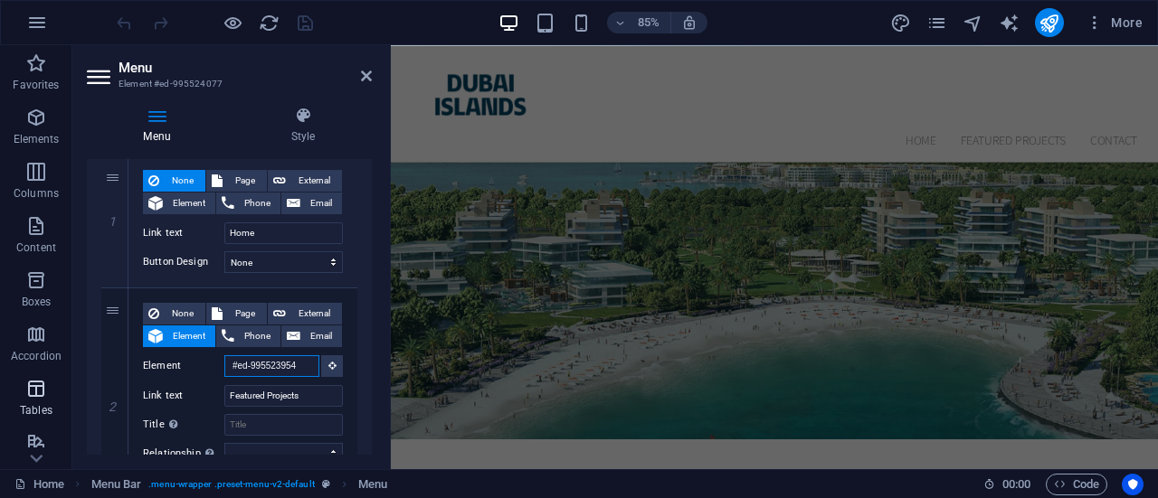
scroll to position [0, 0]
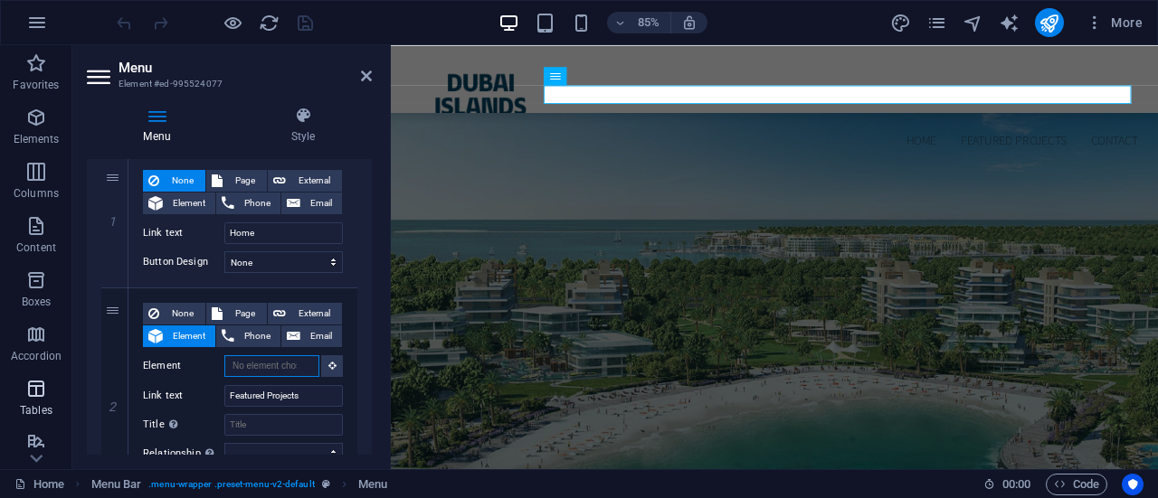
select select
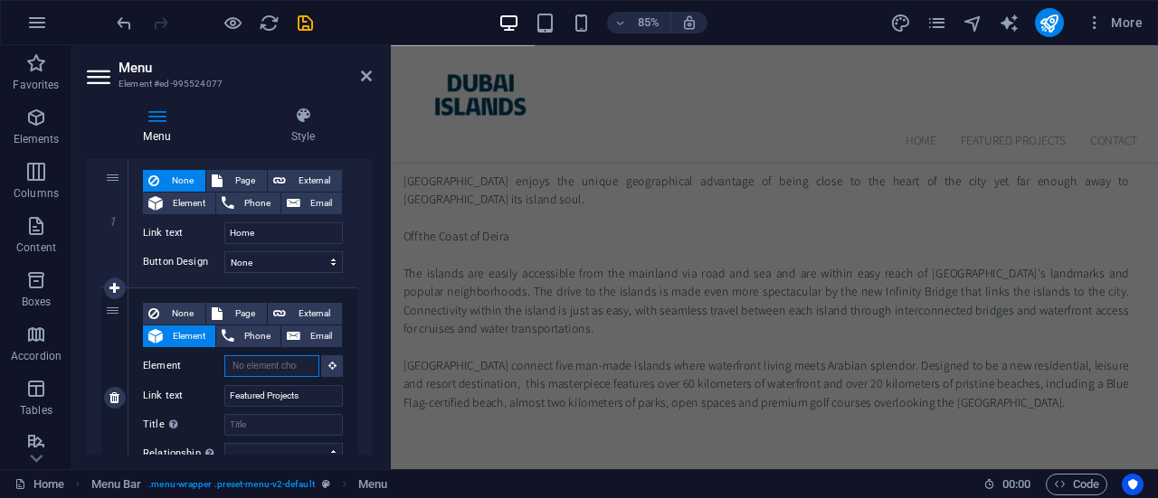
scroll to position [1220, 0]
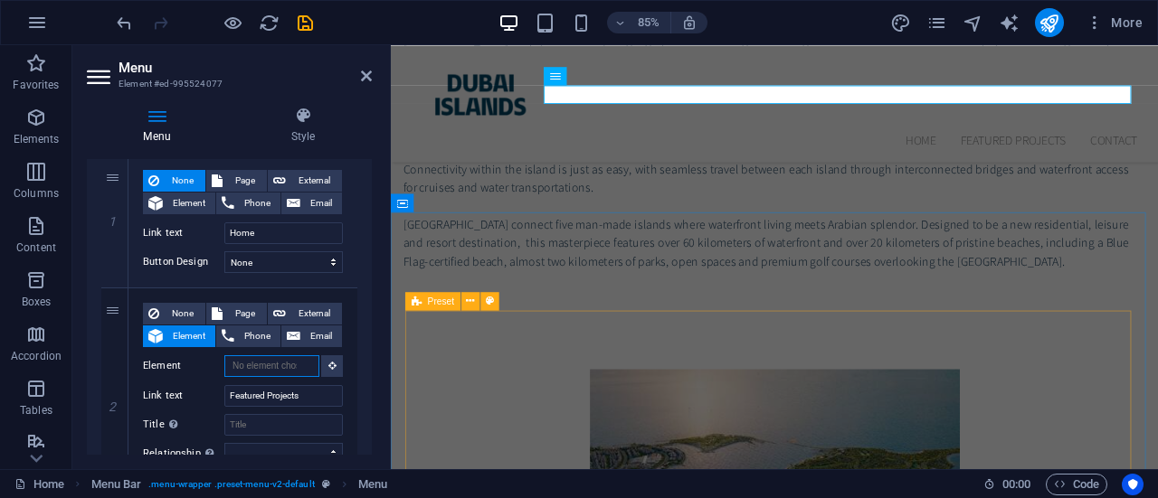
click at [420, 308] on icon at bounding box center [417, 301] width 10 height 18
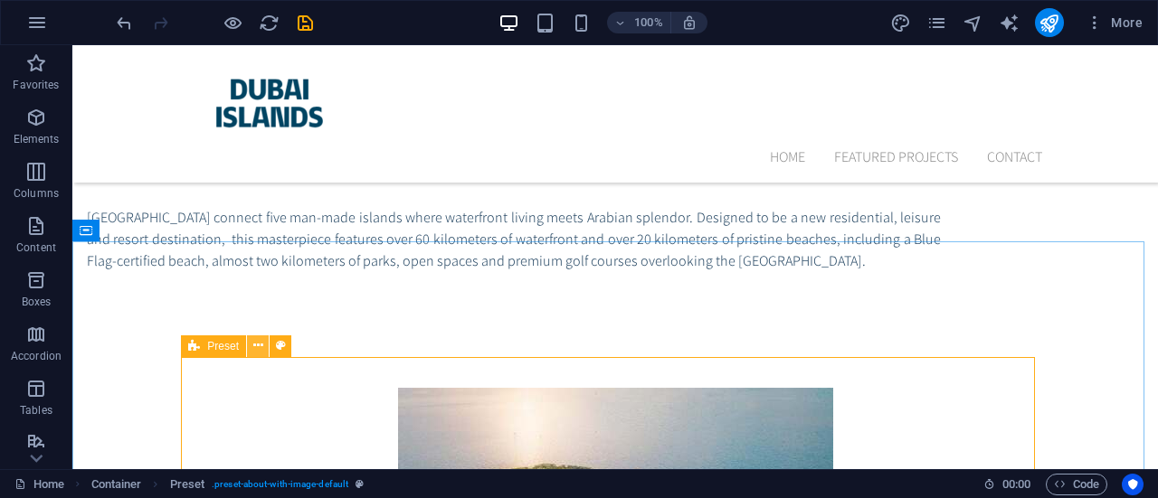
click at [255, 343] on icon at bounding box center [258, 345] width 10 height 19
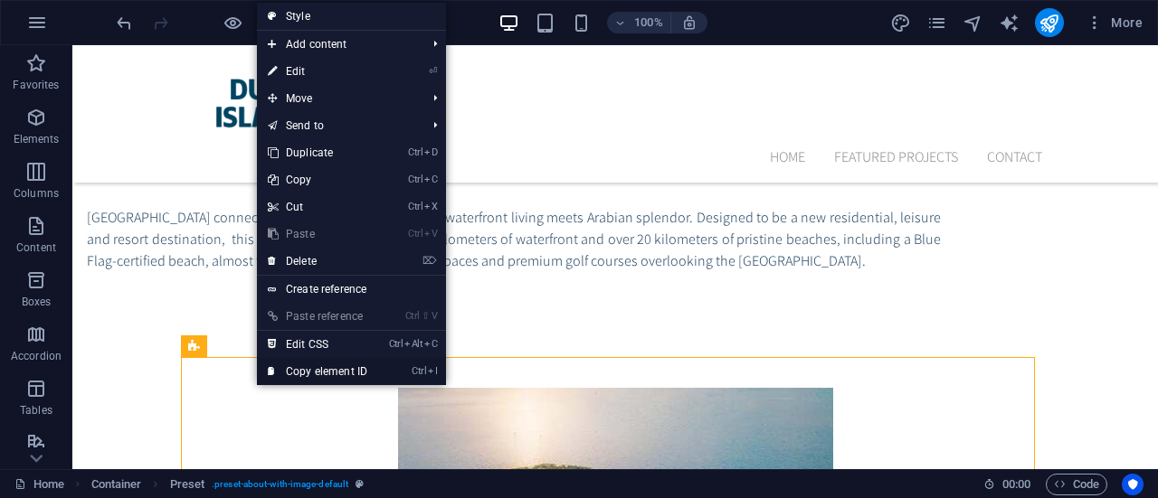
click at [328, 369] on link "Ctrl I Copy element ID" at bounding box center [317, 371] width 121 height 27
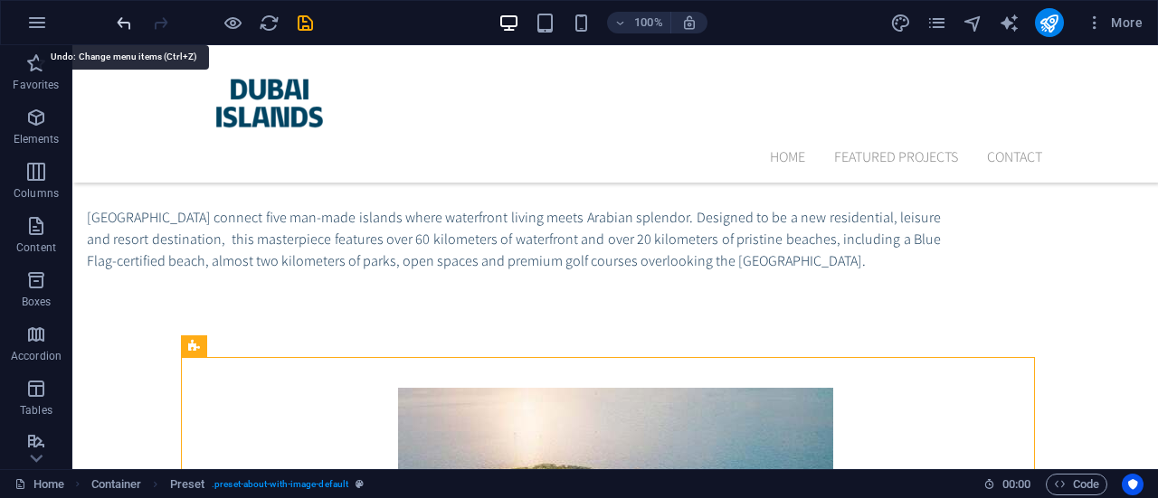
click at [121, 16] on icon "undo" at bounding box center [124, 23] width 21 height 21
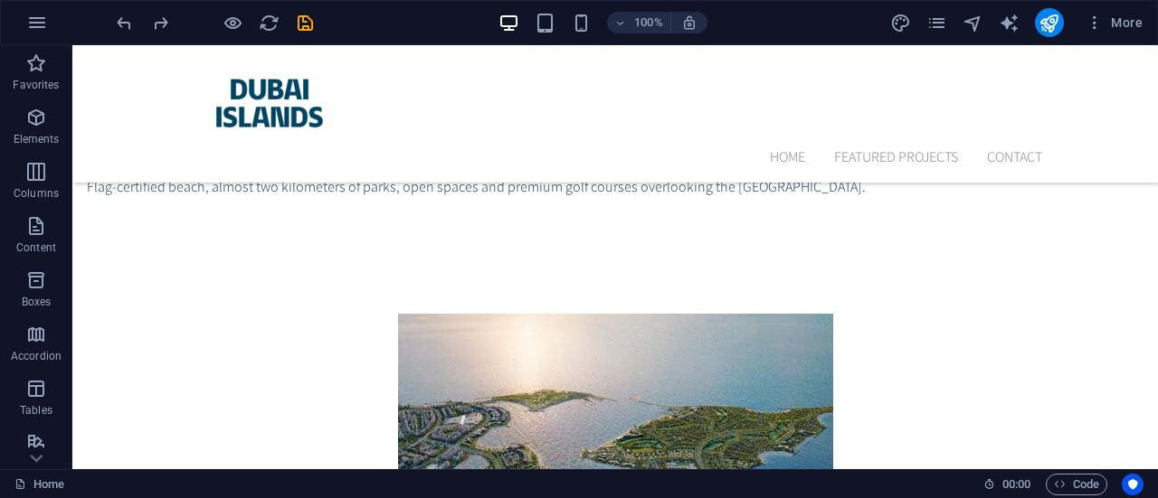
scroll to position [0, 0]
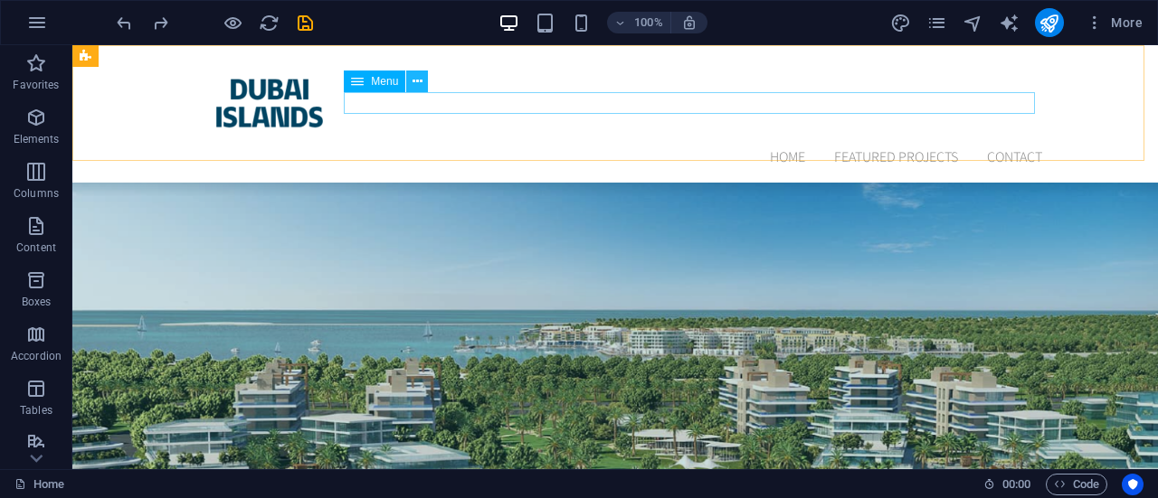
click at [414, 84] on icon at bounding box center [417, 81] width 10 height 19
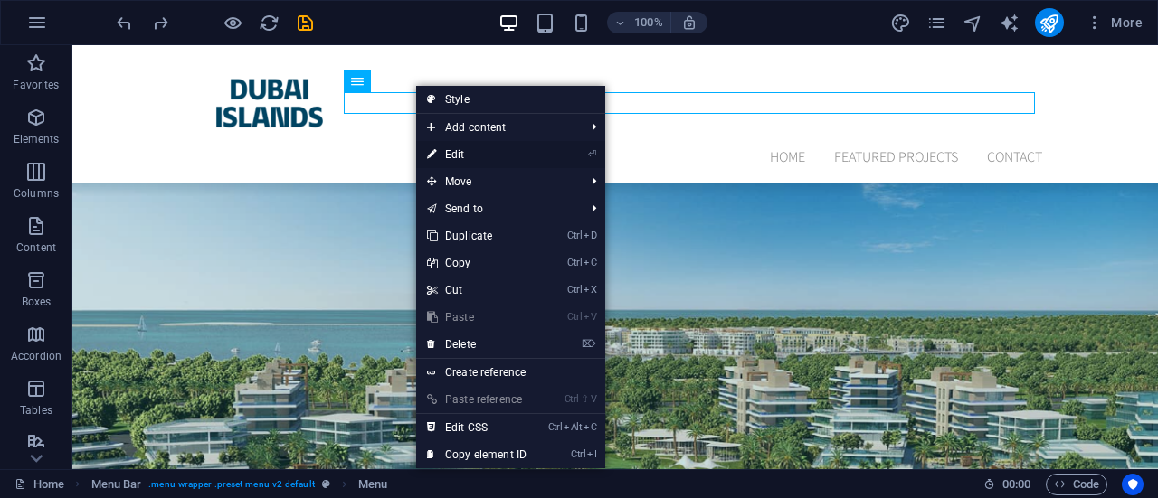
click at [445, 160] on link "⏎ Edit" at bounding box center [476, 154] width 121 height 27
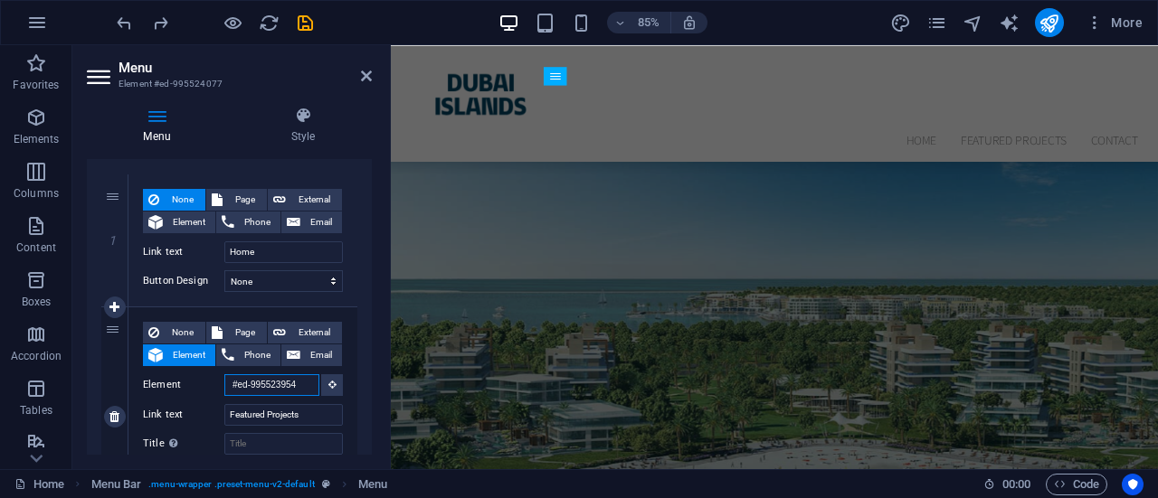
drag, startPoint x: 298, startPoint y: 381, endPoint x: 188, endPoint y: 393, distance: 110.2
click at [188, 393] on div "Element #ed-995523954" at bounding box center [243, 385] width 200 height 23
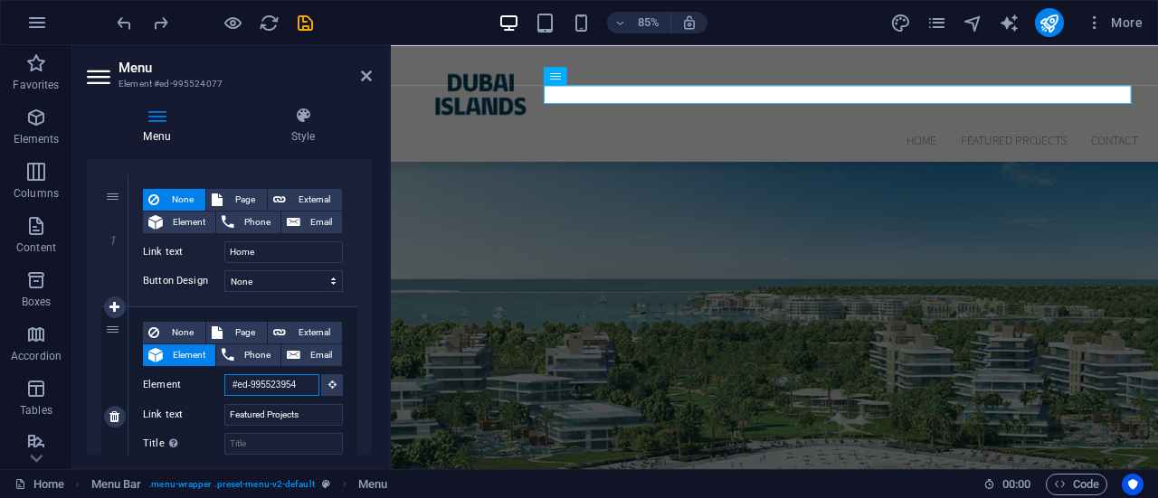
paste input "750"
type input "#ed-995523750"
select select
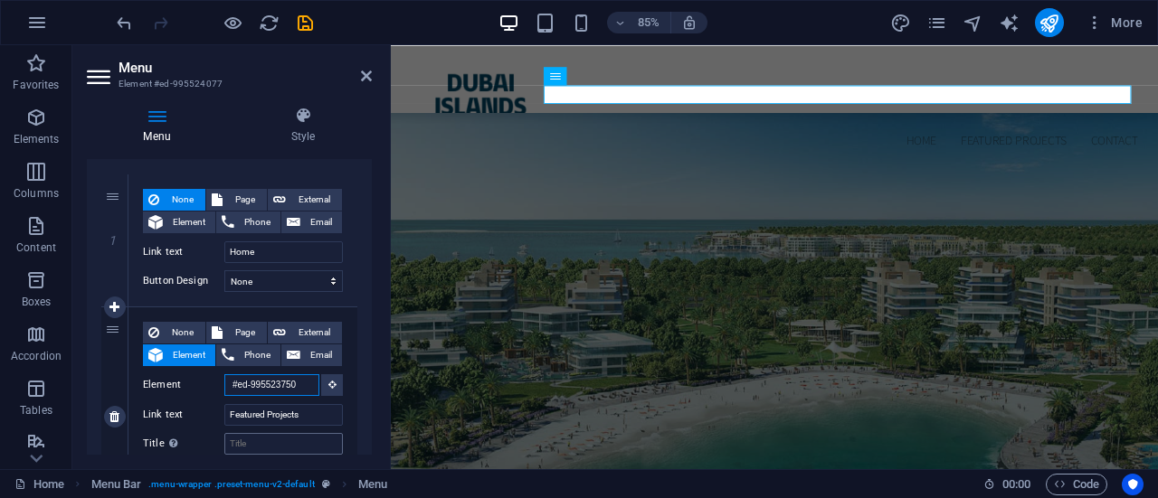
type input "#ed-995523750"
click at [289, 443] on input "Title Additional link description, should not be the same as the link text. The…" at bounding box center [283, 444] width 118 height 22
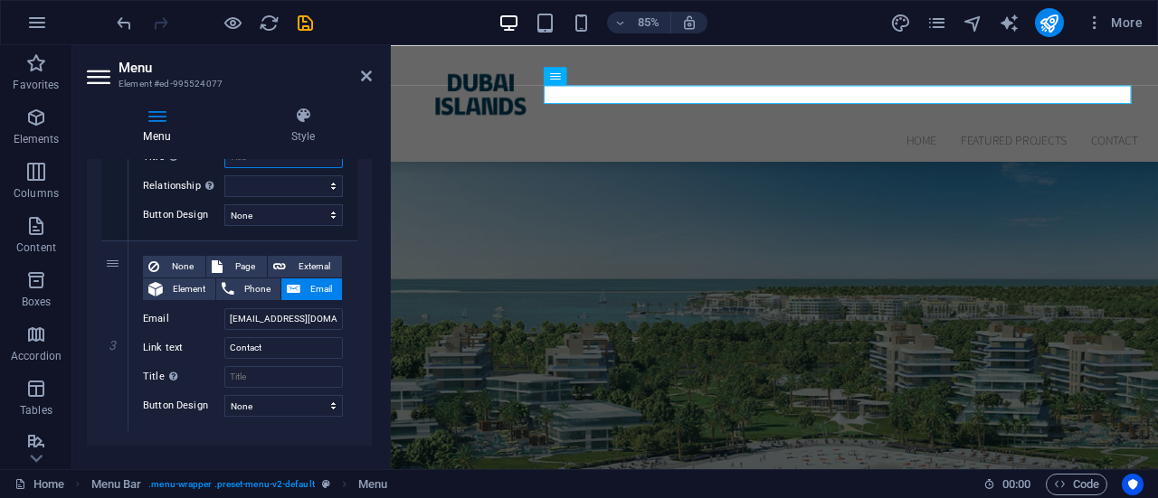
scroll to position [483, 0]
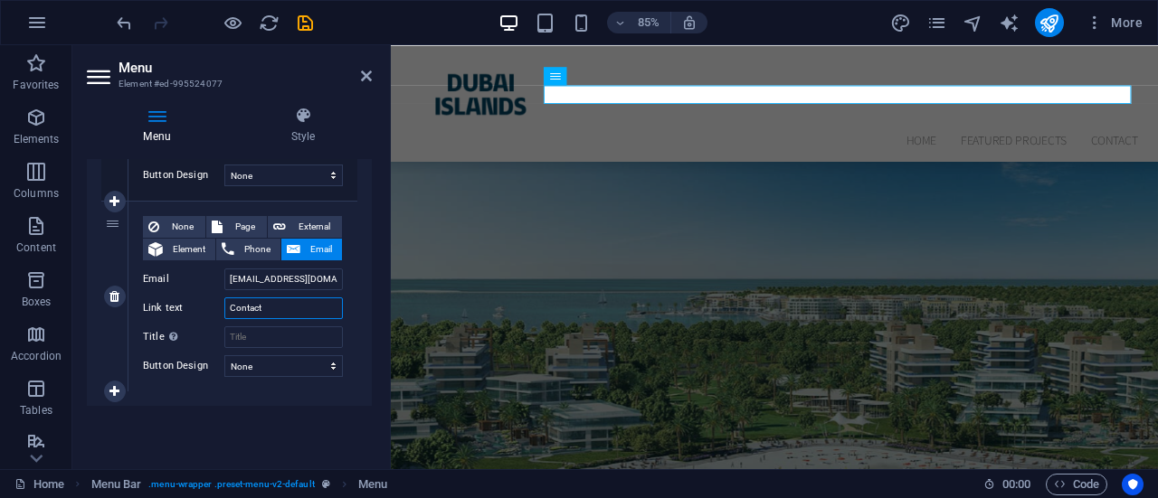
click at [291, 306] on input "Contact" at bounding box center [283, 309] width 118 height 22
click at [172, 251] on span "Element" at bounding box center [189, 250] width 42 height 22
select select
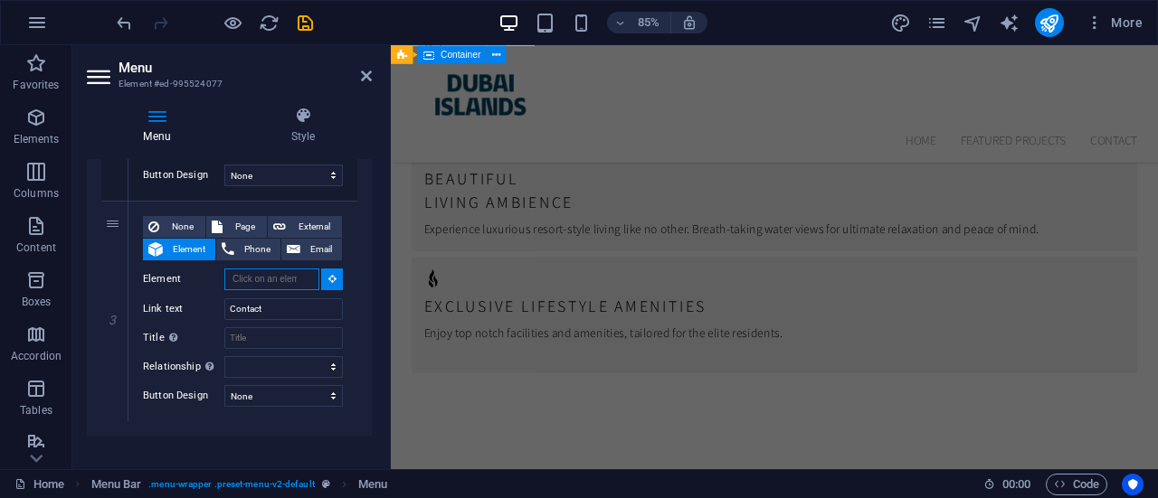
scroll to position [6037, 0]
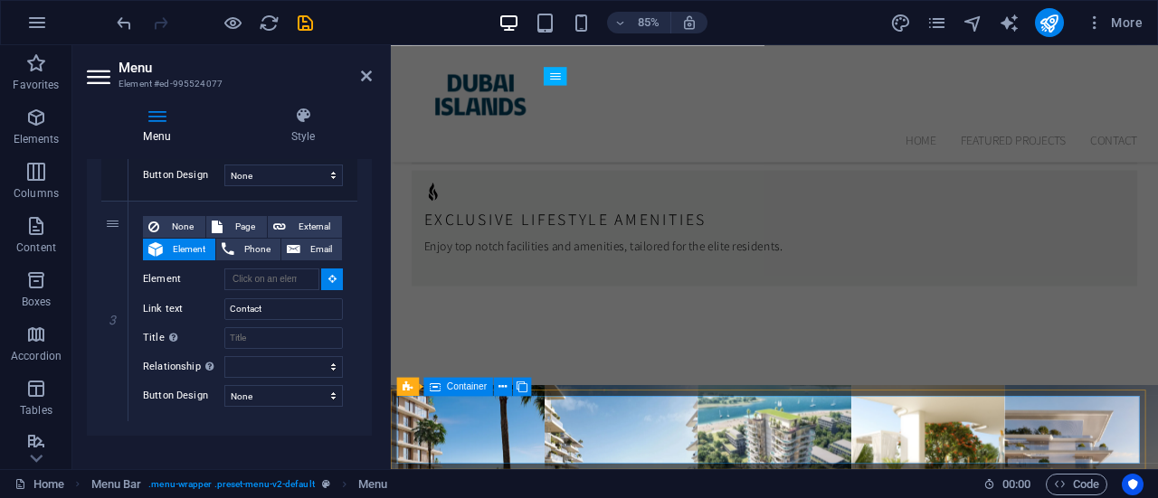
select select
type input "#ed-995524017"
select select
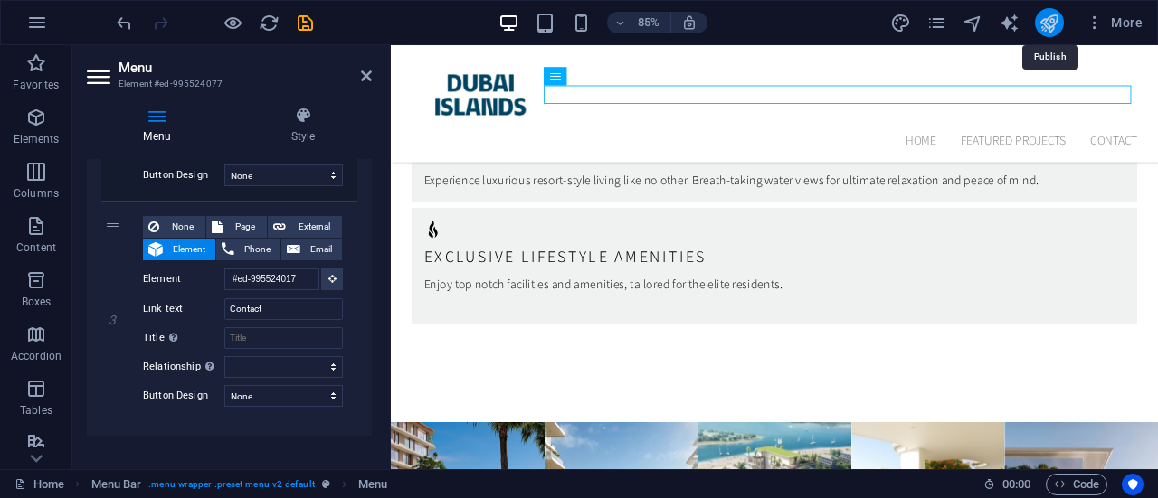
click at [1050, 24] on icon "publish" at bounding box center [1048, 23] width 21 height 21
checkbox input "false"
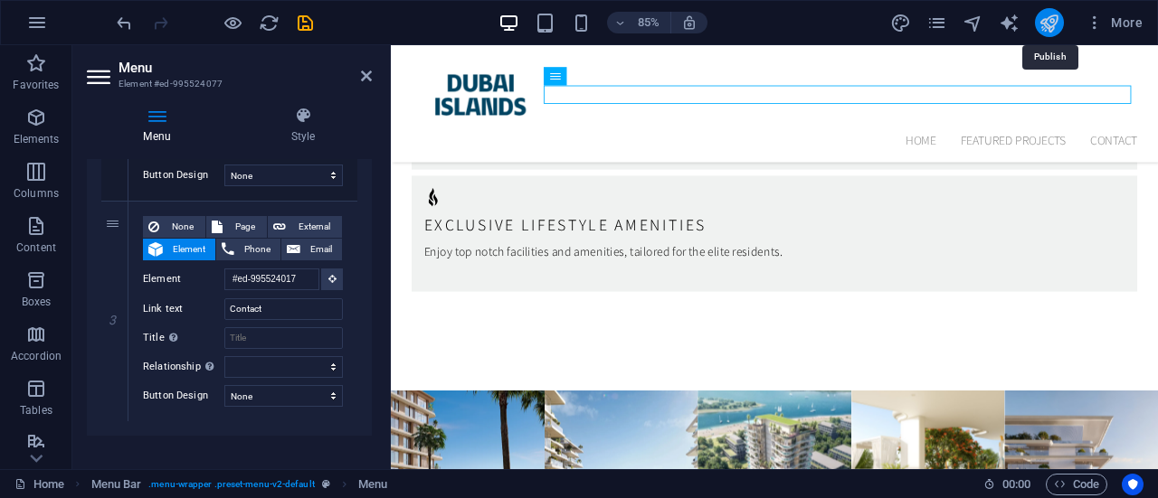
scroll to position [6074, 0]
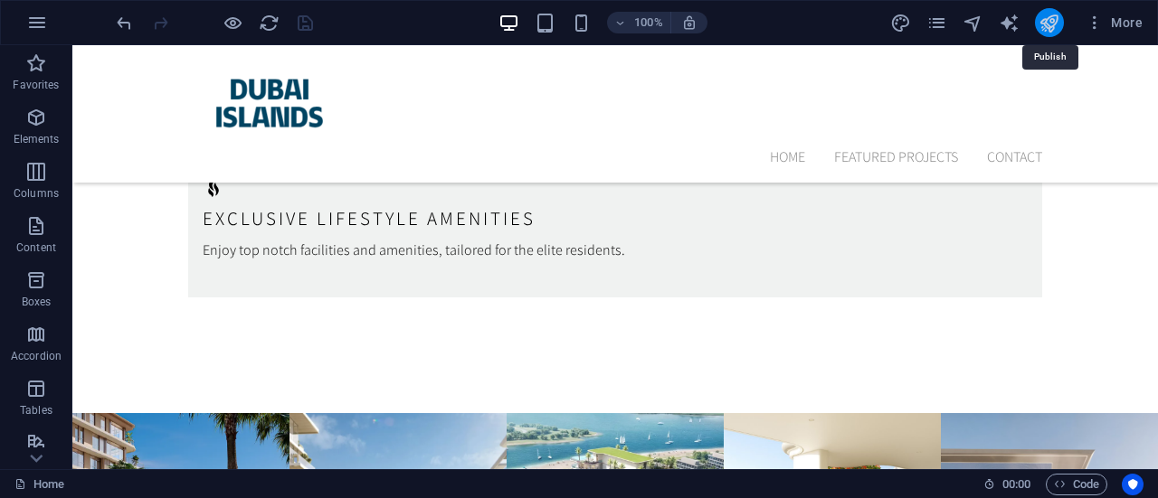
click at [1048, 17] on icon "publish" at bounding box center [1048, 23] width 21 height 21
